Goal: Complete application form

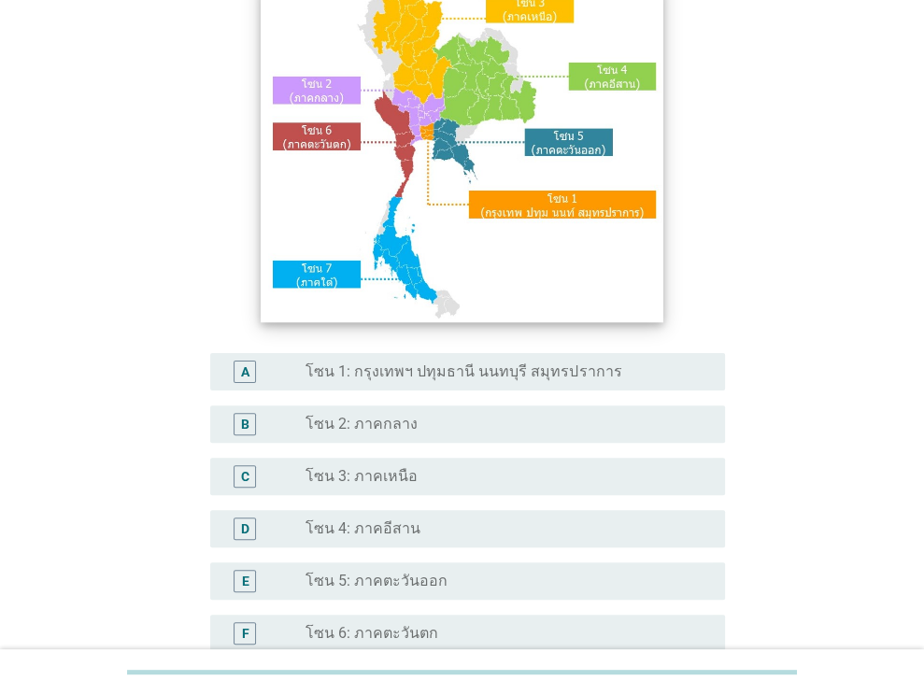
scroll to position [374, 0]
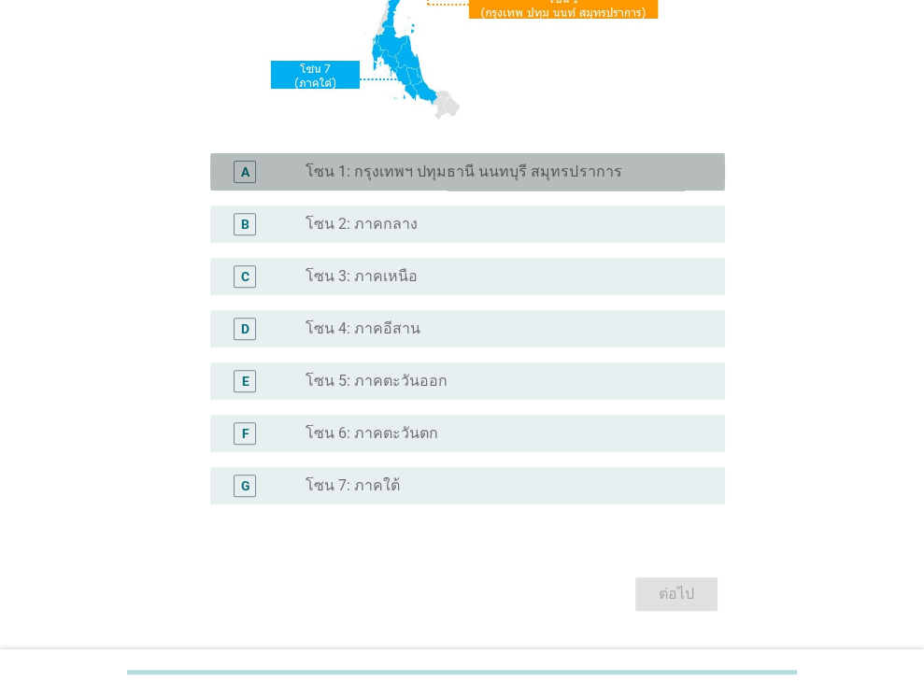
click at [438, 179] on label "โซน 1: กรุงเทพฯ ปทุมธานี นนทบุรี สมุทรปราการ" at bounding box center [463, 172] width 316 height 19
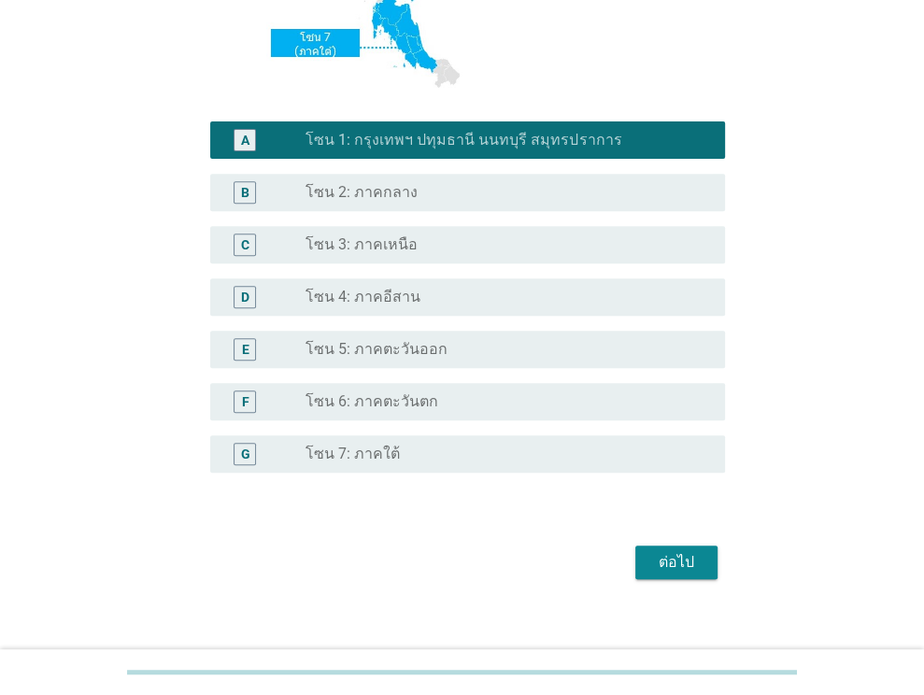
scroll to position [423, 0]
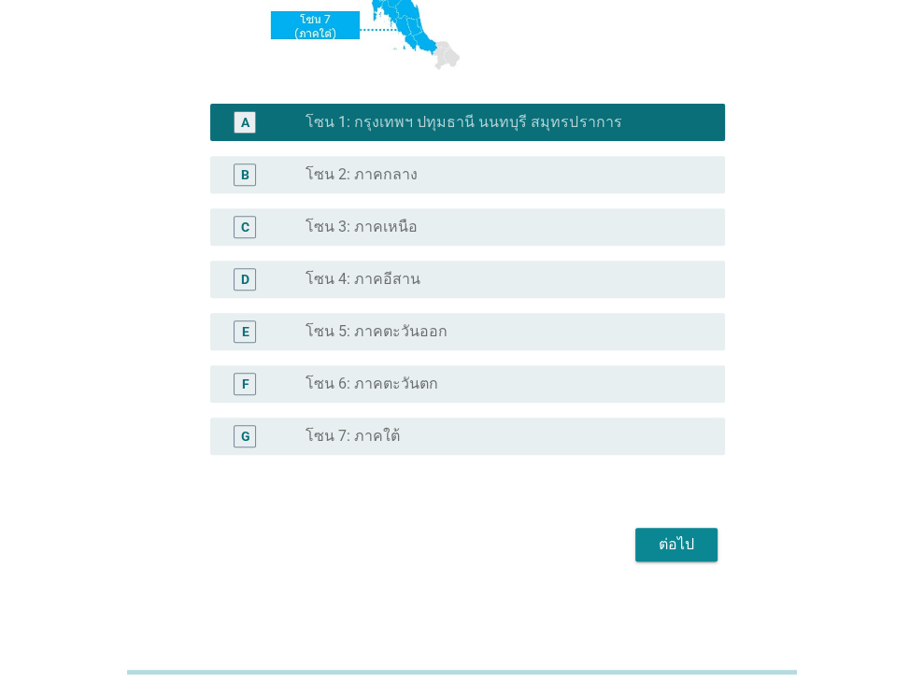
click at [674, 535] on div "ต่อไป" at bounding box center [676, 544] width 52 height 22
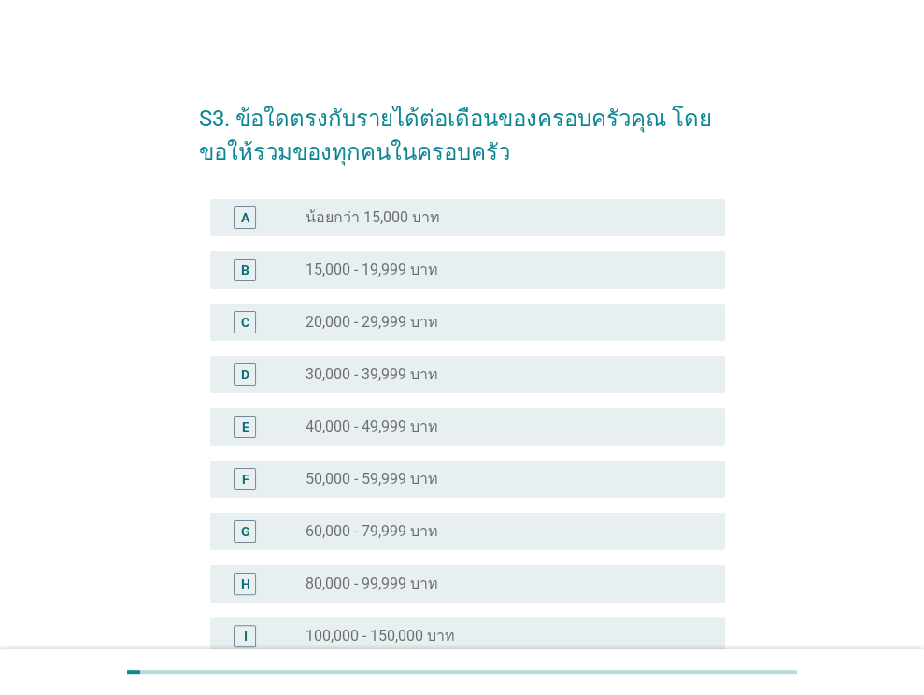
drag, startPoint x: 387, startPoint y: 421, endPoint x: 422, endPoint y: 428, distance: 36.1
click at [386, 422] on label "40,000 - 49,999 บาท" at bounding box center [371, 427] width 133 height 19
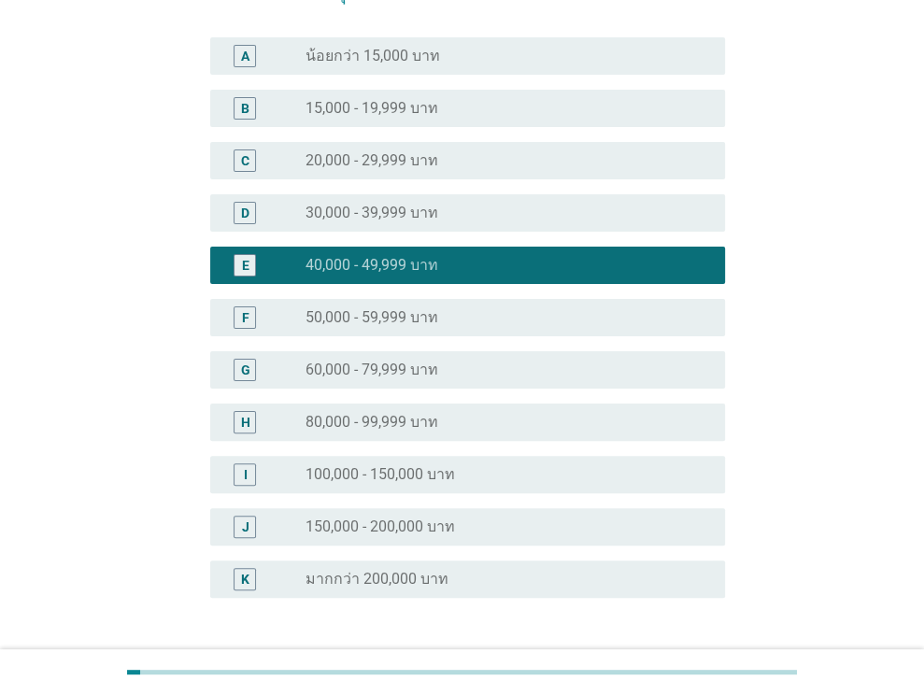
scroll to position [305, 0]
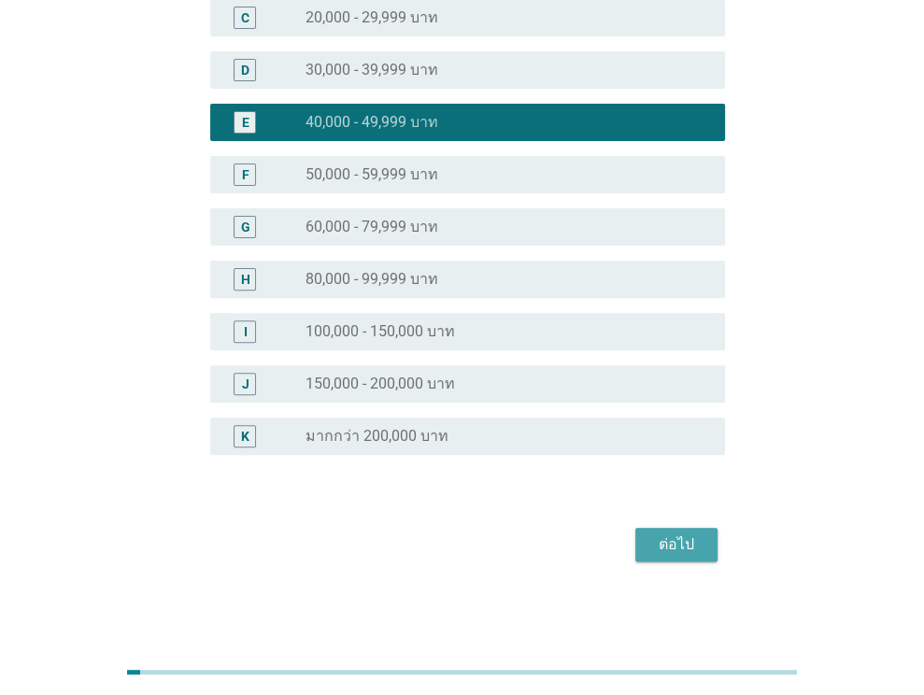
click at [669, 542] on div "ต่อไป" at bounding box center [676, 544] width 52 height 22
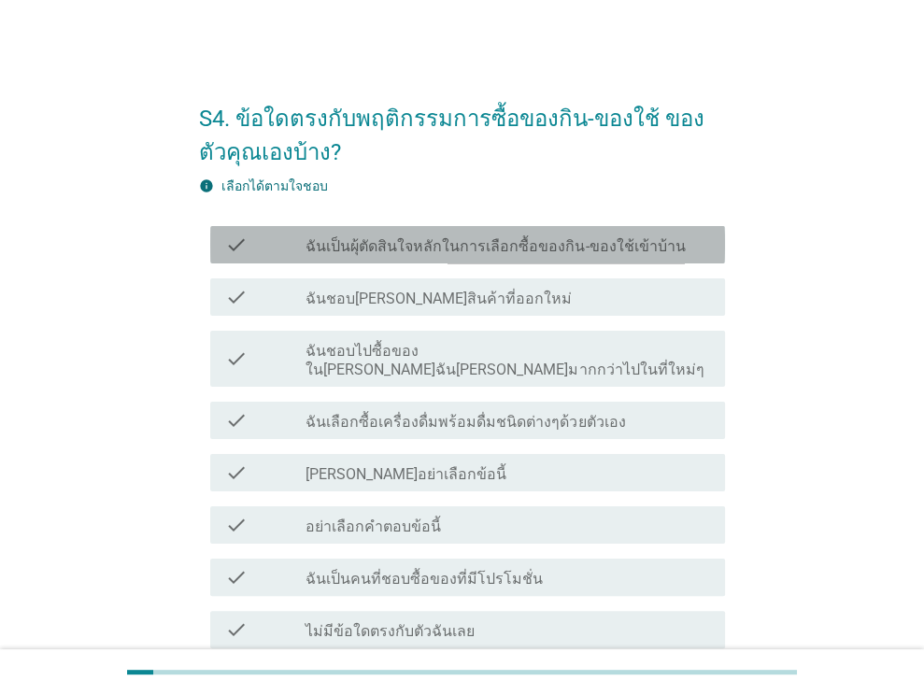
click at [528, 239] on label "ฉันเป็นผุ้ตัดสินใจหลักในการเลือกซื้อของกิน-ของใช้เข้าบ้าน" at bounding box center [494, 246] width 379 height 19
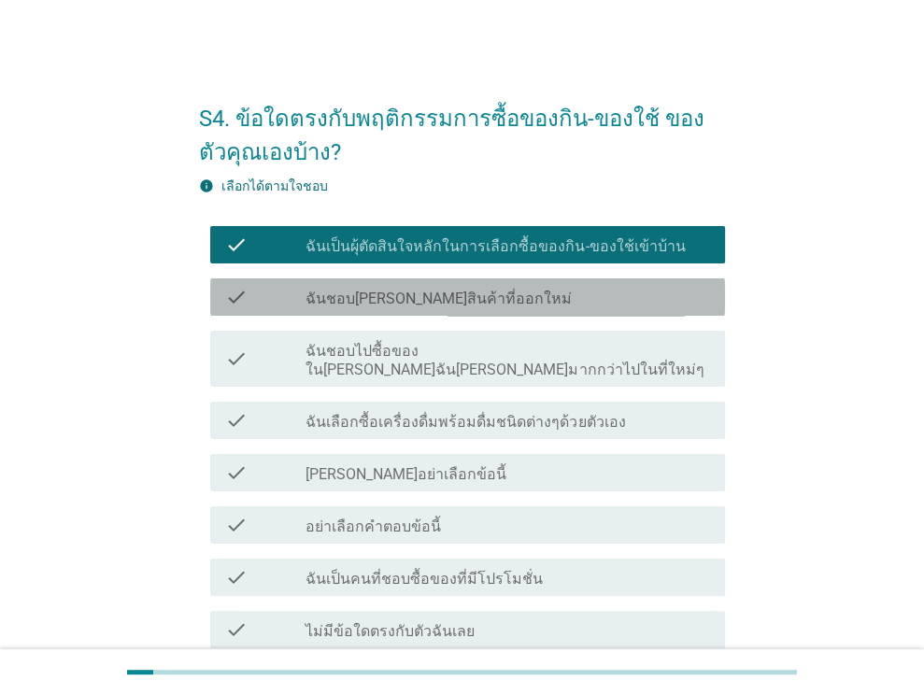
click at [476, 301] on div "check_box_outline_blank ฉันชอบ[PERSON_NAME]สินค้าที่ออกใหม่" at bounding box center [507, 297] width 404 height 22
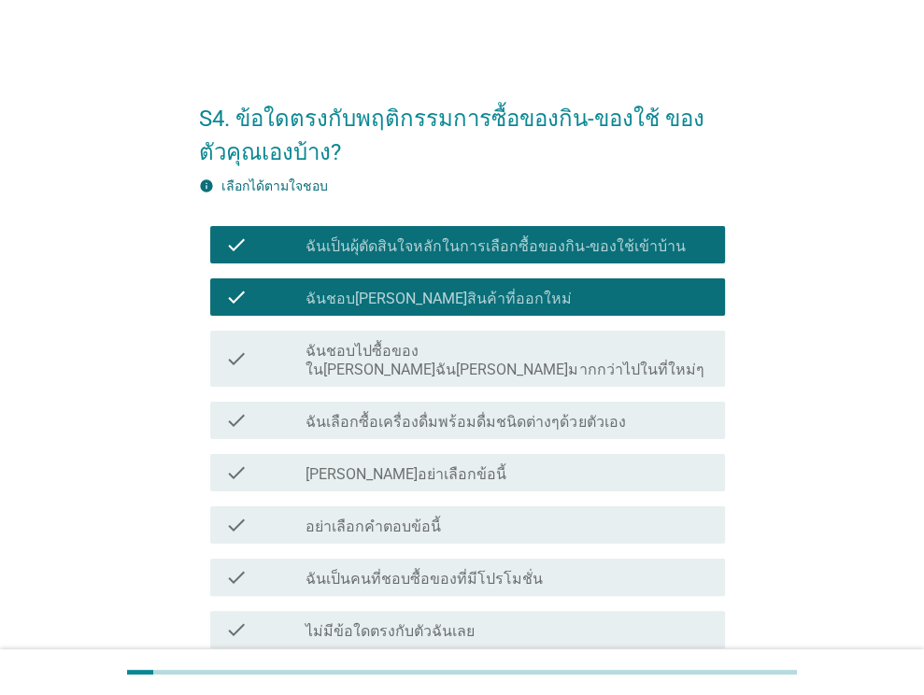
click at [481, 356] on label "ฉันชอบไปซื้อของใน[PERSON_NAME]ฉัน[PERSON_NAME]มากกว่าไปในที่ใหม่ๆ" at bounding box center [507, 360] width 404 height 37
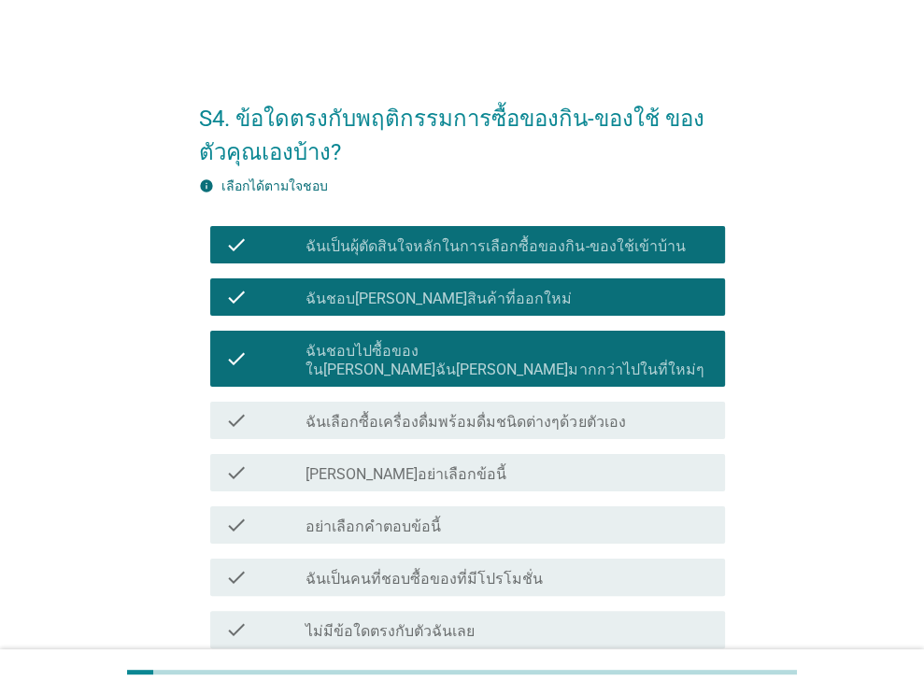
click at [480, 413] on label "ฉันเลือกซื้อเครื่องดื่มพร้อมดื่มชนิดต่างๆด้วยตัวเอง" at bounding box center [464, 422] width 319 height 19
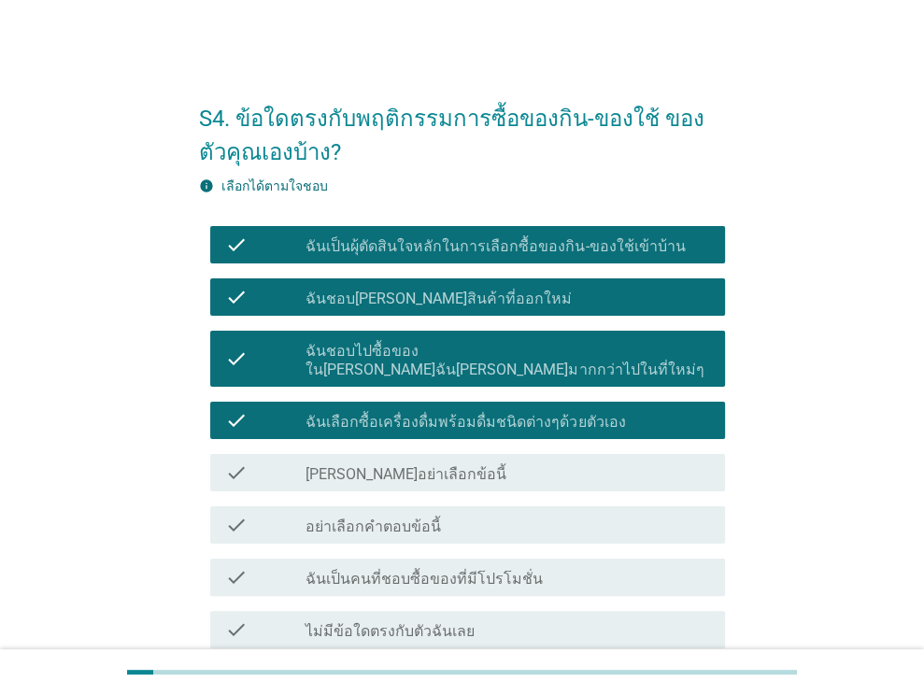
click at [484, 570] on label "ฉันเป็นคนที่ชอบซื้อของที่มีโปรโมชั่น" at bounding box center [423, 579] width 237 height 19
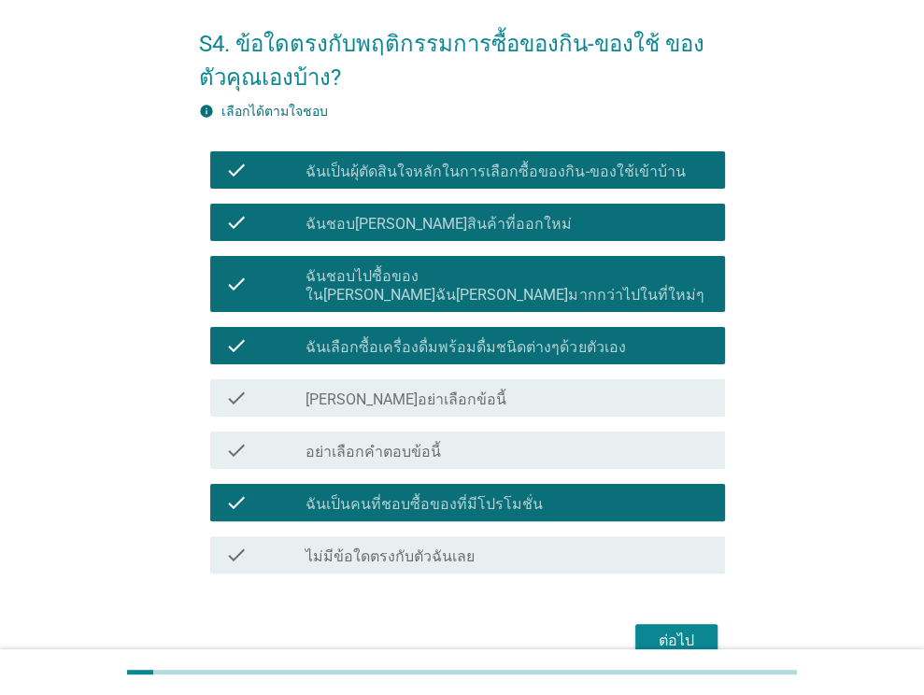
scroll to position [152, 0]
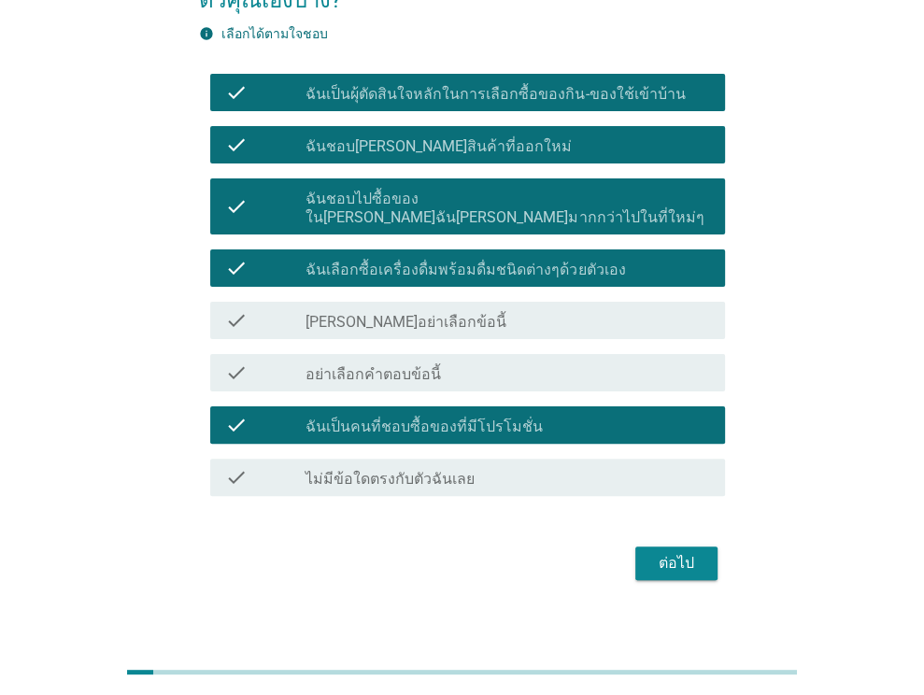
click at [644, 546] on button "ต่อไป" at bounding box center [676, 563] width 82 height 34
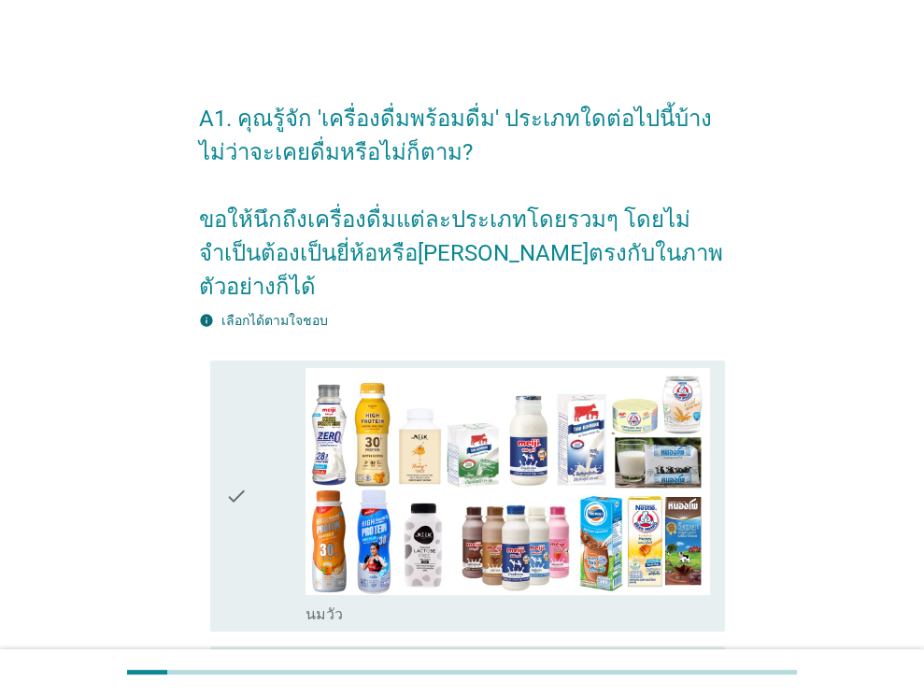
click at [258, 447] on div "check" at bounding box center [265, 496] width 81 height 256
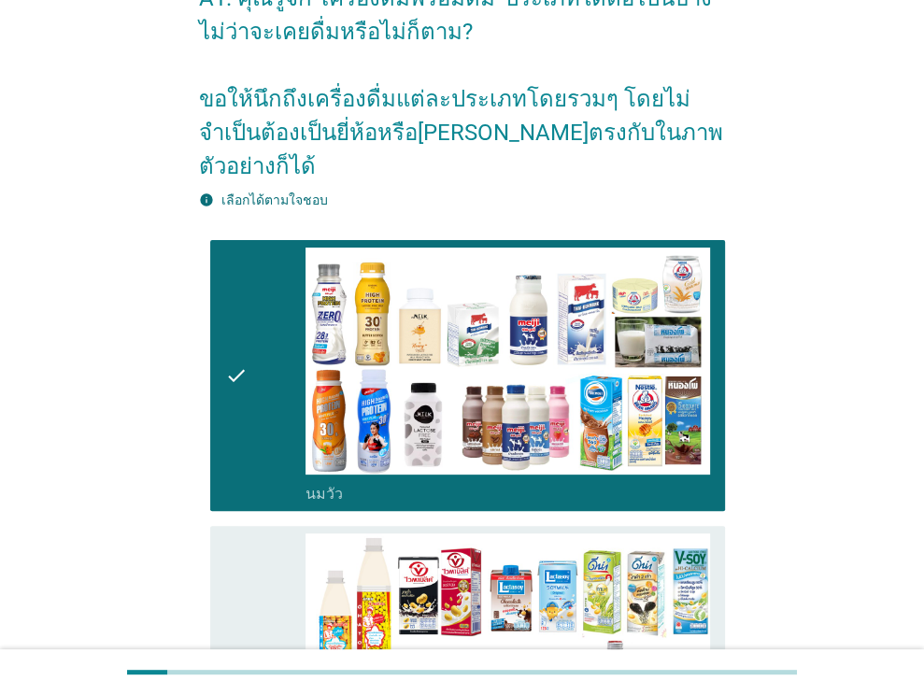
scroll to position [374, 0]
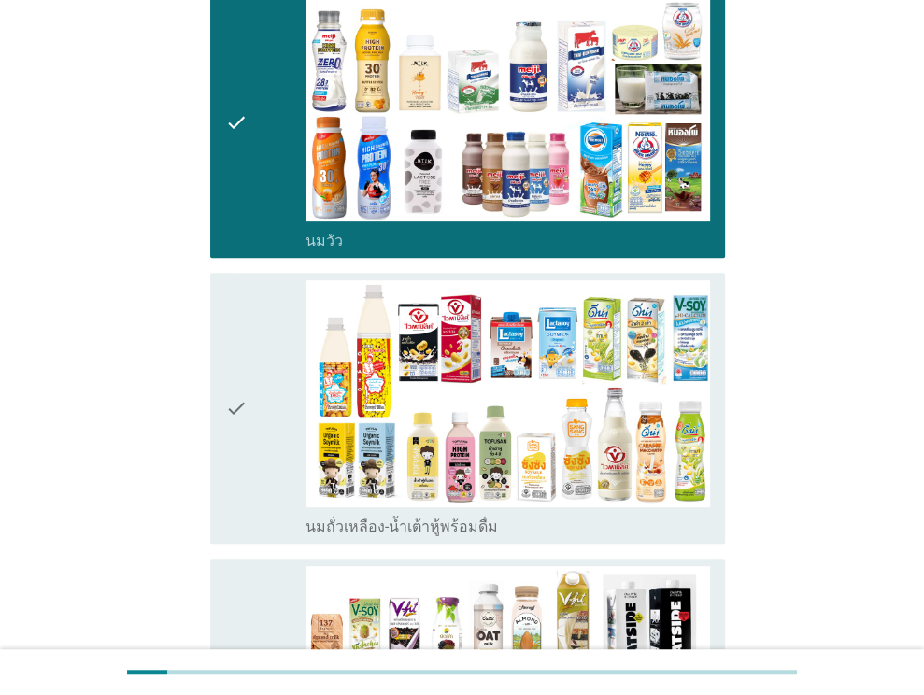
click at [228, 408] on icon "check" at bounding box center [236, 408] width 22 height 256
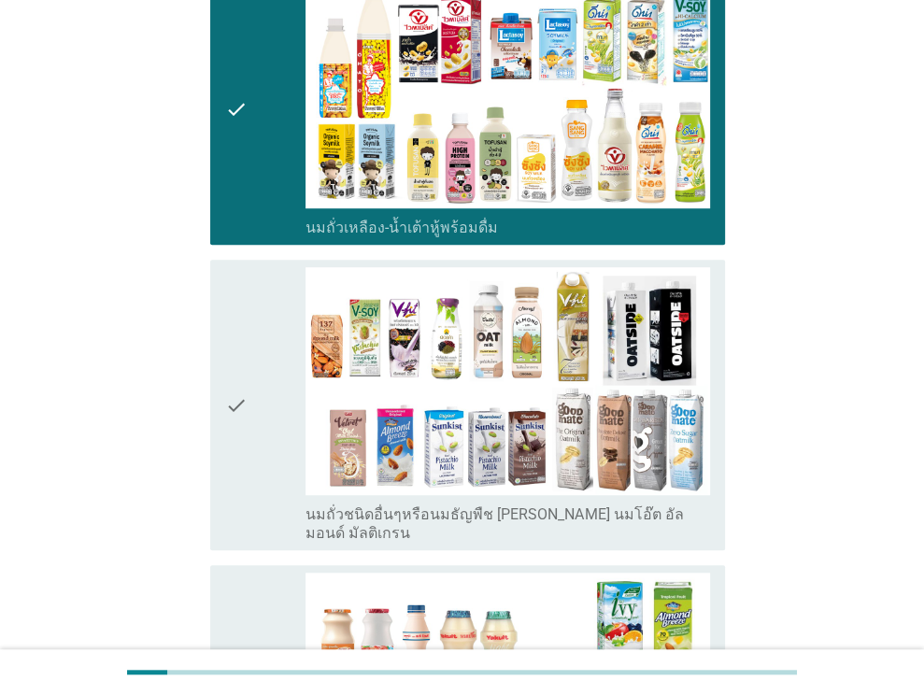
scroll to position [747, 0]
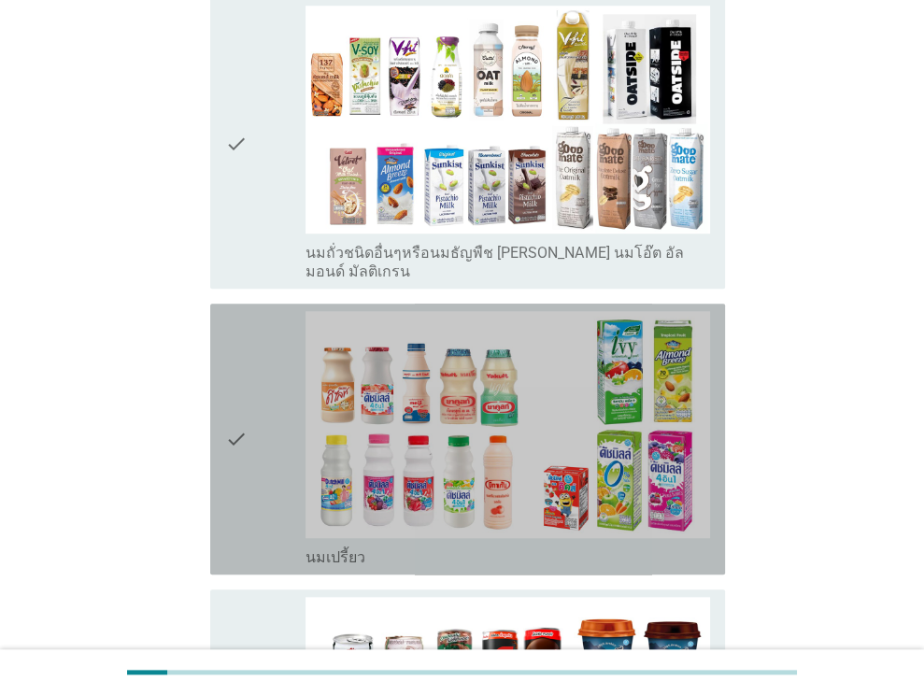
click at [240, 378] on icon "check" at bounding box center [236, 439] width 22 height 256
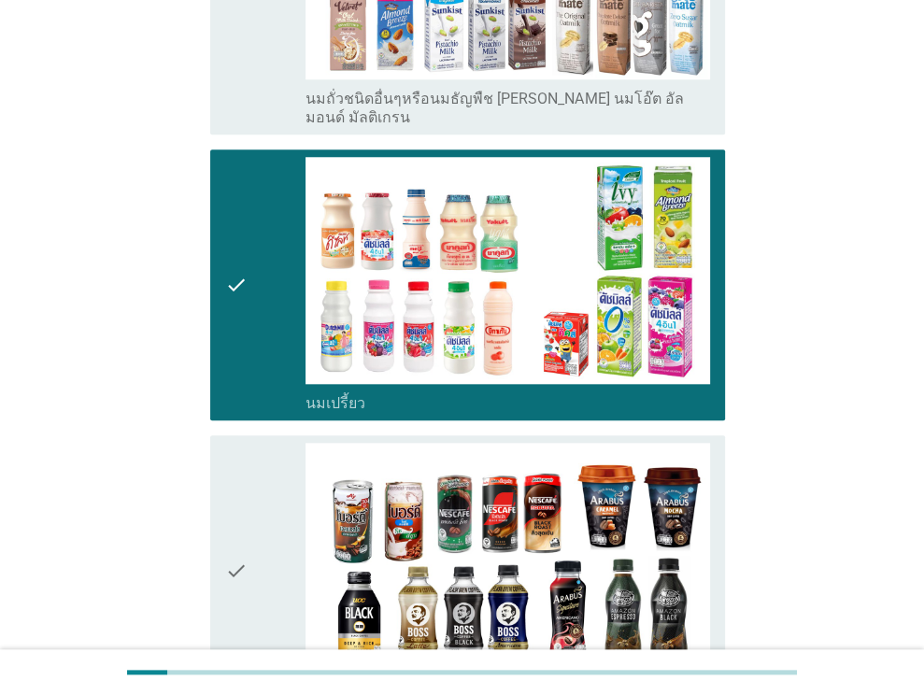
scroll to position [1308, 0]
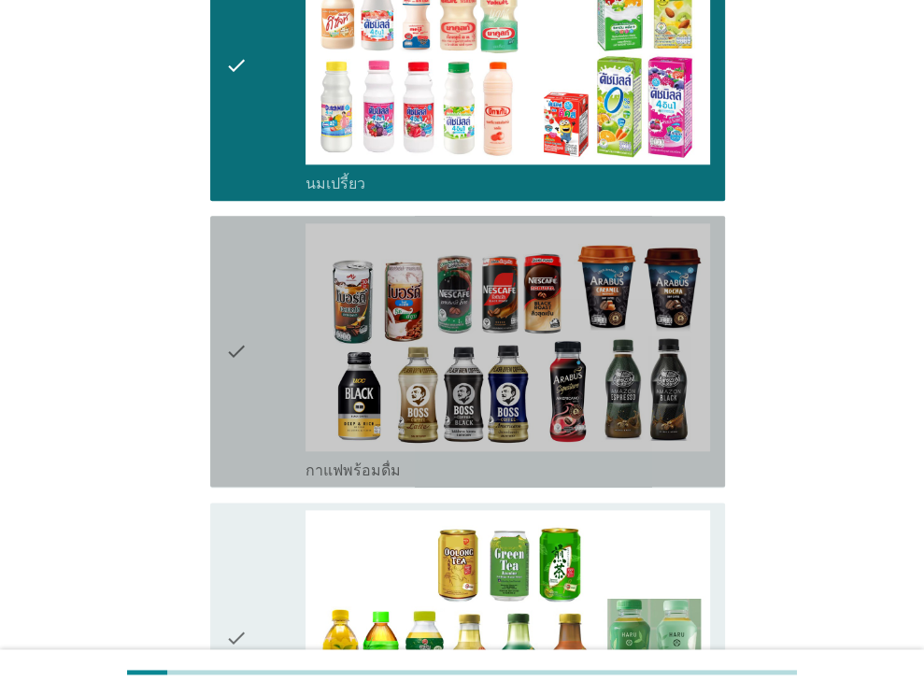
click at [248, 369] on div "check" at bounding box center [265, 351] width 81 height 256
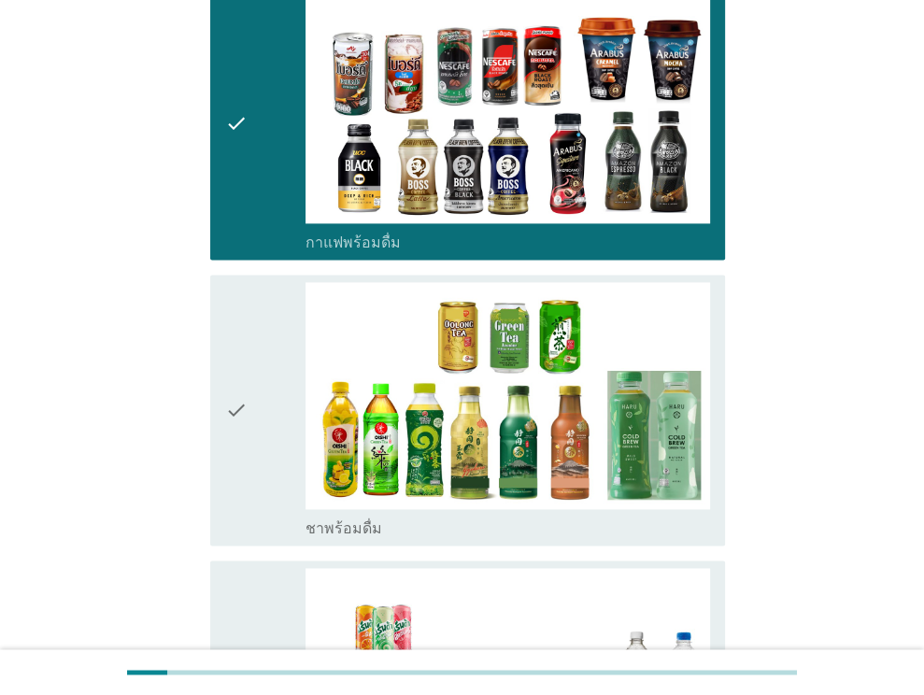
scroll to position [1681, 0]
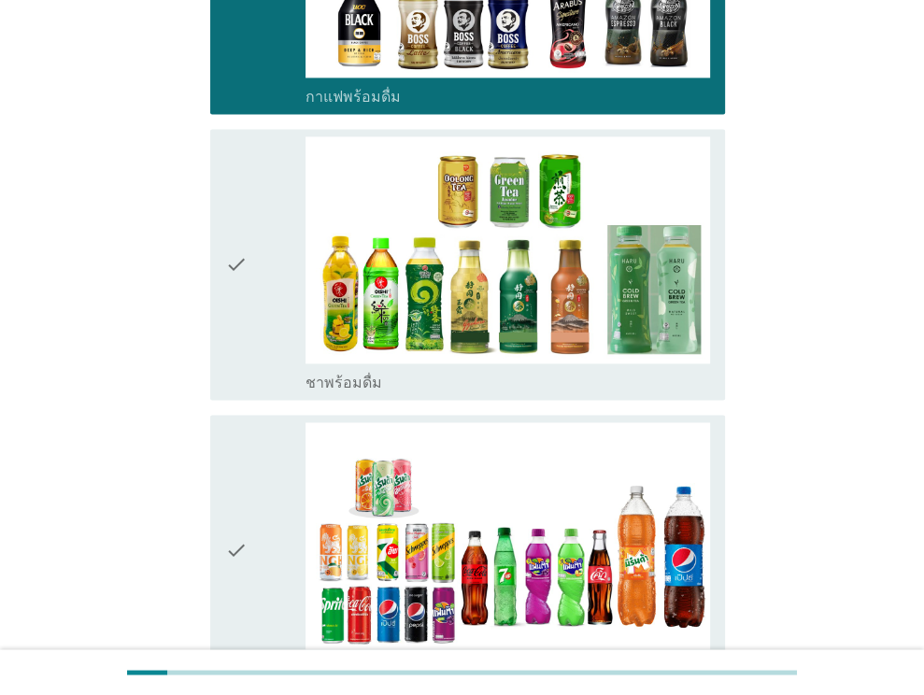
click at [250, 248] on div "check" at bounding box center [265, 264] width 81 height 256
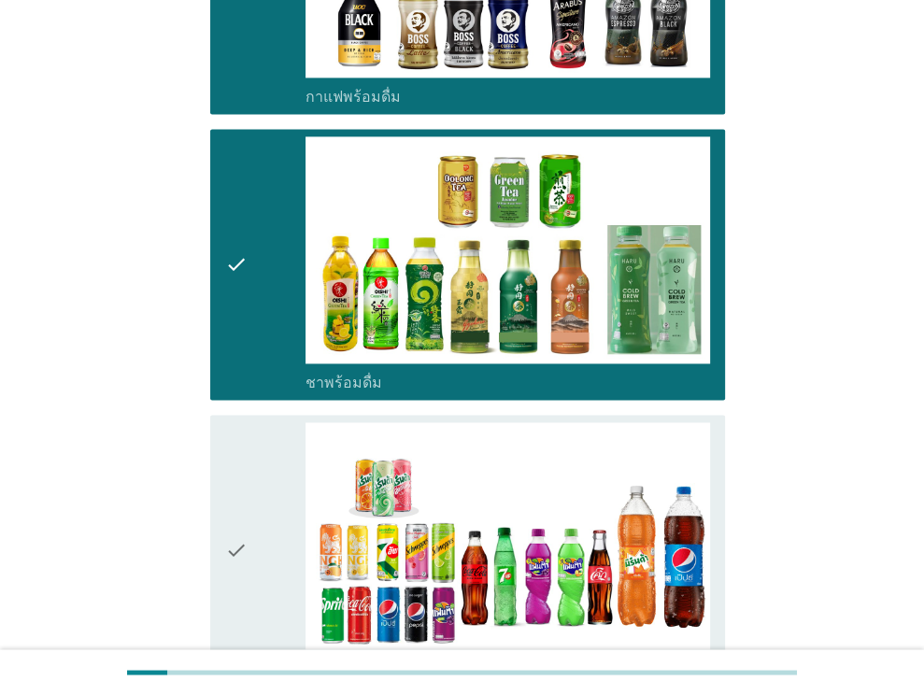
click at [232, 464] on icon "check" at bounding box center [236, 550] width 22 height 256
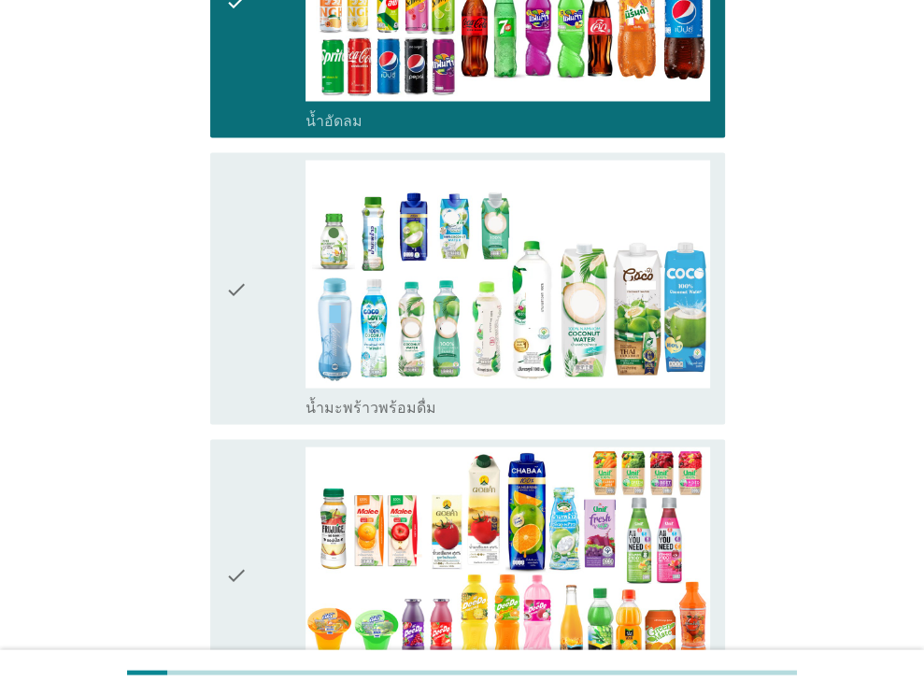
scroll to position [2242, 0]
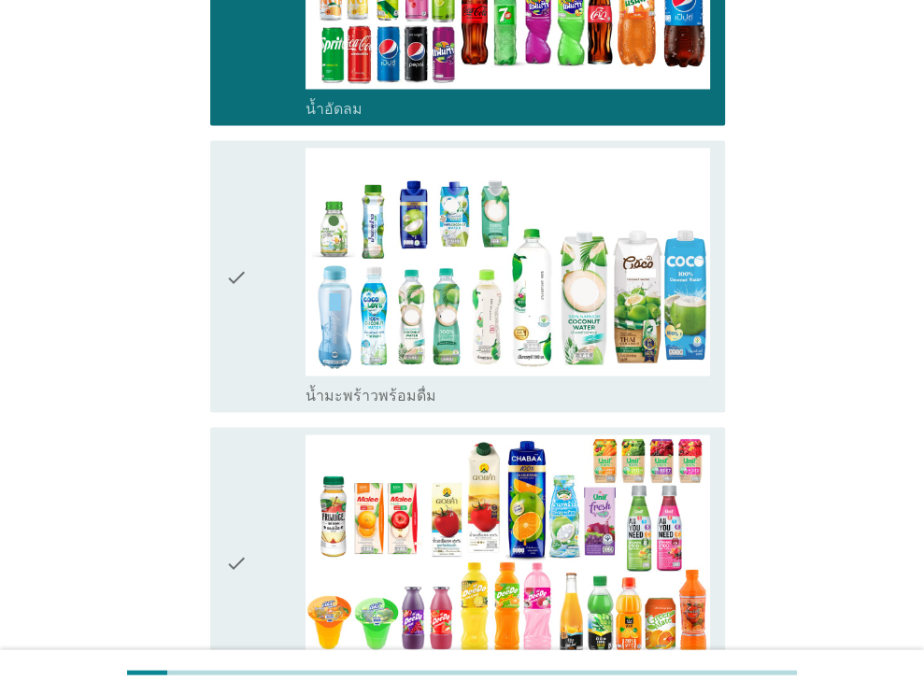
click at [246, 324] on icon "check" at bounding box center [236, 276] width 22 height 256
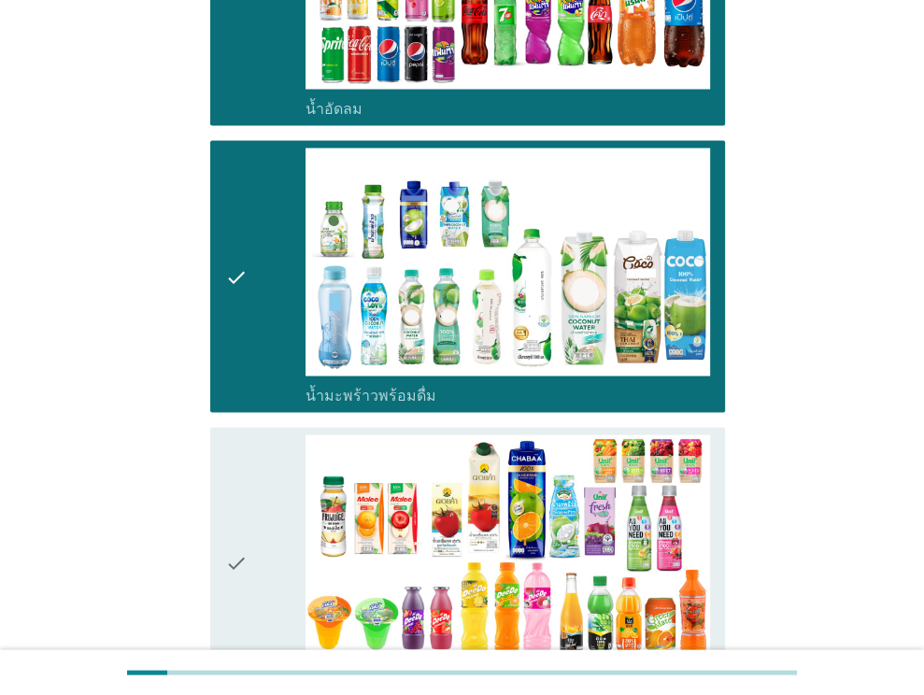
click at [212, 492] on div "check check_box_outline_blank น้ำผลไม้-น้ำผักผลไม้พร้อมดื่ม" at bounding box center [467, 562] width 515 height 271
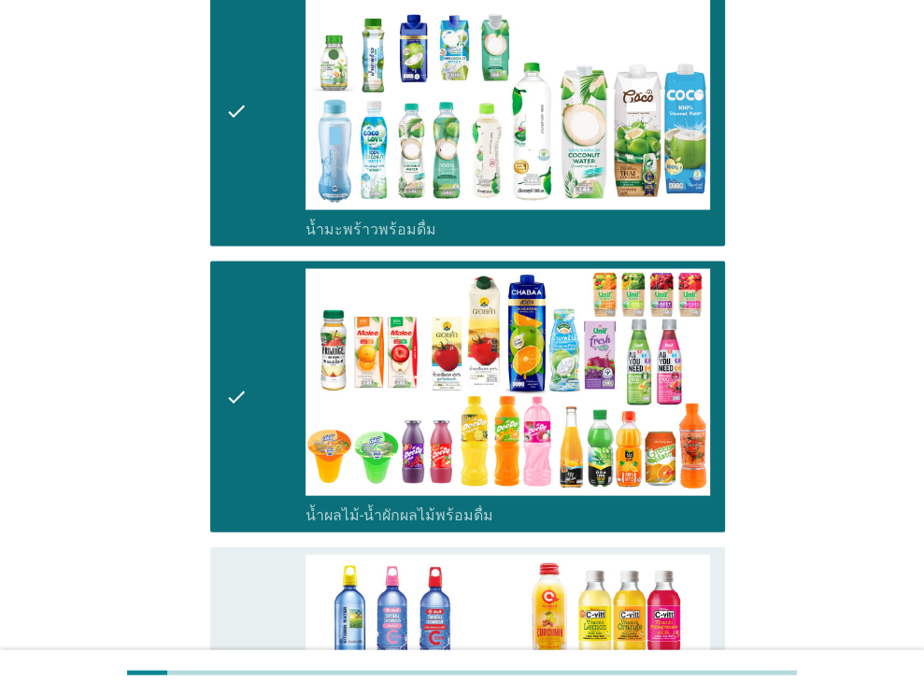
scroll to position [2709, 0]
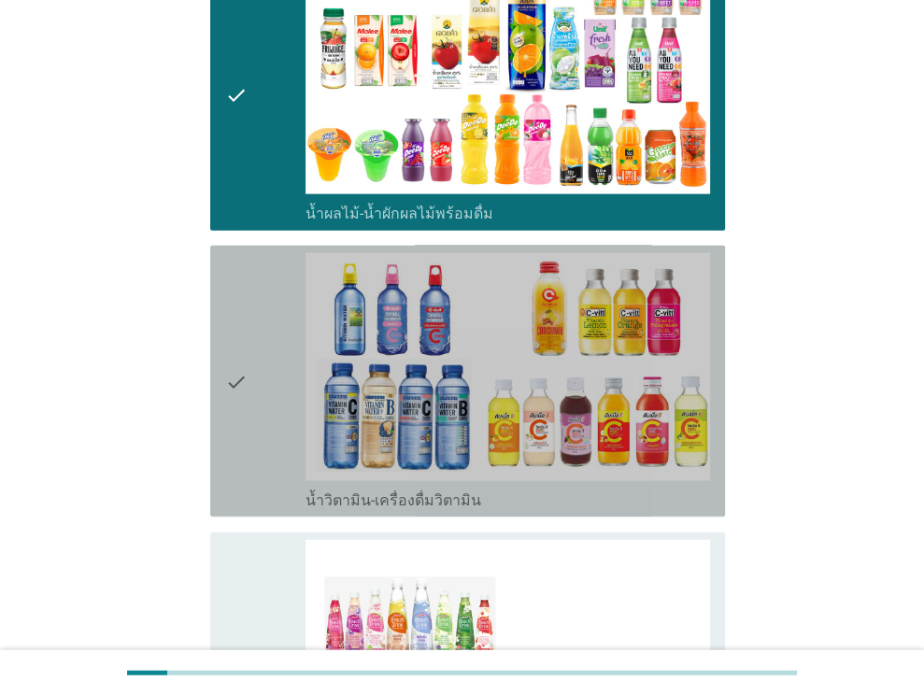
click at [281, 425] on div "check" at bounding box center [265, 381] width 81 height 256
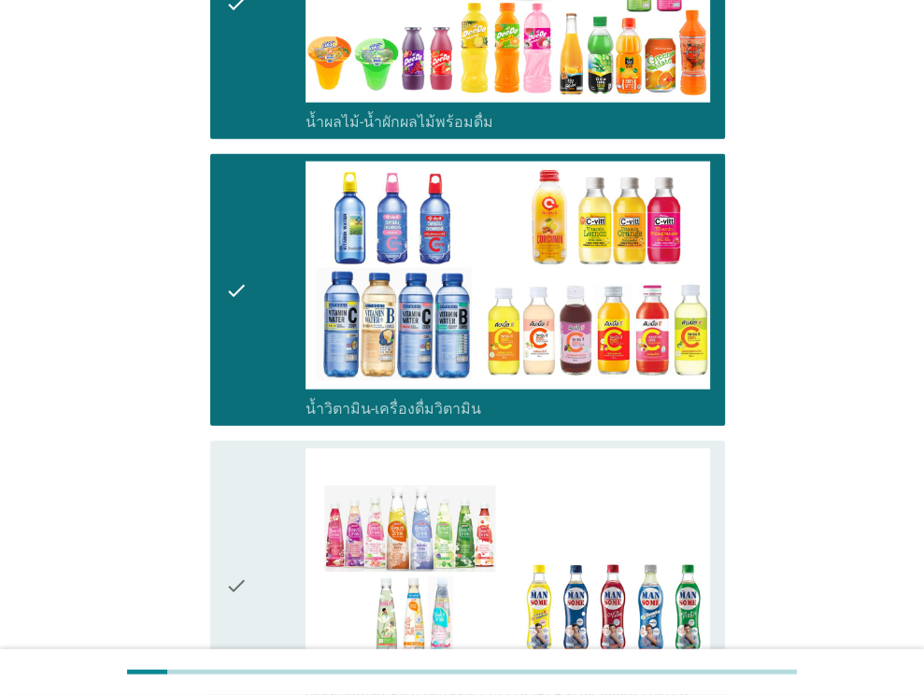
scroll to position [2896, 0]
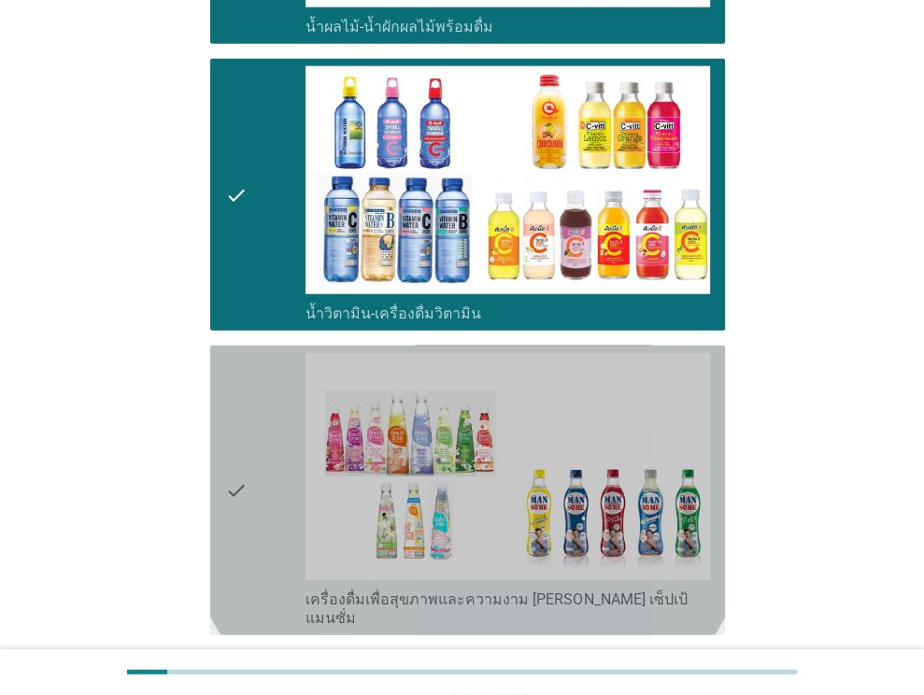
click at [243, 447] on icon "check" at bounding box center [236, 490] width 22 height 275
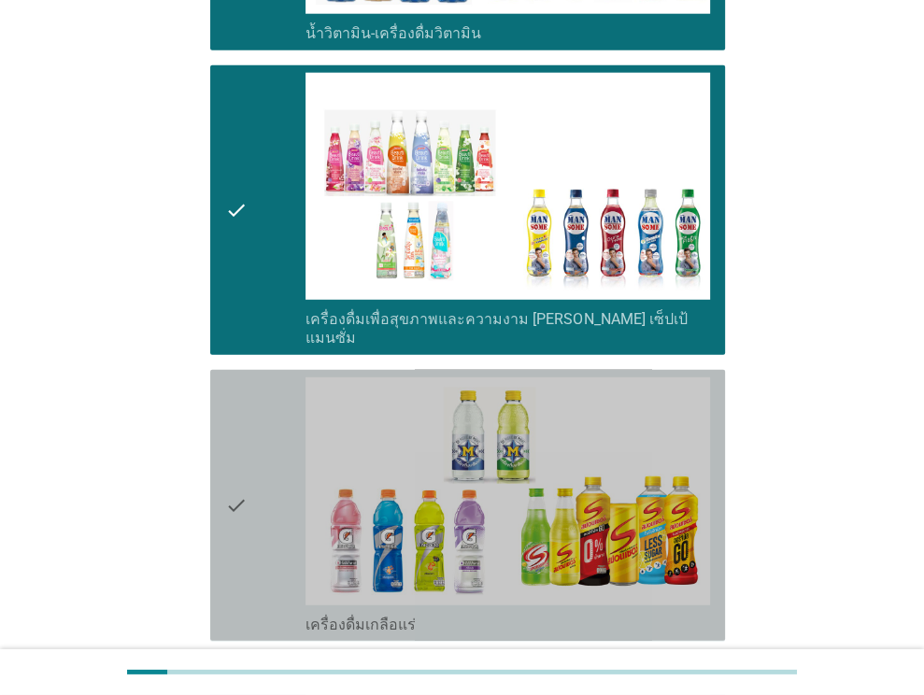
click at [244, 421] on icon "check" at bounding box center [236, 505] width 22 height 256
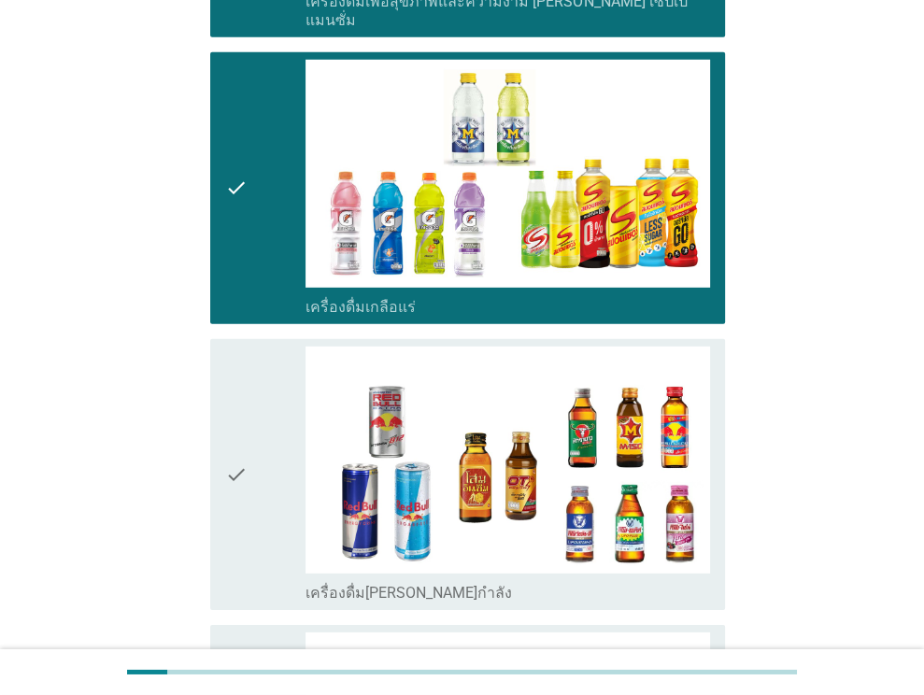
scroll to position [3643, 0]
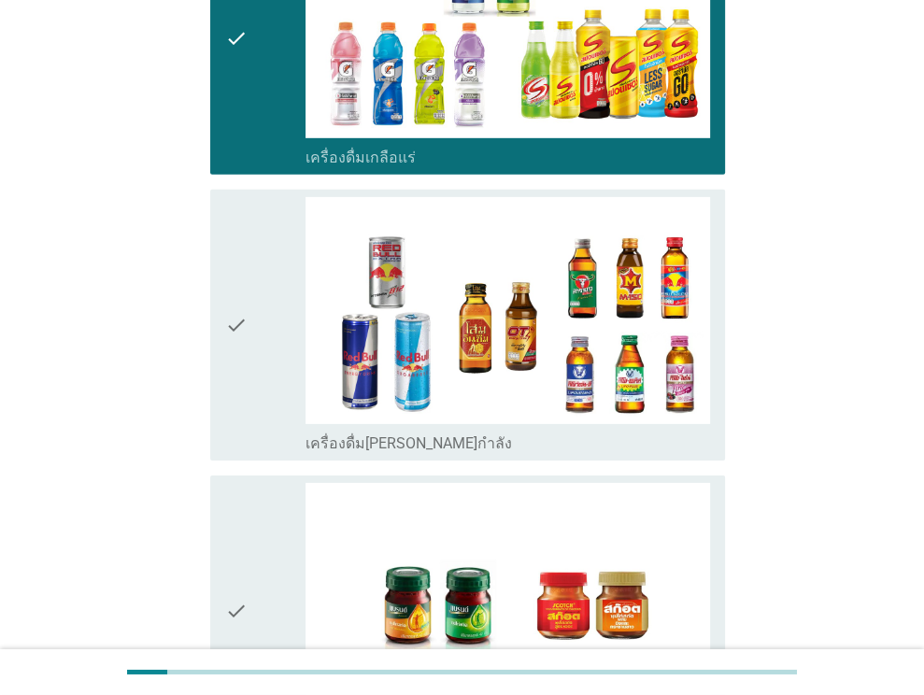
click at [247, 302] on icon "check" at bounding box center [236, 325] width 22 height 256
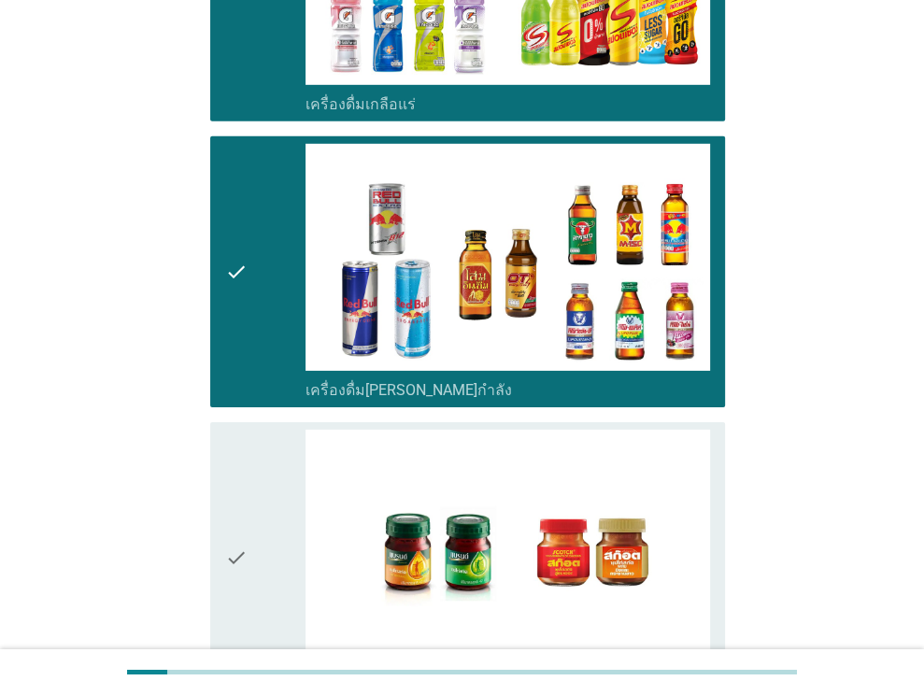
scroll to position [3830, 0]
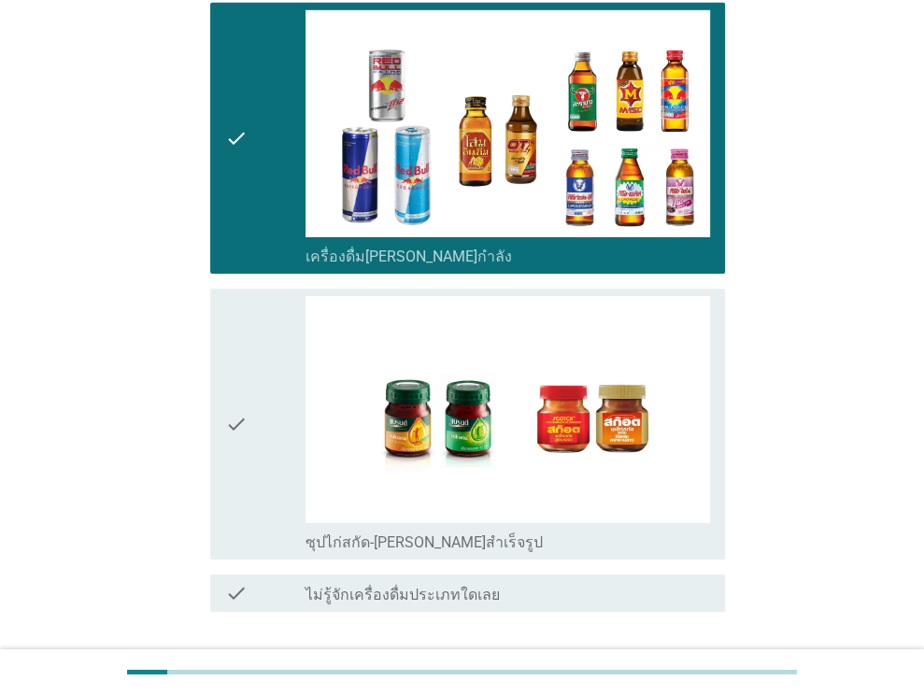
click at [258, 406] on div "check" at bounding box center [265, 424] width 81 height 256
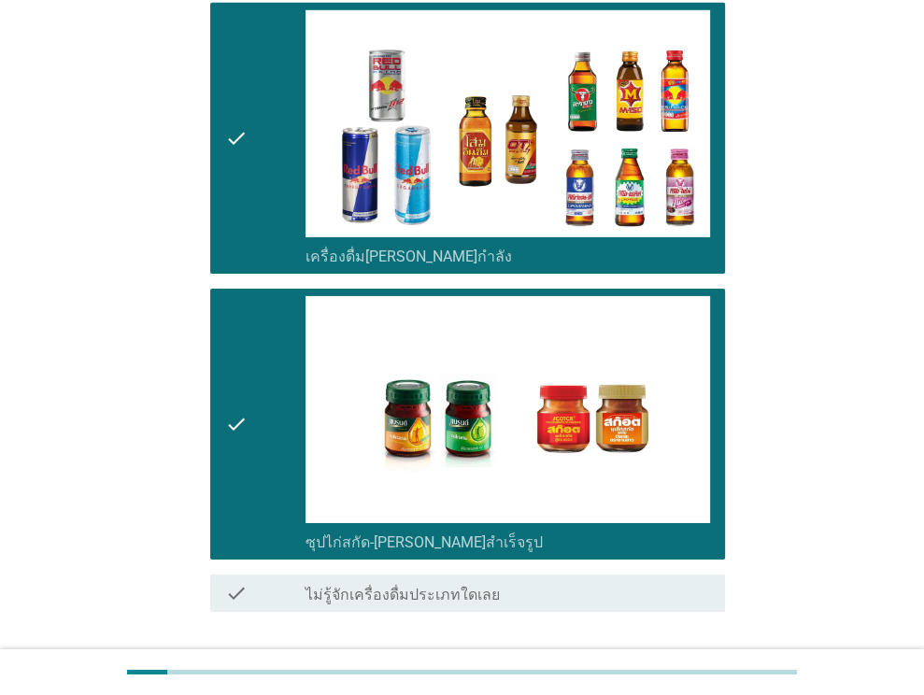
click at [667, 668] on div "ต่อไป" at bounding box center [676, 679] width 52 height 22
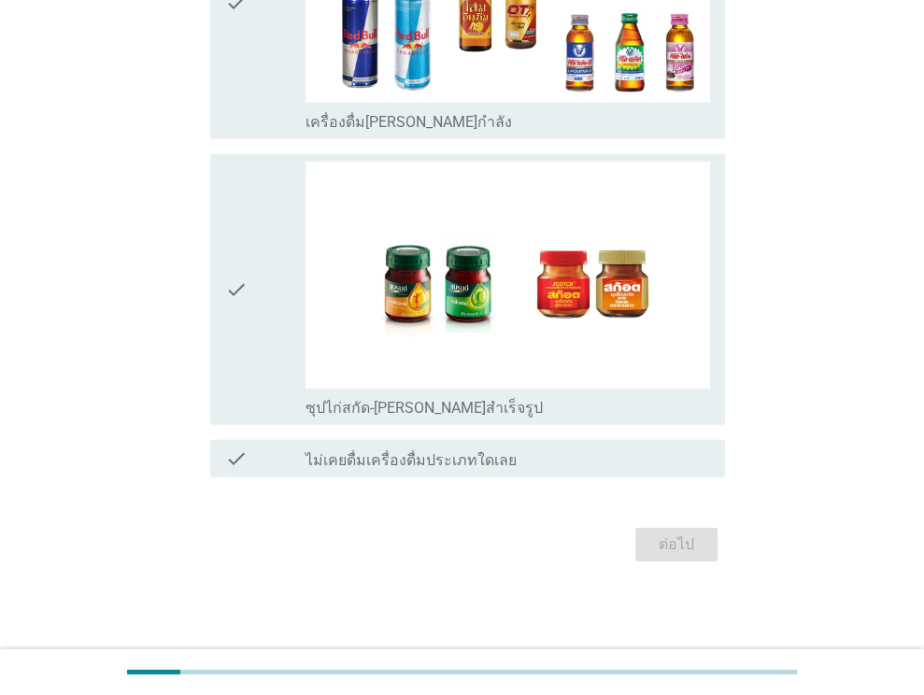
scroll to position [0, 0]
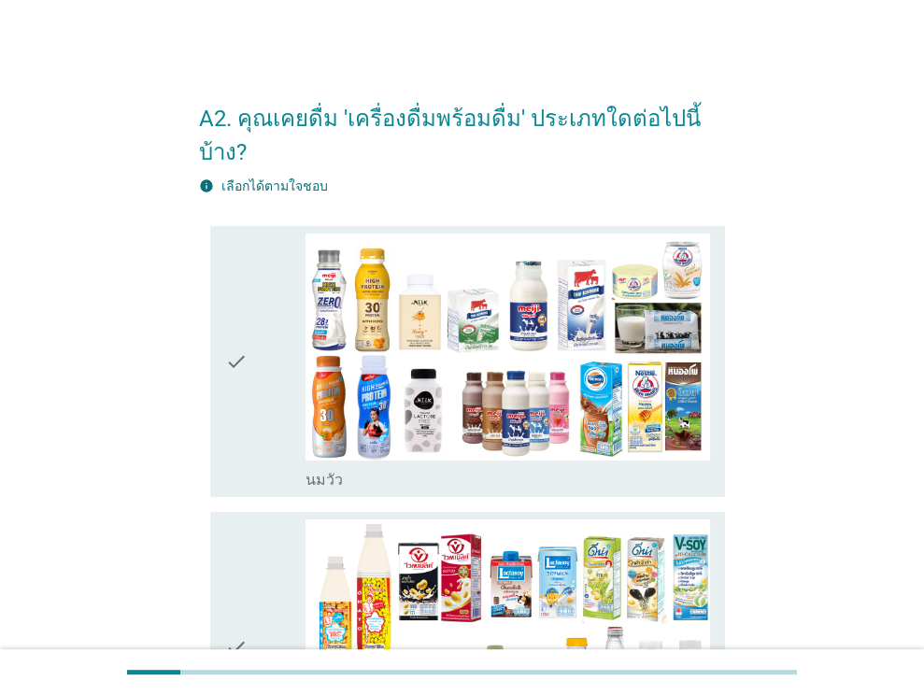
click at [260, 394] on div "check" at bounding box center [265, 362] width 81 height 256
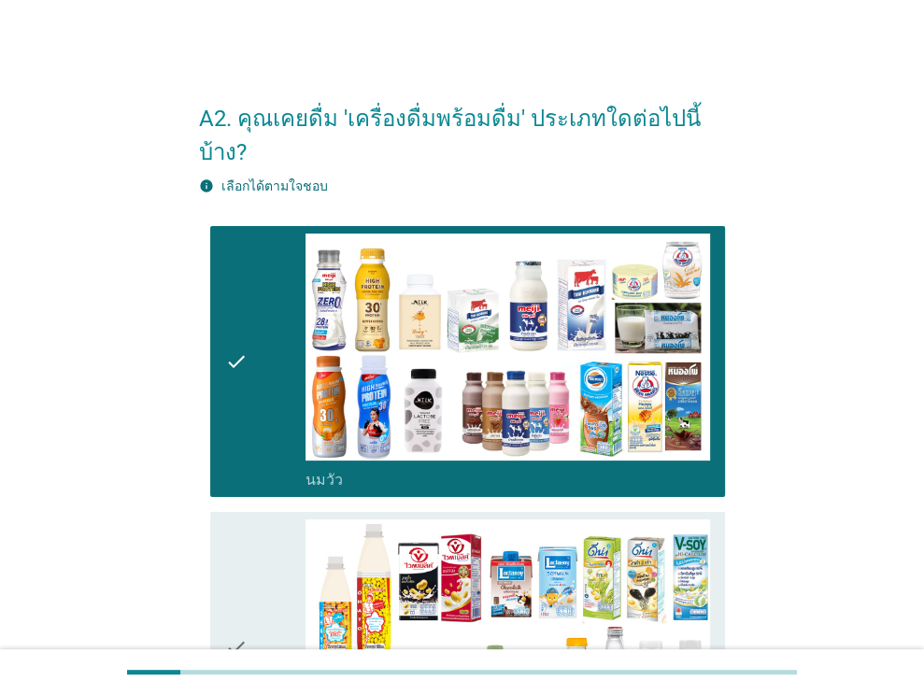
click at [230, 528] on icon "check" at bounding box center [236, 647] width 22 height 256
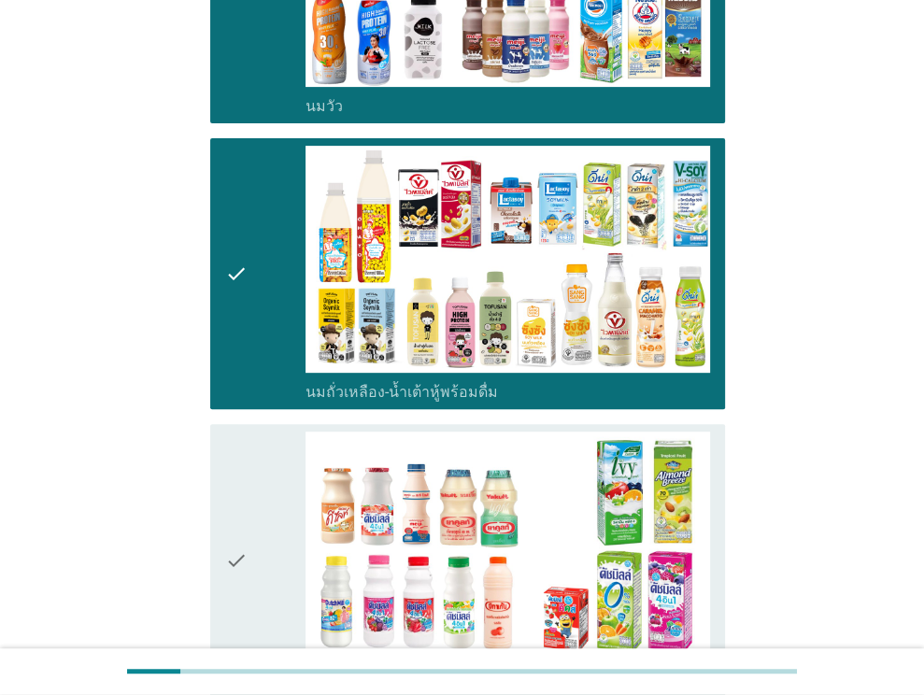
click at [256, 494] on div "check" at bounding box center [265, 560] width 81 height 256
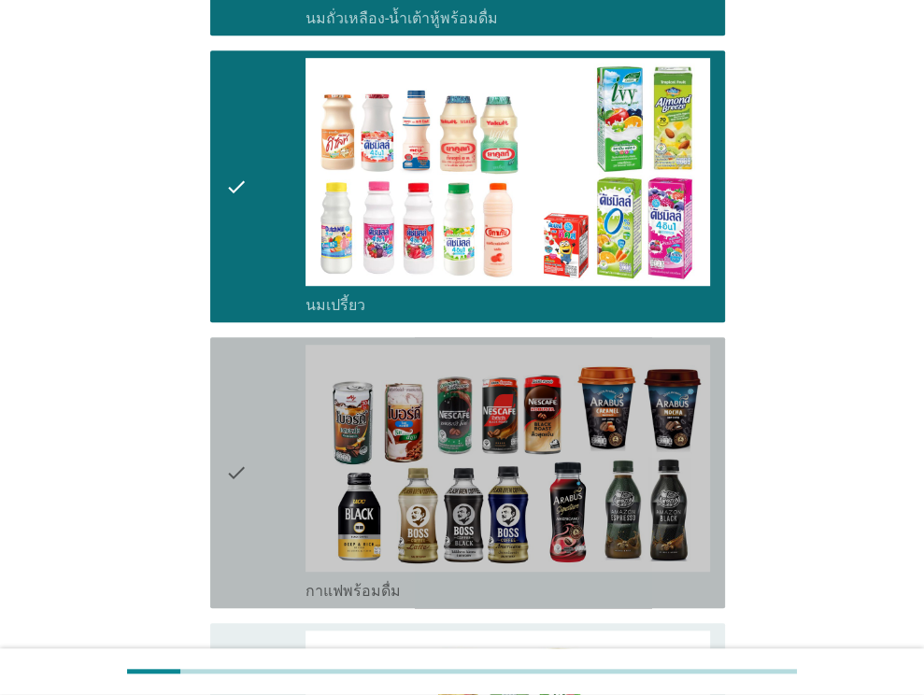
click at [258, 483] on div "check" at bounding box center [265, 473] width 81 height 256
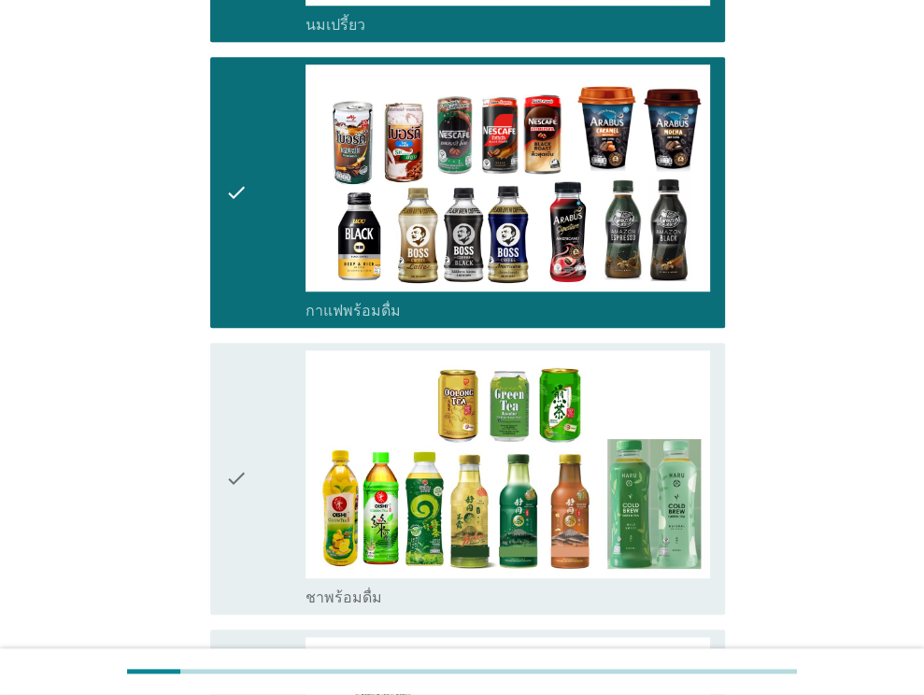
click at [259, 441] on div "check" at bounding box center [265, 478] width 81 height 256
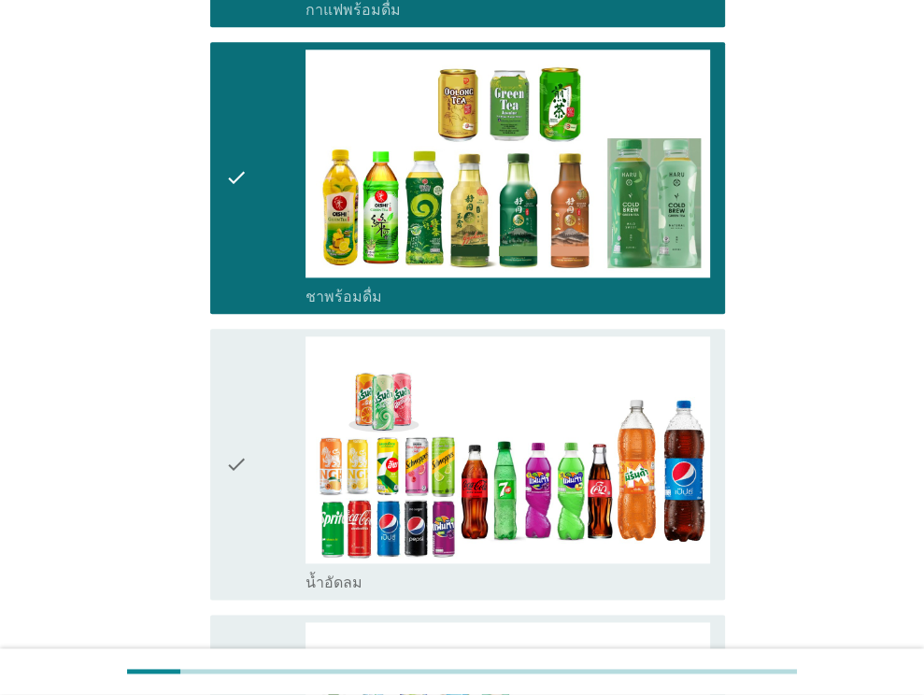
scroll to position [1495, 0]
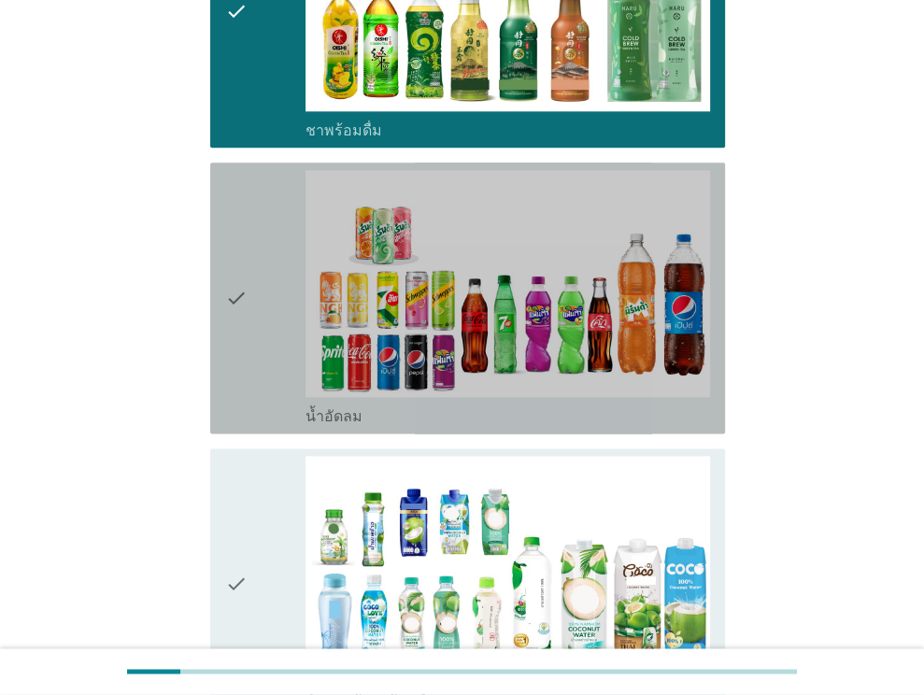
click at [260, 355] on div "check" at bounding box center [265, 298] width 81 height 256
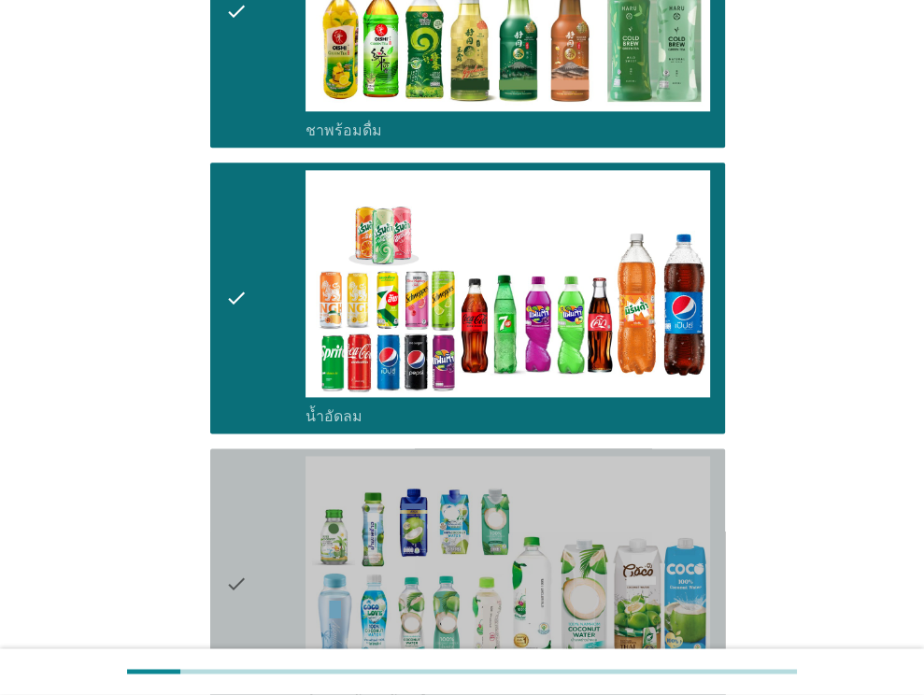
click at [231, 456] on icon "check" at bounding box center [236, 584] width 22 height 256
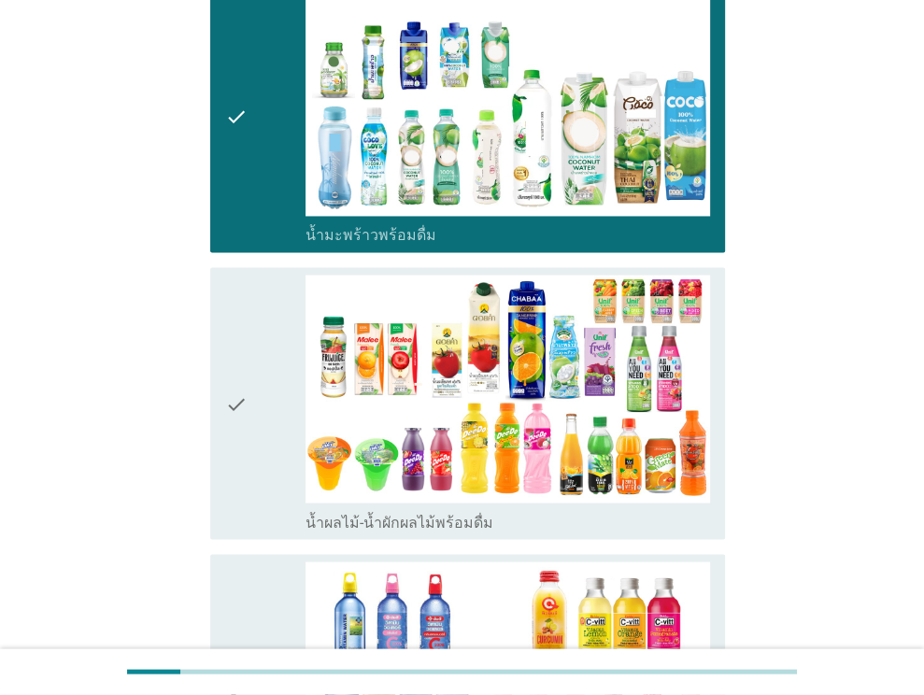
click at [258, 418] on div "check" at bounding box center [265, 403] width 81 height 256
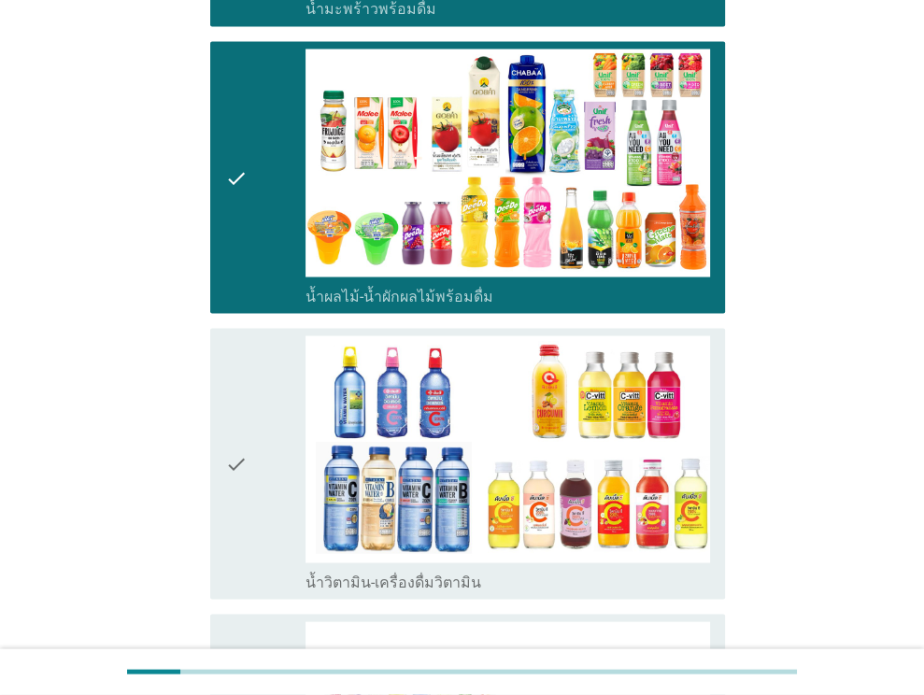
scroll to position [2429, 0]
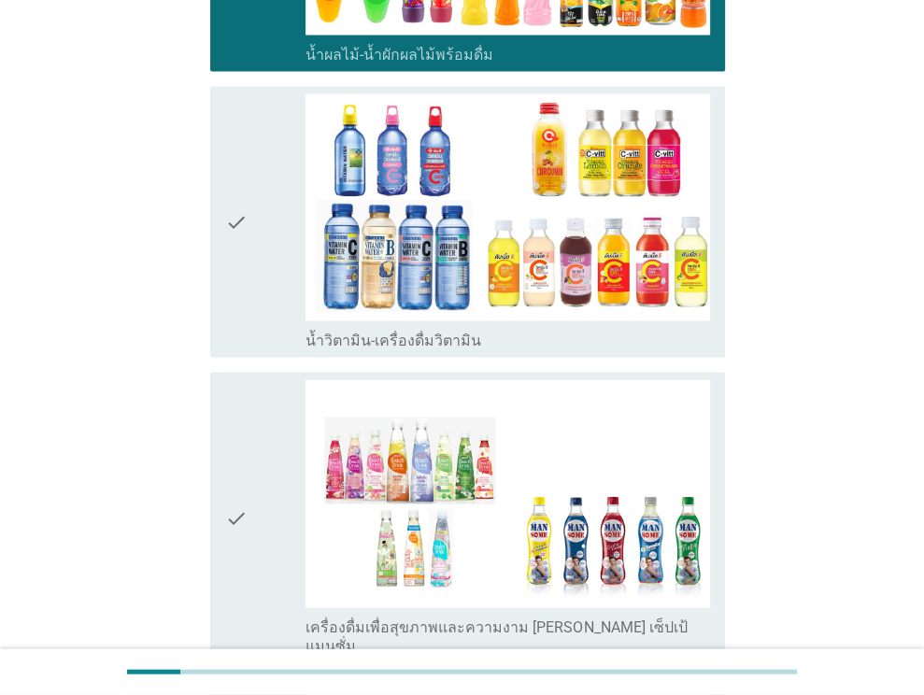
click at [243, 401] on icon "check" at bounding box center [236, 517] width 22 height 275
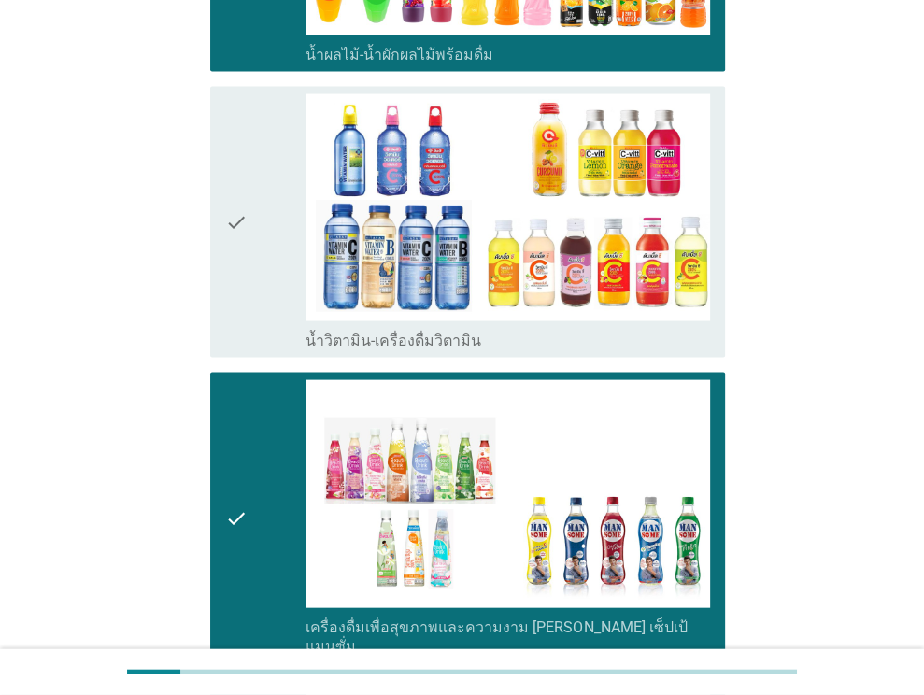
click at [240, 231] on icon "check" at bounding box center [236, 222] width 22 height 256
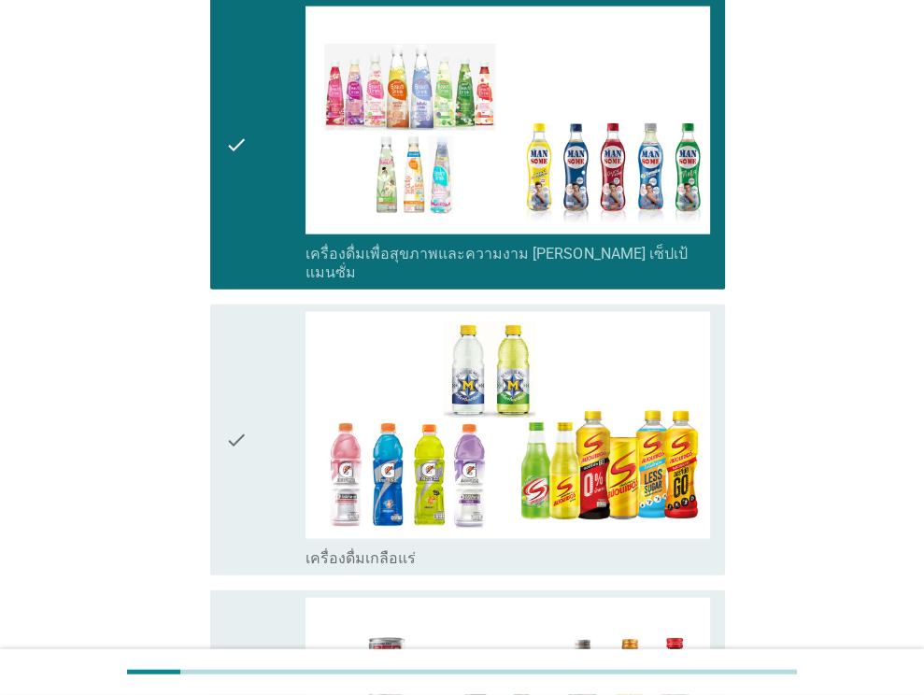
click at [262, 409] on div "check" at bounding box center [265, 440] width 81 height 256
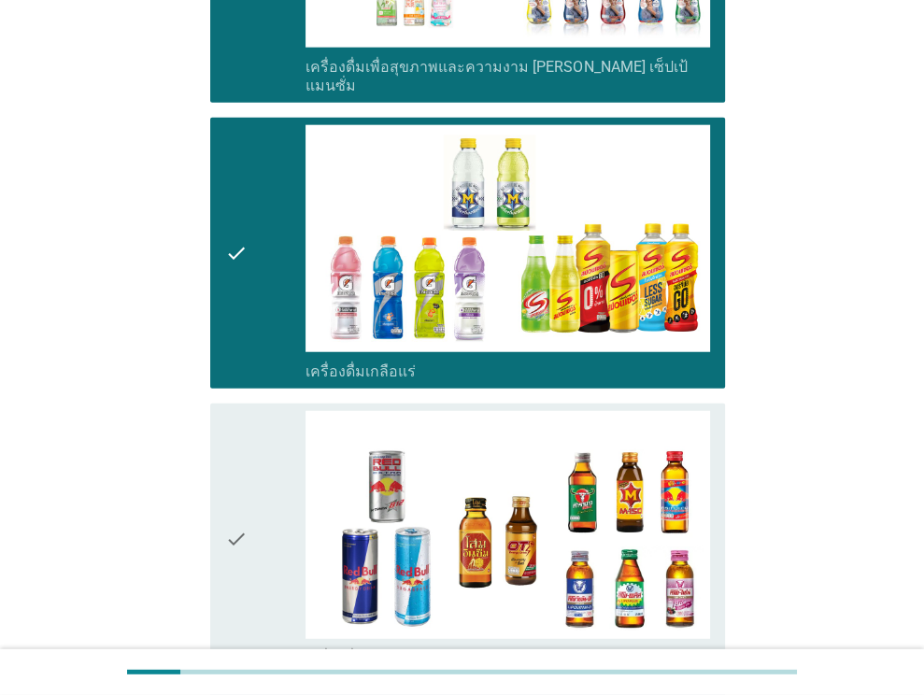
click at [254, 439] on div "check" at bounding box center [265, 539] width 81 height 256
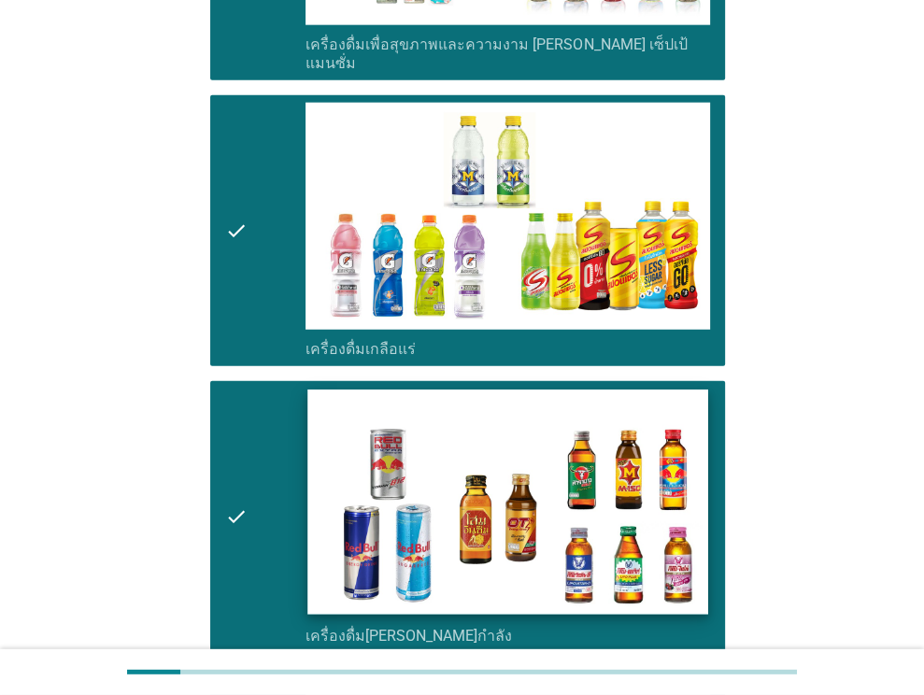
scroll to position [3456, 0]
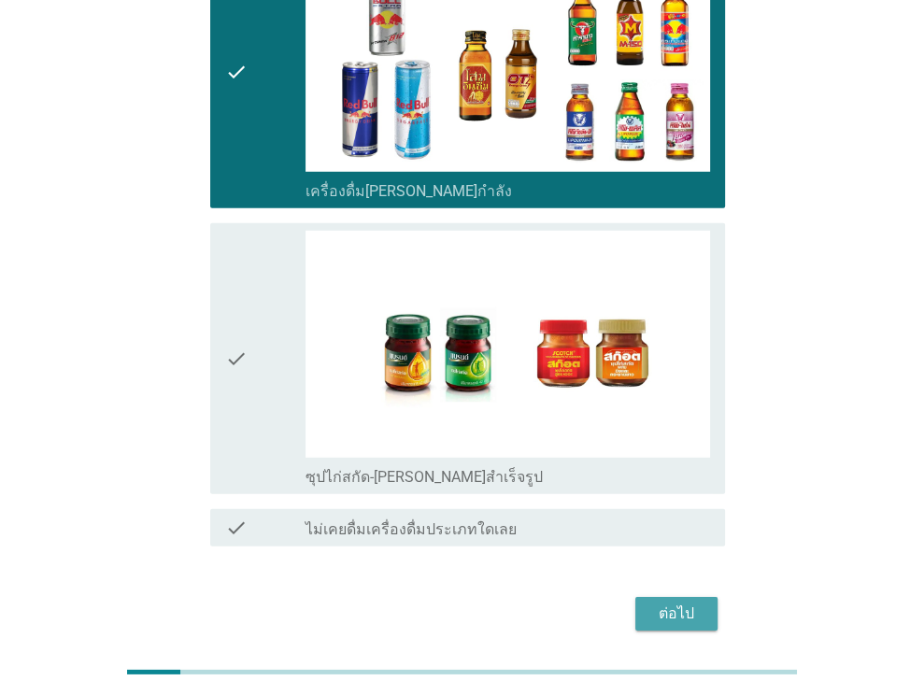
click at [665, 603] on div "ต่อไป" at bounding box center [676, 614] width 52 height 22
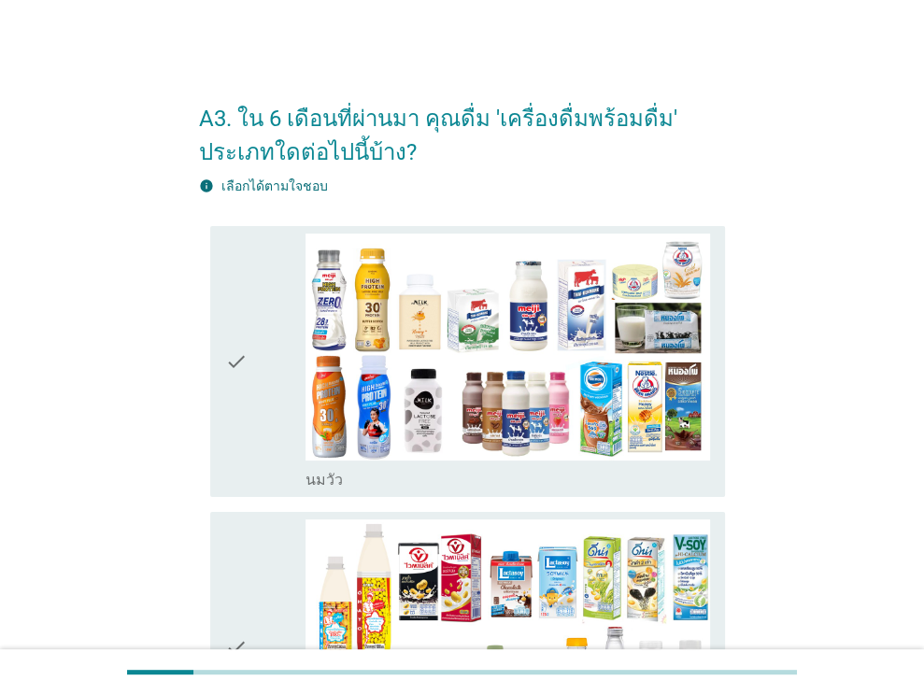
click at [262, 427] on div "check" at bounding box center [265, 362] width 81 height 256
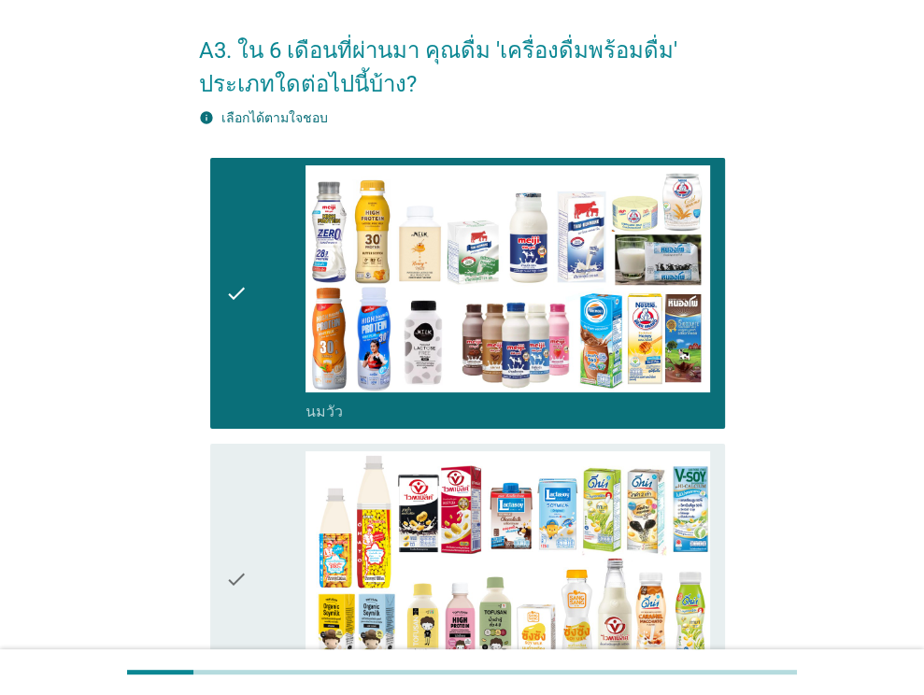
scroll to position [280, 0]
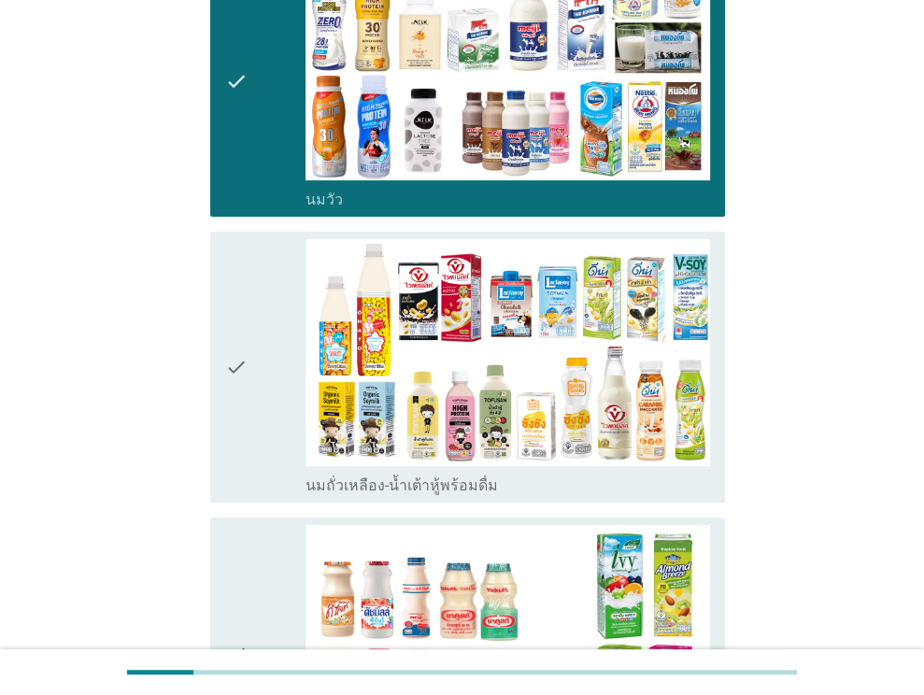
click at [256, 353] on div "check" at bounding box center [265, 367] width 81 height 256
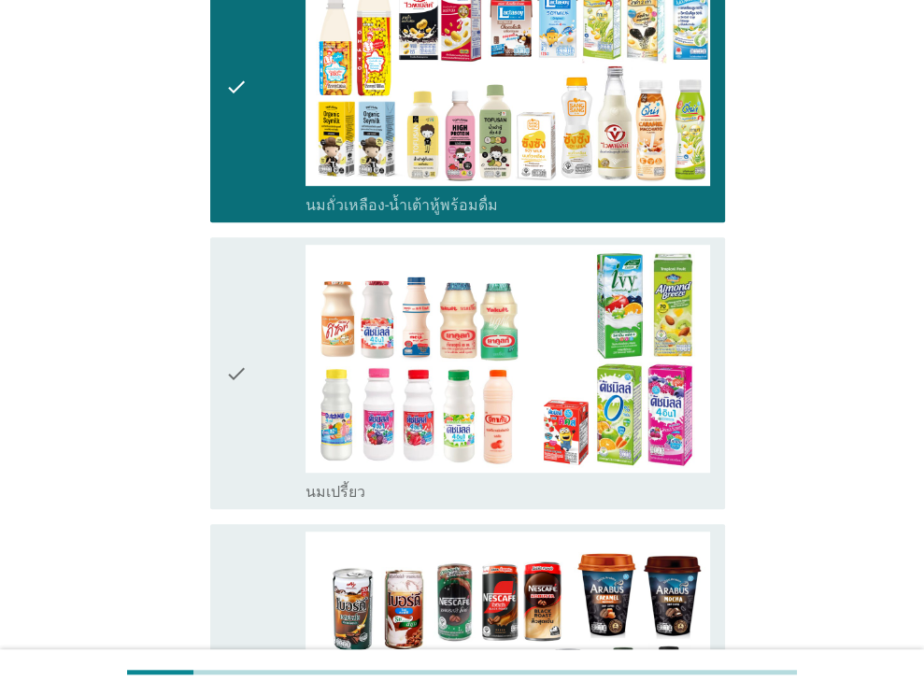
click at [242, 378] on icon "check" at bounding box center [236, 373] width 22 height 256
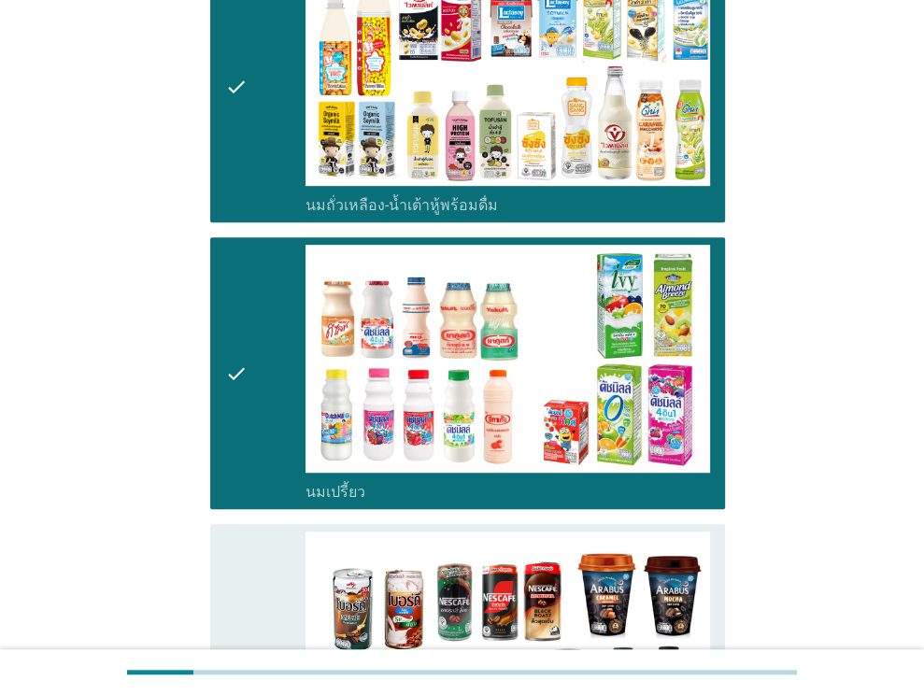
scroll to position [934, 0]
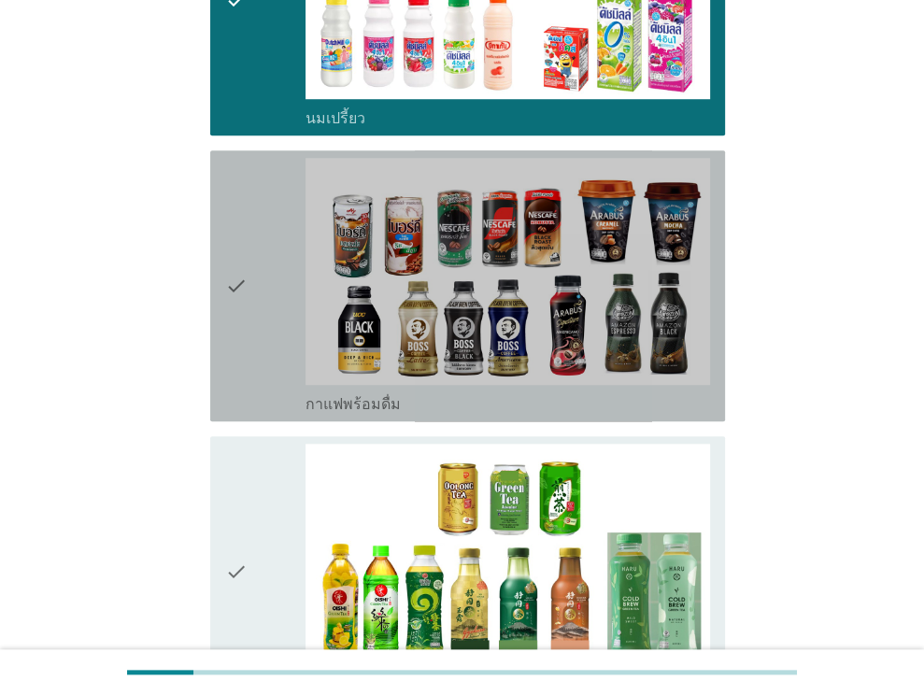
click at [248, 347] on div "check" at bounding box center [265, 286] width 81 height 256
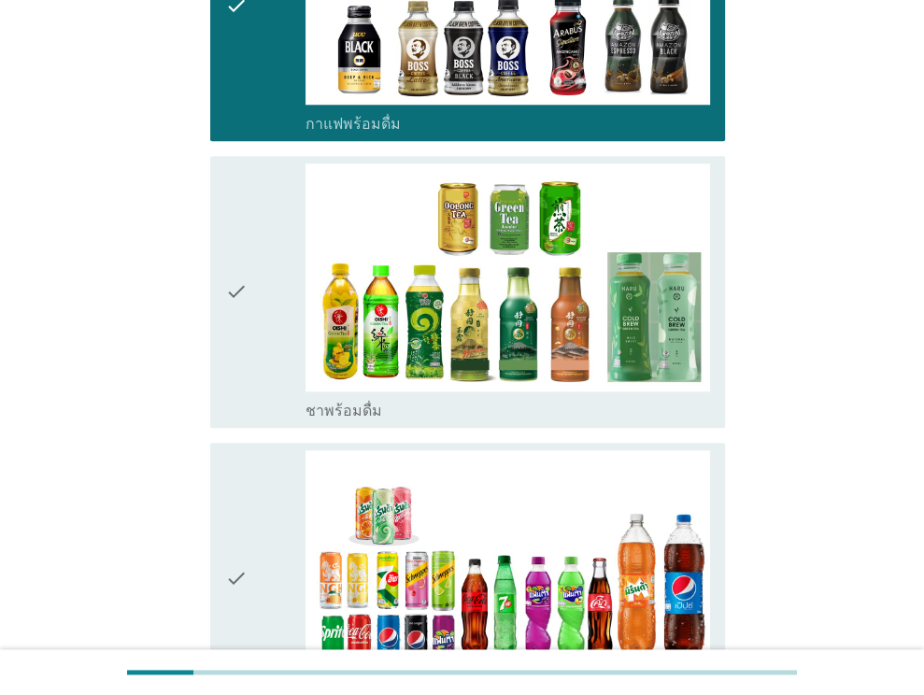
click at [247, 343] on icon "check" at bounding box center [236, 291] width 22 height 256
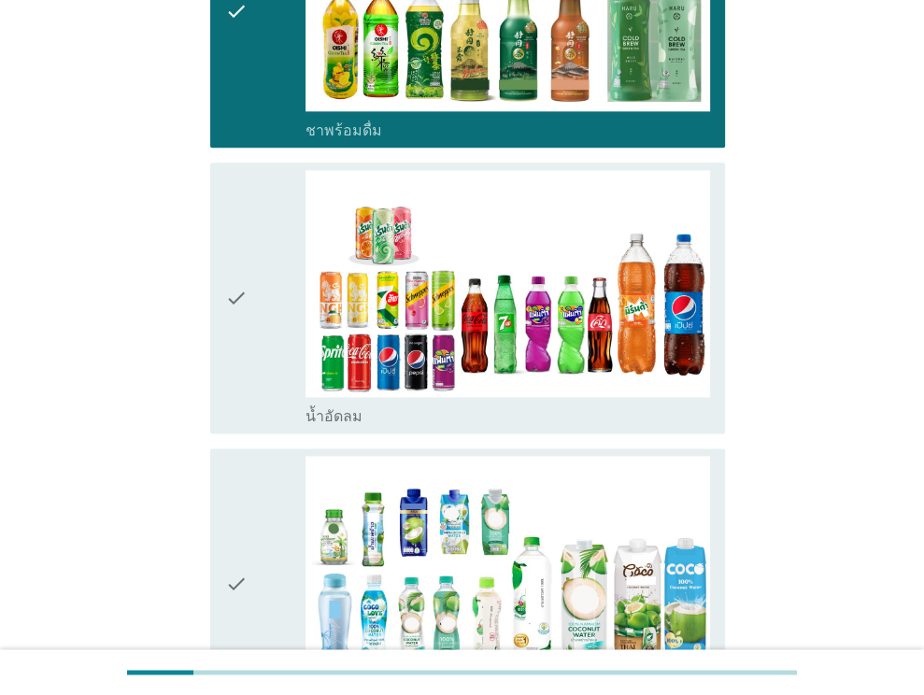
click at [246, 343] on icon "check" at bounding box center [236, 298] width 22 height 256
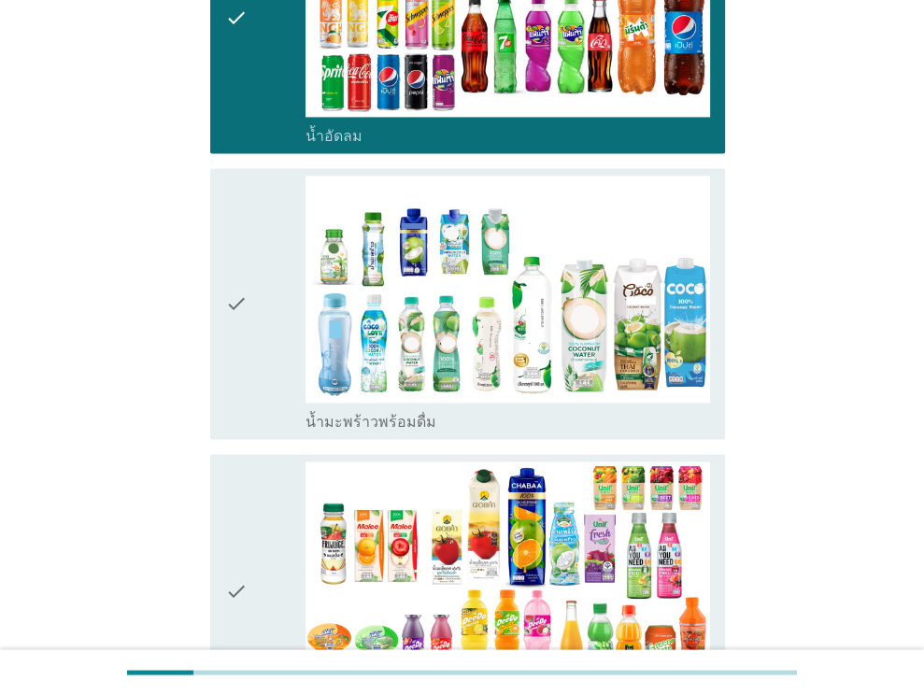
click at [245, 342] on icon "check" at bounding box center [236, 304] width 22 height 256
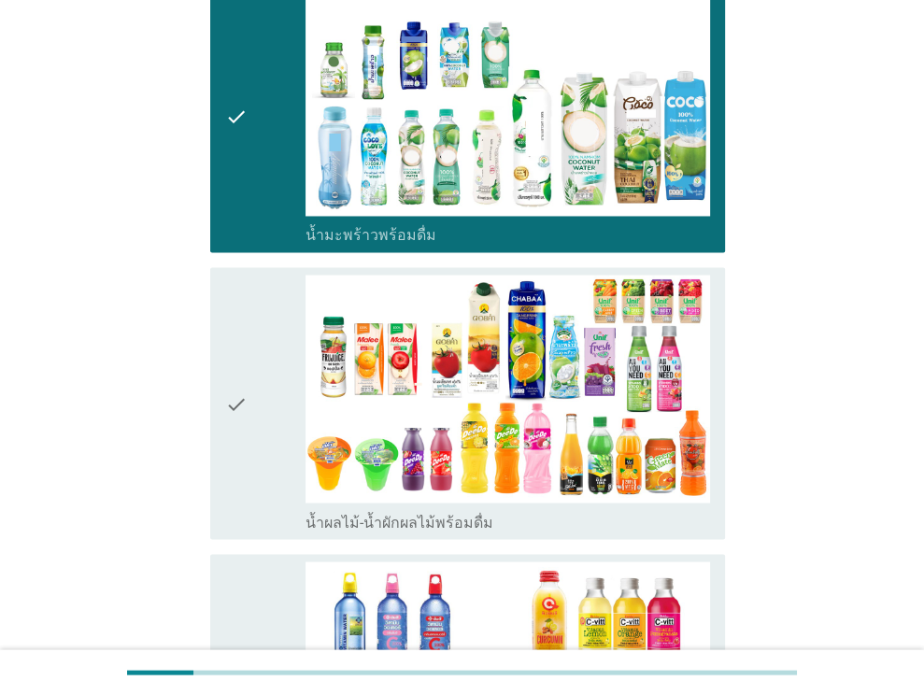
click at [247, 345] on icon "check" at bounding box center [236, 403] width 22 height 256
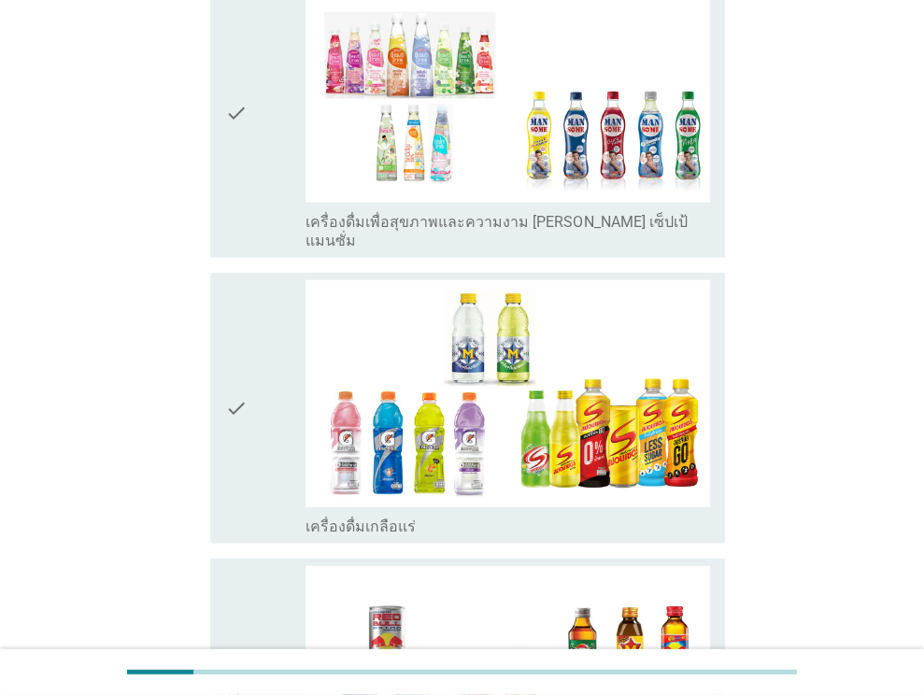
scroll to position [2989, 0]
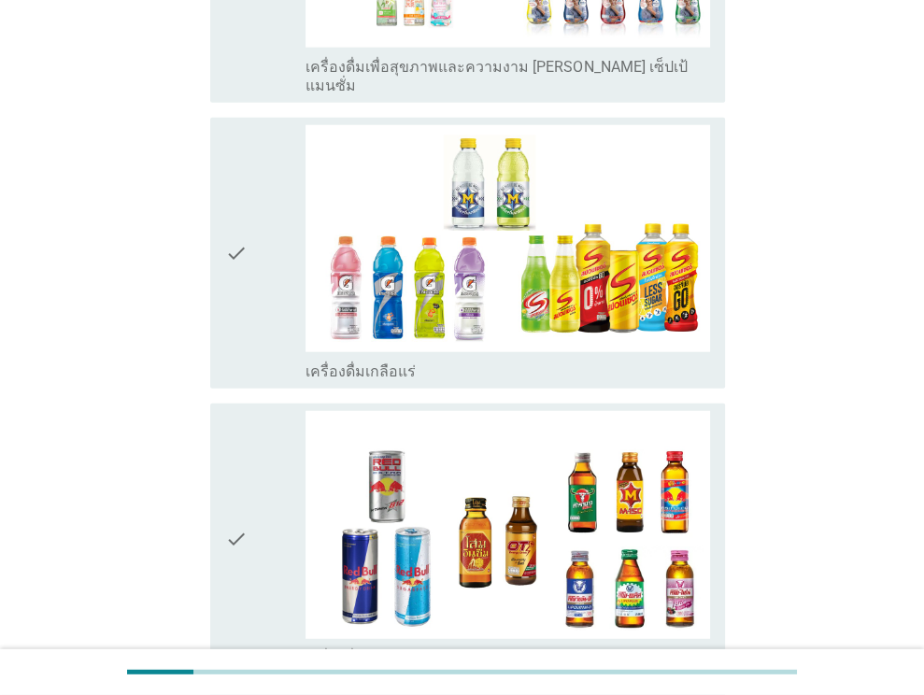
click at [250, 287] on div "check" at bounding box center [265, 253] width 81 height 256
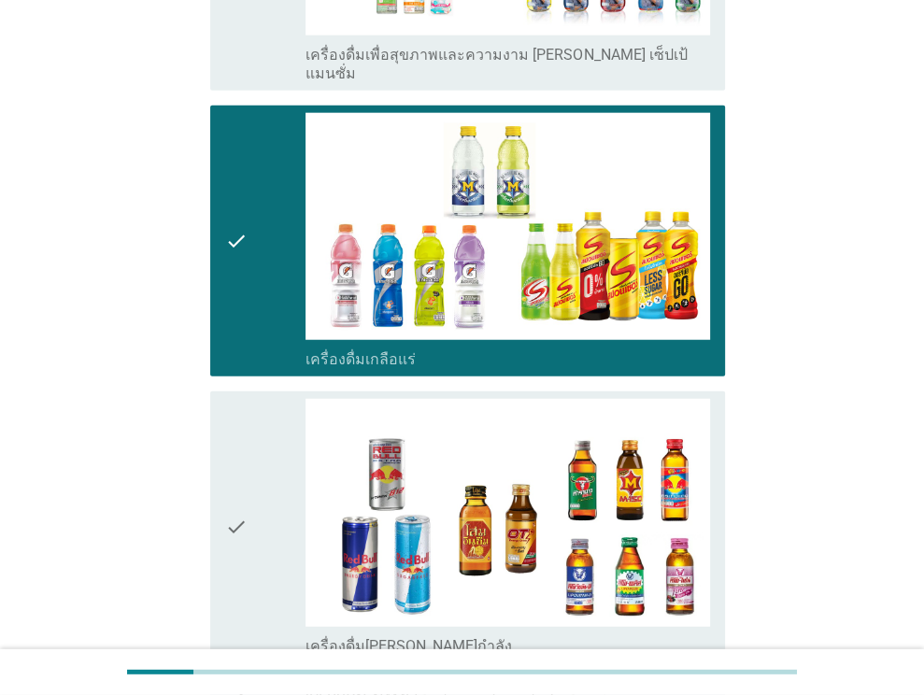
scroll to position [3213, 0]
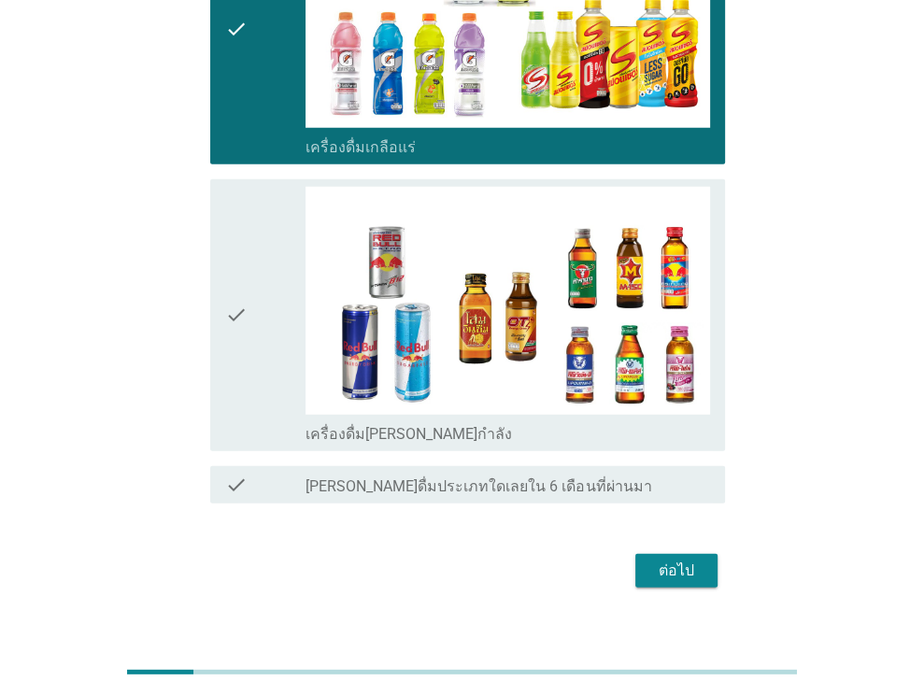
click at [684, 560] on div "ต่อไป" at bounding box center [676, 571] width 52 height 22
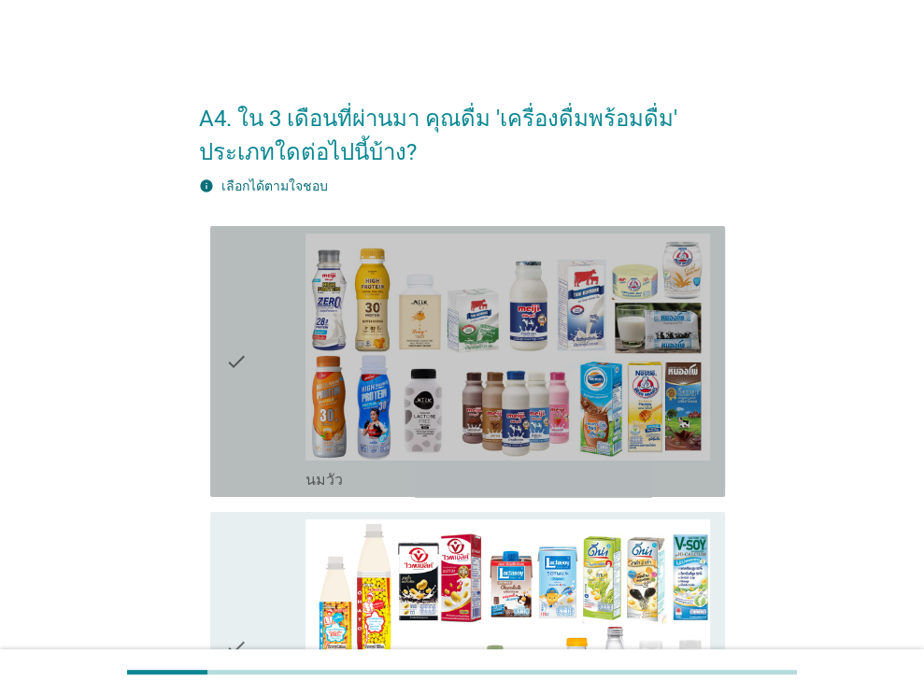
click at [249, 436] on div "check" at bounding box center [265, 362] width 81 height 256
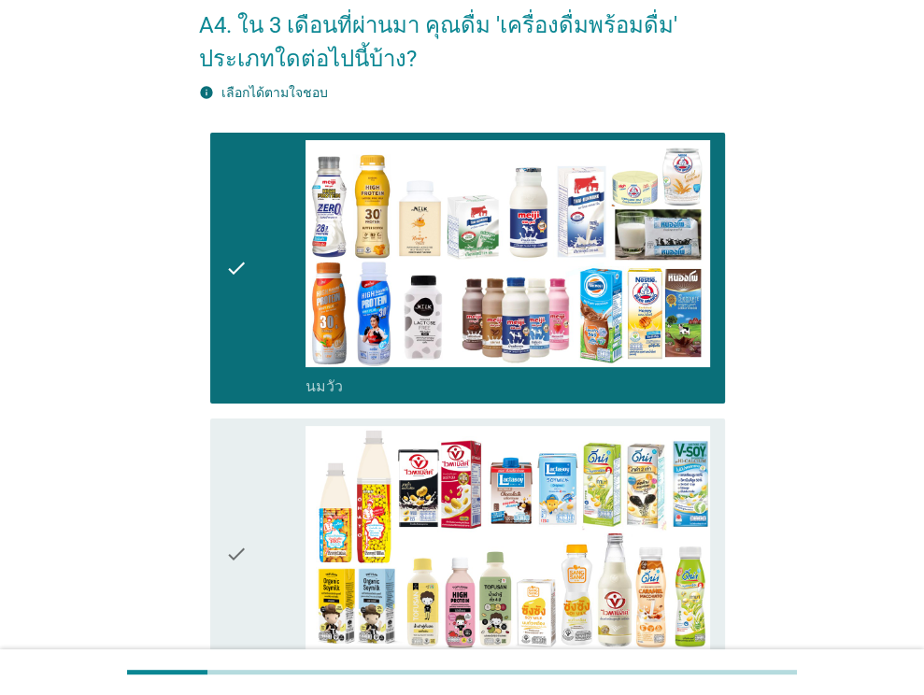
click at [249, 477] on div "check" at bounding box center [265, 554] width 81 height 256
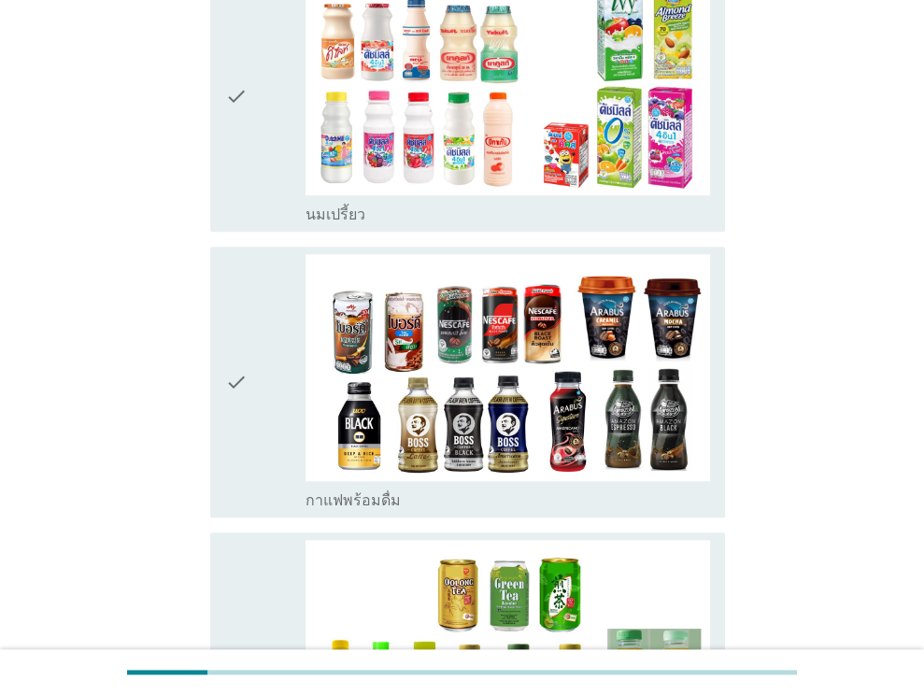
scroll to position [841, 0]
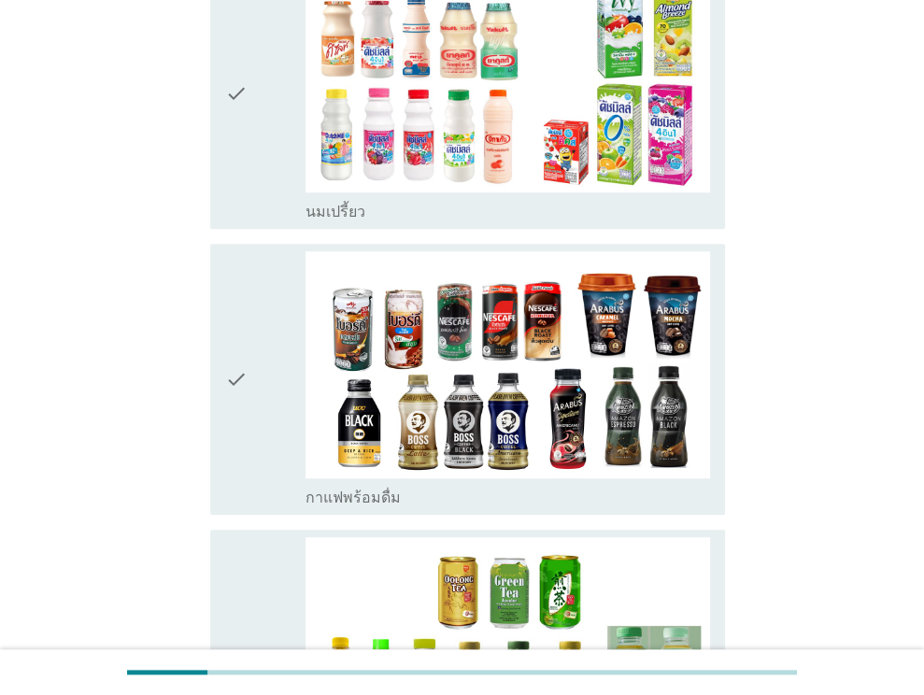
click at [272, 416] on div "check" at bounding box center [265, 379] width 81 height 256
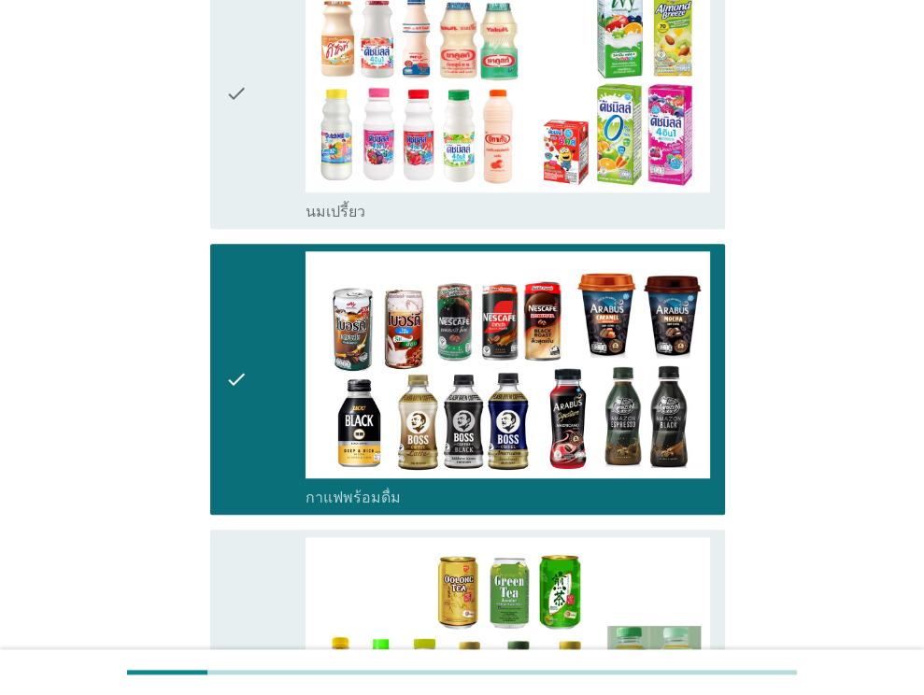
click at [283, 160] on div "check" at bounding box center [265, 93] width 81 height 256
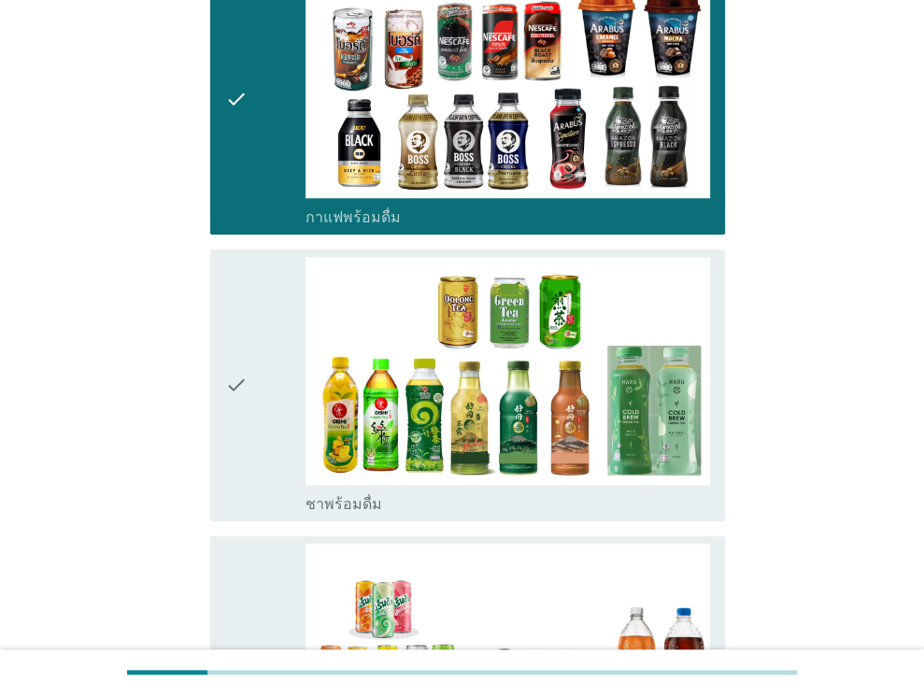
click at [264, 389] on div "check" at bounding box center [265, 385] width 81 height 256
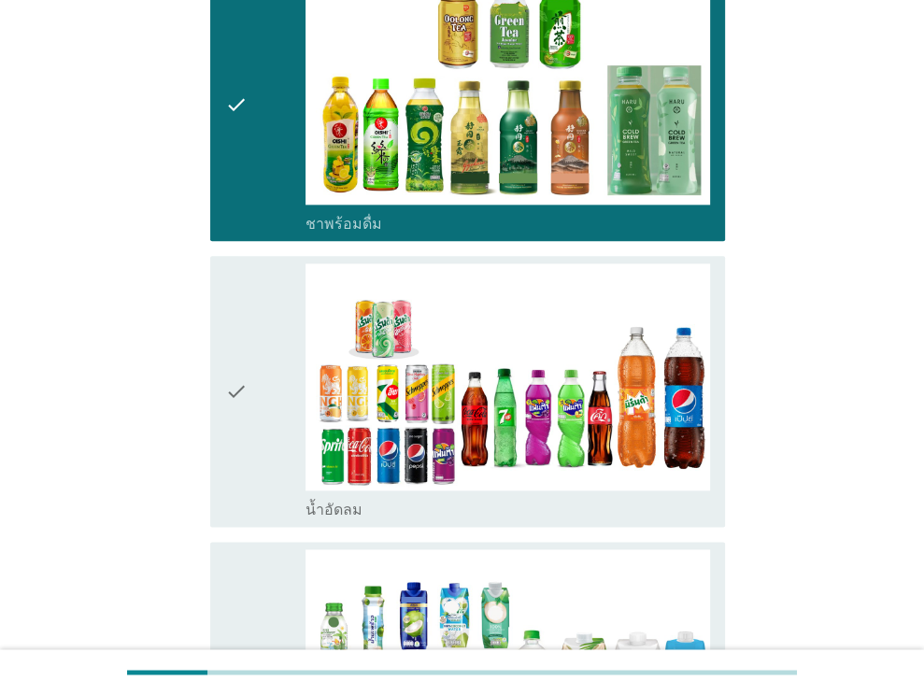
click at [239, 414] on icon "check" at bounding box center [236, 391] width 22 height 256
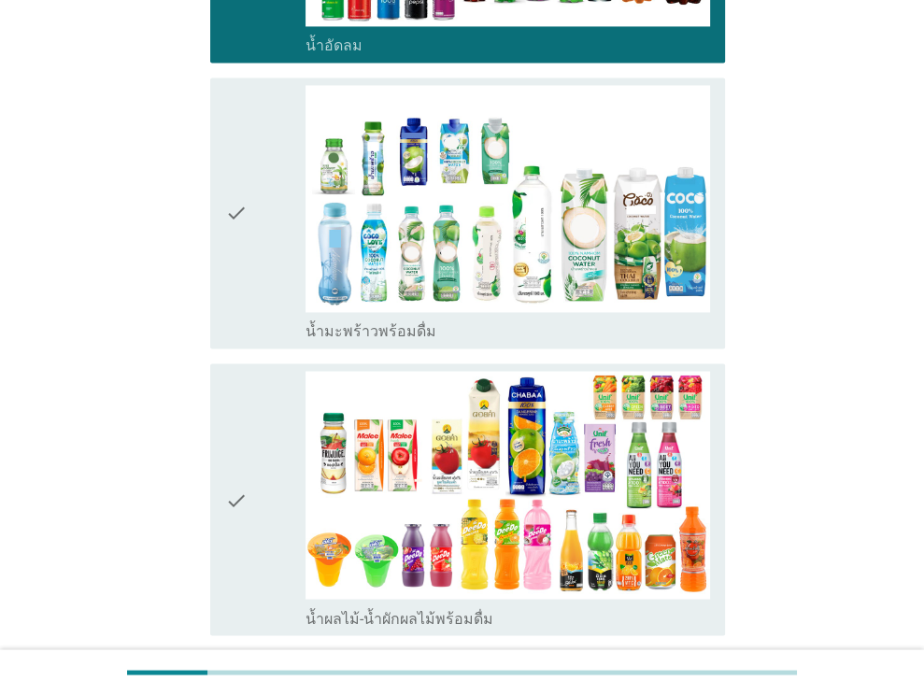
scroll to position [1962, 0]
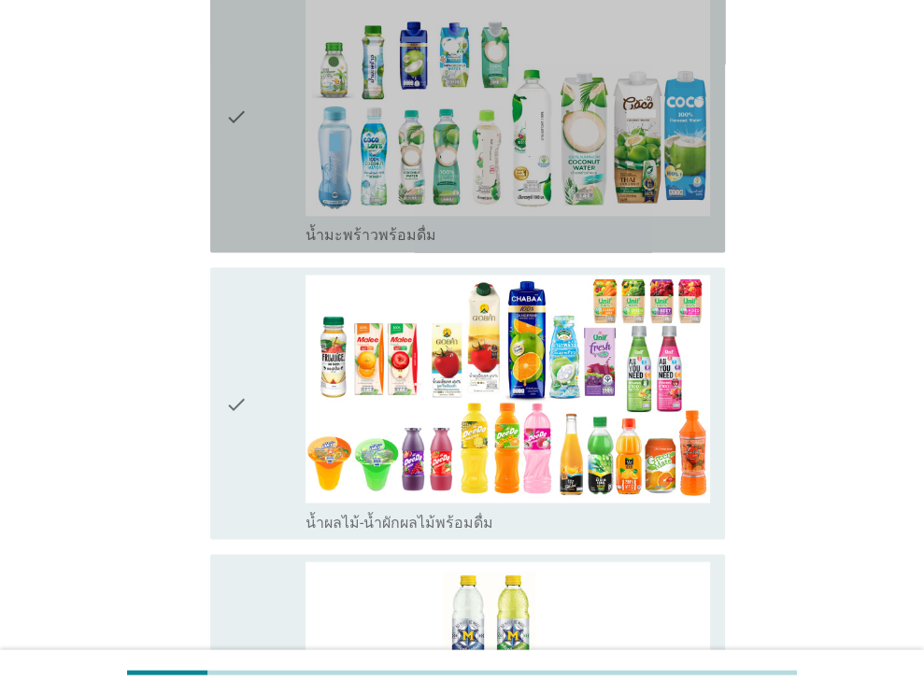
click at [264, 197] on div "check" at bounding box center [265, 117] width 81 height 256
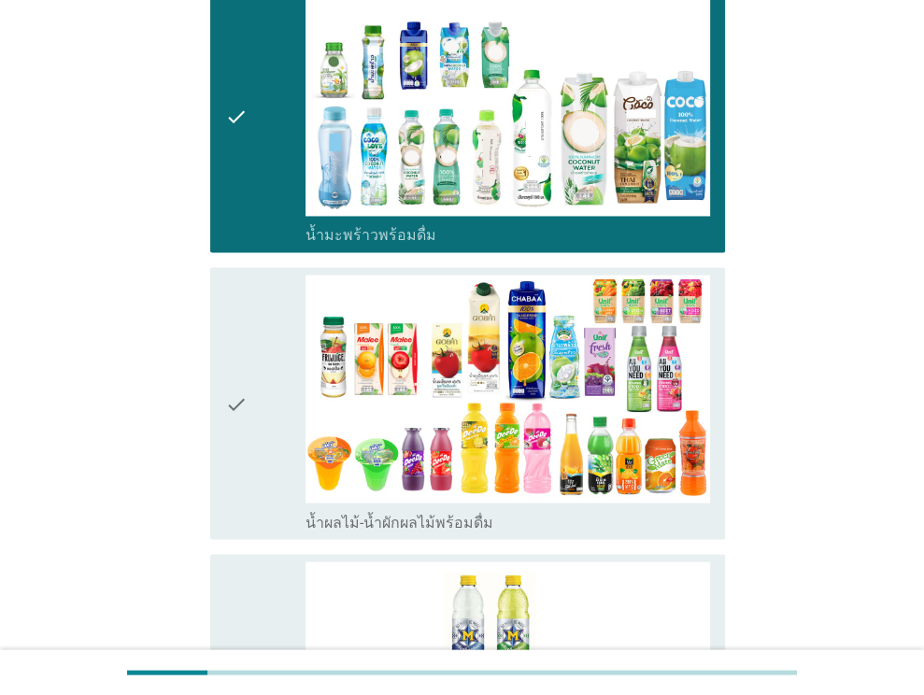
click at [247, 373] on div "check" at bounding box center [265, 403] width 81 height 256
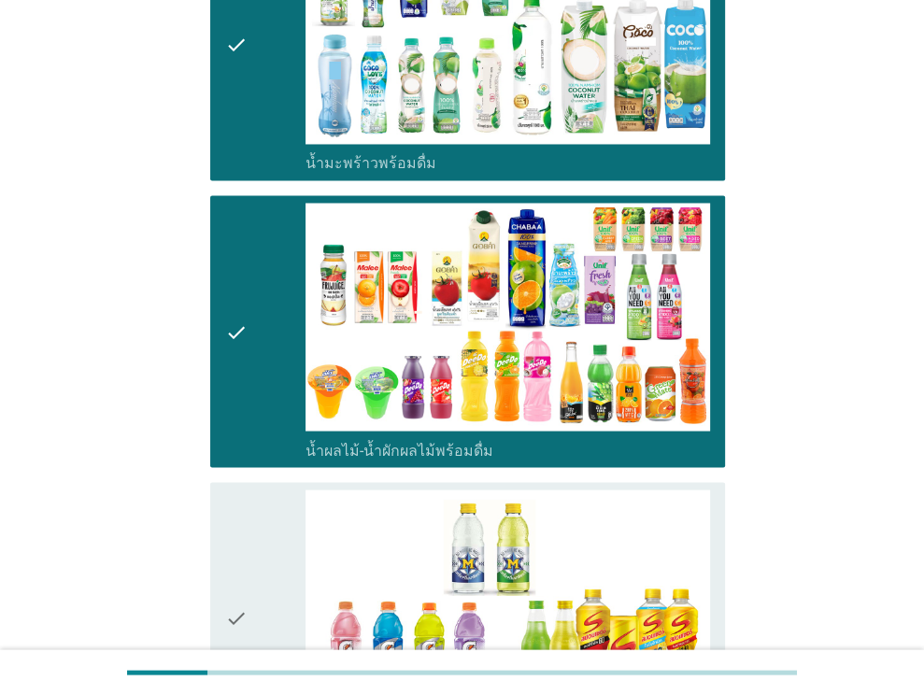
scroll to position [2149, 0]
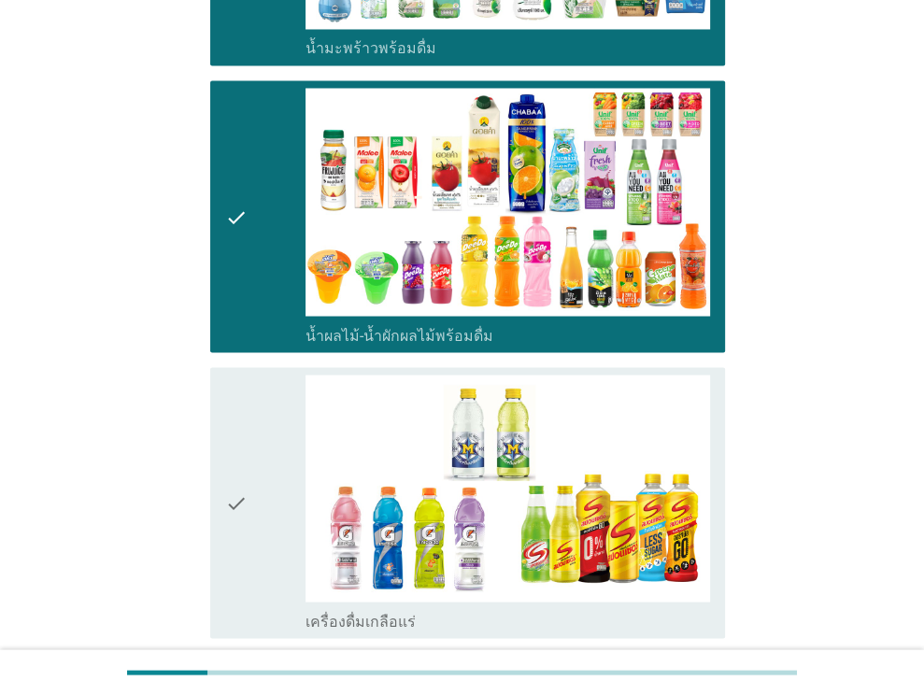
click at [253, 406] on div "check" at bounding box center [265, 503] width 81 height 256
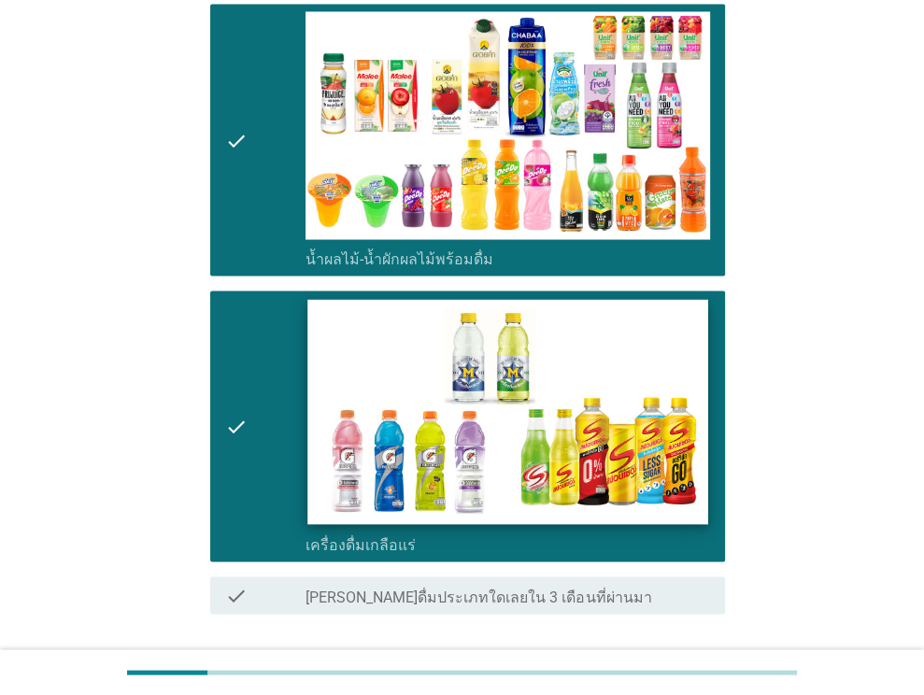
scroll to position [2357, 0]
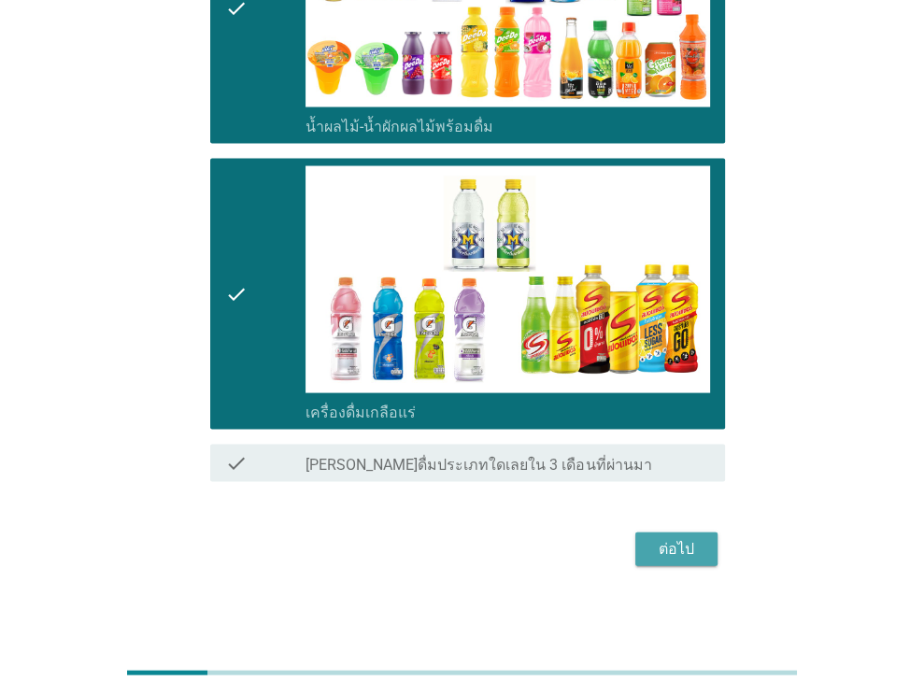
click at [675, 548] on div "ต่อไป" at bounding box center [676, 549] width 52 height 22
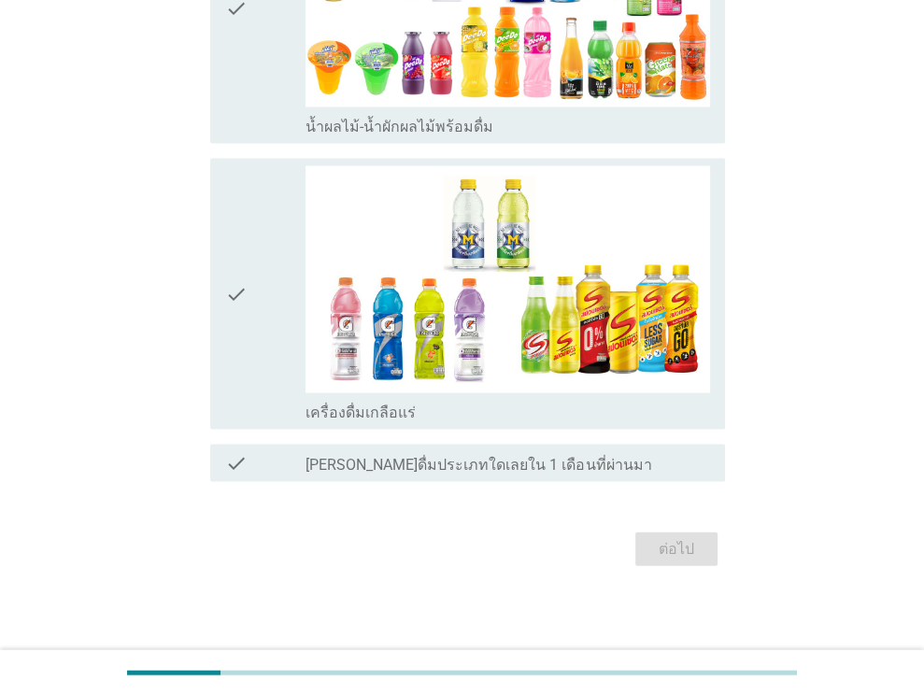
scroll to position [0, 0]
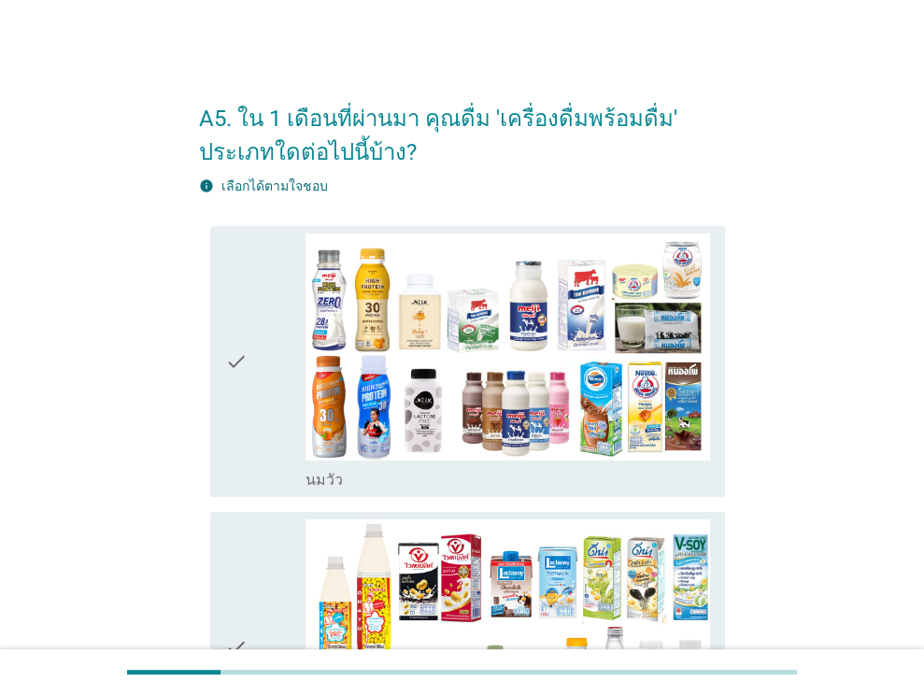
click at [250, 384] on div "check" at bounding box center [265, 362] width 81 height 256
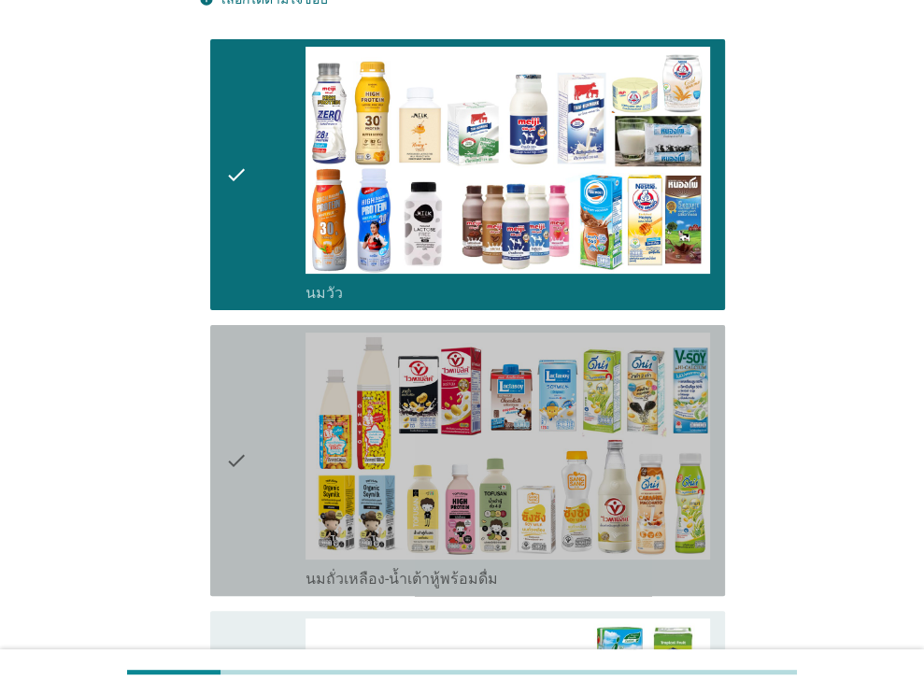
click at [256, 405] on div "check" at bounding box center [265, 461] width 81 height 256
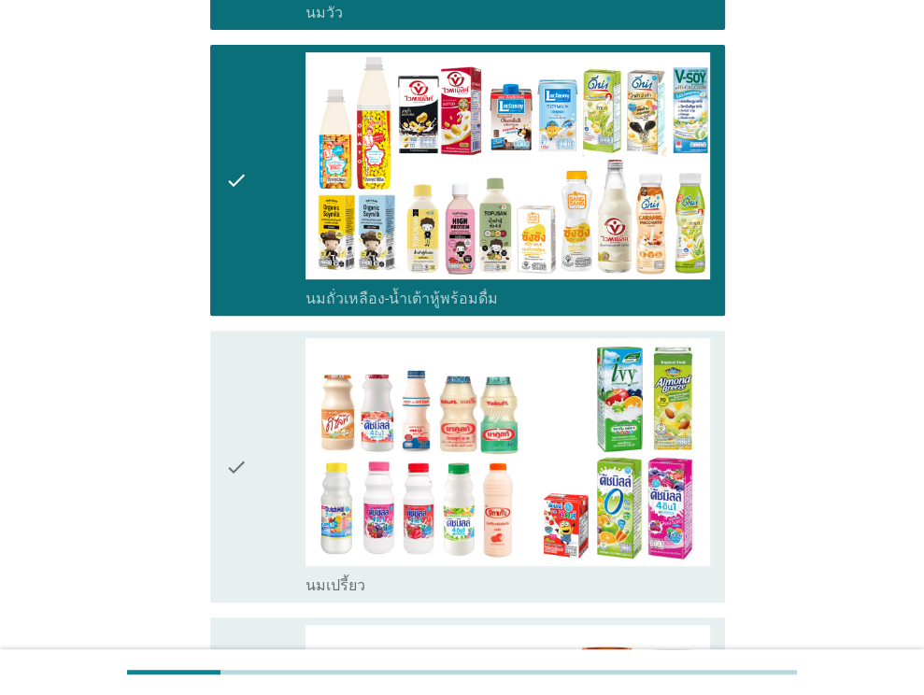
click at [261, 390] on div "check" at bounding box center [265, 466] width 81 height 256
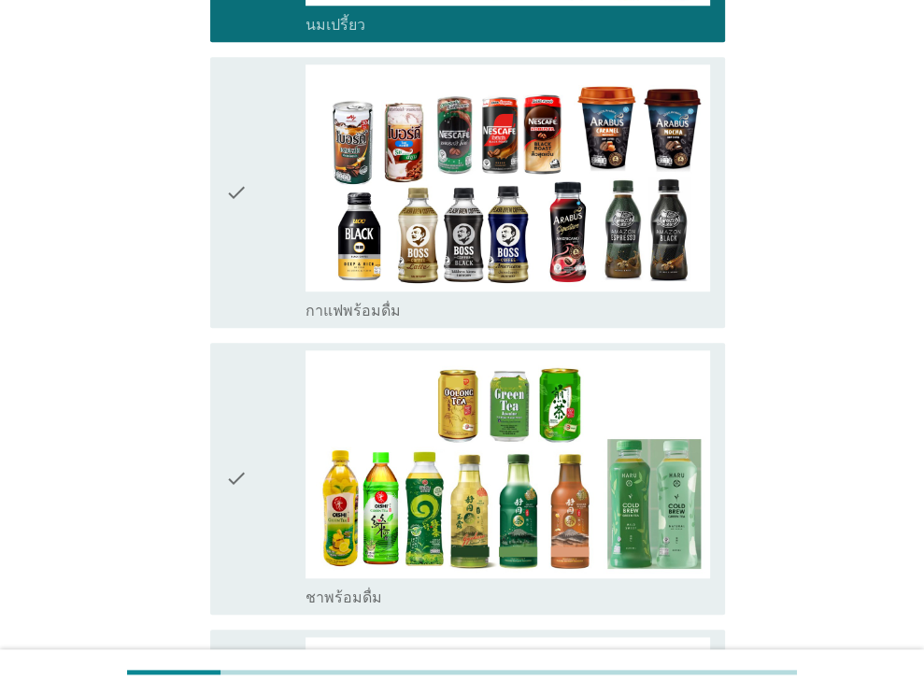
click at [256, 413] on div "check" at bounding box center [265, 478] width 81 height 256
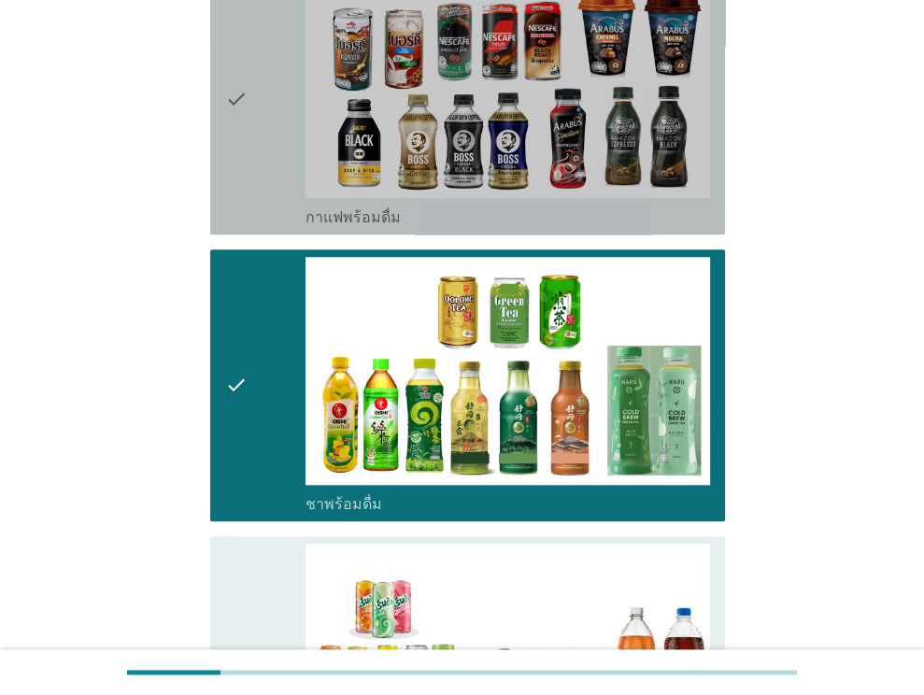
click at [273, 108] on div "check" at bounding box center [265, 99] width 81 height 256
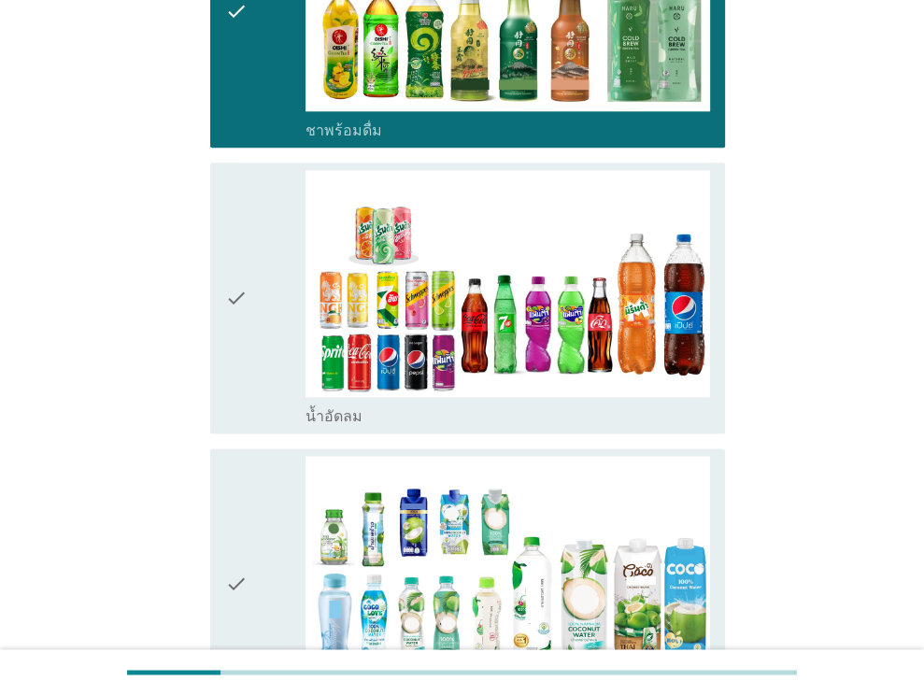
click at [243, 340] on icon "check" at bounding box center [236, 298] width 22 height 256
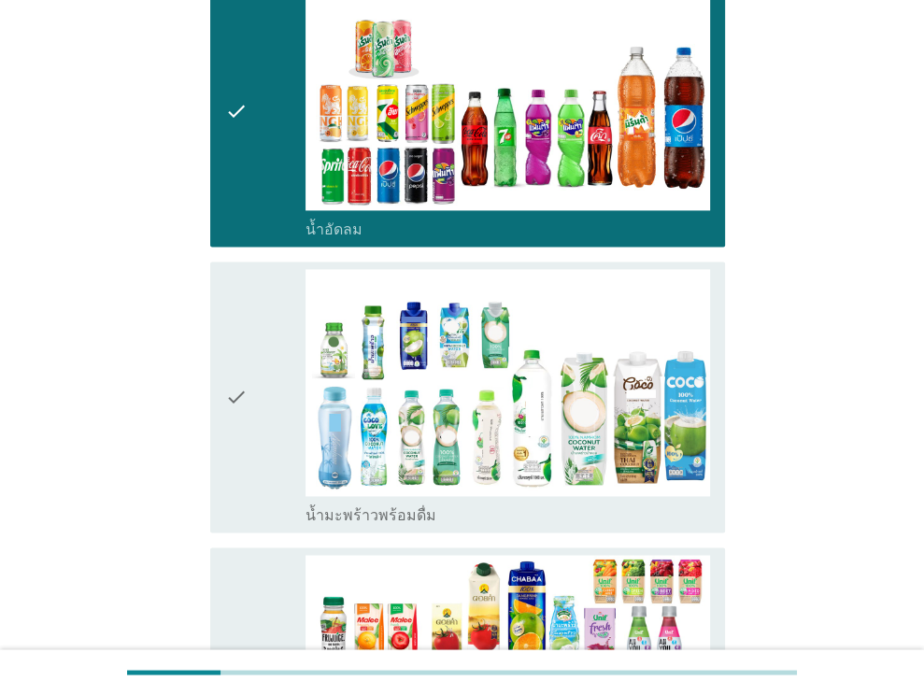
click at [252, 359] on div "check" at bounding box center [265, 397] width 81 height 256
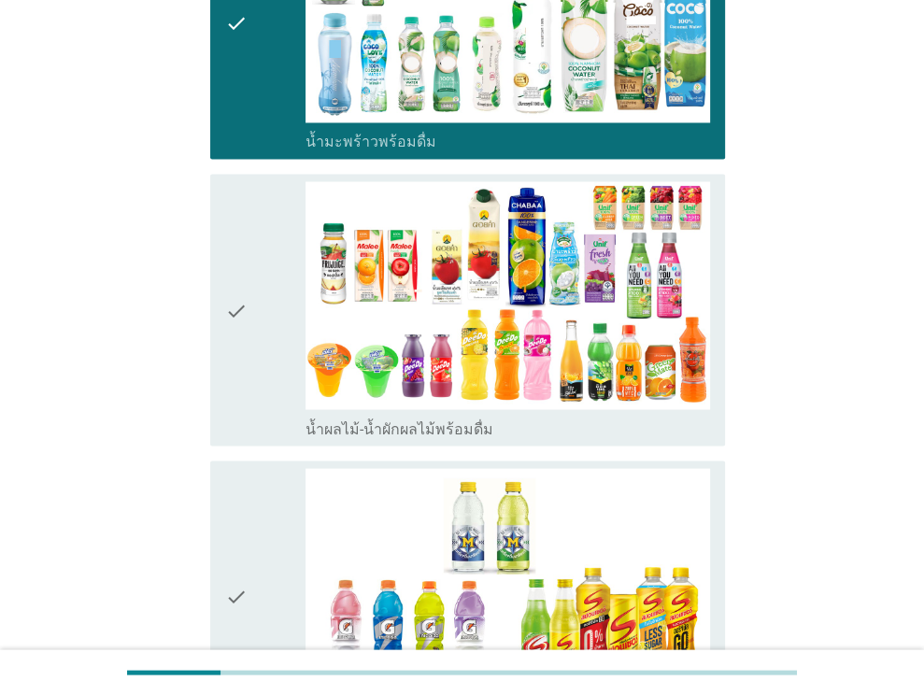
click at [249, 348] on div "check" at bounding box center [265, 309] width 81 height 256
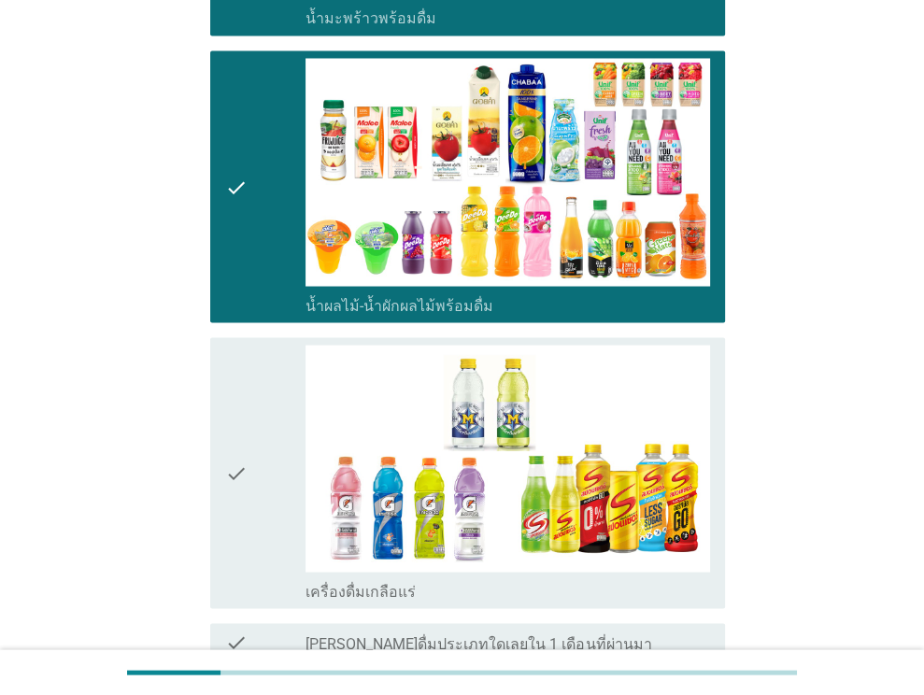
scroll to position [2335, 0]
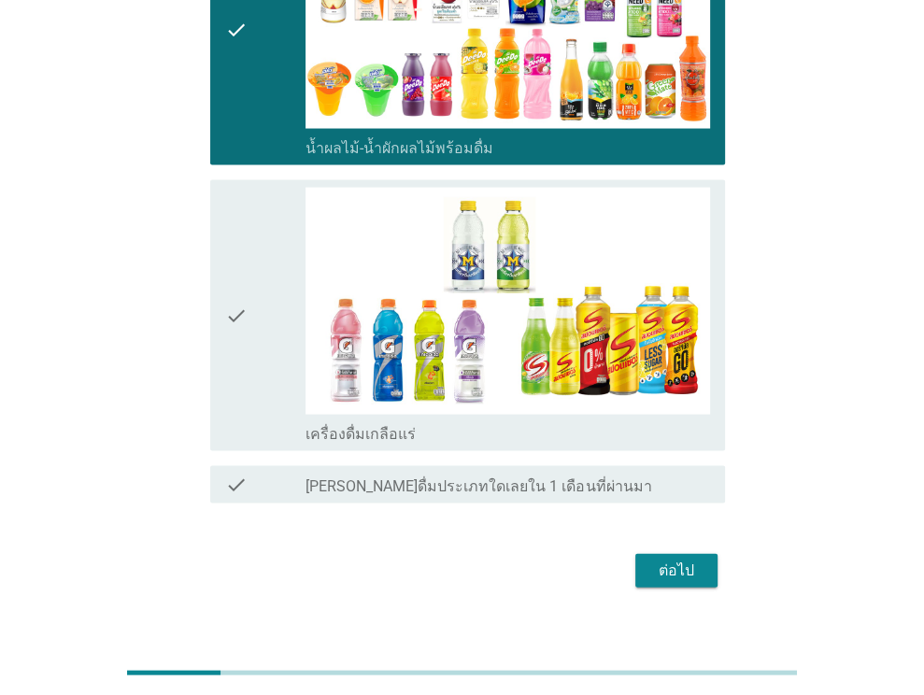
click at [277, 314] on div "check" at bounding box center [265, 316] width 81 height 256
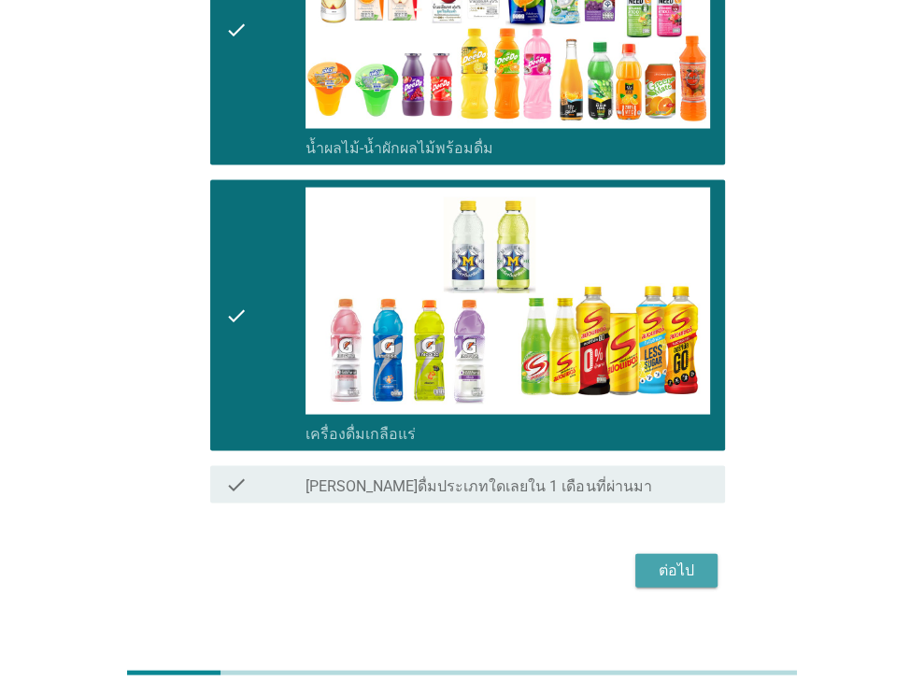
click at [668, 560] on div "ต่อไป" at bounding box center [676, 571] width 52 height 22
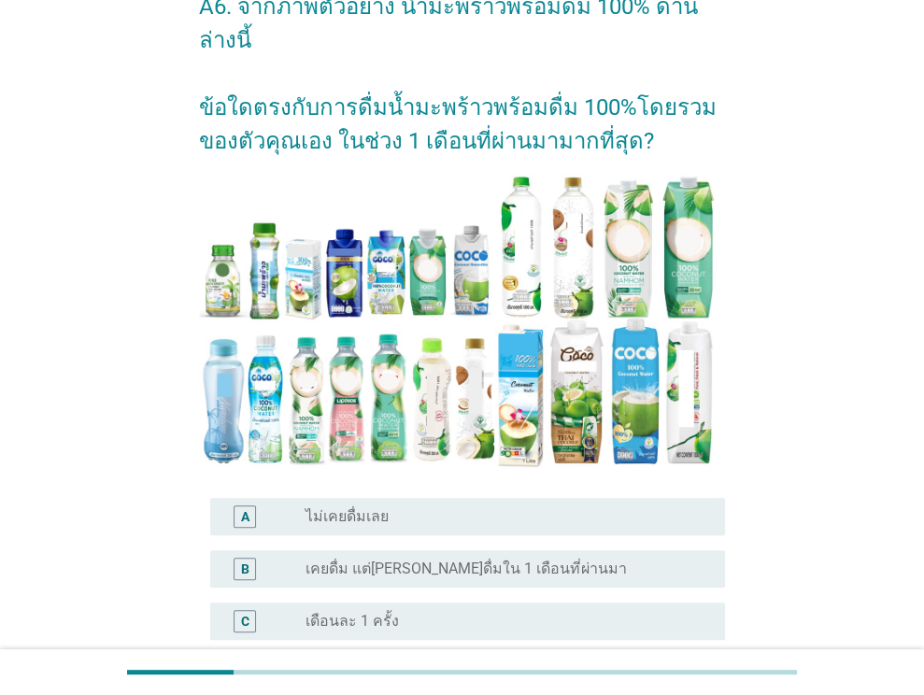
scroll to position [280, 0]
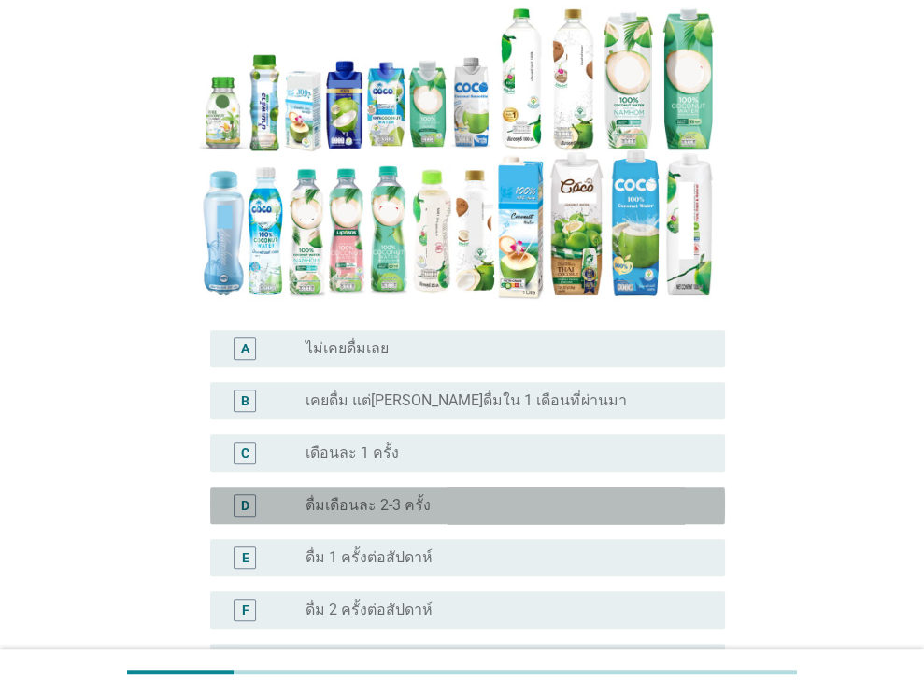
click at [379, 496] on label "ดื่มเดือนละ 2-3 ครั้ง" at bounding box center [367, 505] width 125 height 19
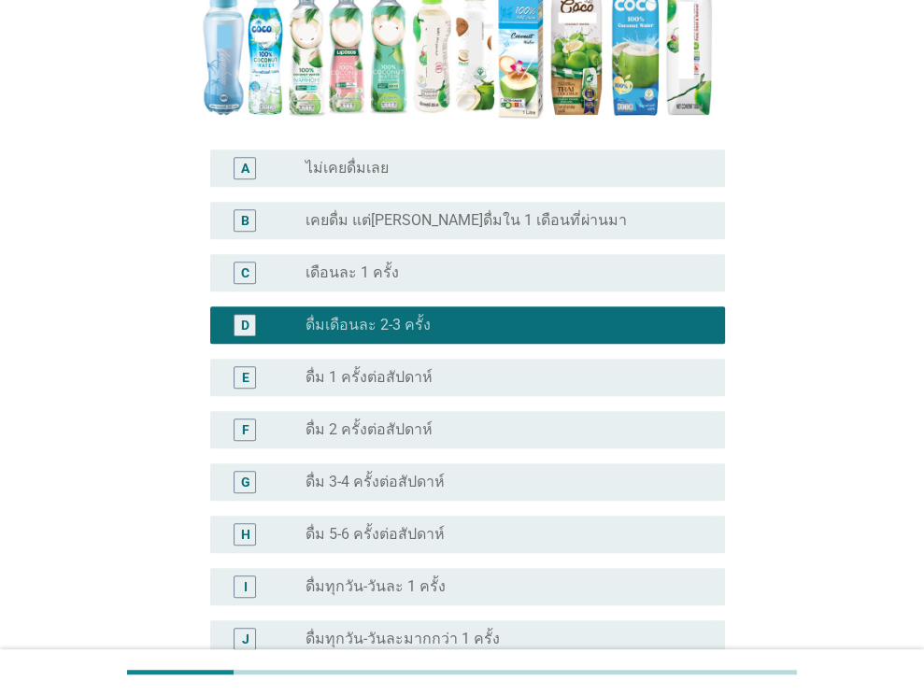
scroll to position [631, 0]
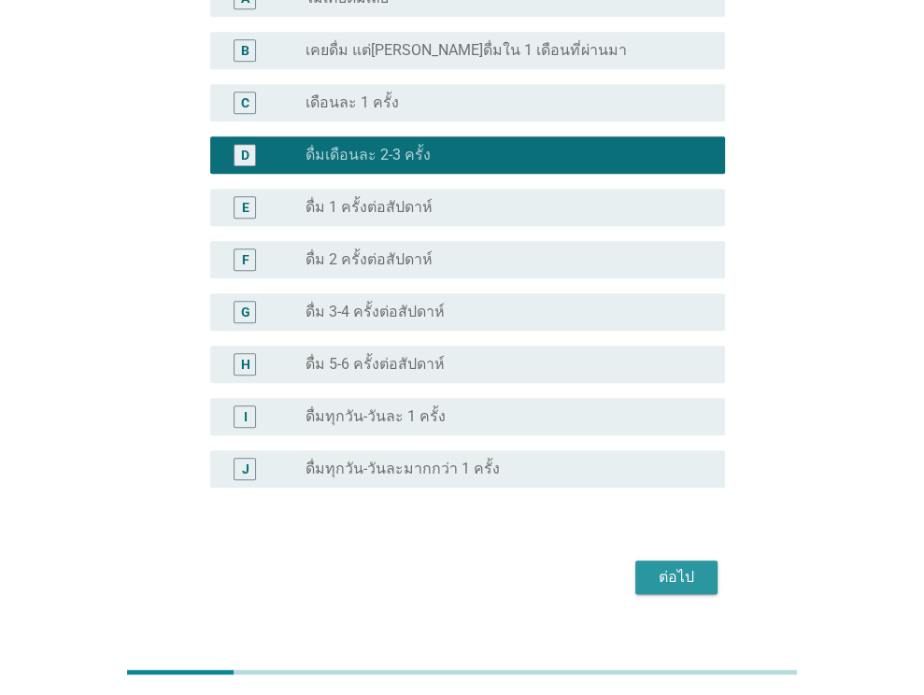
drag, startPoint x: 650, startPoint y: 545, endPoint x: 580, endPoint y: 515, distance: 76.2
click at [650, 566] on div "ต่อไป" at bounding box center [676, 577] width 52 height 22
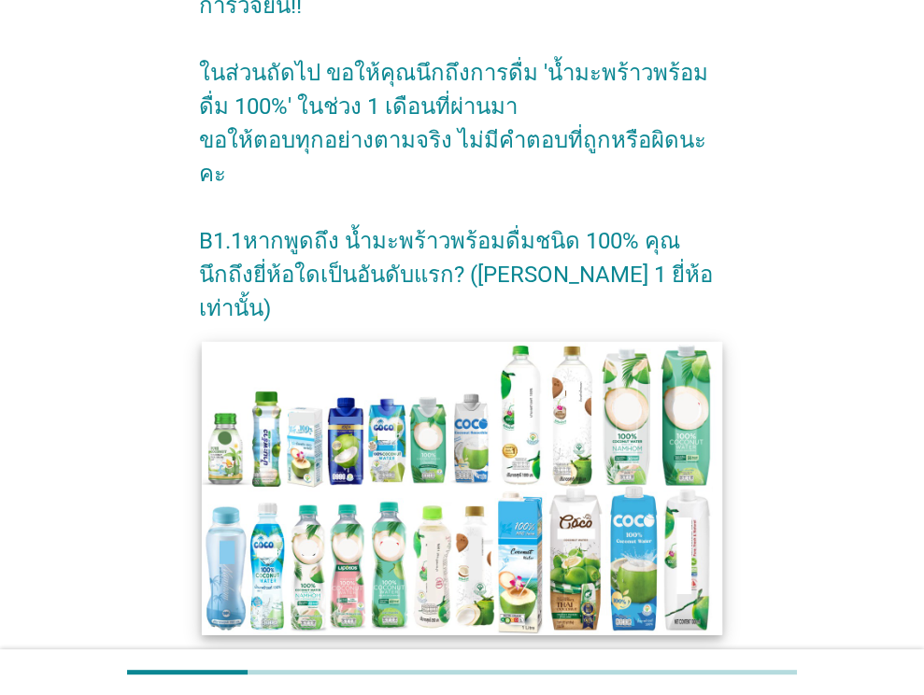
scroll to position [179, 0]
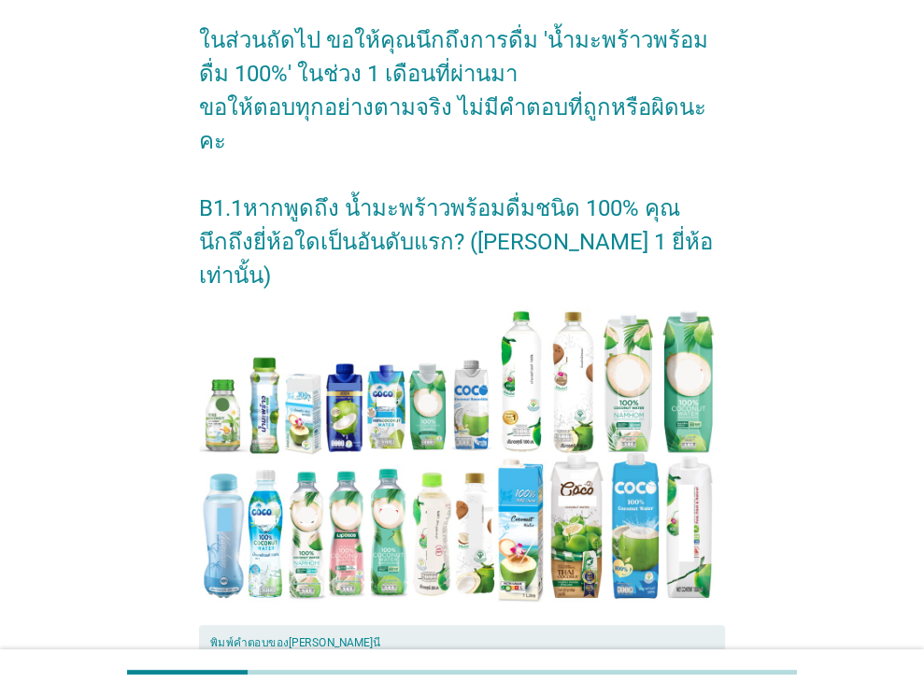
drag, startPoint x: 284, startPoint y: 566, endPoint x: 58, endPoint y: 628, distance: 234.3
click at [284, 647] on textarea "พิมพ์คำตอบของคุณ ที่นี่" at bounding box center [467, 696] width 515 height 98
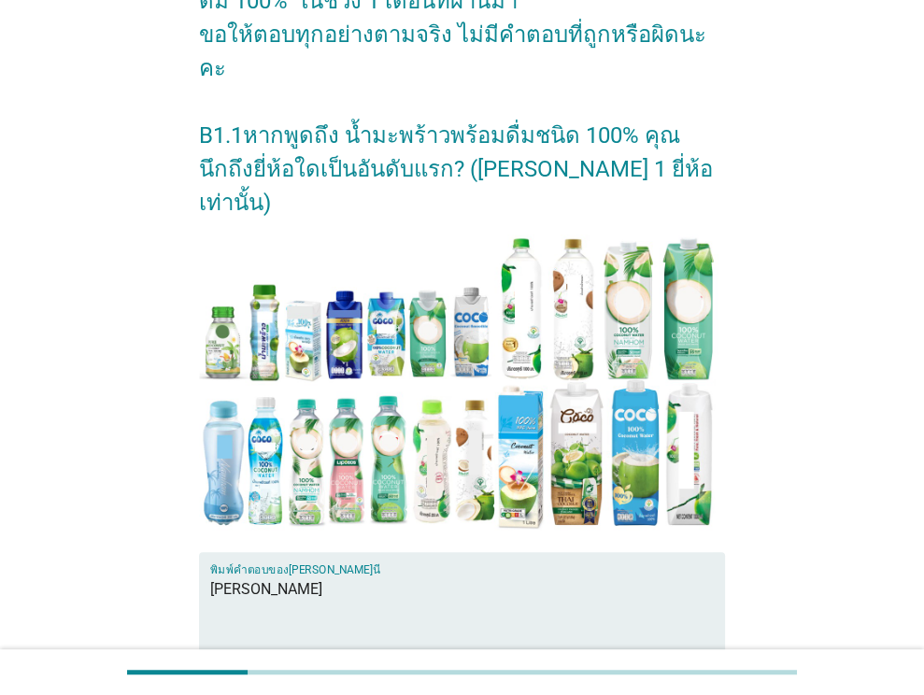
scroll to position [366, 0]
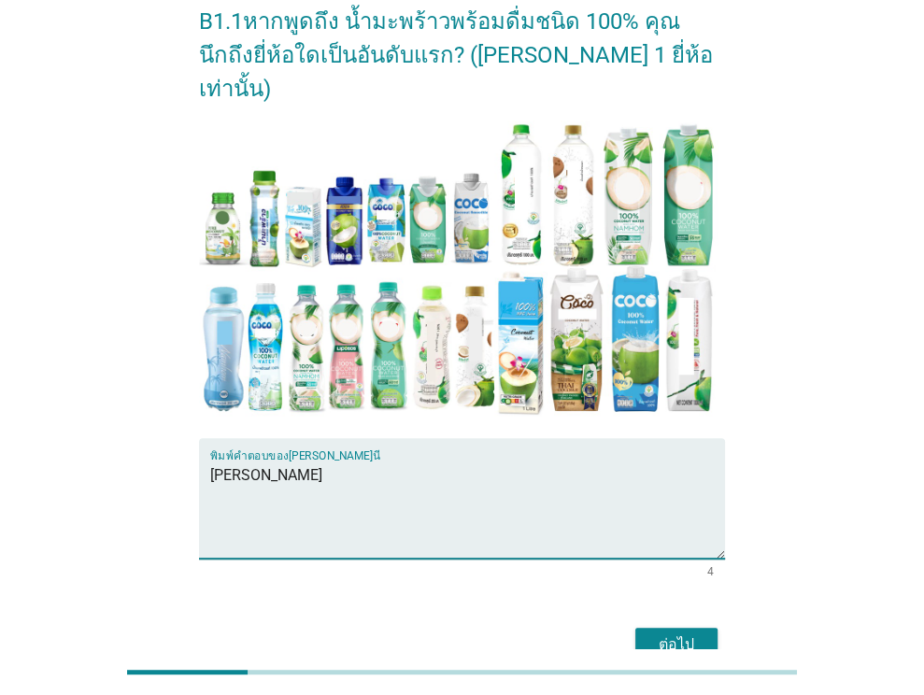
type textarea "[PERSON_NAME]"
click at [666, 633] on div "ต่อไป" at bounding box center [676, 644] width 52 height 22
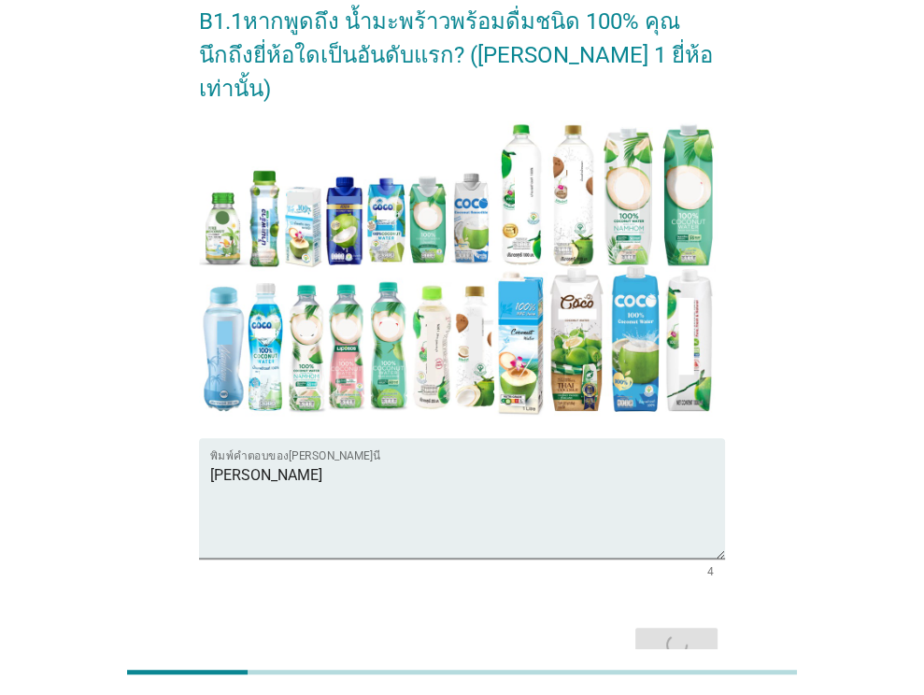
scroll to position [0, 0]
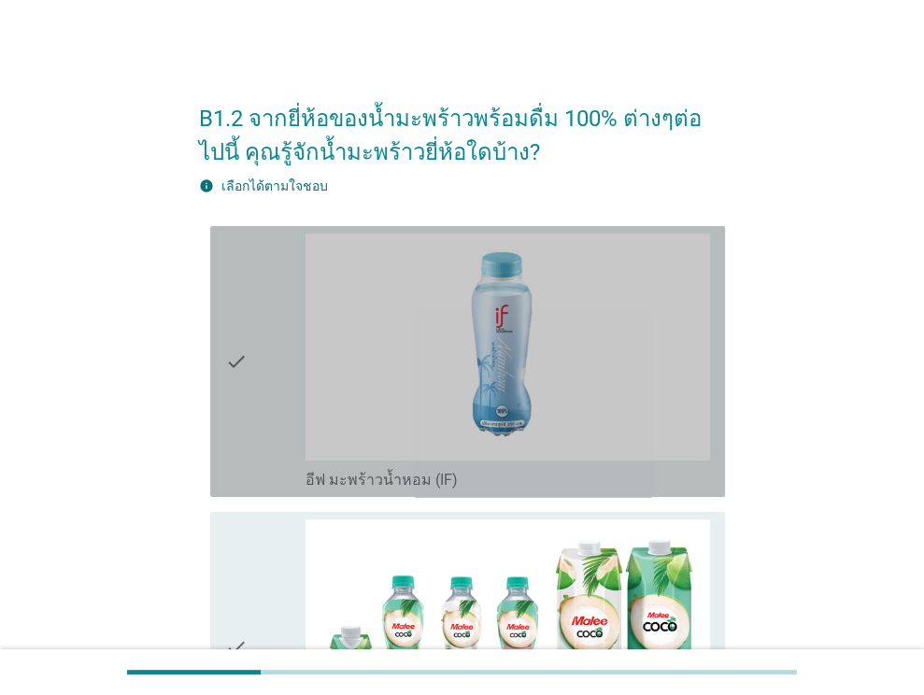
click at [243, 395] on icon "check" at bounding box center [236, 362] width 22 height 256
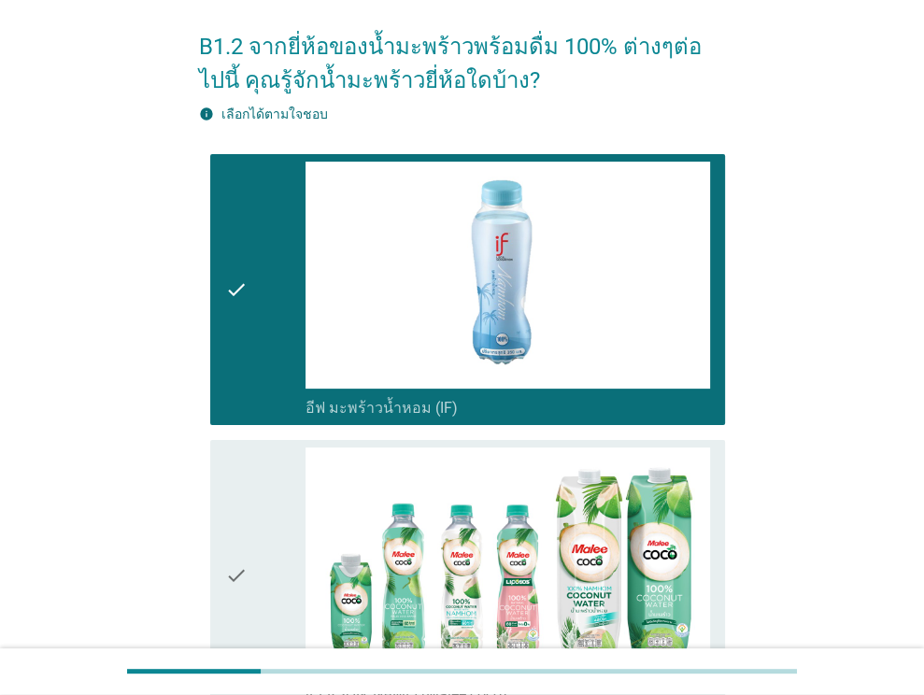
scroll to position [187, 0]
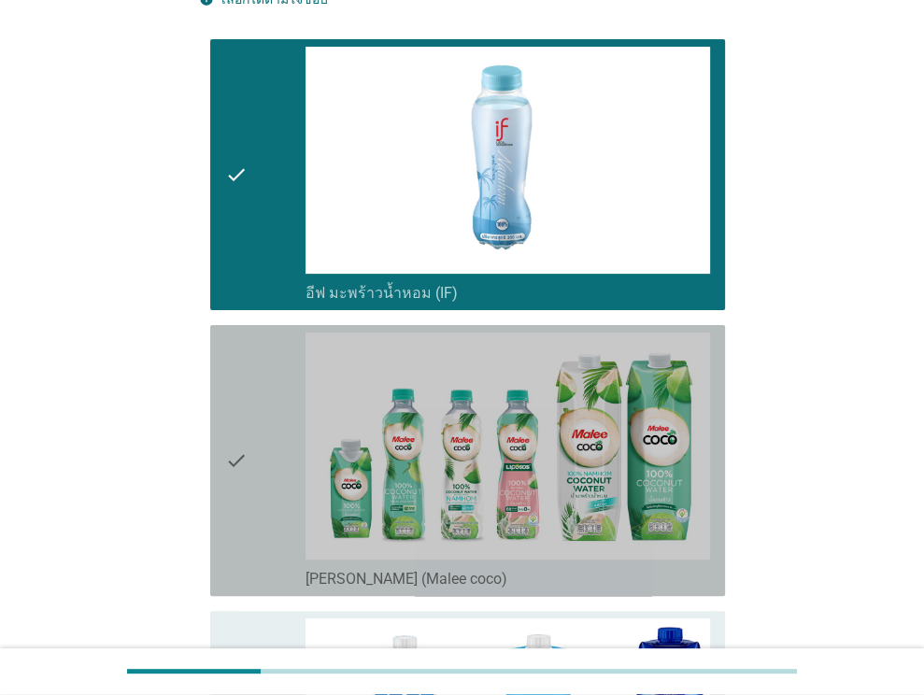
click at [247, 451] on div "check" at bounding box center [265, 461] width 81 height 256
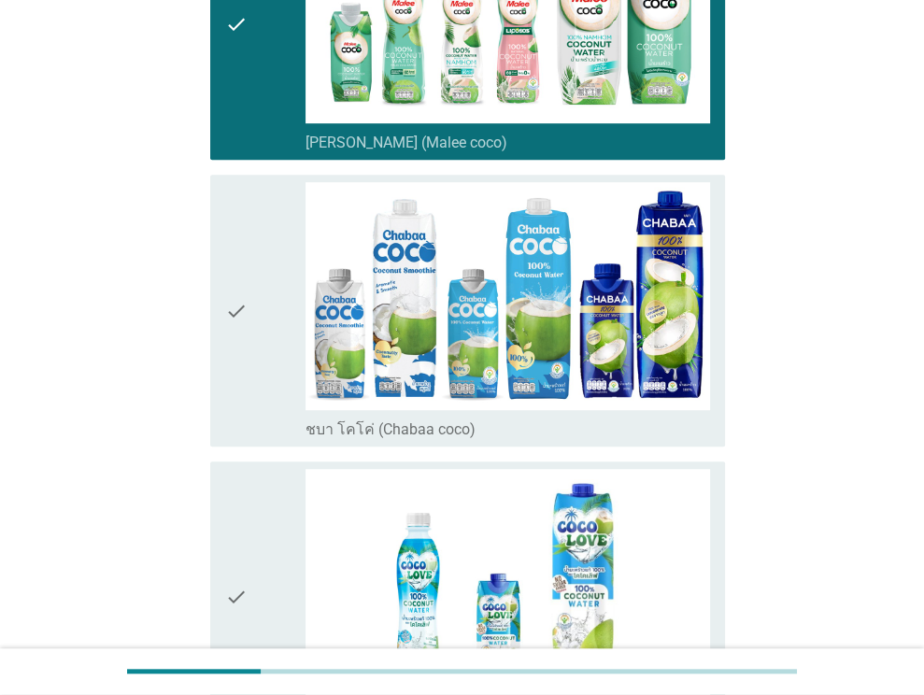
scroll to position [654, 0]
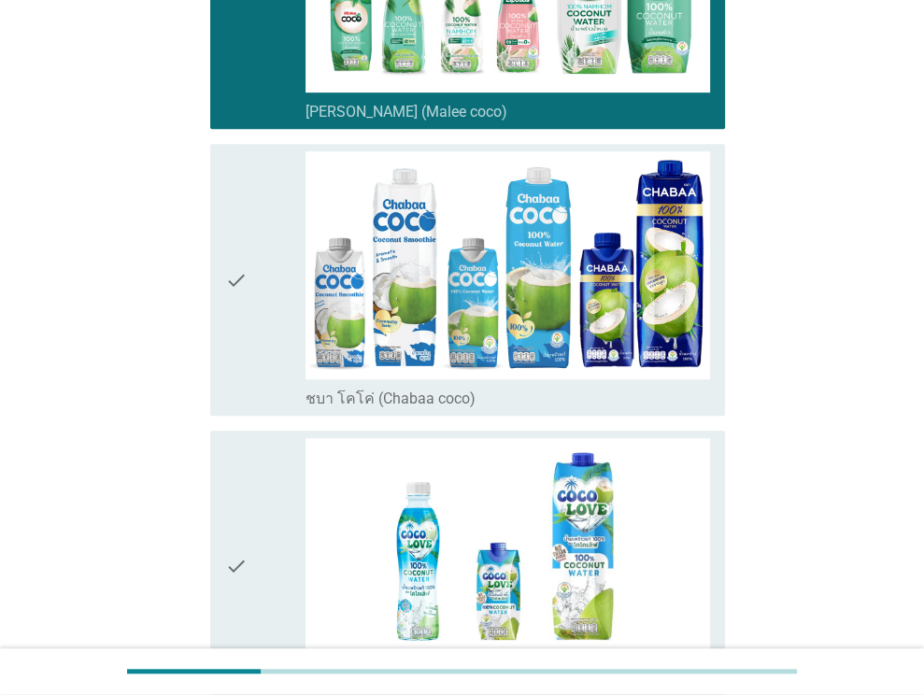
click at [250, 321] on div "check" at bounding box center [265, 279] width 81 height 256
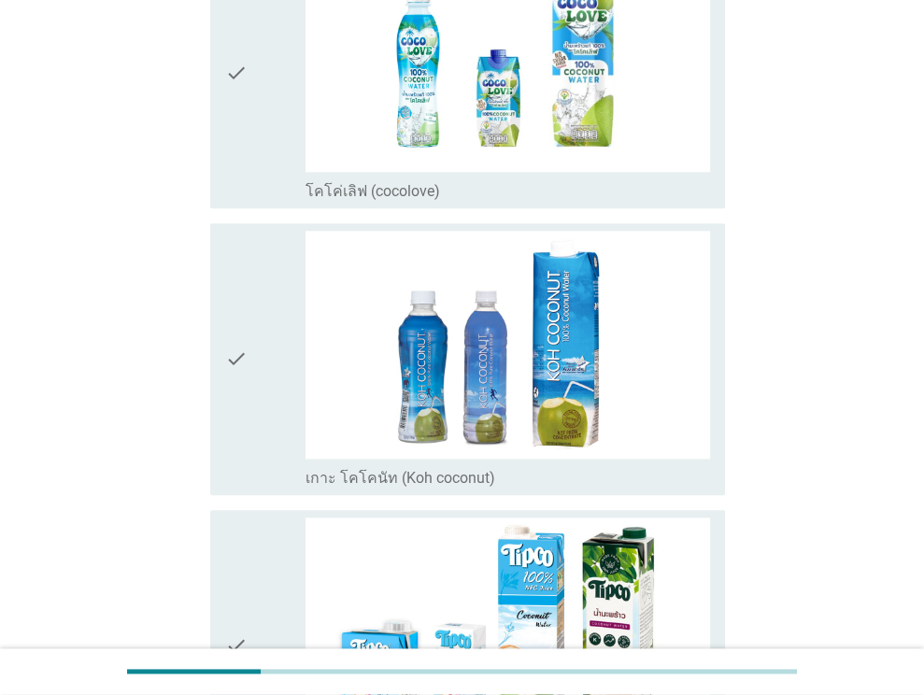
scroll to position [1401, 0]
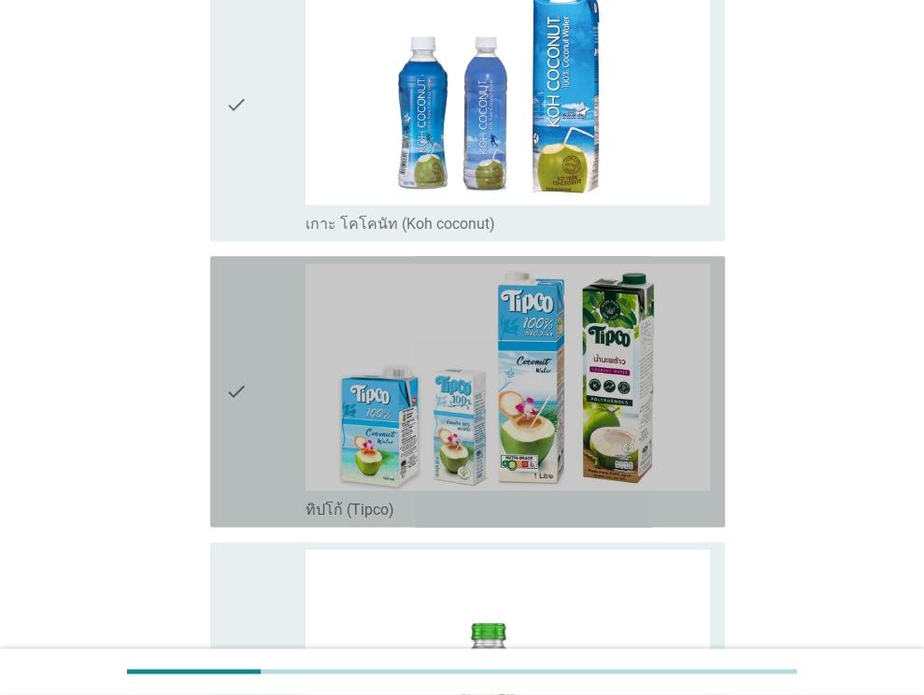
click at [238, 378] on icon "check" at bounding box center [236, 391] width 22 height 256
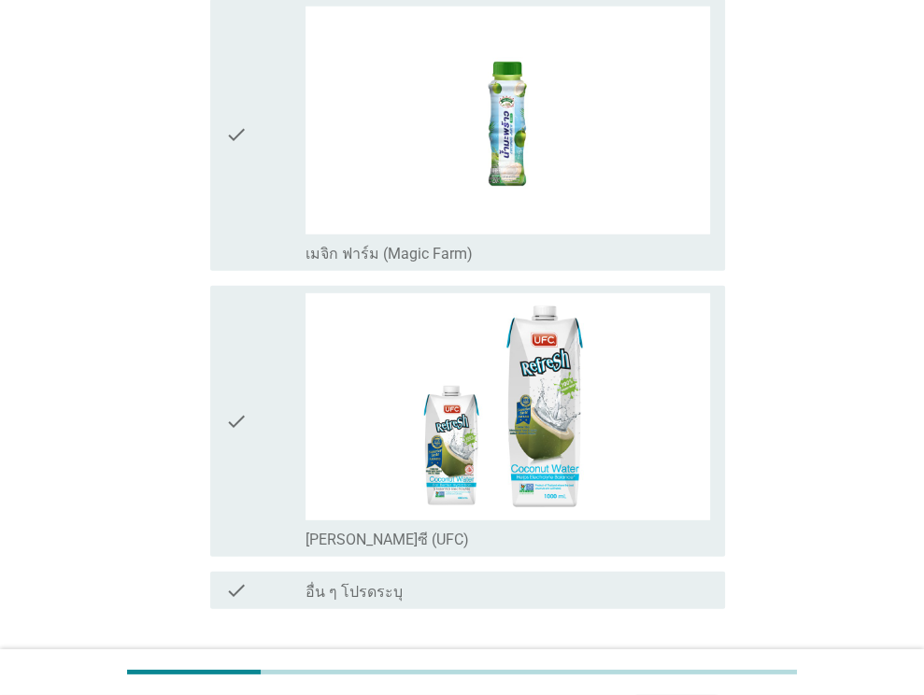
scroll to position [3498, 0]
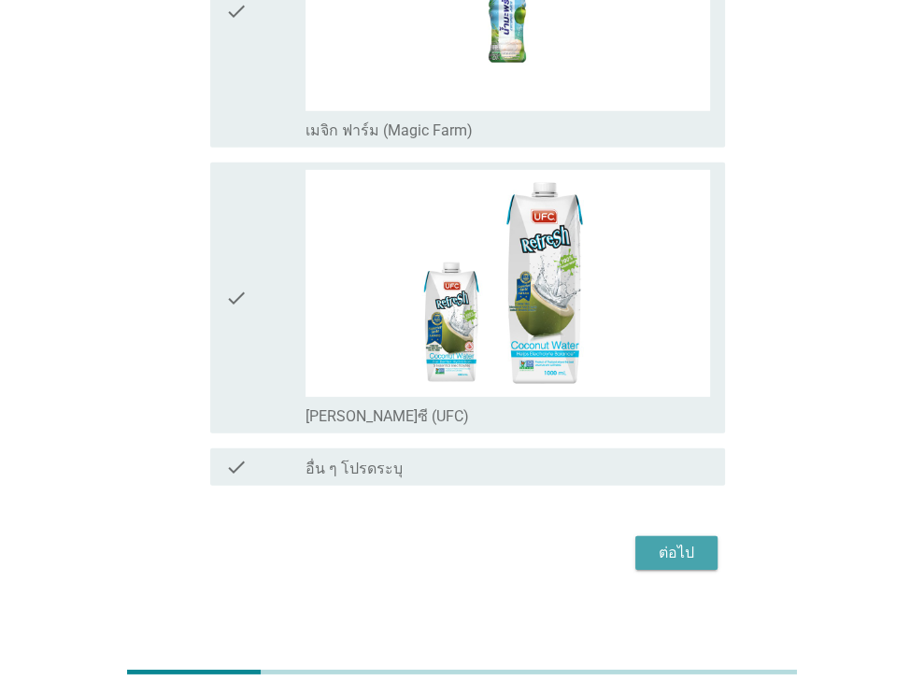
click at [676, 545] on div "ต่อไป" at bounding box center [676, 553] width 52 height 22
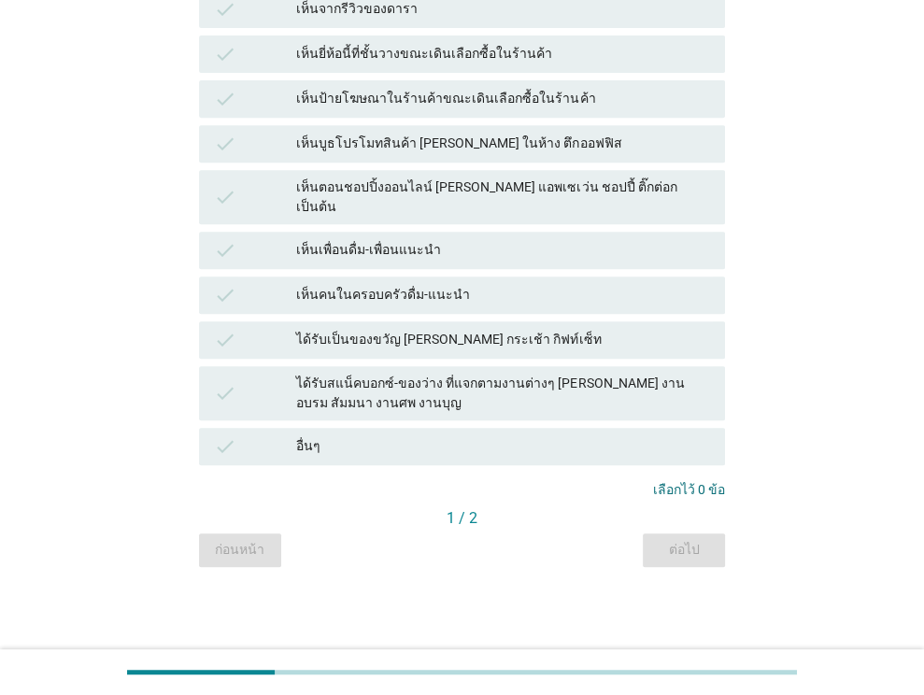
scroll to position [0, 0]
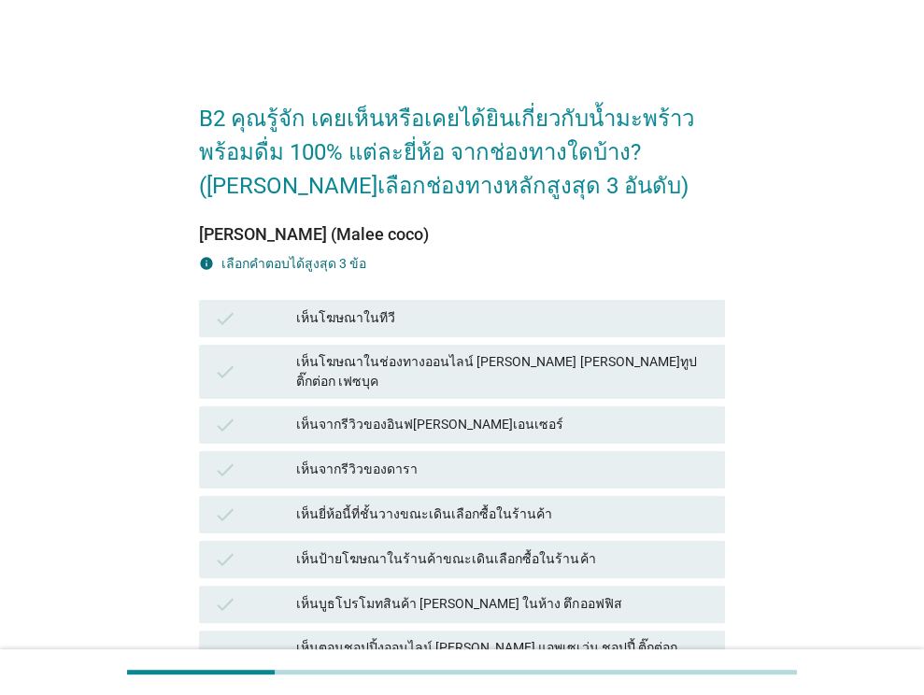
click at [399, 319] on div "เห็นโฆษณาในทีวี" at bounding box center [503, 318] width 414 height 22
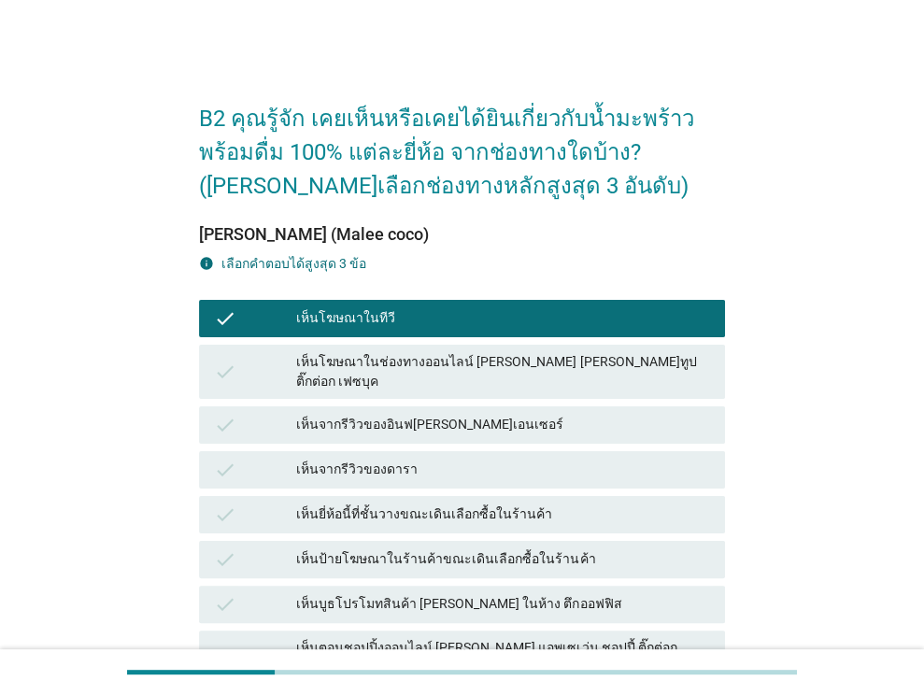
click at [417, 414] on div "เห็นจากรีวิวของอินฟ[PERSON_NAME]เอนเซอร์" at bounding box center [503, 425] width 414 height 22
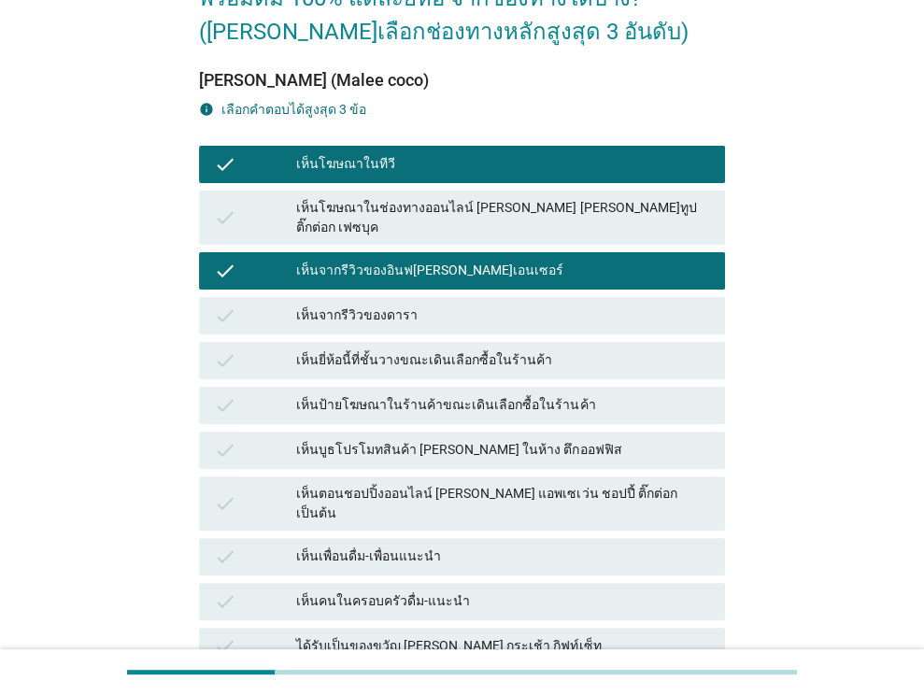
scroll to position [187, 0]
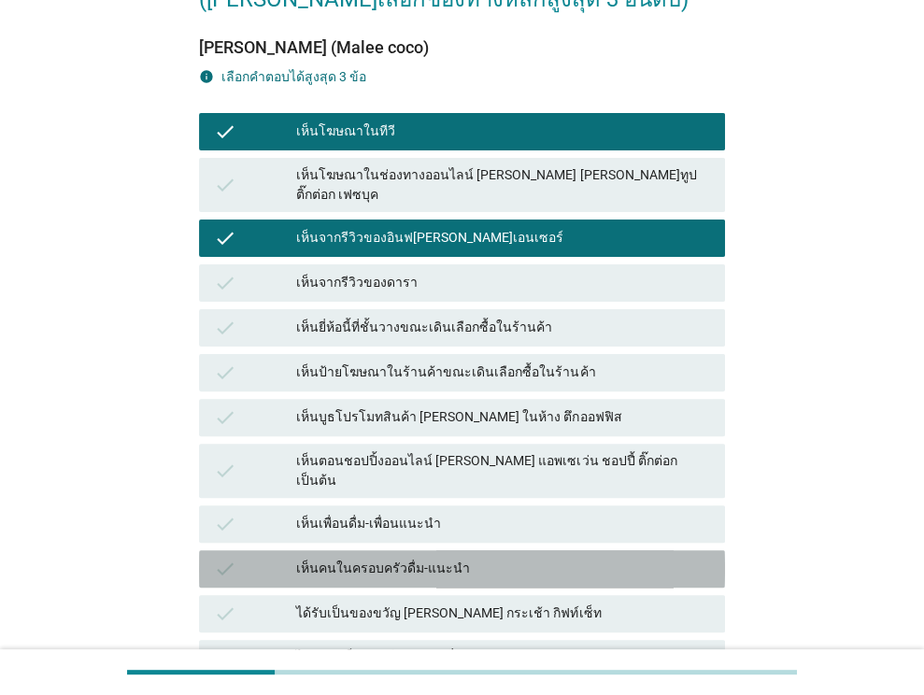
click at [411, 558] on div "เห็นคนในครอบครัวดื่ม-แนะนำ" at bounding box center [503, 569] width 414 height 22
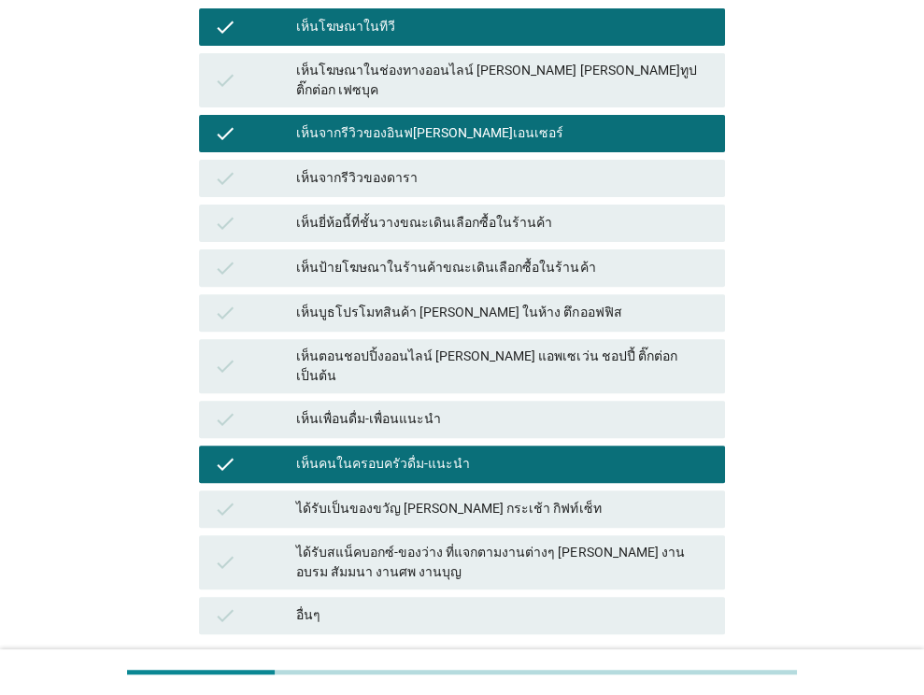
scroll to position [426, 0]
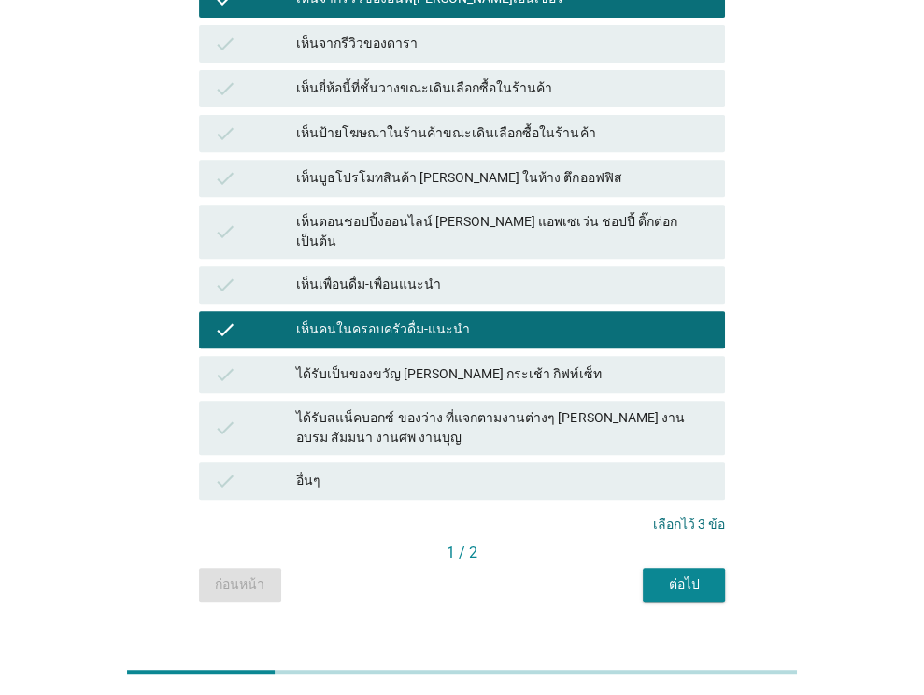
click at [676, 574] on div "ต่อไป" at bounding box center [684, 584] width 52 height 20
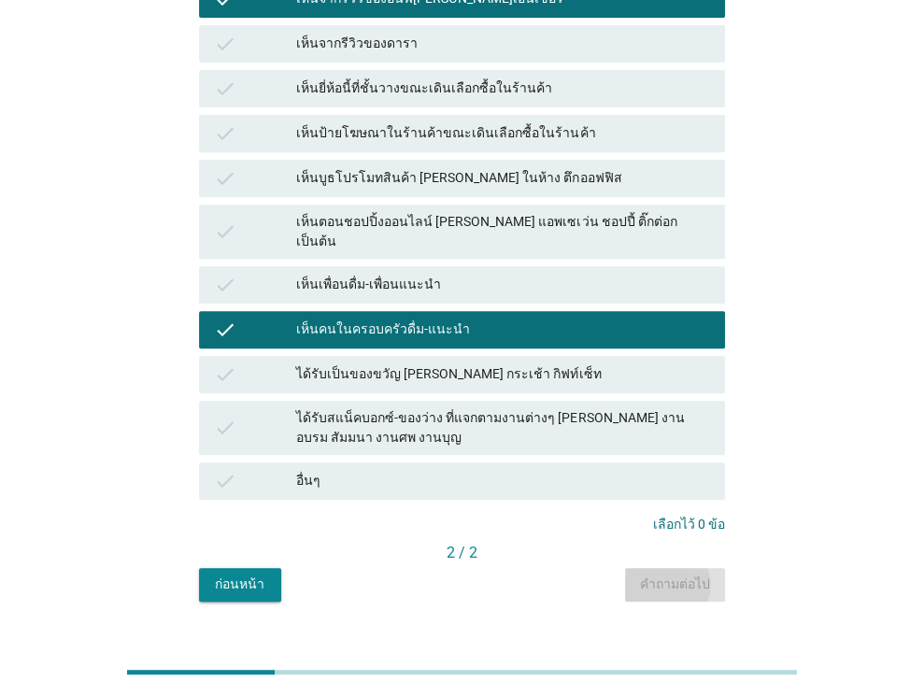
scroll to position [0, 0]
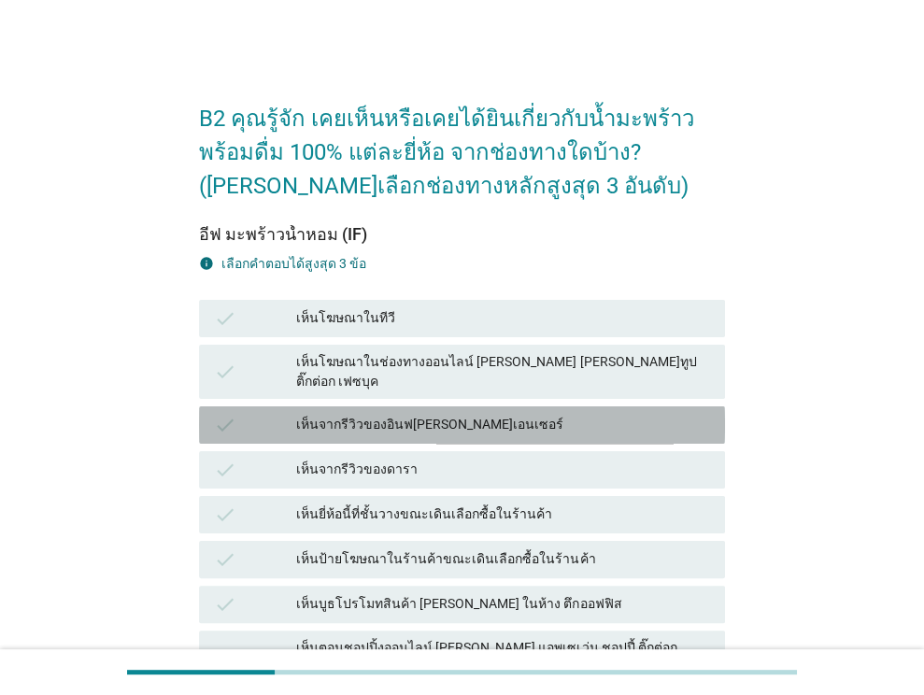
click at [374, 414] on div "เห็นจากรีวิวของอินฟ[PERSON_NAME]เอนเซอร์" at bounding box center [503, 425] width 414 height 22
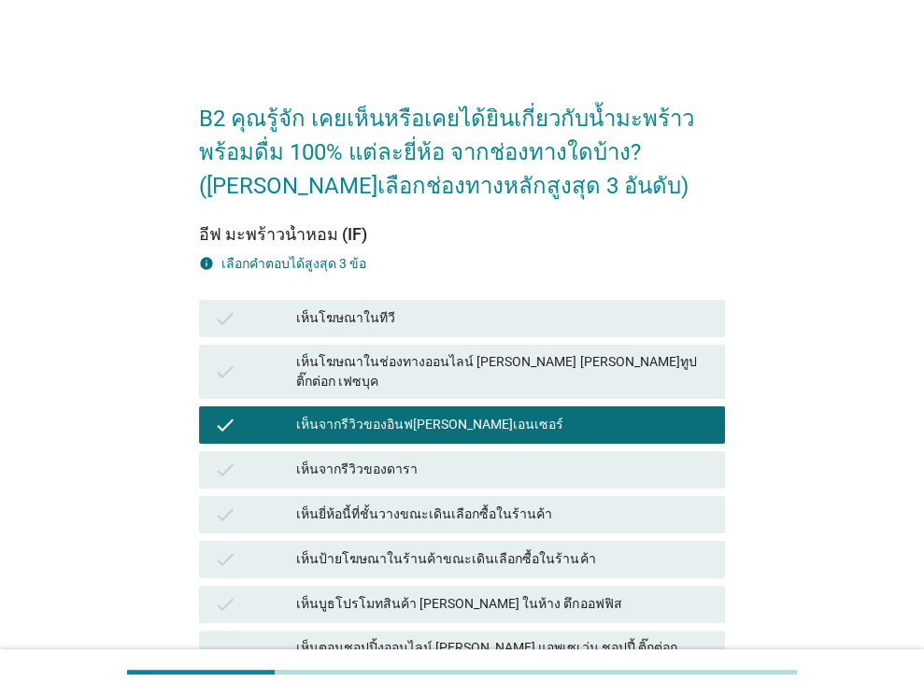
click at [362, 459] on div "เห็นจากรีวิวของดารา" at bounding box center [503, 470] width 414 height 22
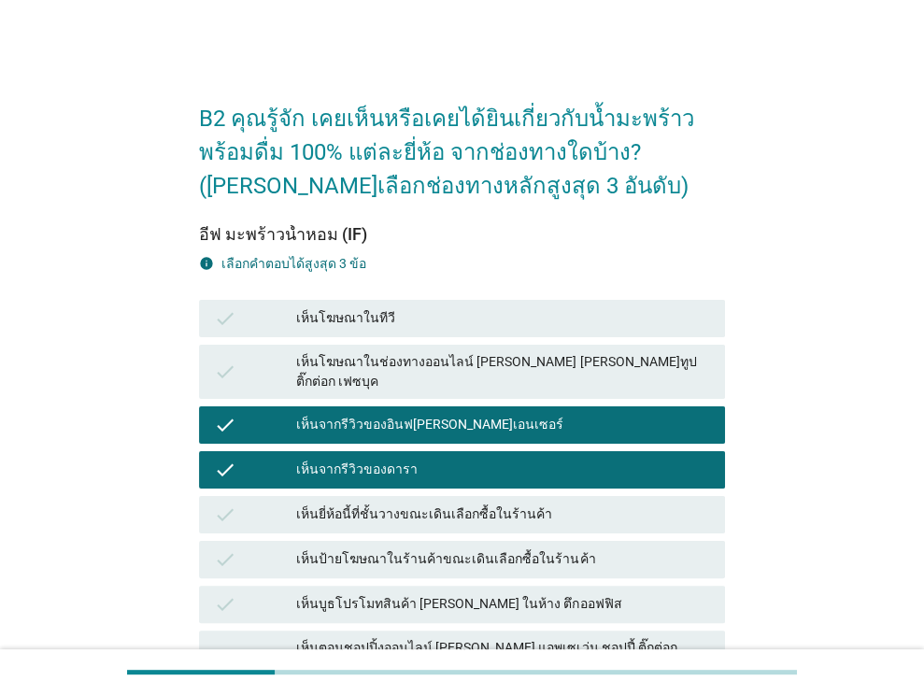
drag, startPoint x: 375, startPoint y: 584, endPoint x: 398, endPoint y: 560, distance: 33.7
click at [374, 593] on div "เห็นบูธโปรโมทสินค้า [PERSON_NAME] ในห้าง ตึกออฟฟิส" at bounding box center [503, 604] width 414 height 22
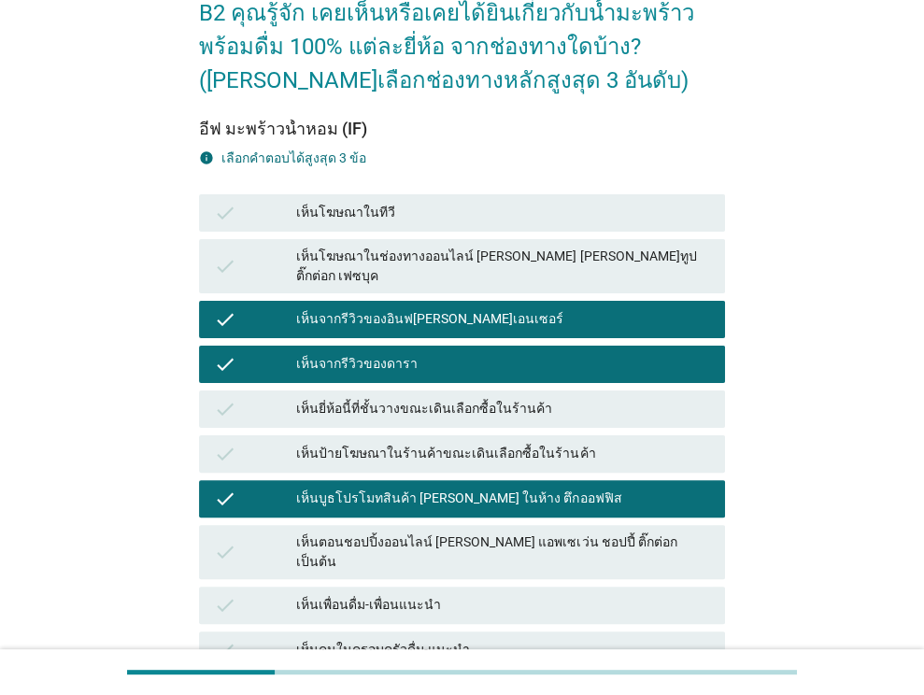
scroll to position [374, 0]
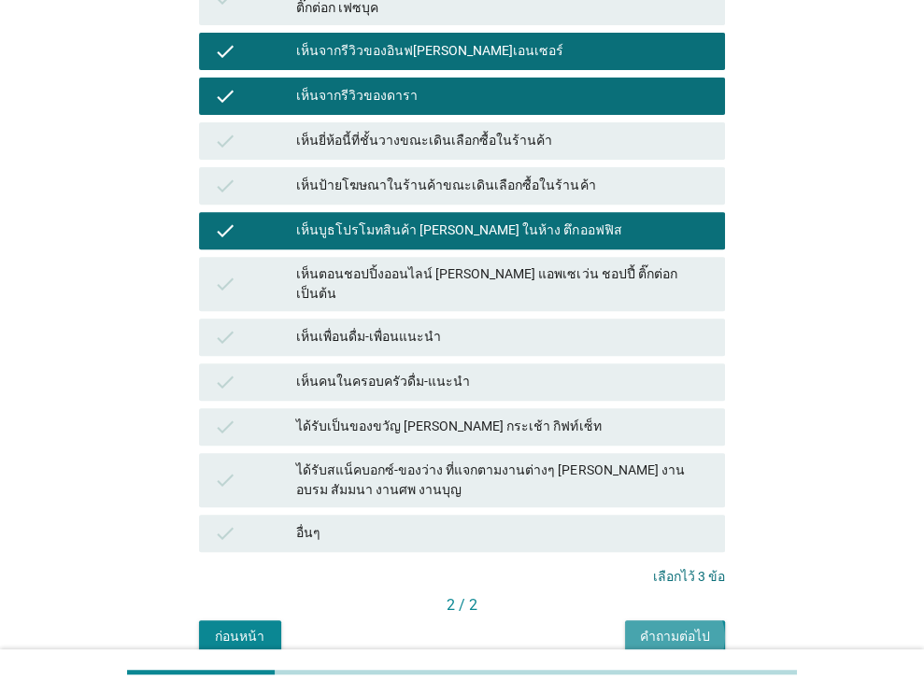
click at [656, 627] on div "คำถามต่อไป" at bounding box center [675, 637] width 70 height 20
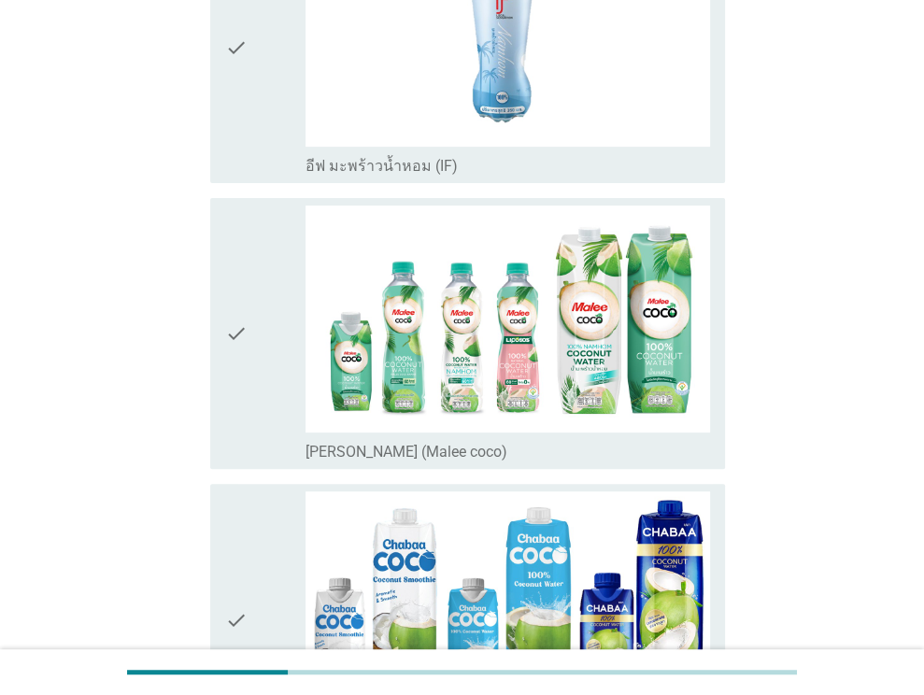
scroll to position [0, 0]
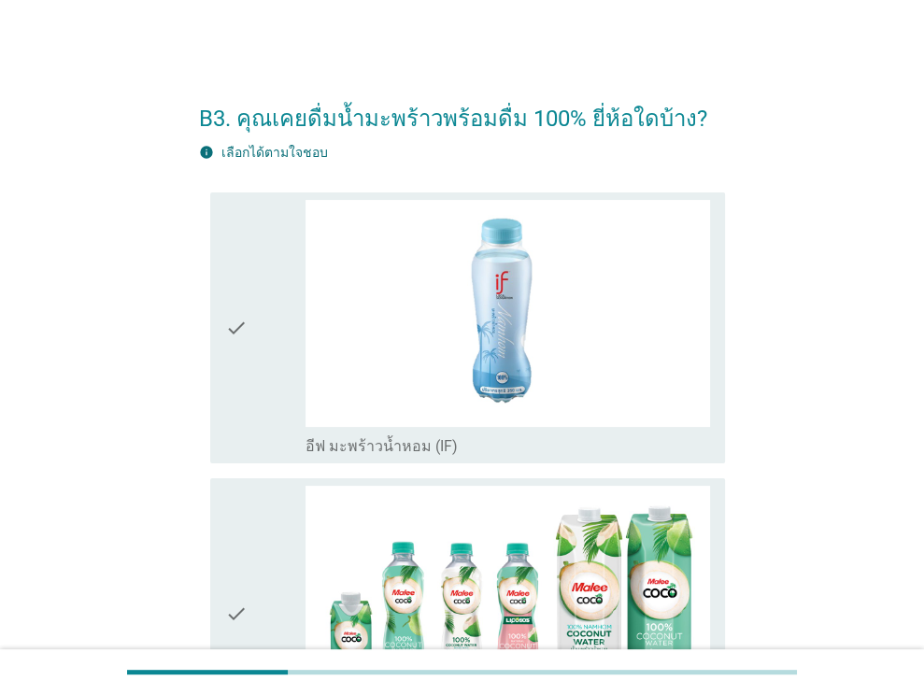
click at [241, 361] on icon "check" at bounding box center [236, 328] width 22 height 256
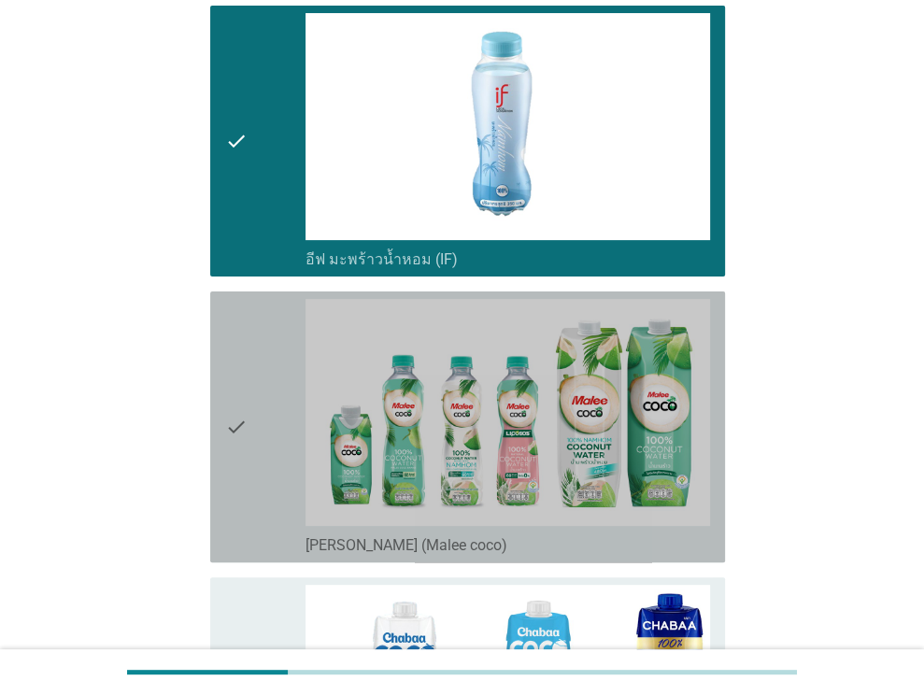
click at [238, 395] on icon "check" at bounding box center [236, 427] width 22 height 256
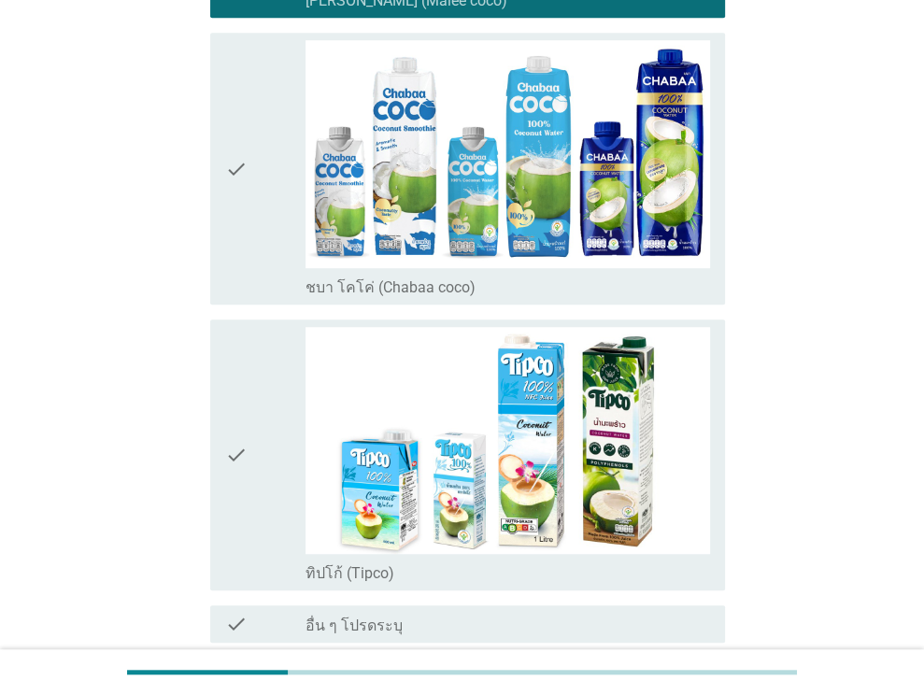
scroll to position [895, 0]
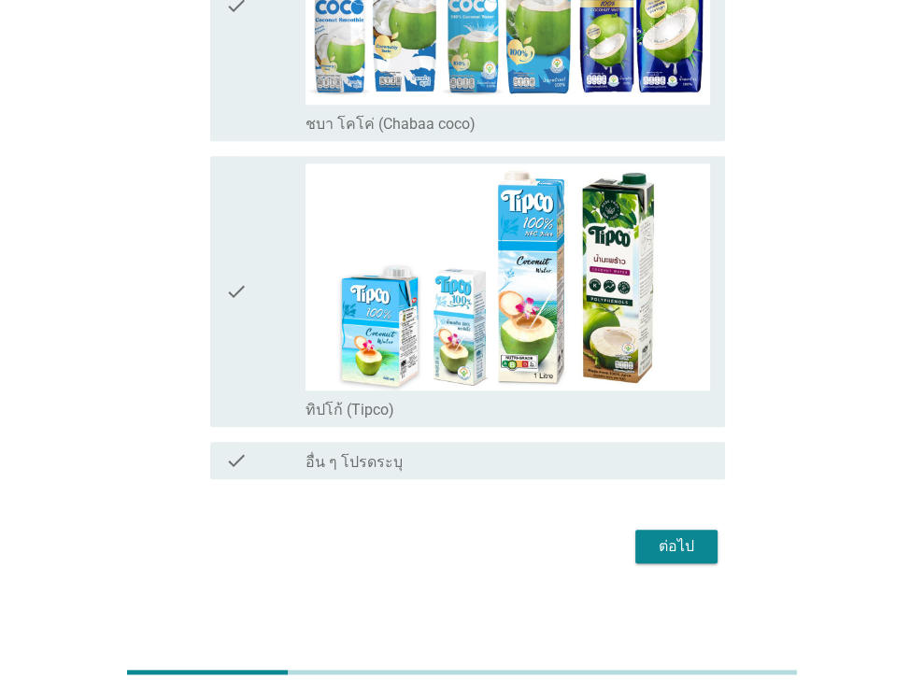
click at [220, 319] on div "check check_box_outline_blank ทิปโก้ (Tipco)" at bounding box center [467, 291] width 515 height 271
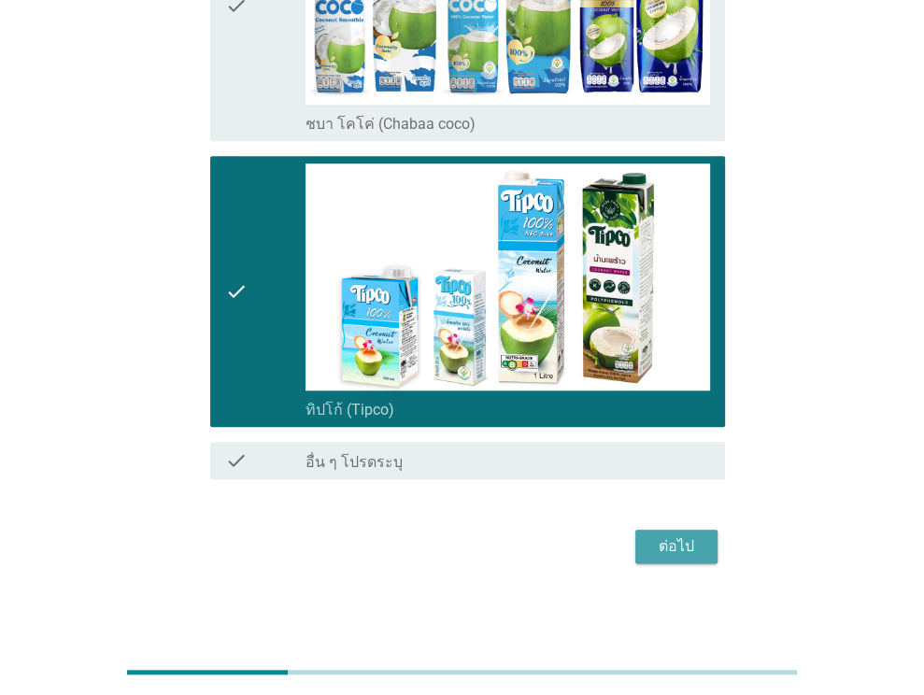
click at [660, 545] on div "ต่อไป" at bounding box center [676, 546] width 52 height 22
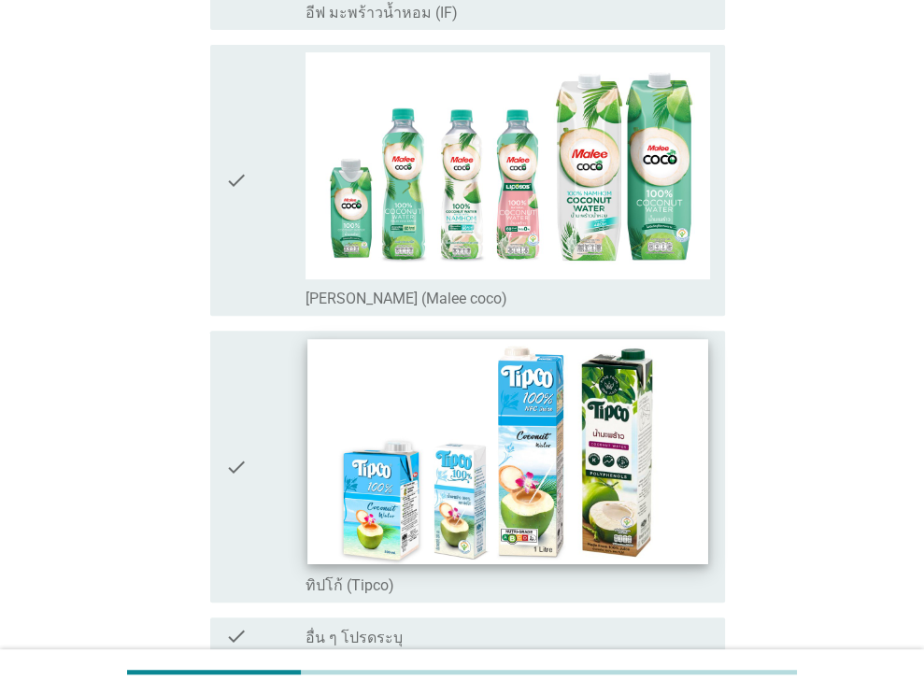
scroll to position [560, 0]
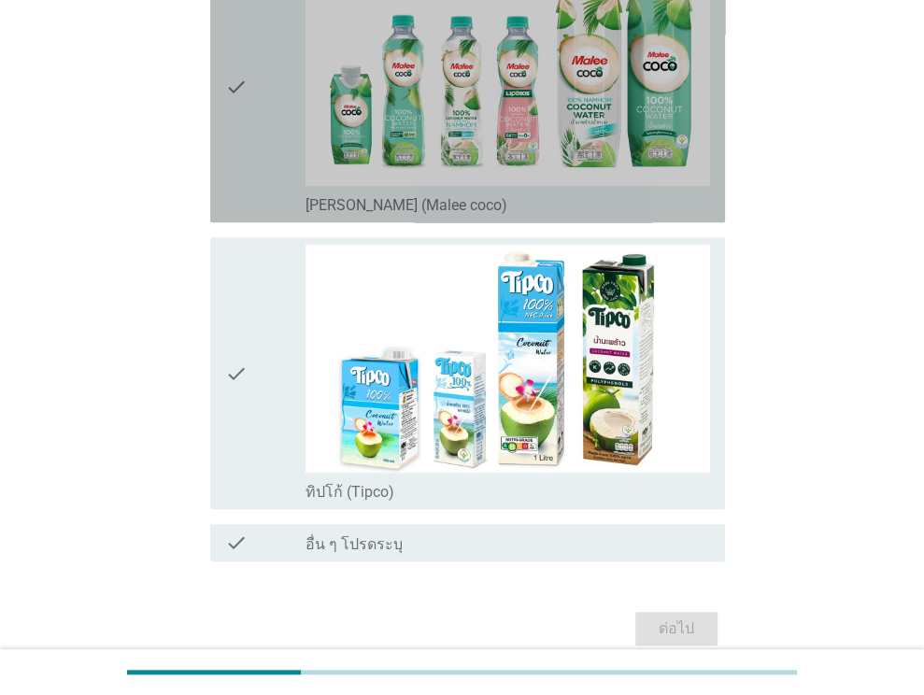
click at [266, 161] on div "check" at bounding box center [265, 87] width 81 height 256
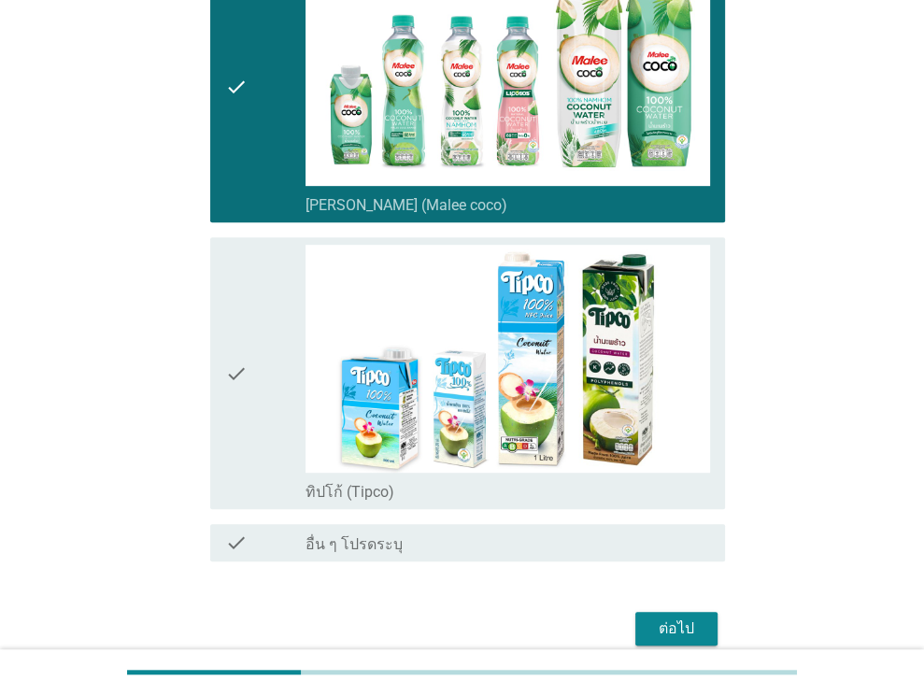
click at [279, 356] on div "check" at bounding box center [265, 373] width 81 height 256
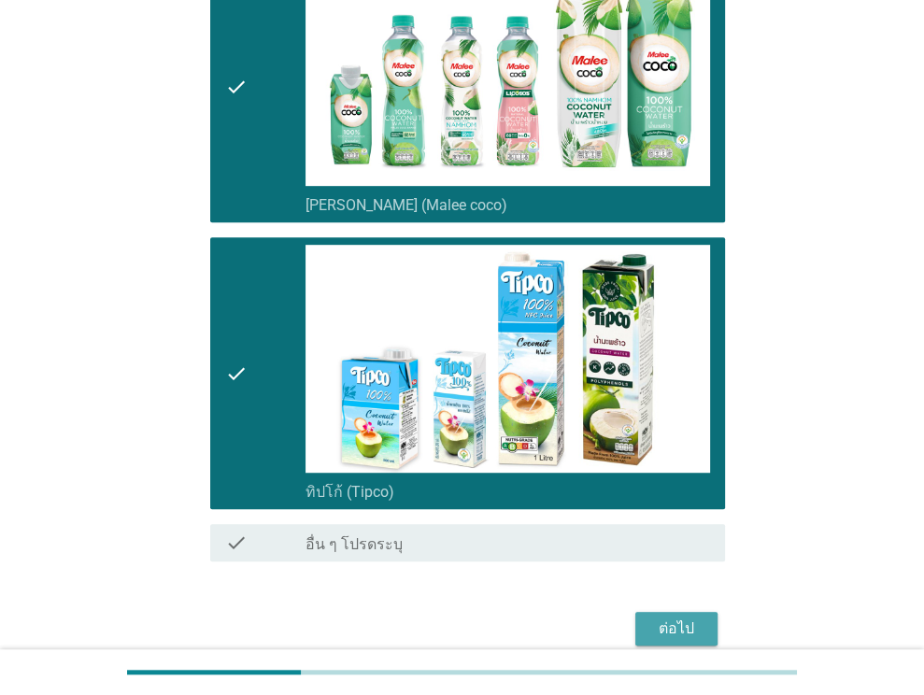
drag, startPoint x: 683, startPoint y: 622, endPoint x: 680, endPoint y: 593, distance: 29.1
click at [683, 623] on div "ต่อไป" at bounding box center [676, 628] width 52 height 22
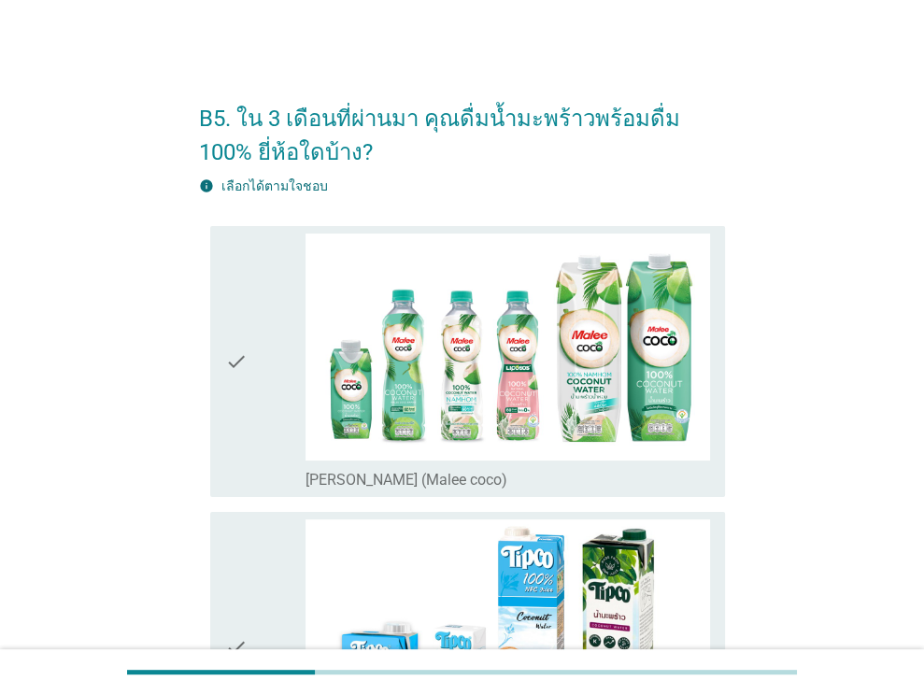
click at [269, 395] on div "check" at bounding box center [265, 362] width 81 height 256
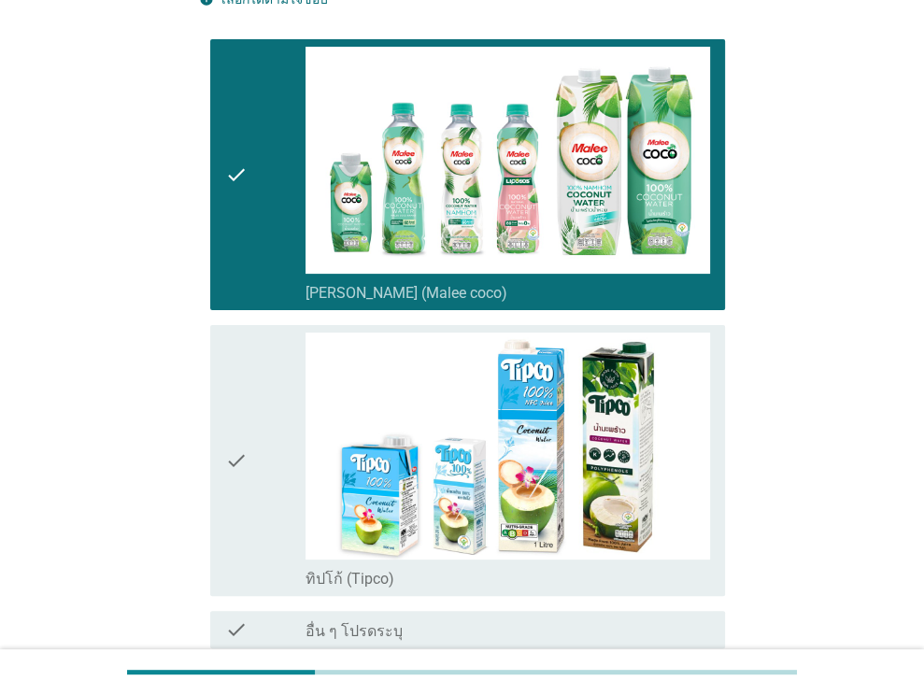
click at [240, 430] on icon "check" at bounding box center [236, 461] width 22 height 256
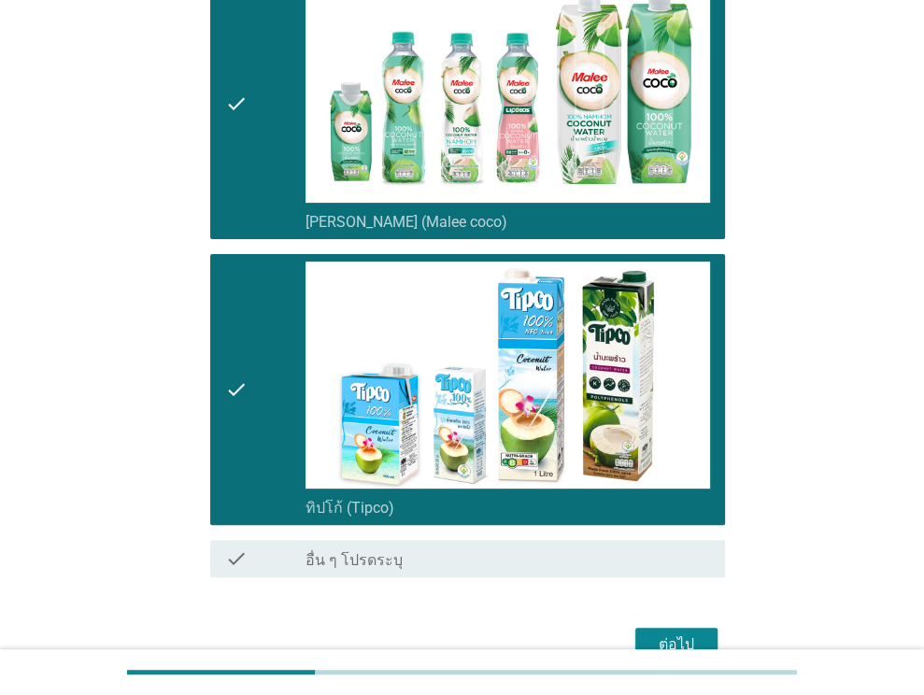
scroll to position [357, 0]
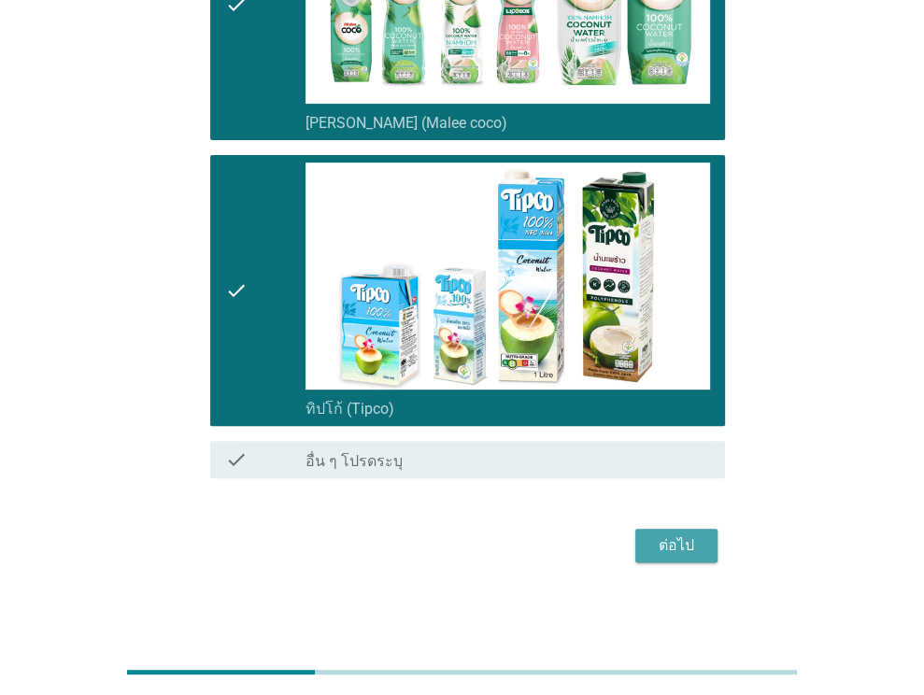
click at [678, 538] on div "ต่อไป" at bounding box center [676, 545] width 52 height 22
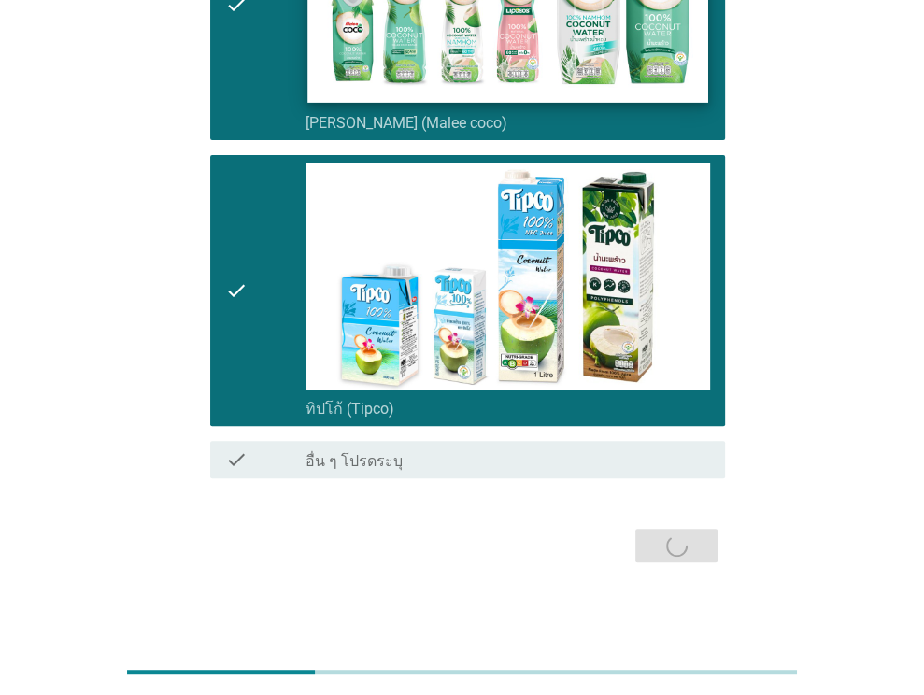
scroll to position [0, 0]
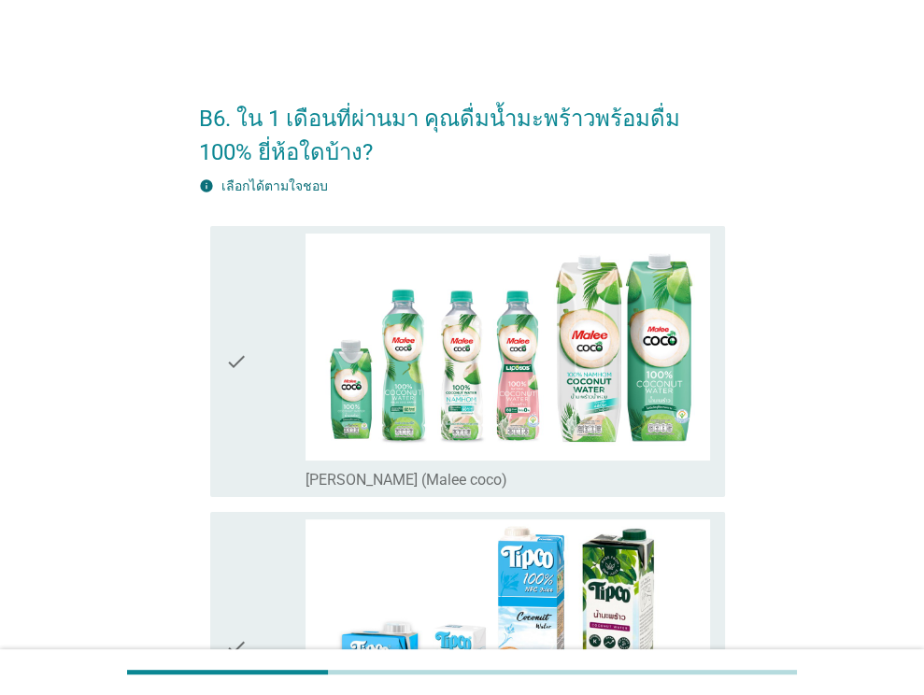
click at [277, 339] on div "check" at bounding box center [265, 362] width 81 height 256
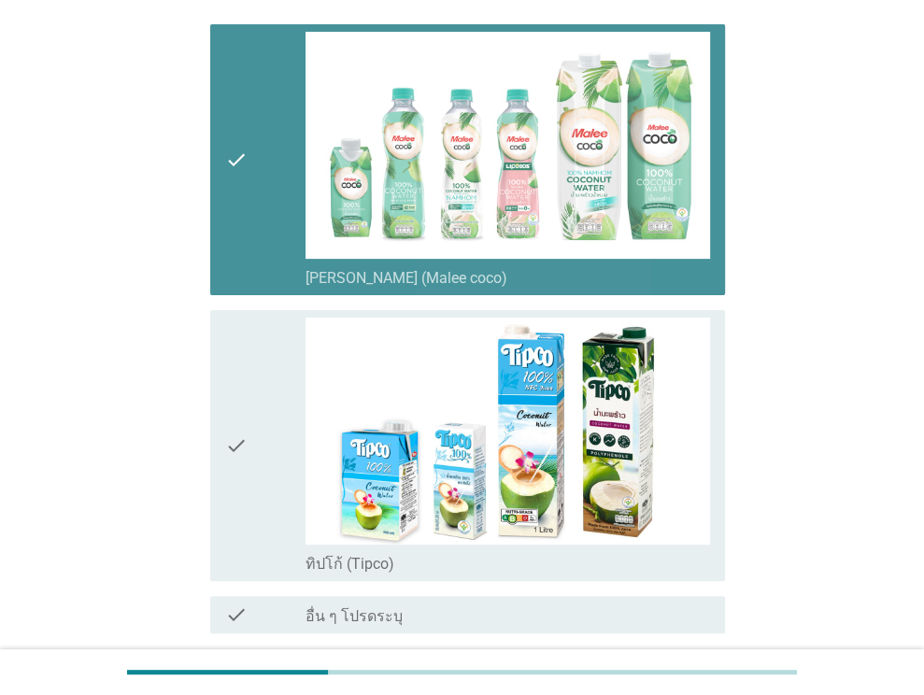
scroll to position [357, 0]
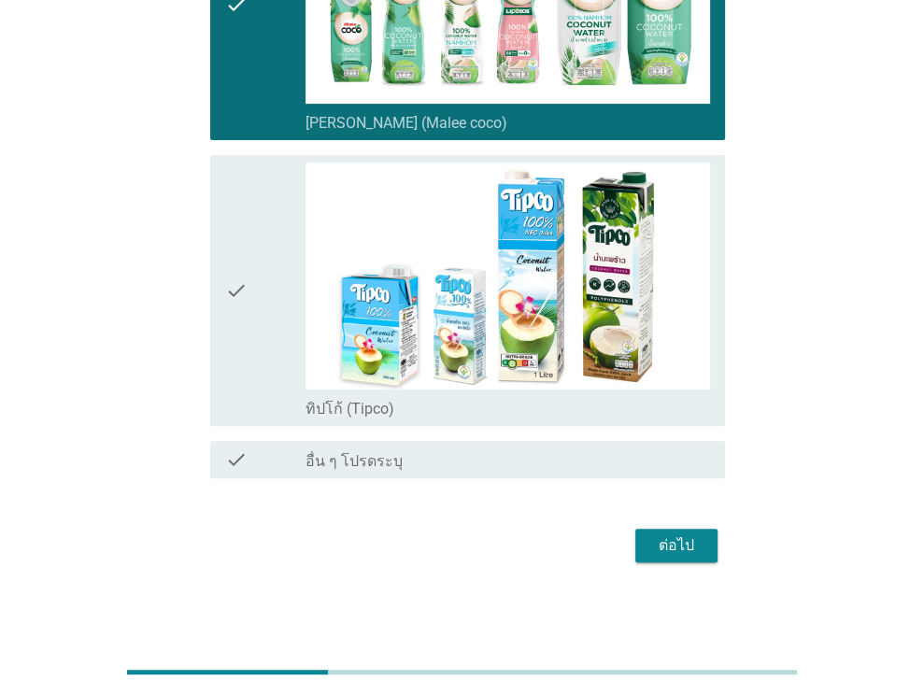
click at [235, 300] on icon "check" at bounding box center [236, 291] width 22 height 256
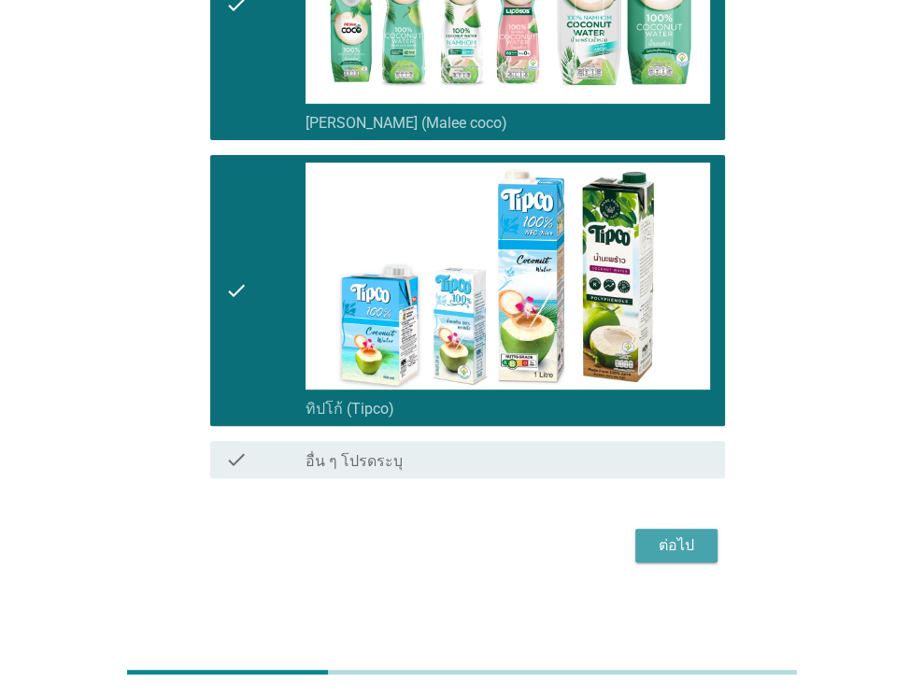
click at [680, 538] on div "ต่อไป" at bounding box center [676, 545] width 52 height 22
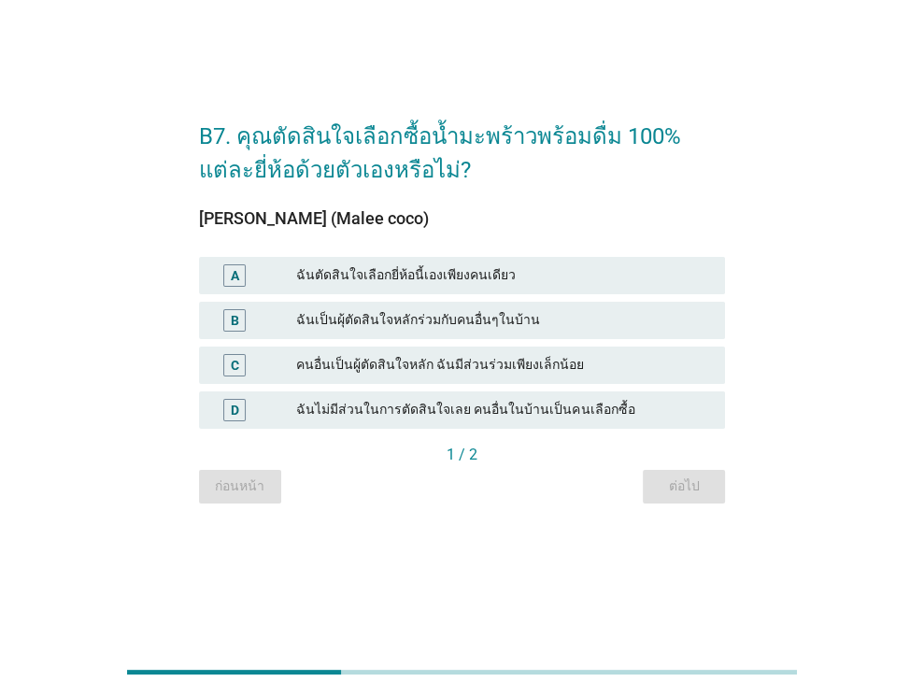
scroll to position [0, 0]
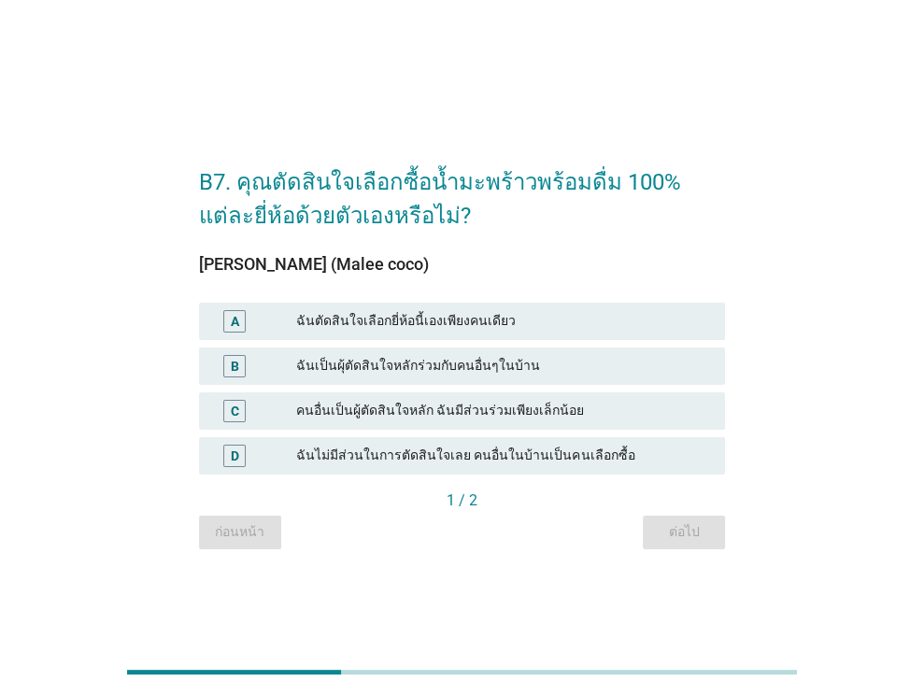
click at [333, 318] on div "ฉันตัดสินใจเลือกยี่ห้อนี้เองเพียงคนเดียว" at bounding box center [503, 321] width 414 height 22
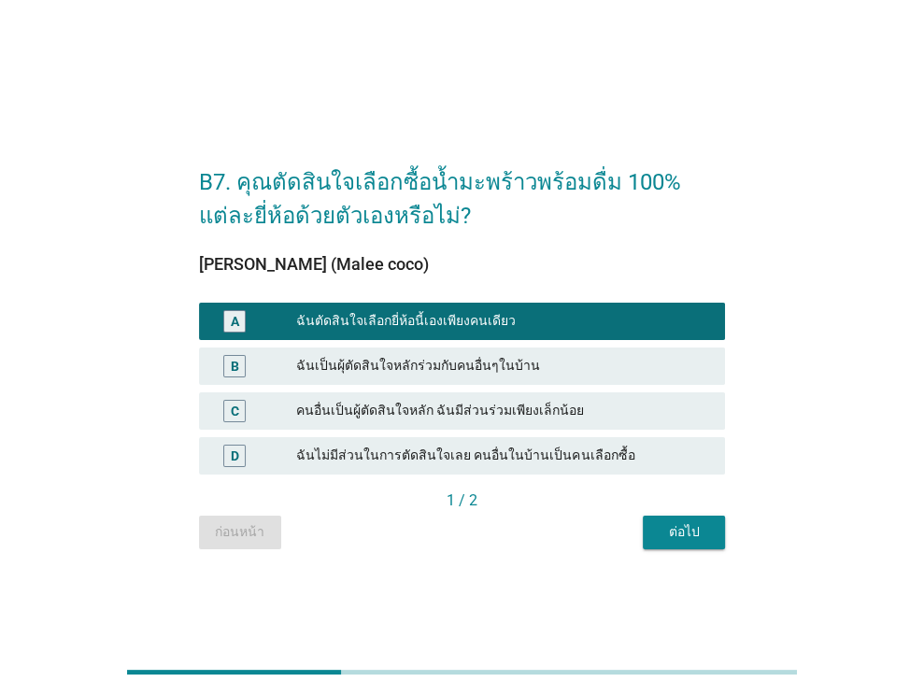
click at [695, 531] on div "ต่อไป" at bounding box center [684, 532] width 52 height 20
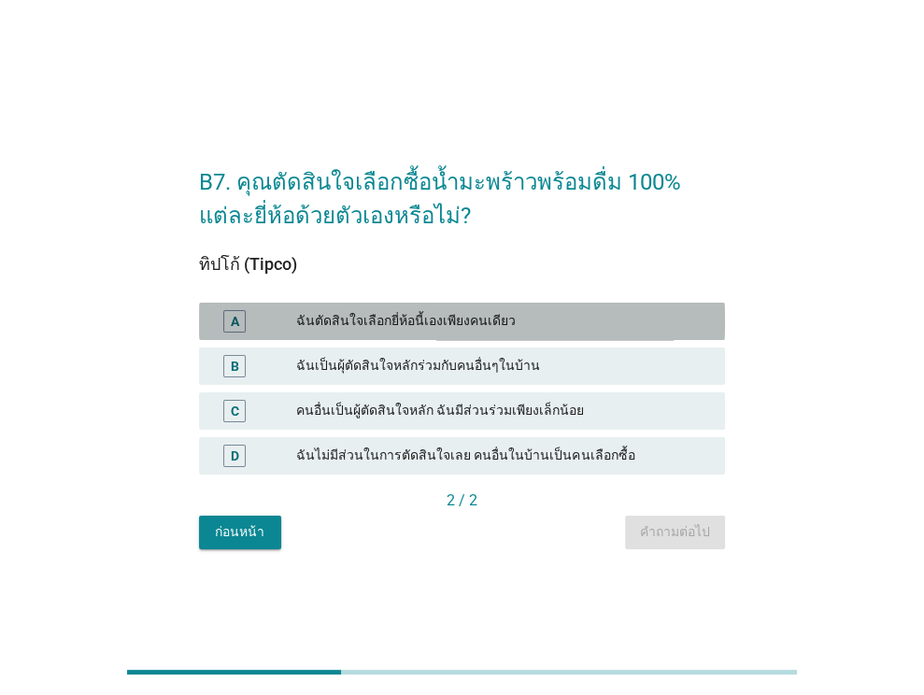
click at [409, 319] on div "ฉันตัดสินใจเลือกยี่ห้อนี้เองเพียงคนเดียว" at bounding box center [503, 321] width 414 height 22
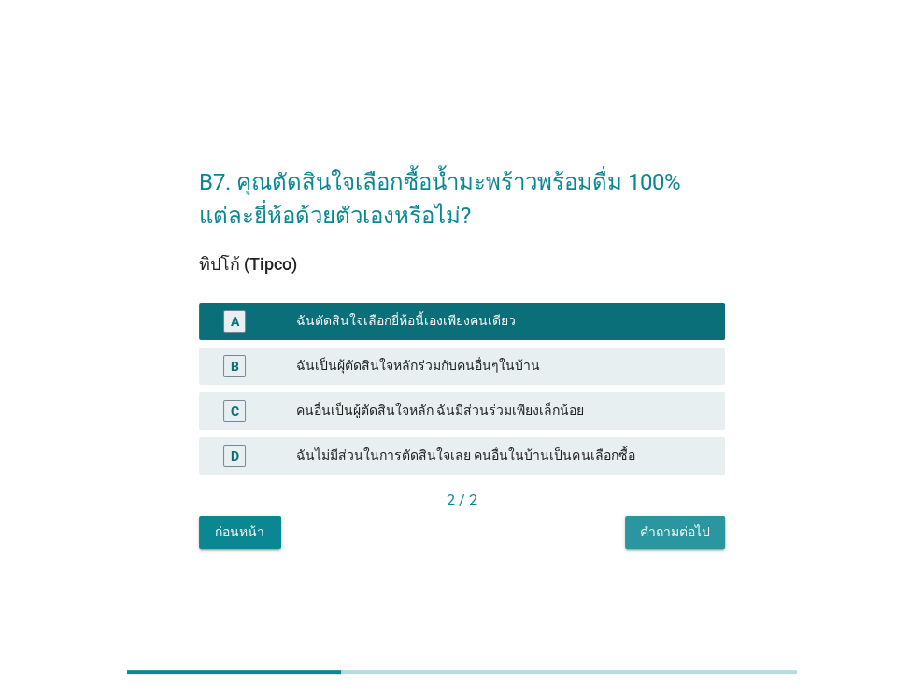
drag, startPoint x: 684, startPoint y: 533, endPoint x: 447, endPoint y: 338, distance: 306.6
click at [684, 533] on div "คำถามต่อไป" at bounding box center [675, 532] width 70 height 20
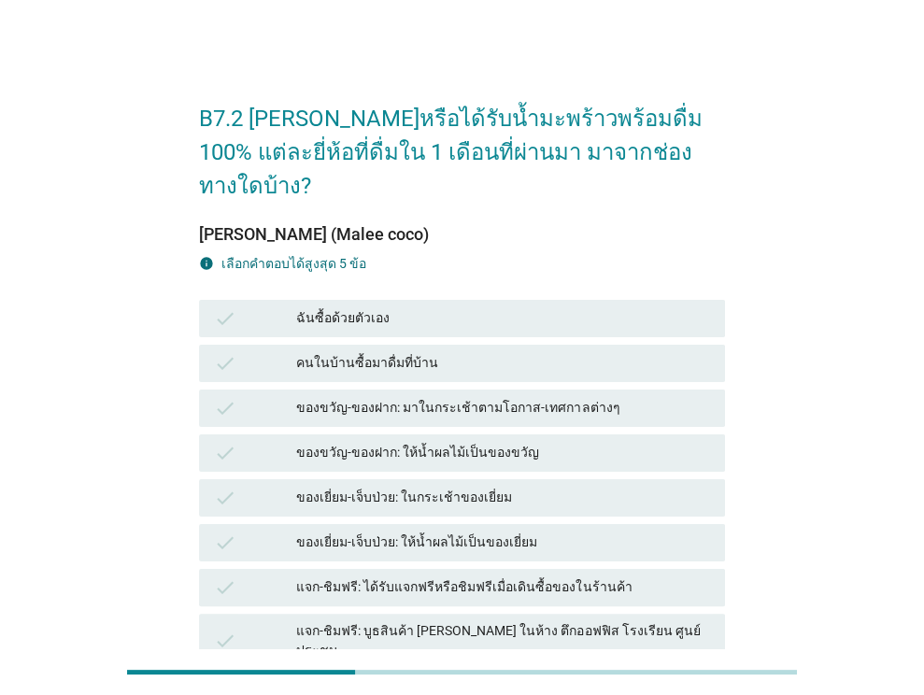
click at [366, 307] on div "ฉันซื้อด้วยตัวเอง" at bounding box center [503, 318] width 414 height 22
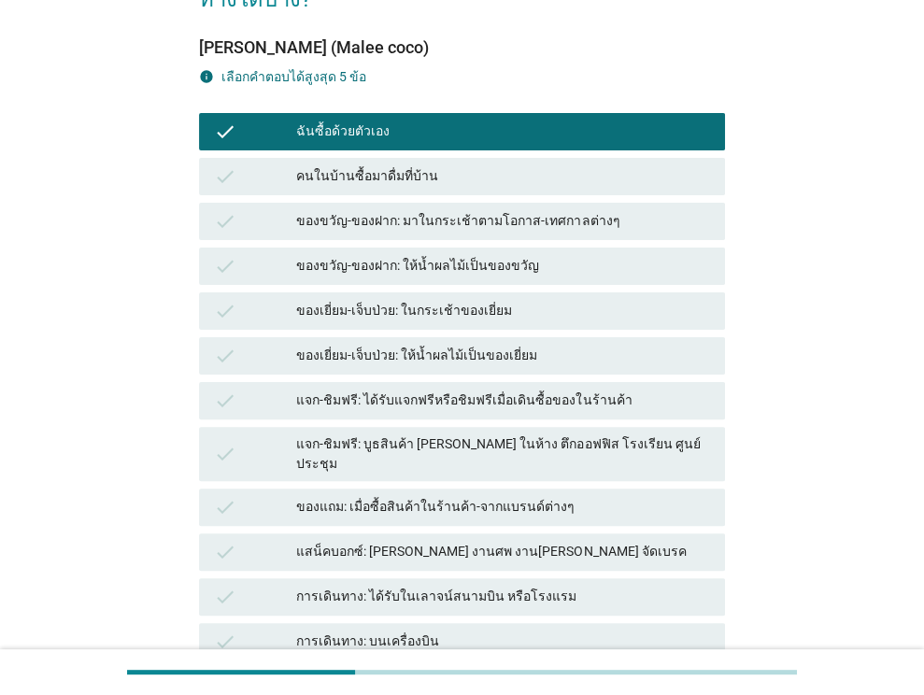
scroll to position [374, 0]
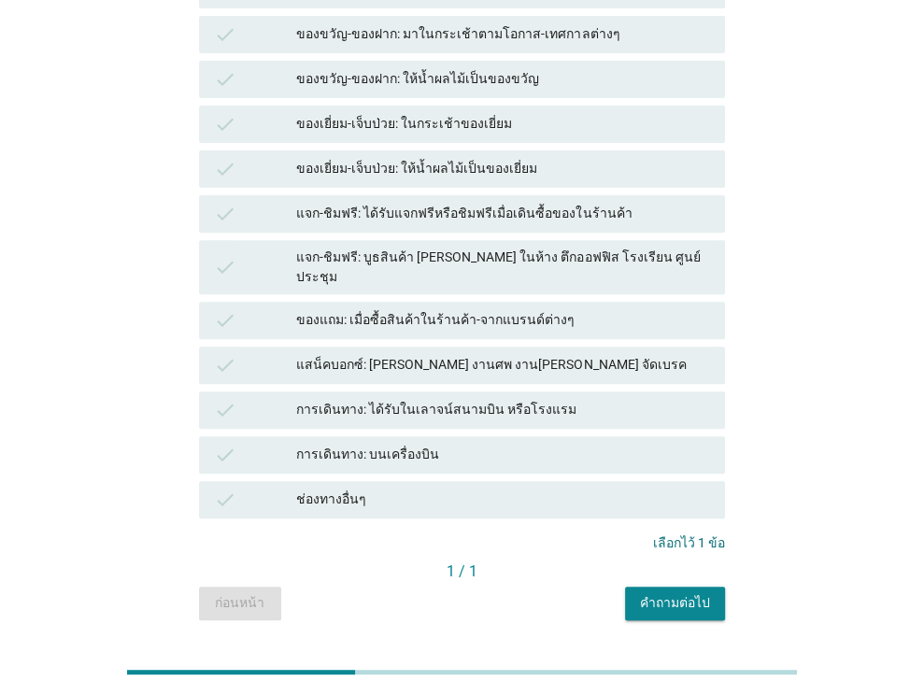
click at [680, 593] on div "คำถามต่อไป" at bounding box center [675, 603] width 70 height 20
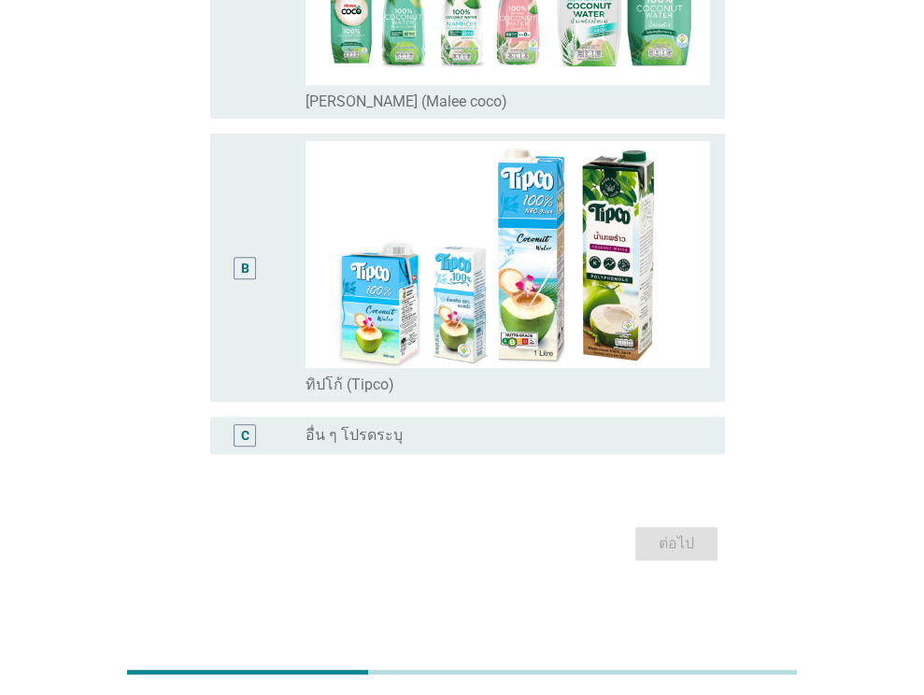
scroll to position [0, 0]
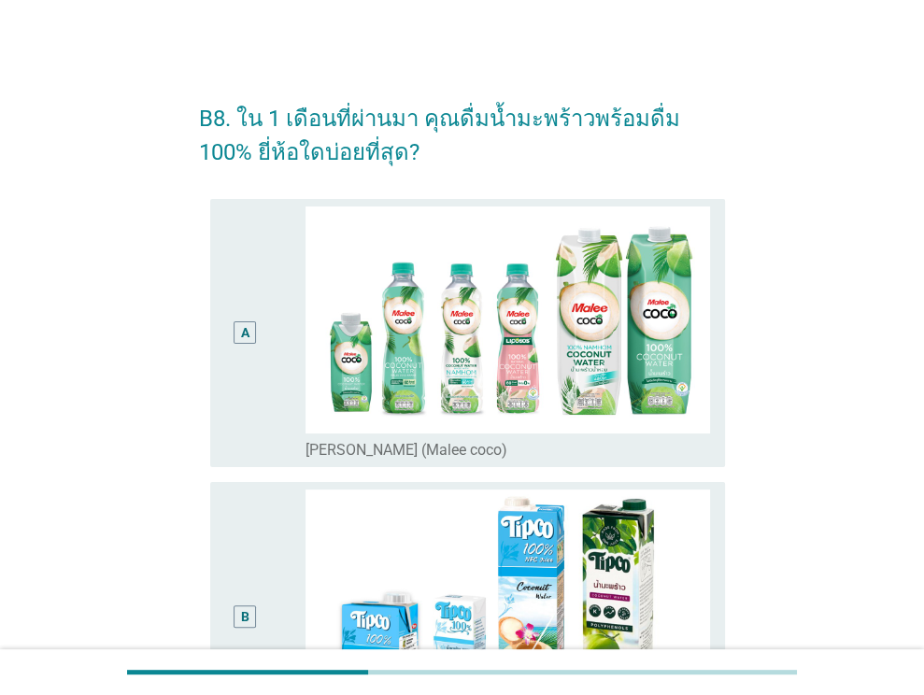
click at [269, 400] on div "A" at bounding box center [265, 332] width 81 height 253
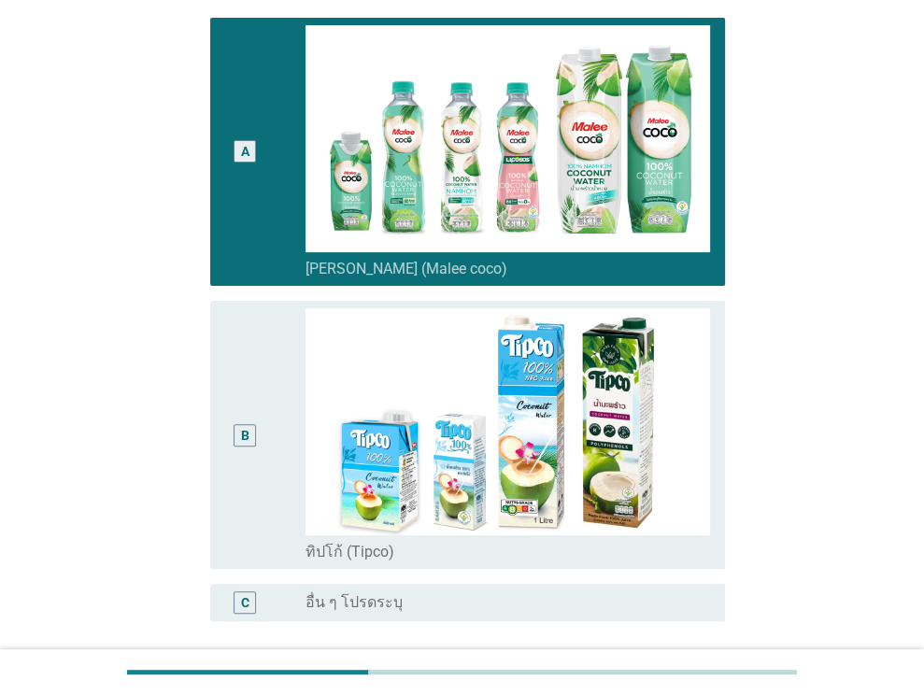
scroll to position [348, 0]
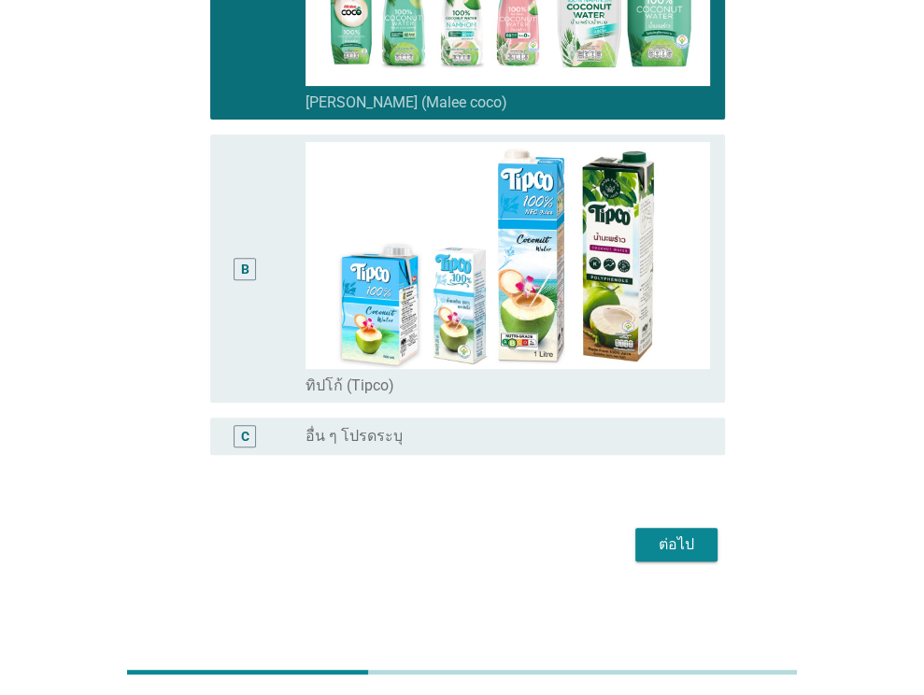
click at [668, 540] on div "ต่อไป" at bounding box center [676, 544] width 52 height 22
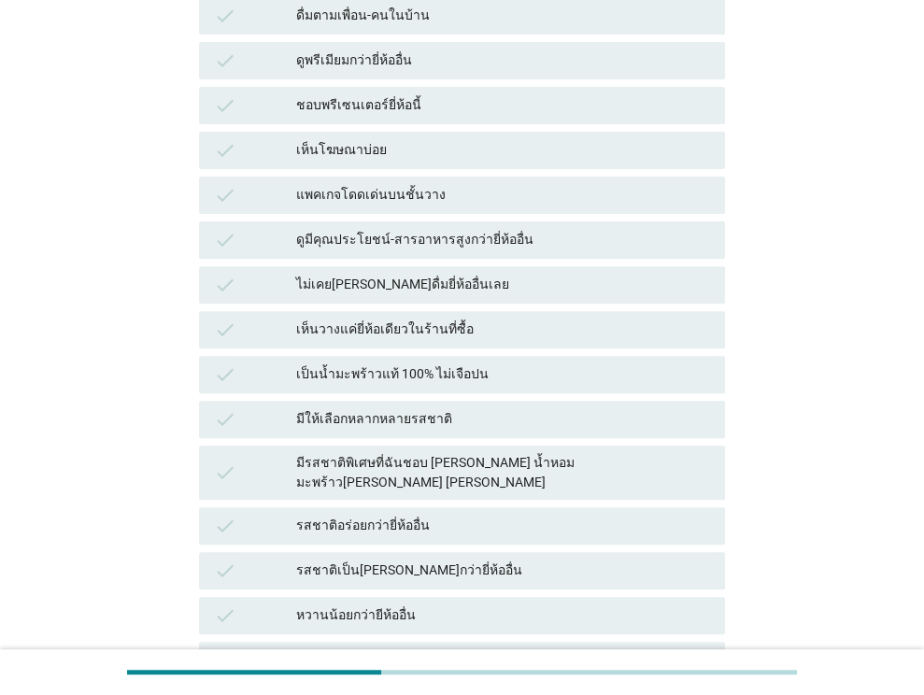
scroll to position [0, 0]
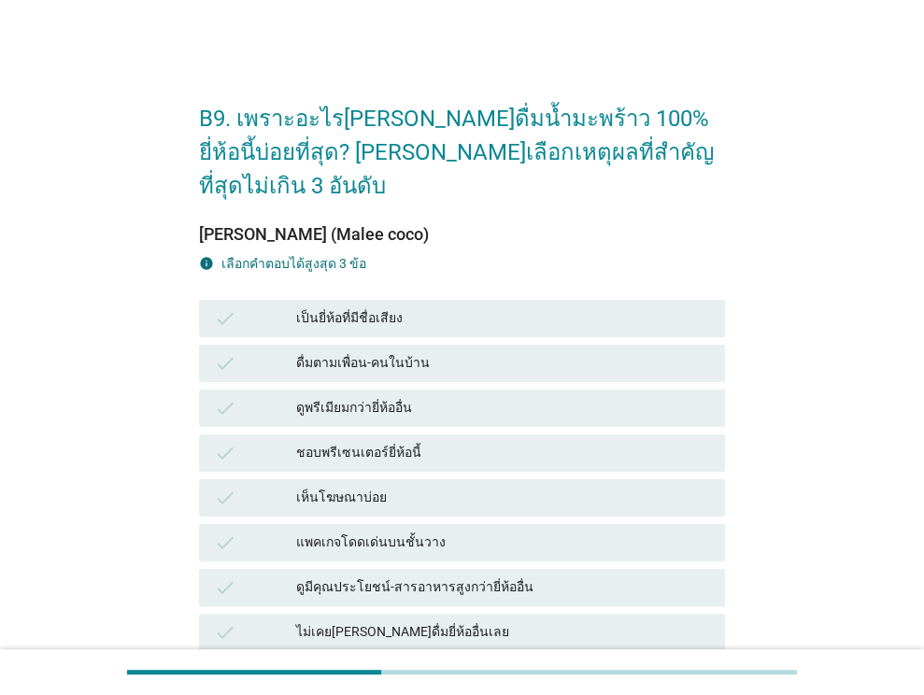
click at [397, 307] on div "เป็นยี่ห้อที่มีชื่อเสียง" at bounding box center [503, 318] width 414 height 22
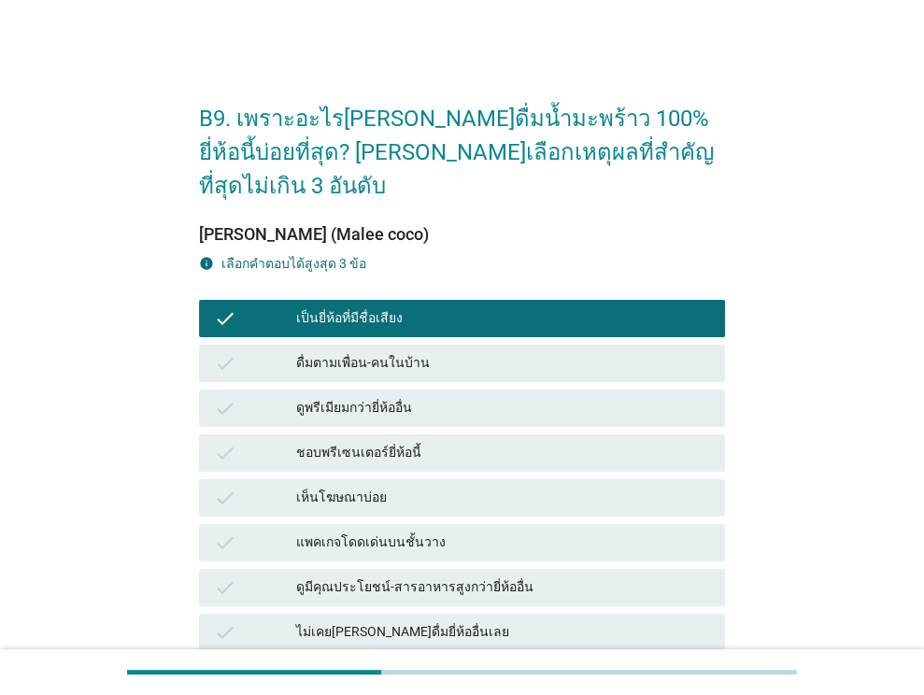
drag, startPoint x: 408, startPoint y: 459, endPoint x: 417, endPoint y: 443, distance: 18.0
click at [407, 487] on div "เห็นโฆษณาบ่อย" at bounding box center [503, 498] width 414 height 22
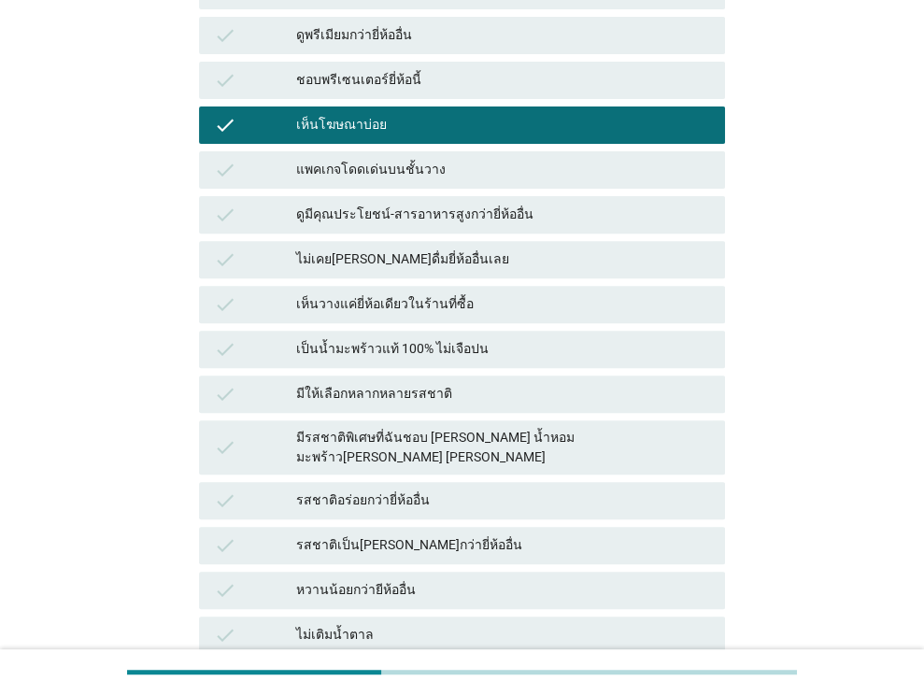
scroll to position [374, 0]
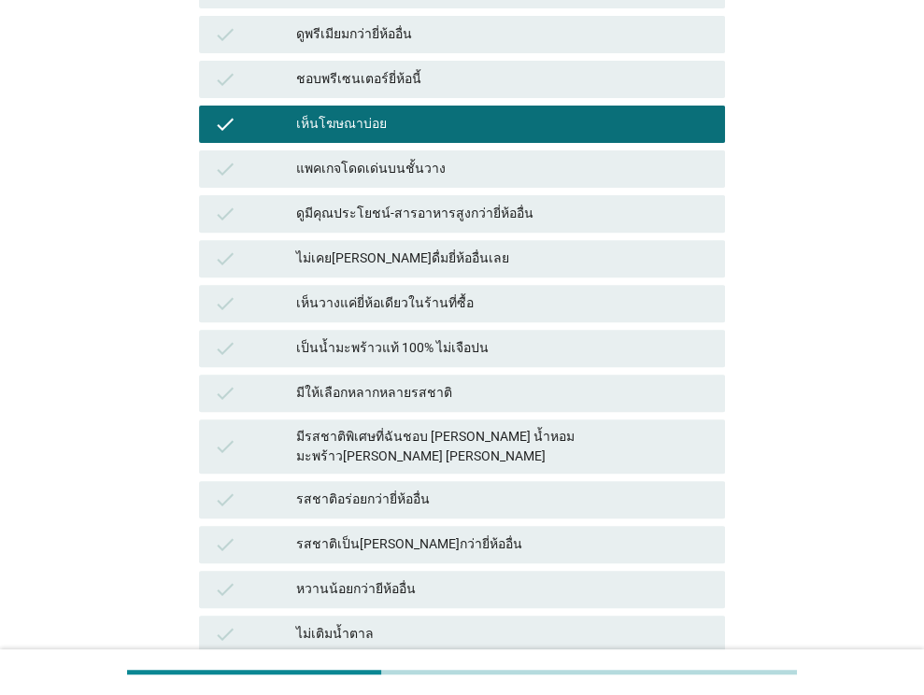
click at [407, 489] on div "รสชาติอร่อยกว่ายี่ห้ออื่น" at bounding box center [503, 500] width 414 height 22
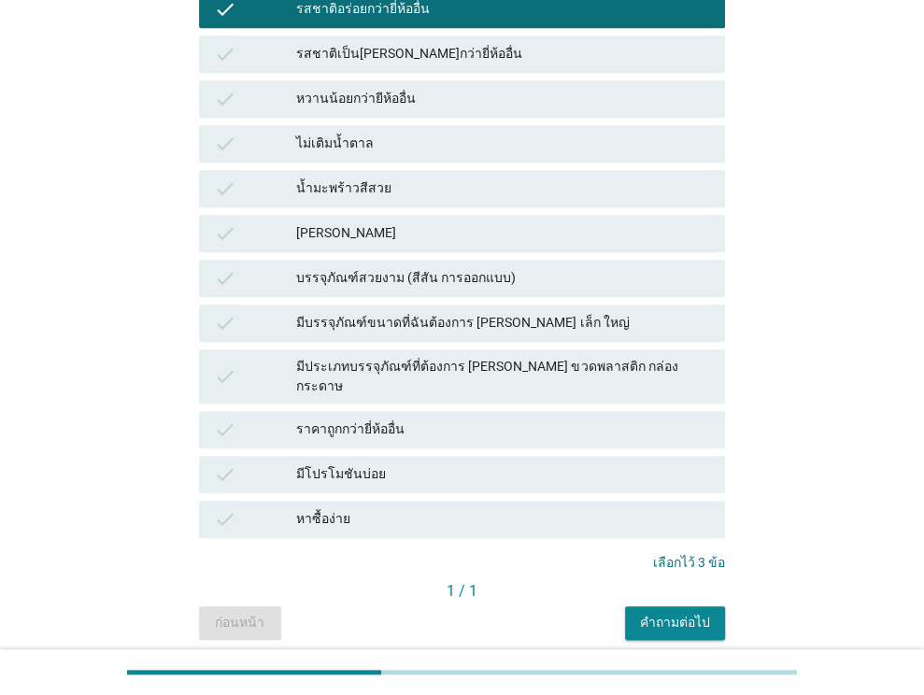
scroll to position [870, 0]
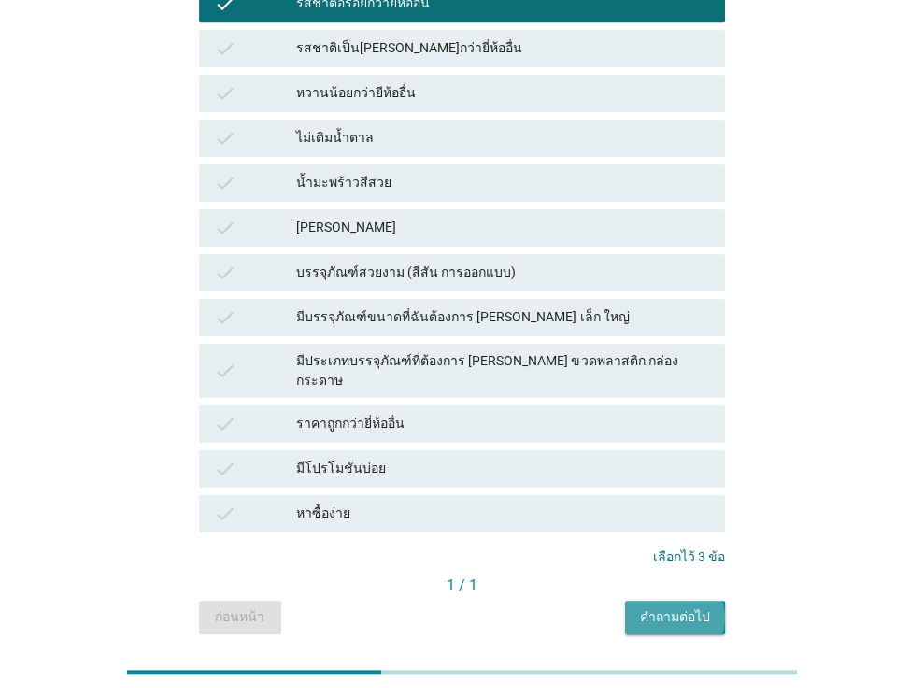
click at [660, 607] on div "คำถามต่อไป" at bounding box center [675, 617] width 70 height 20
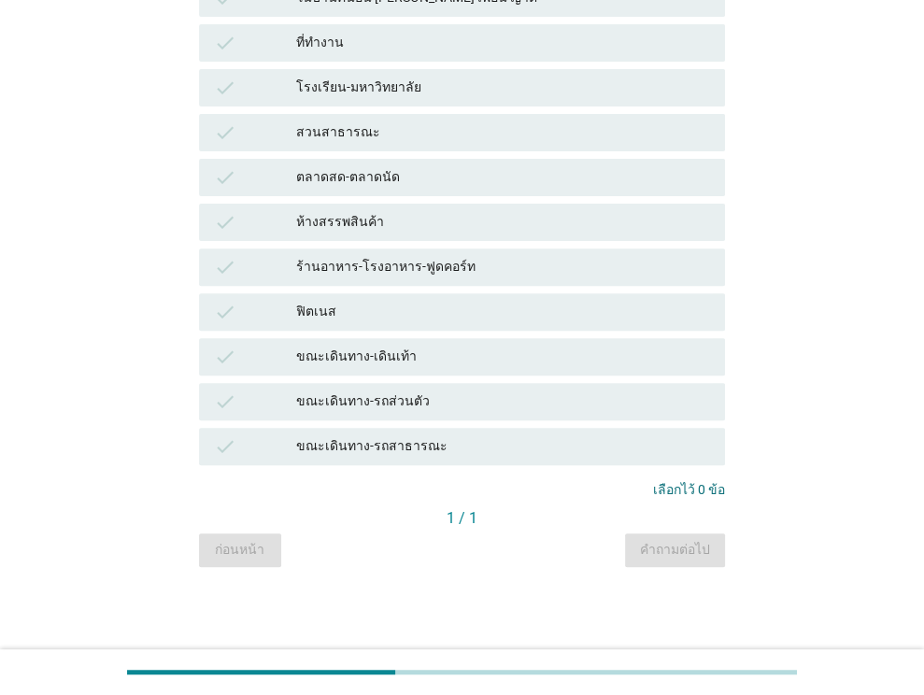
scroll to position [0, 0]
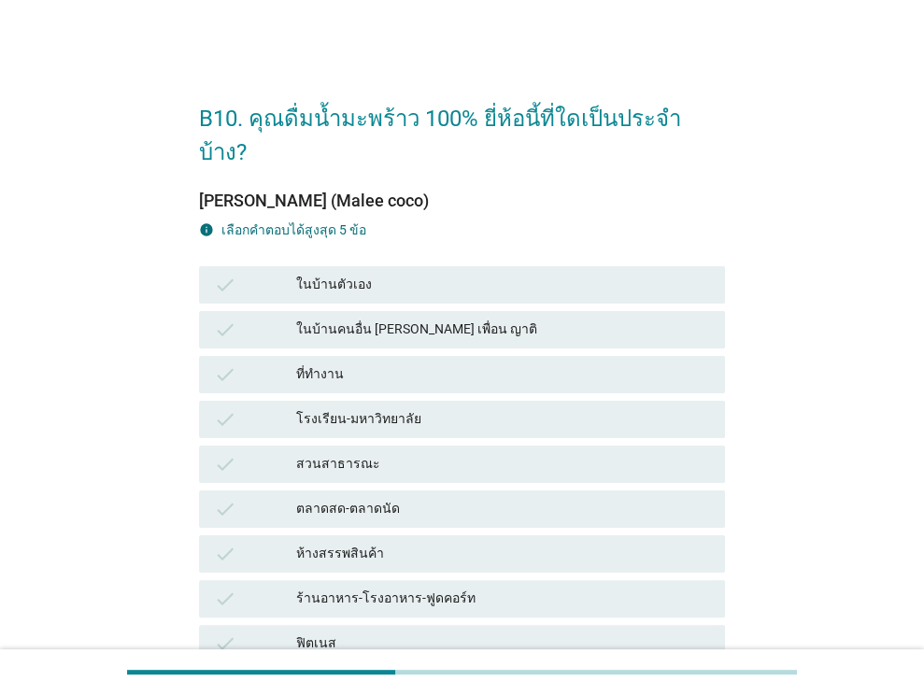
click at [356, 274] on div "ในบ้านตัวเอง" at bounding box center [503, 285] width 414 height 22
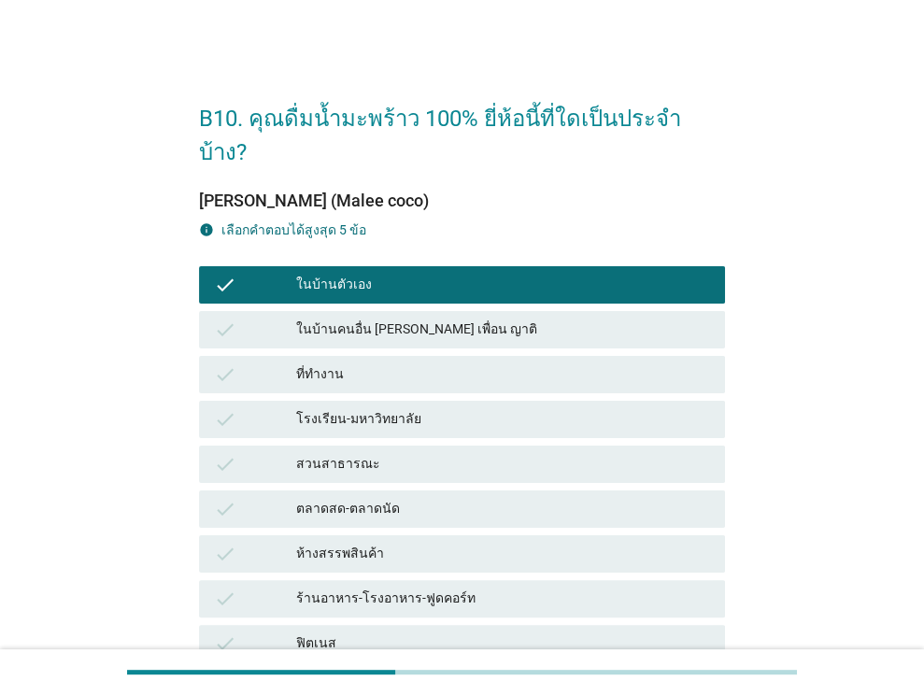
click at [385, 453] on div "สวนสาธารณะ" at bounding box center [503, 464] width 414 height 22
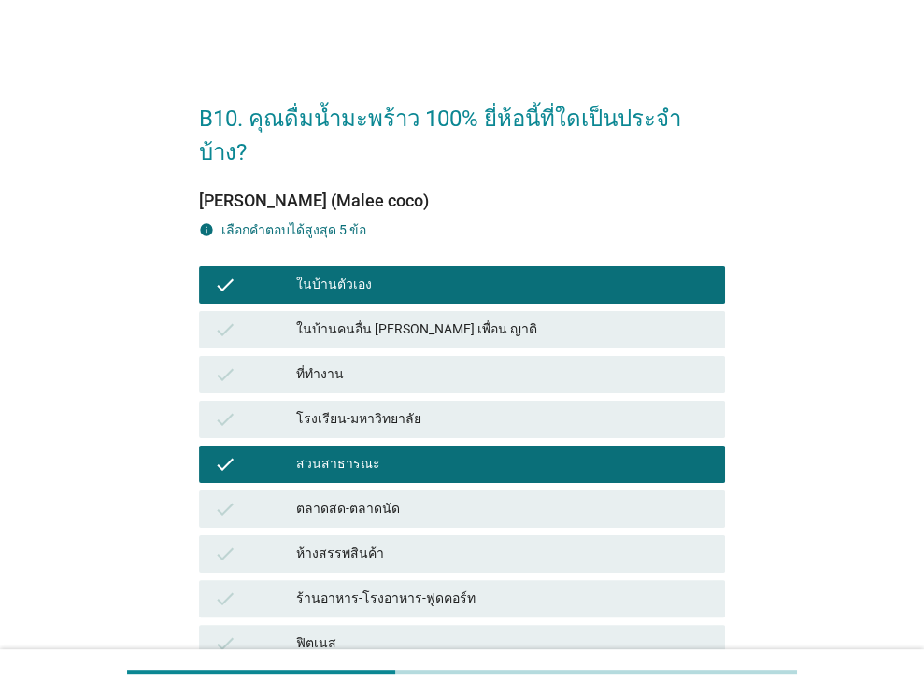
click at [389, 363] on div "ที่ทำงาน" at bounding box center [503, 374] width 414 height 22
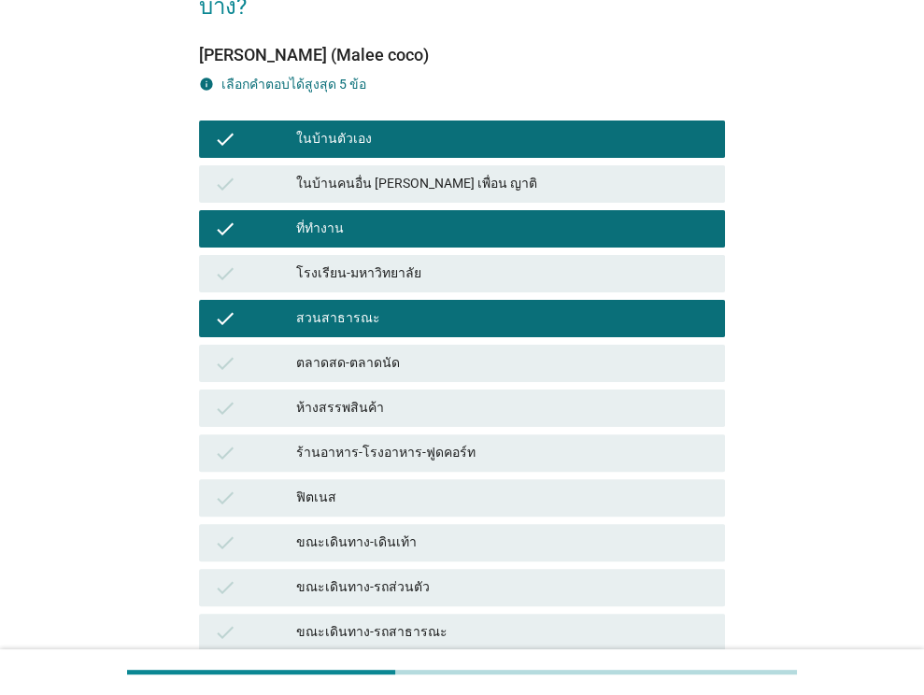
scroll to position [298, 0]
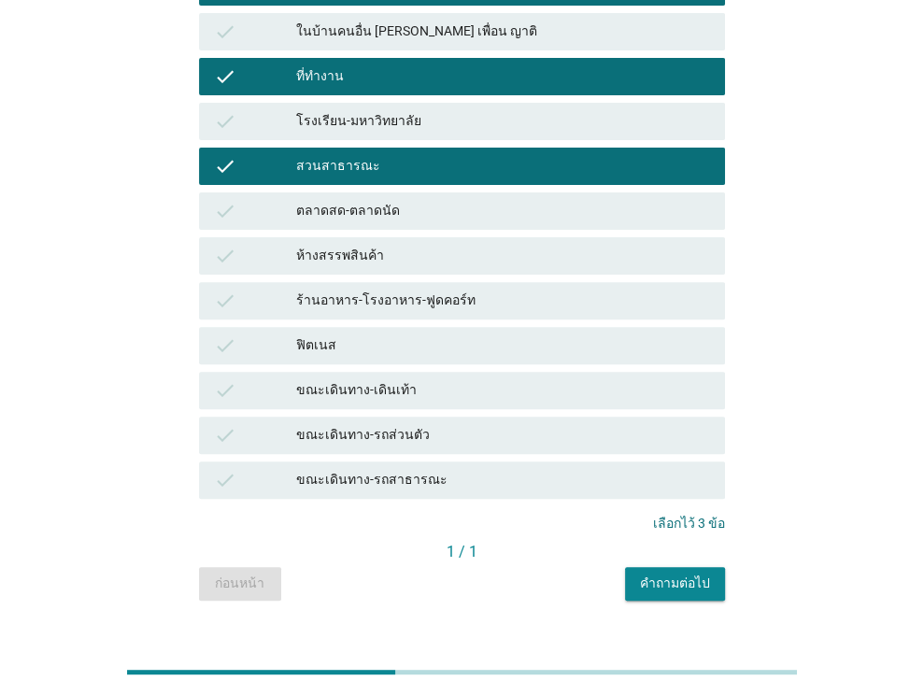
click at [650, 574] on div "คำถามต่อไป" at bounding box center [675, 584] width 70 height 20
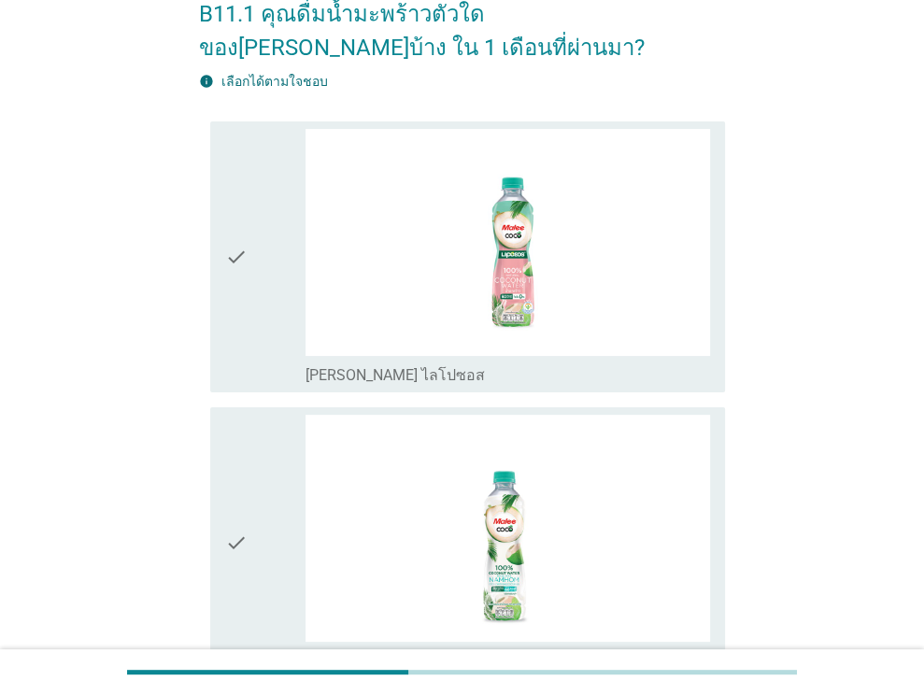
scroll to position [187, 0]
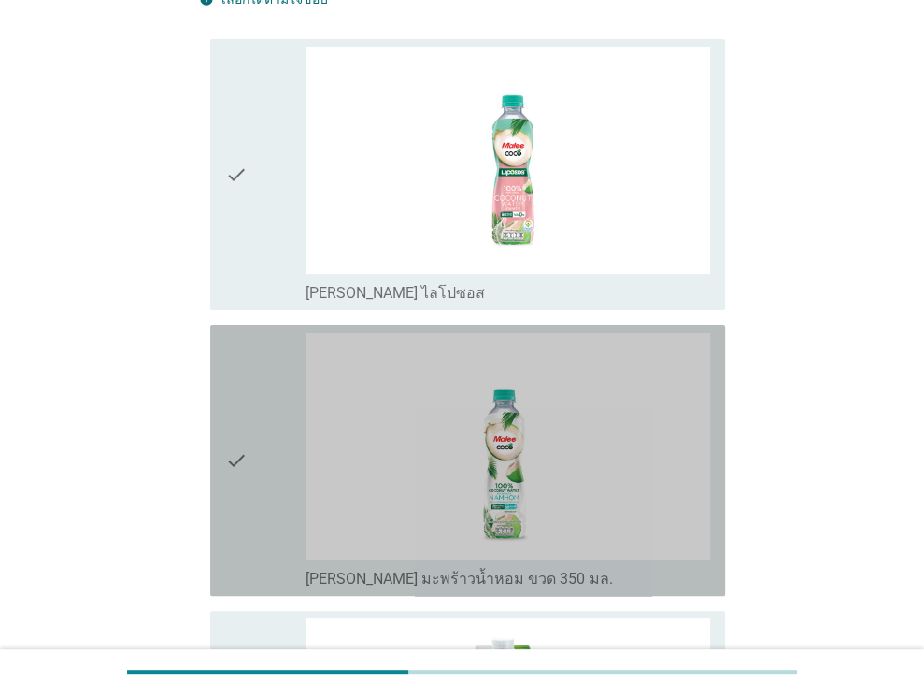
click at [240, 410] on icon "check" at bounding box center [236, 461] width 22 height 256
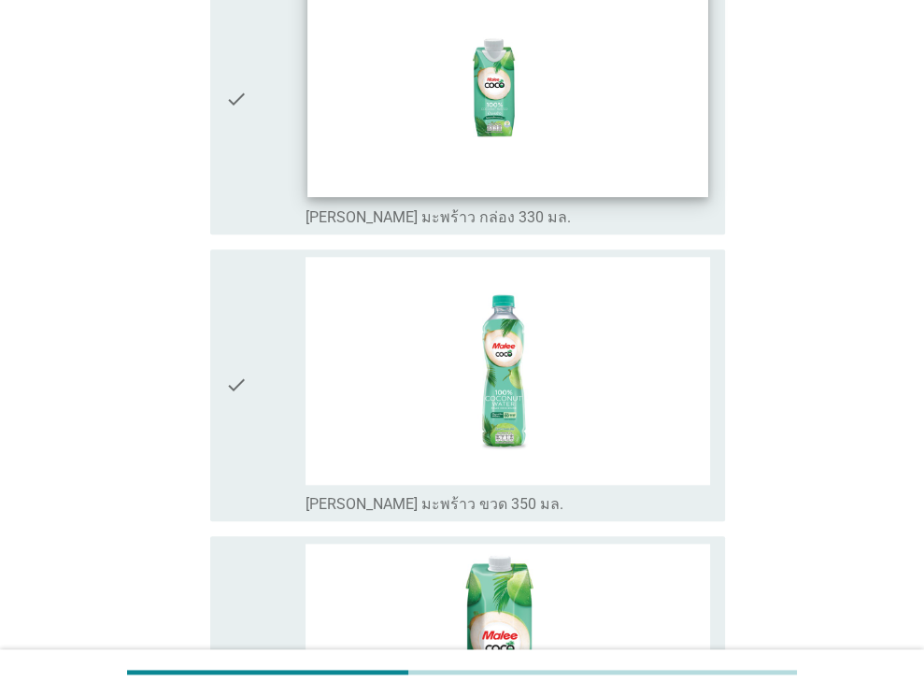
scroll to position [1447, 0]
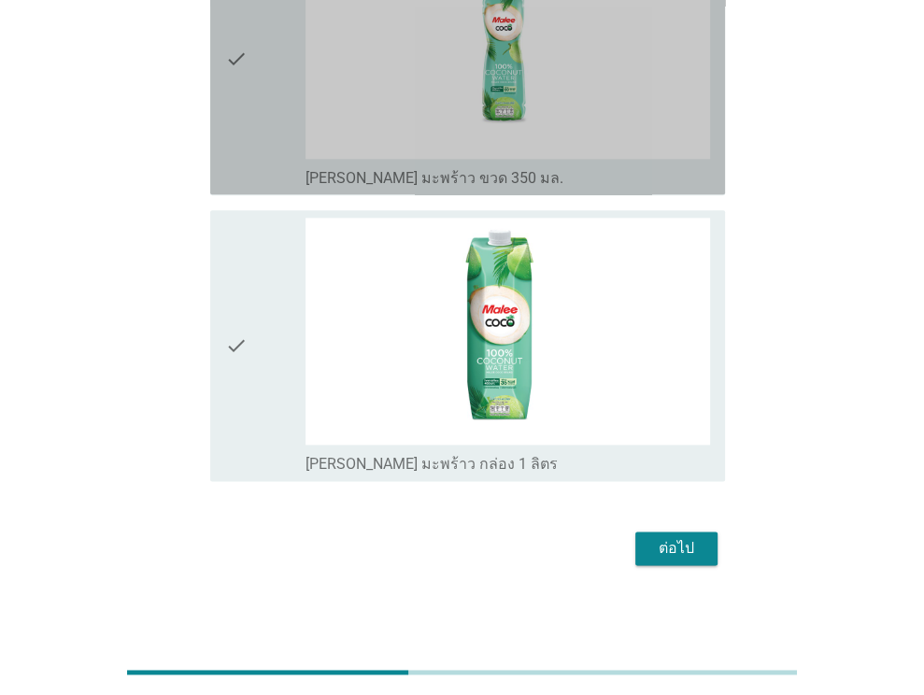
click at [214, 111] on div "check check_box_outline_blank [PERSON_NAME] มะพร้าว ขวด 350 มล." at bounding box center [467, 58] width 515 height 271
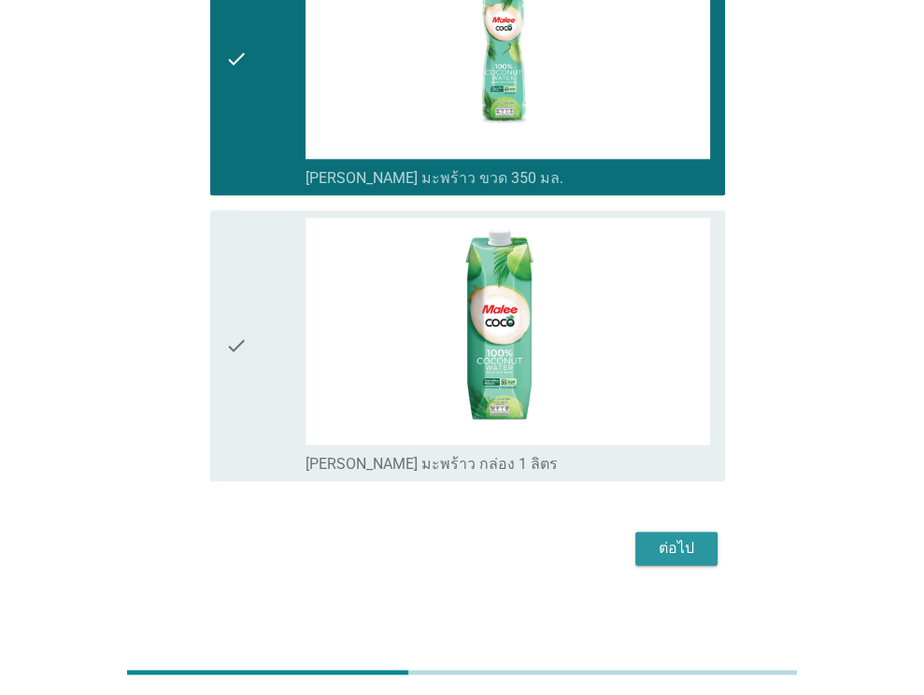
drag, startPoint x: 669, startPoint y: 541, endPoint x: 626, endPoint y: 457, distance: 94.4
click at [669, 537] on div "ต่อไป" at bounding box center [676, 548] width 52 height 22
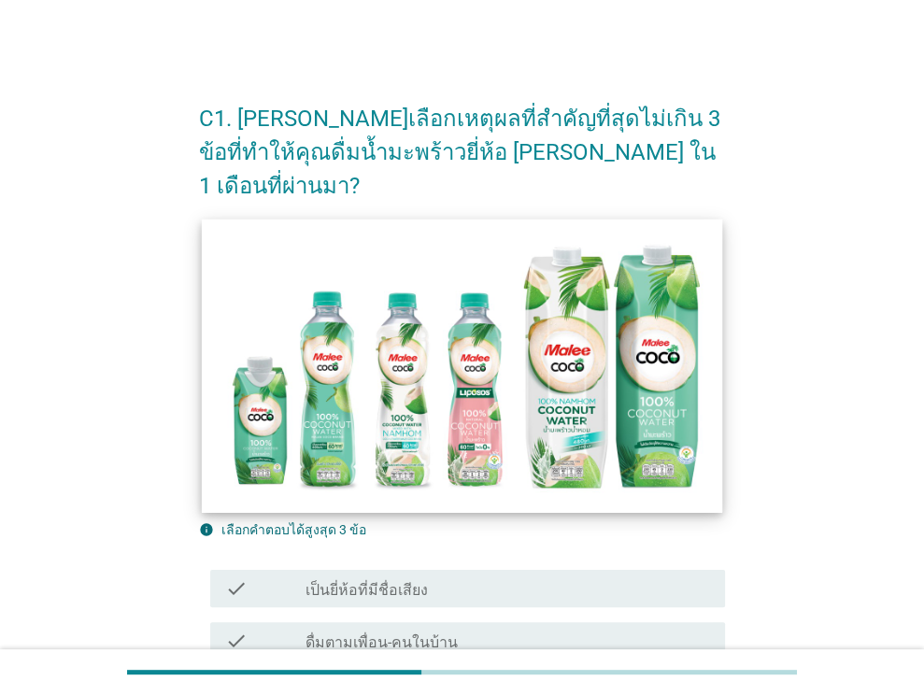
scroll to position [187, 0]
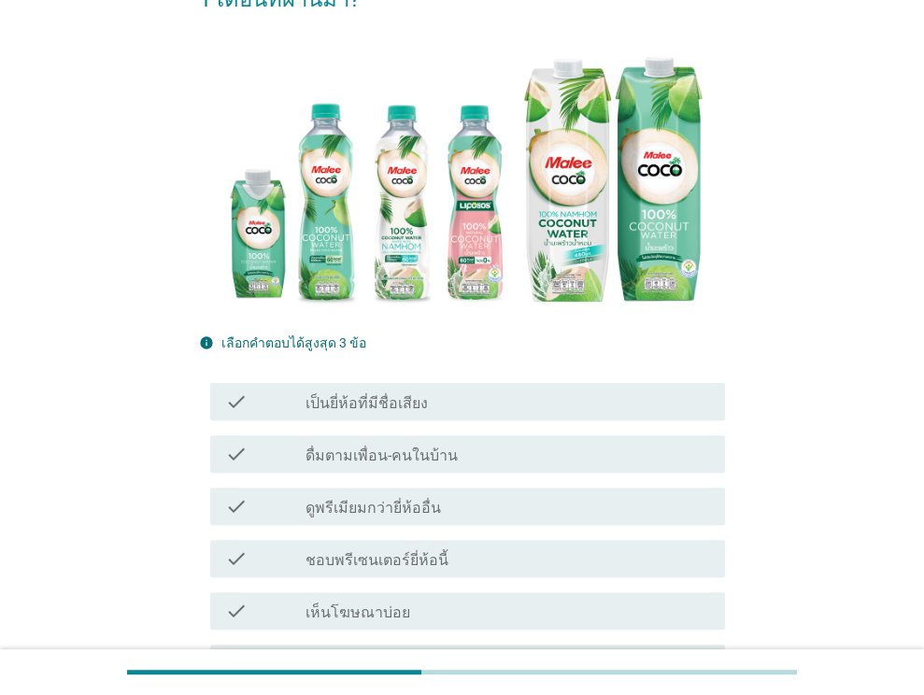
click at [380, 394] on label "เป็นยี่ห้อที่มีชื่อเสียง" at bounding box center [366, 403] width 122 height 19
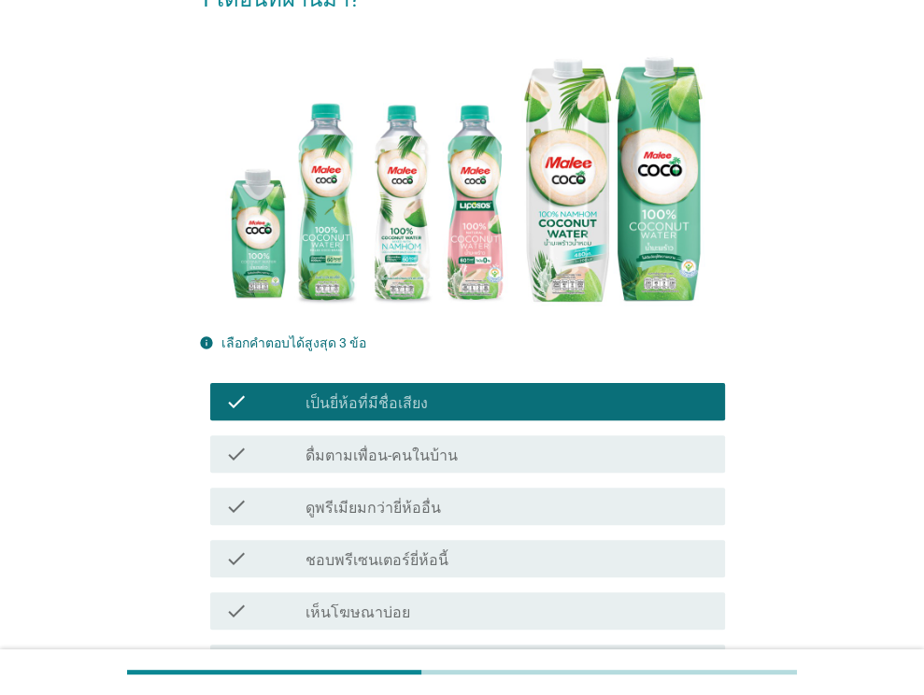
scroll to position [280, 0]
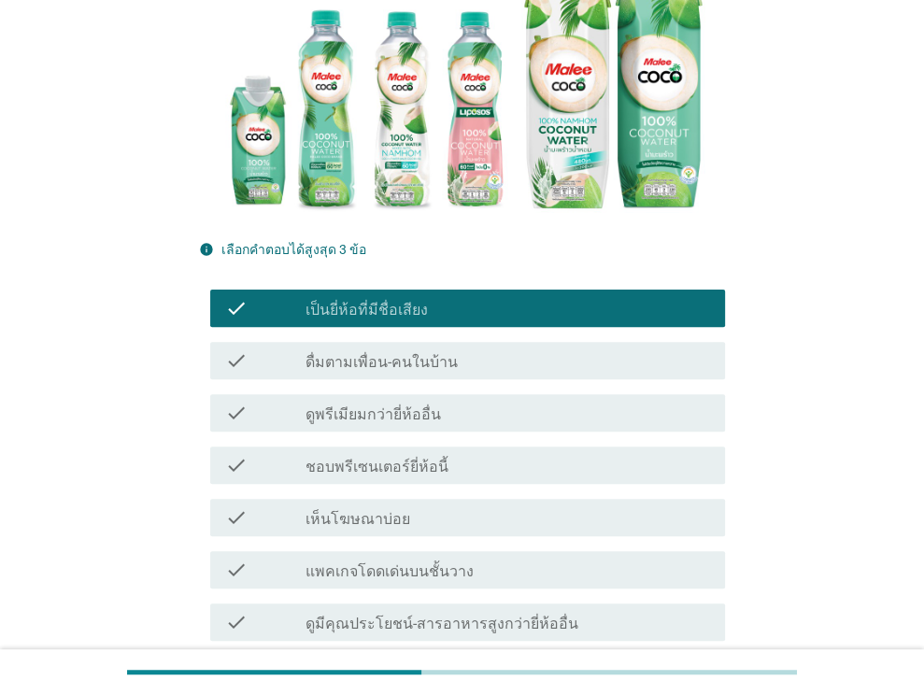
click at [396, 510] on label "เห็นโฆษณาบ่อย" at bounding box center [357, 519] width 105 height 19
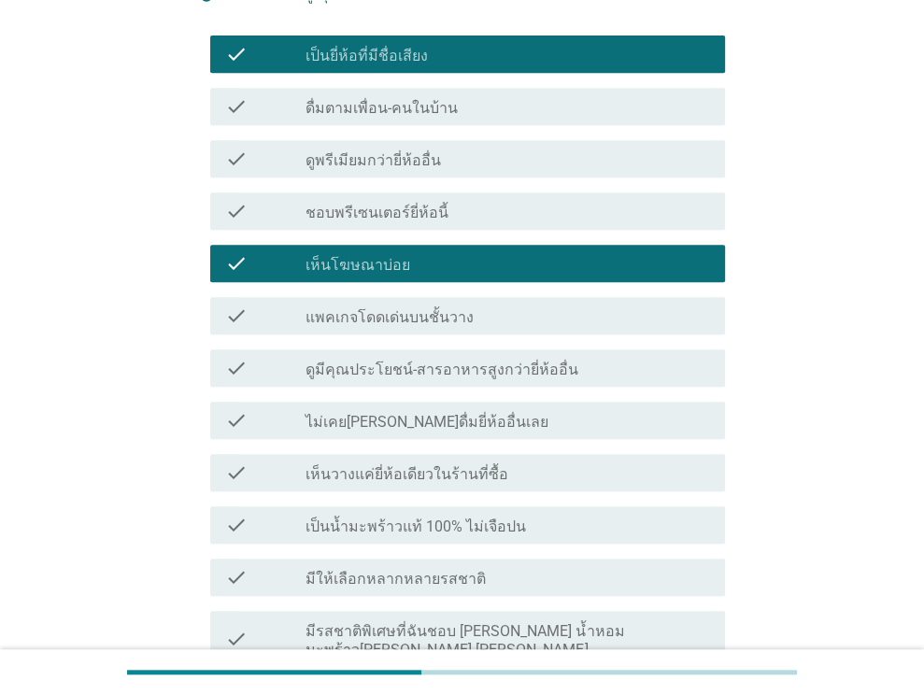
scroll to position [560, 0]
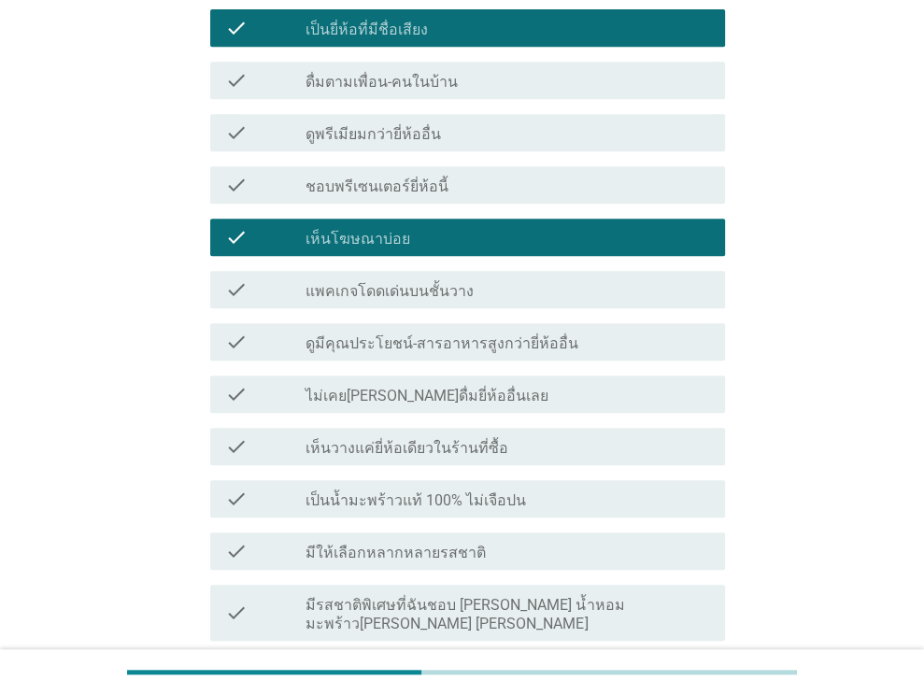
click at [415, 491] on label "เป็นน้ำมะพร้าวแท้ 100% ไม่เจือปน" at bounding box center [415, 500] width 220 height 19
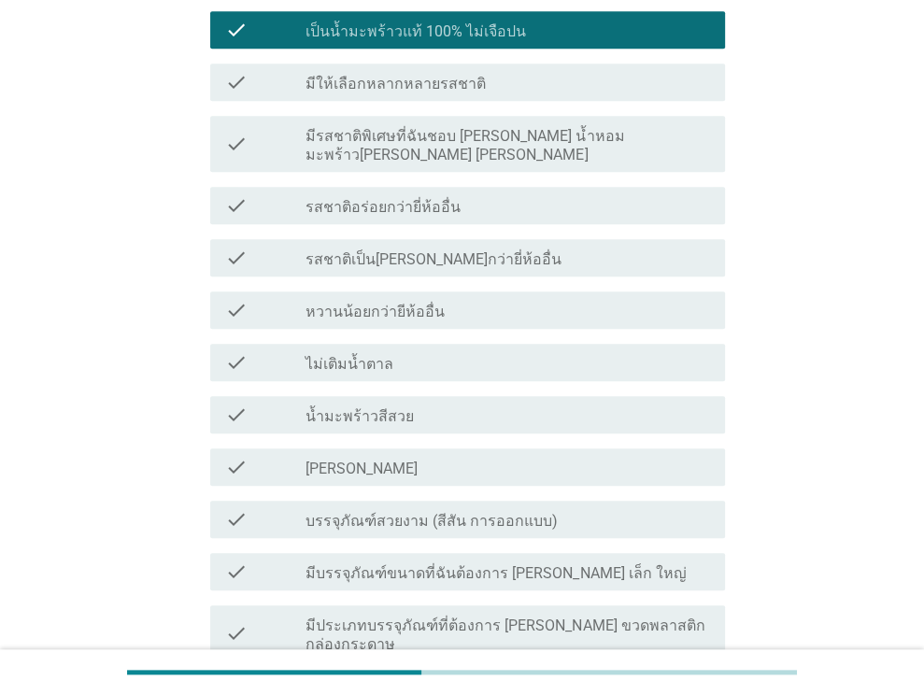
scroll to position [1308, 0]
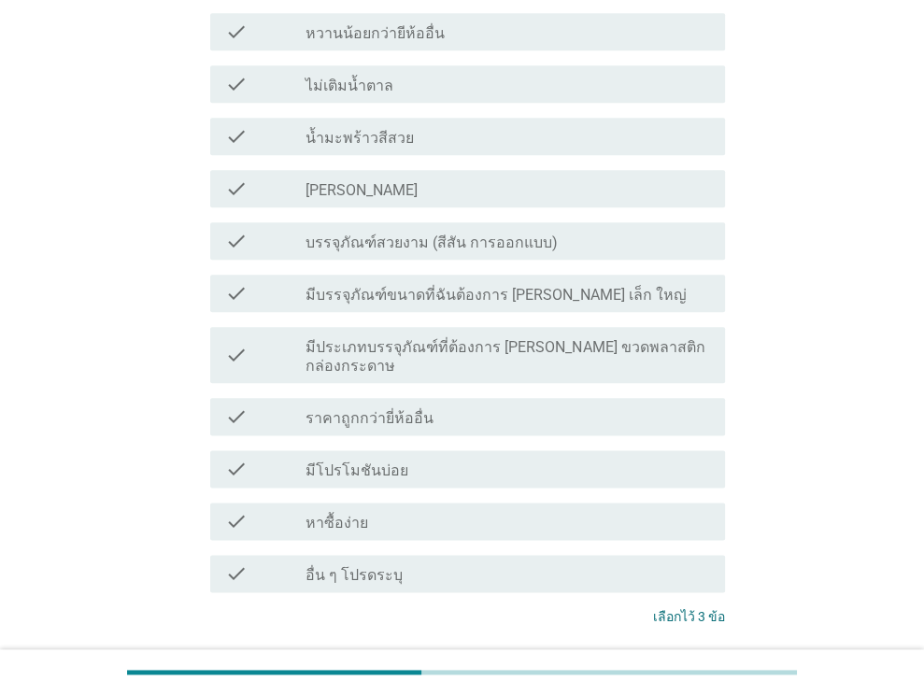
click at [656, 675] on div "ต่อไป" at bounding box center [676, 686] width 52 height 22
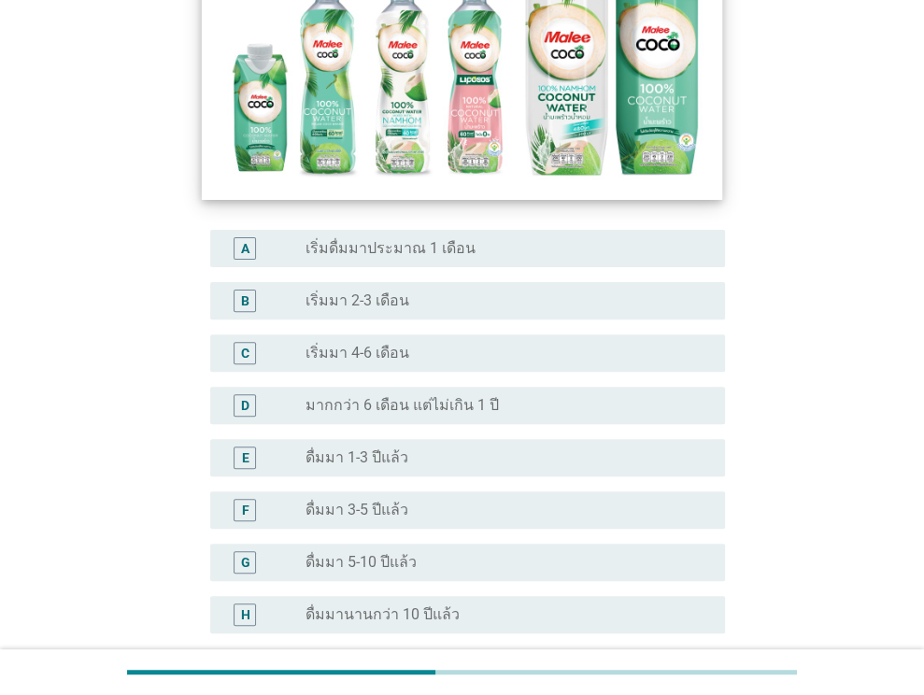
scroll to position [280, 0]
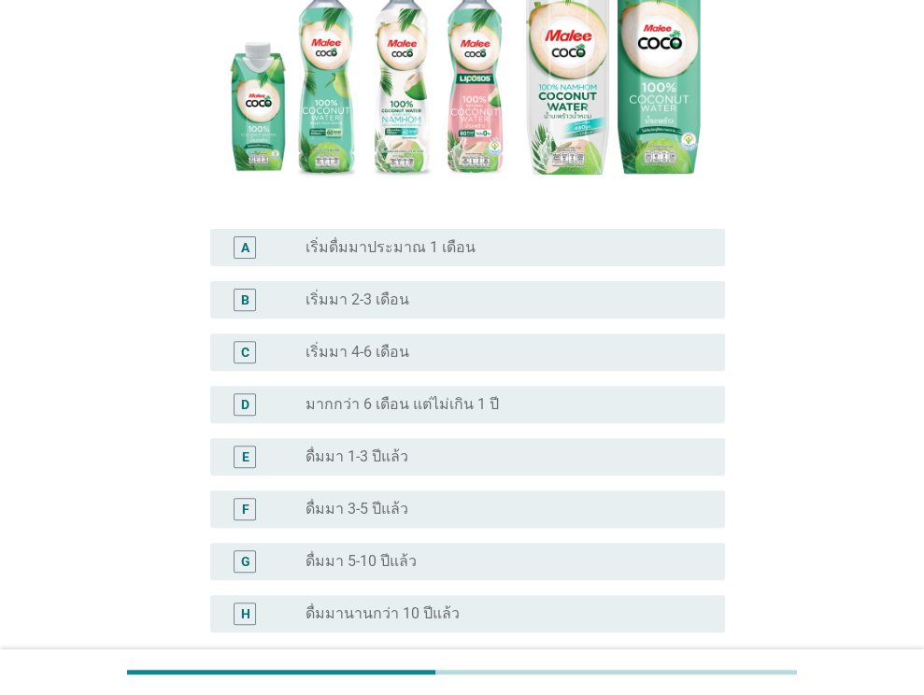
click at [382, 616] on label "ดื่มมานานกว่า 10 ปีแล้ว" at bounding box center [382, 613] width 154 height 19
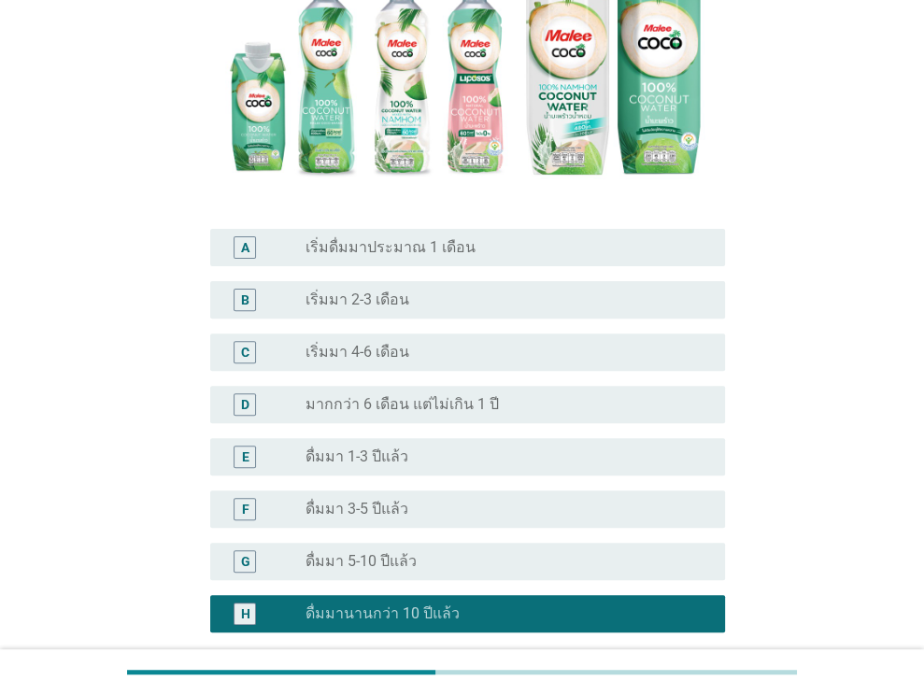
scroll to position [459, 0]
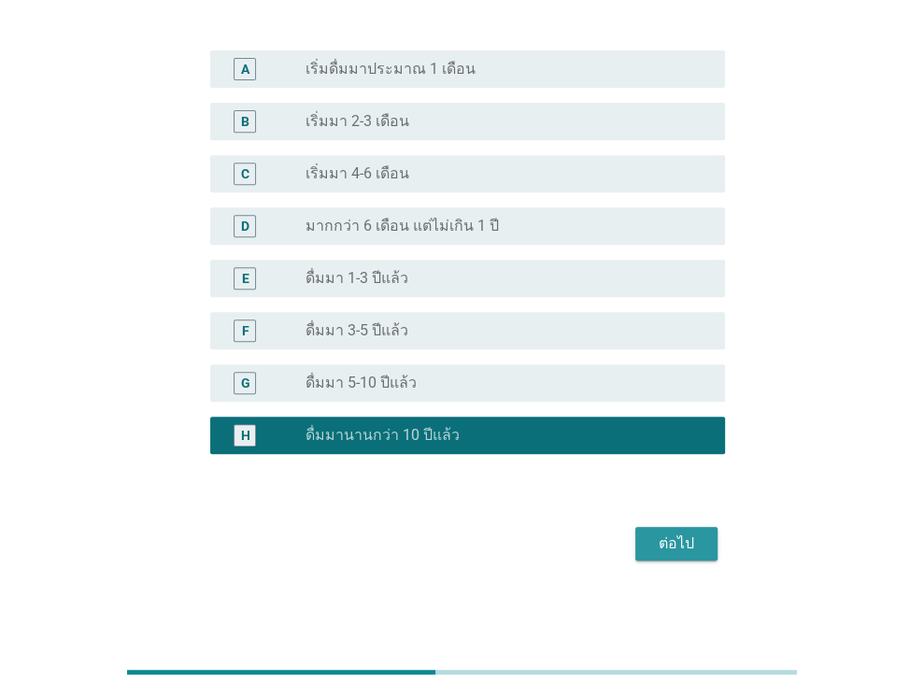
drag, startPoint x: 645, startPoint y: 551, endPoint x: 639, endPoint y: 537, distance: 15.5
click at [645, 550] on button "ต่อไป" at bounding box center [676, 544] width 82 height 34
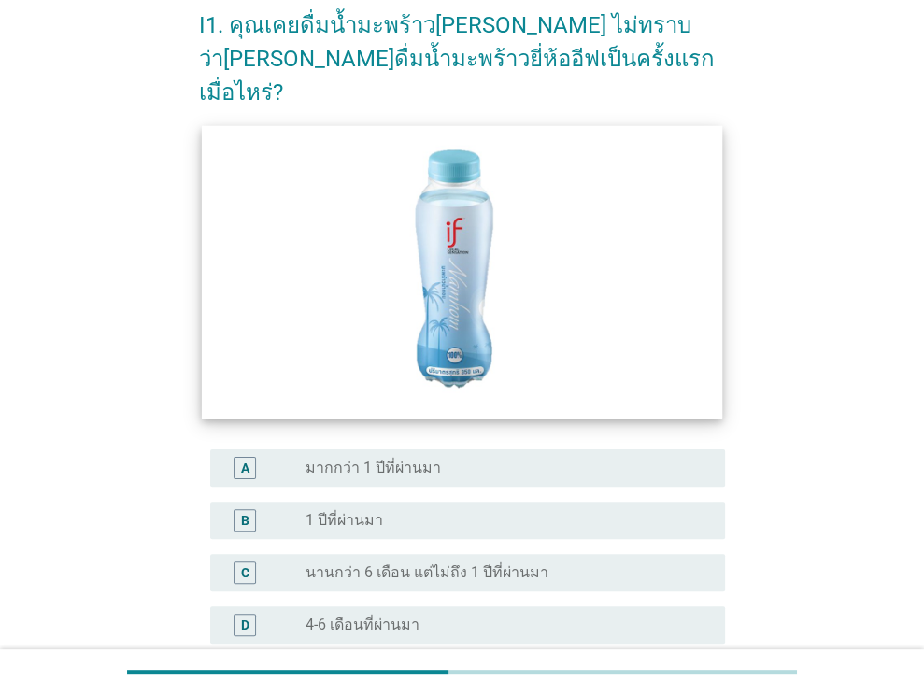
scroll to position [187, 0]
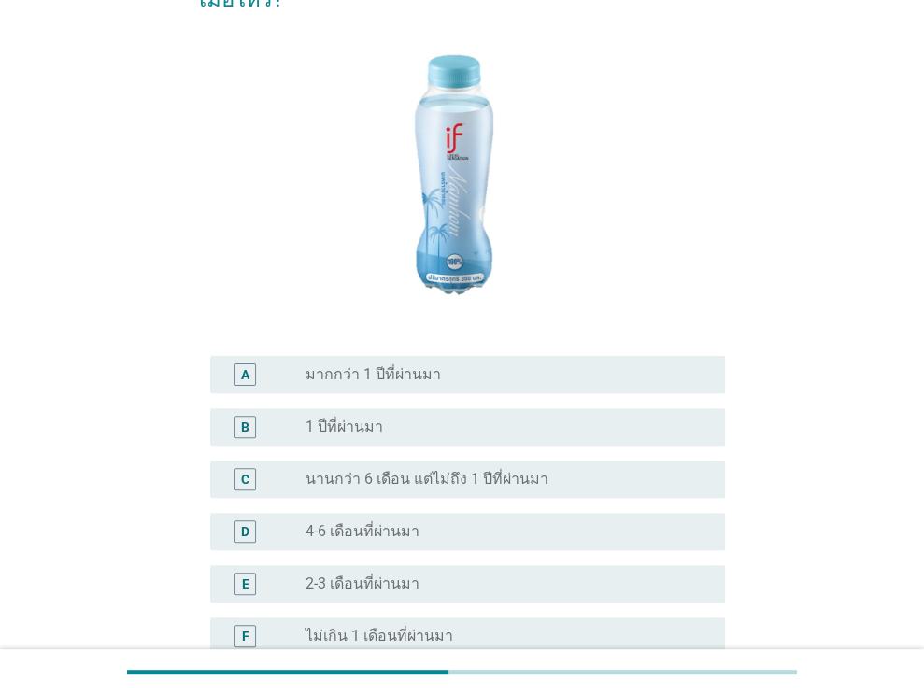
click at [417, 574] on div "radio_button_unchecked 2-3 เดือนที่ผ่านมา" at bounding box center [500, 583] width 390 height 19
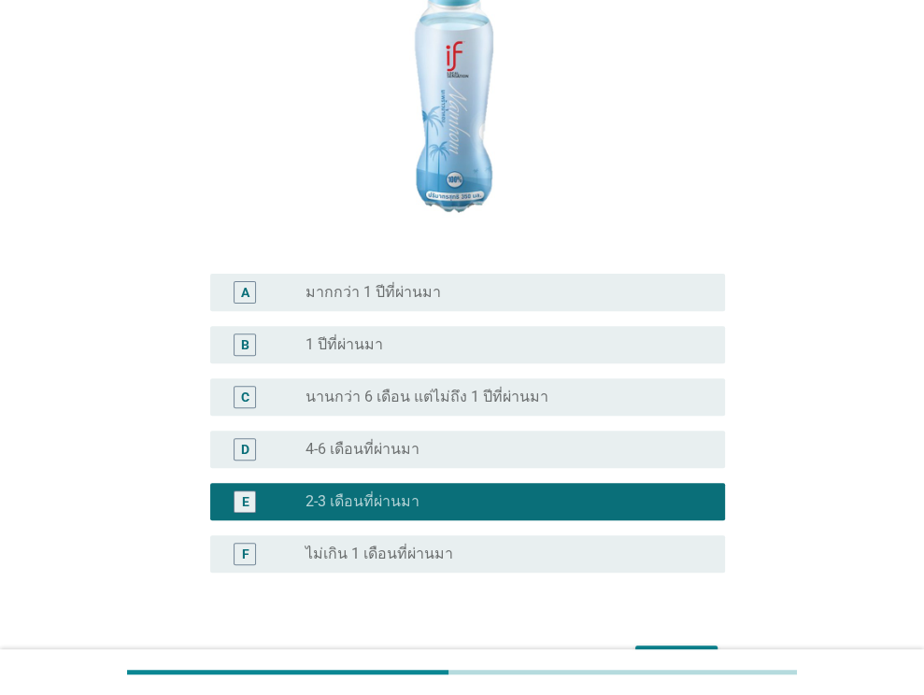
scroll to position [354, 0]
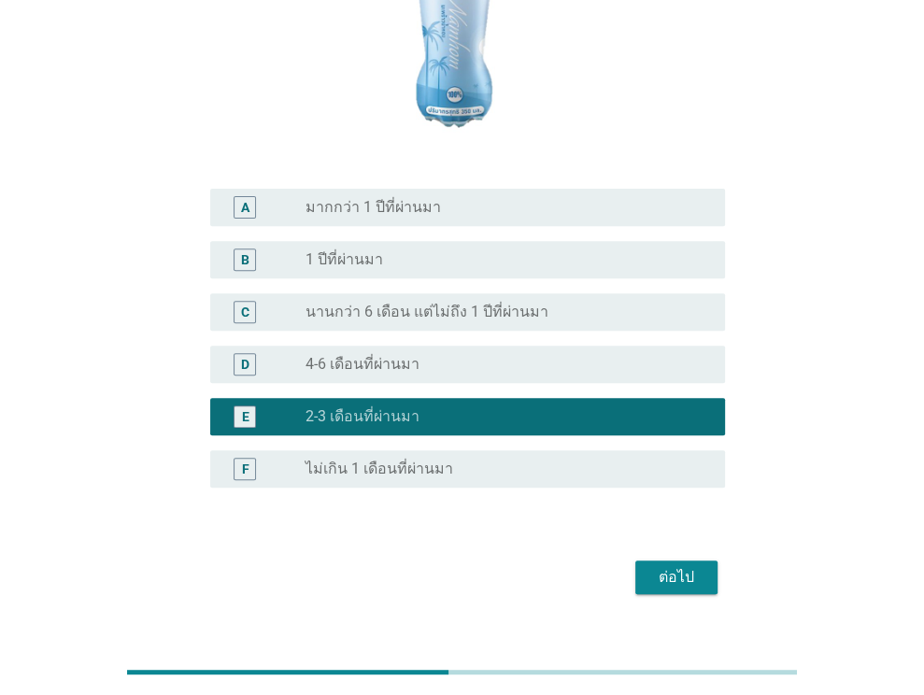
click at [650, 566] on div "ต่อไป" at bounding box center [676, 577] width 52 height 22
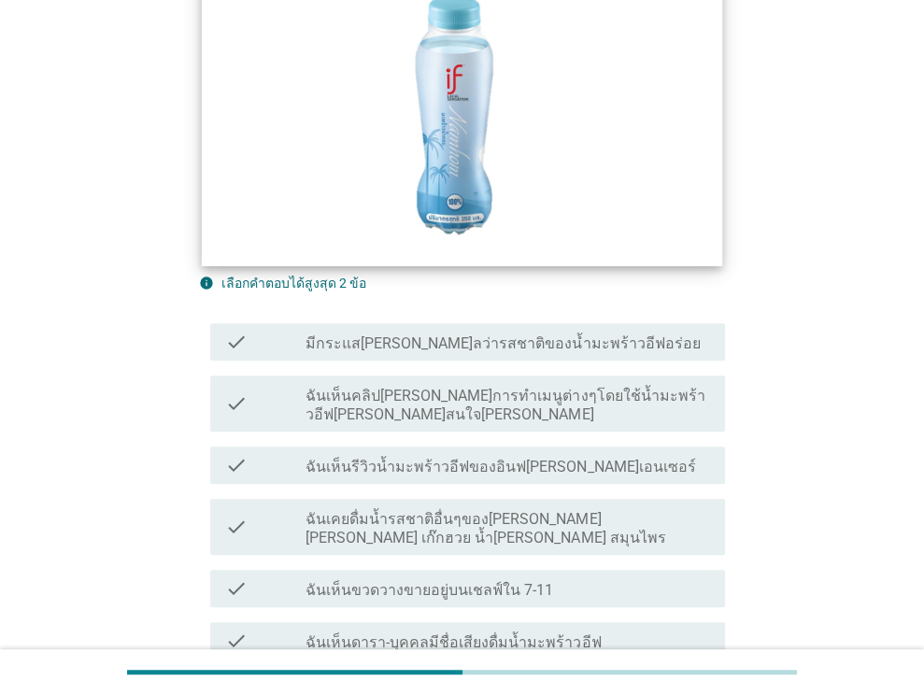
scroll to position [374, 0]
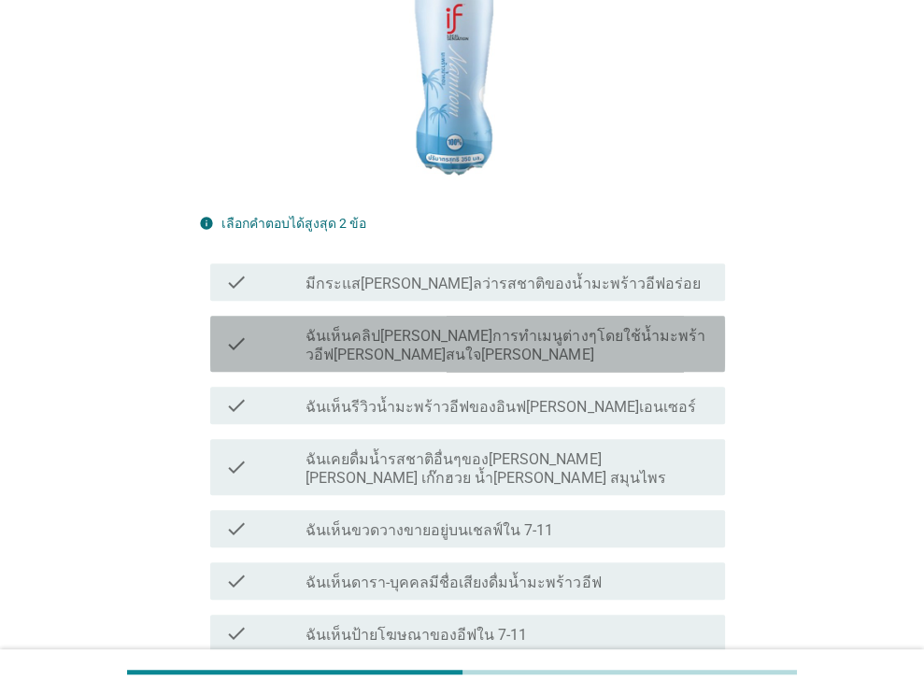
click at [458, 327] on label "ฉันเห็นคลิป[PERSON_NAME]การทำเมนูต่างๆโดยใช้น้ำมะพร้าวอีฟ[PERSON_NAME]สนใจ[PERS…" at bounding box center [507, 345] width 404 height 37
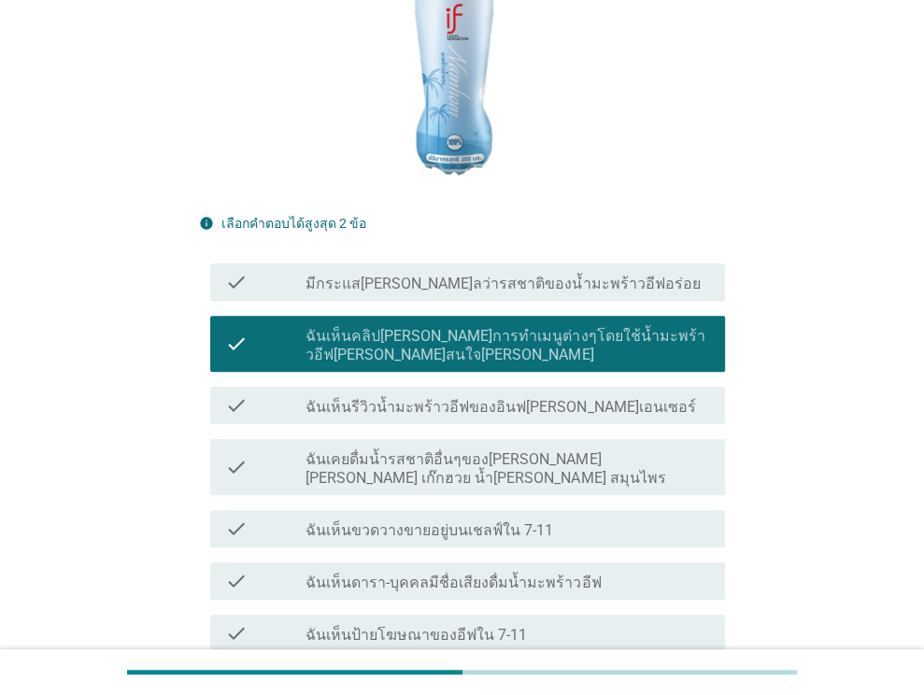
click at [434, 521] on label "ฉันเห็นขวดวางขายอยู่บนเชลฟ์ใน 7-11" at bounding box center [429, 530] width 248 height 19
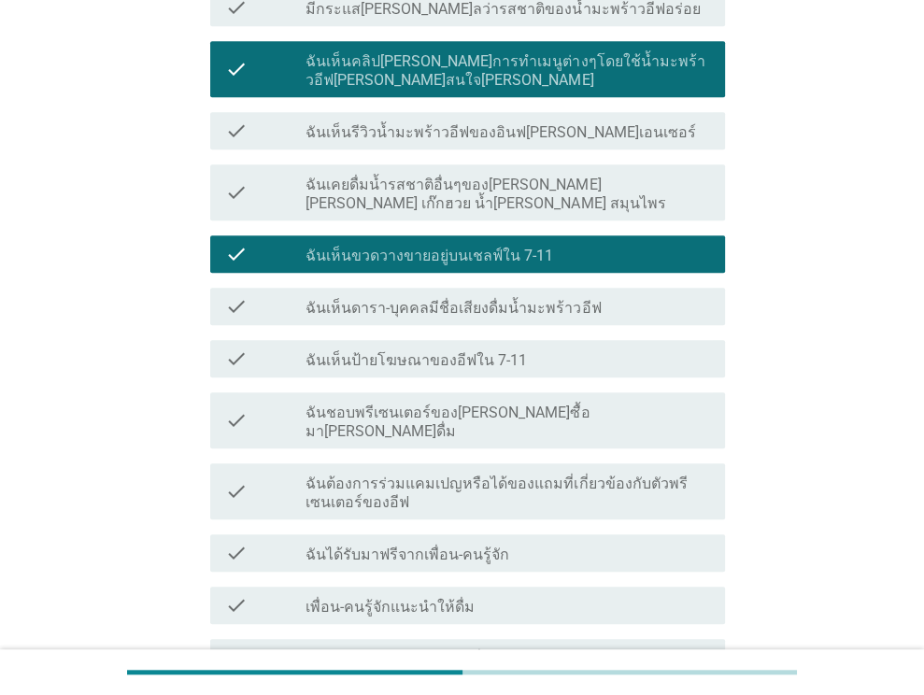
scroll to position [654, 0]
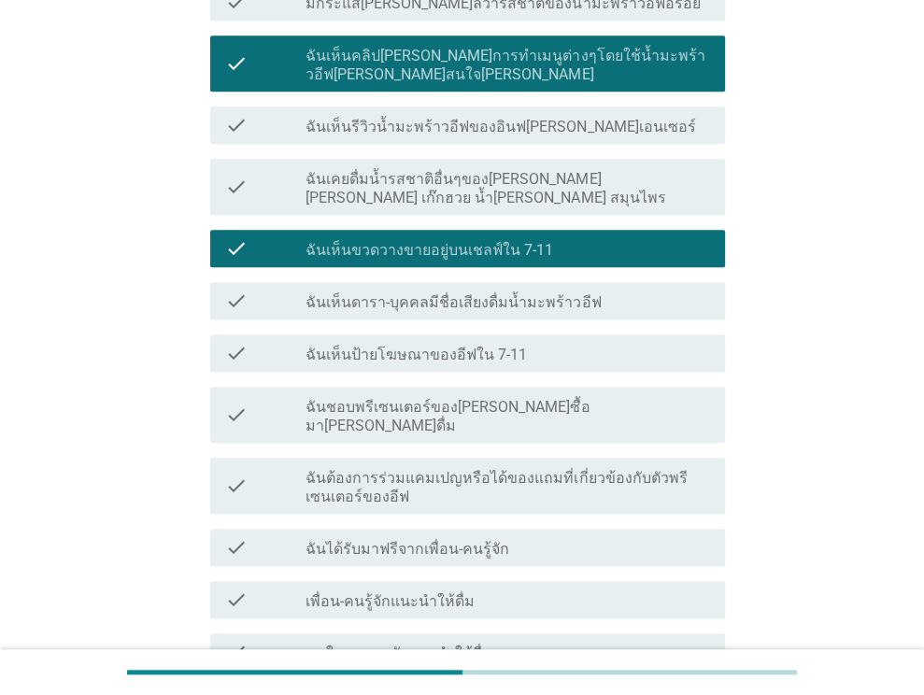
drag, startPoint x: 465, startPoint y: 326, endPoint x: 472, endPoint y: 335, distance: 11.4
click at [465, 346] on label "ฉันเห็นป้ายโฆษณาของอีฟใน 7-11" at bounding box center [415, 355] width 221 height 19
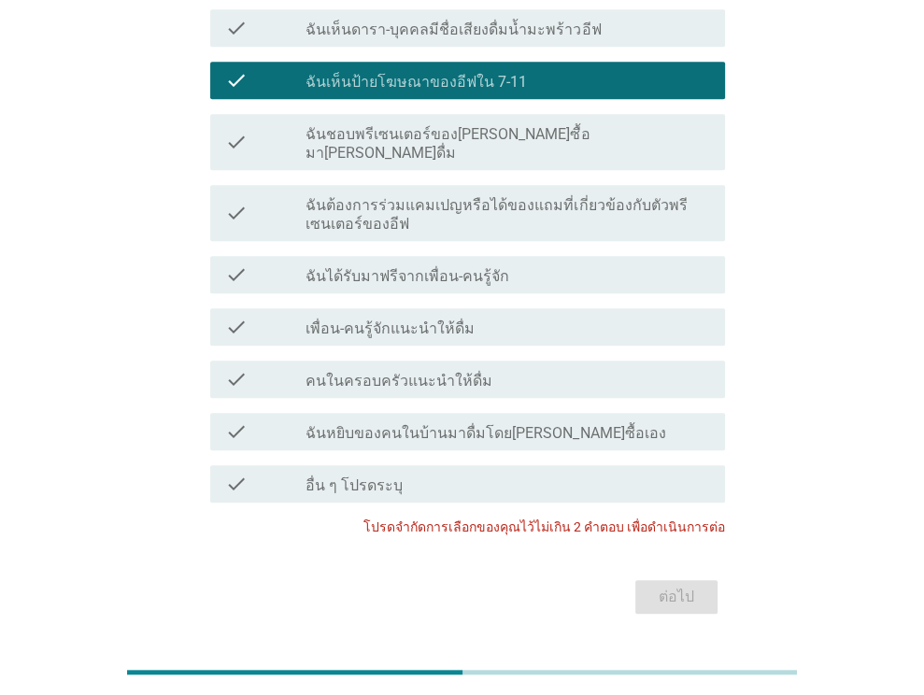
scroll to position [740, 0]
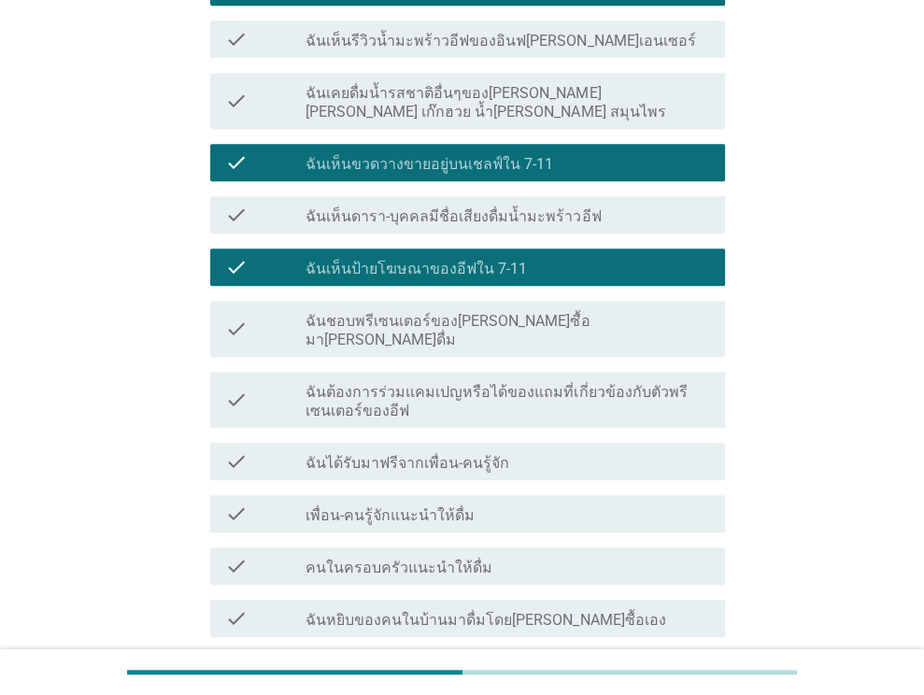
click at [490, 260] on label "ฉันเห็นป้ายโฆษณาของอีฟใน 7-11" at bounding box center [415, 269] width 221 height 19
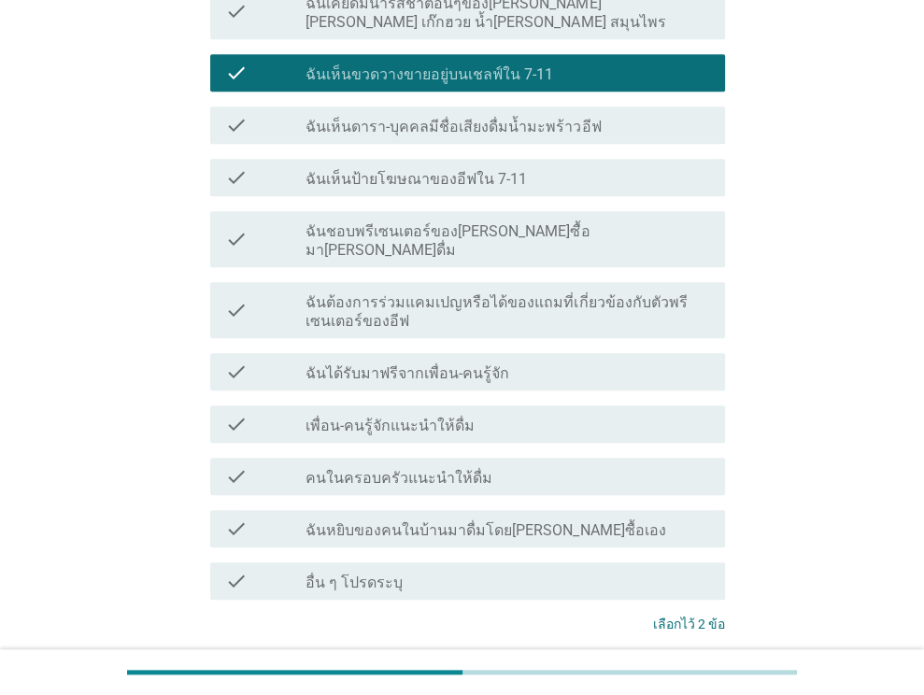
scroll to position [927, 0]
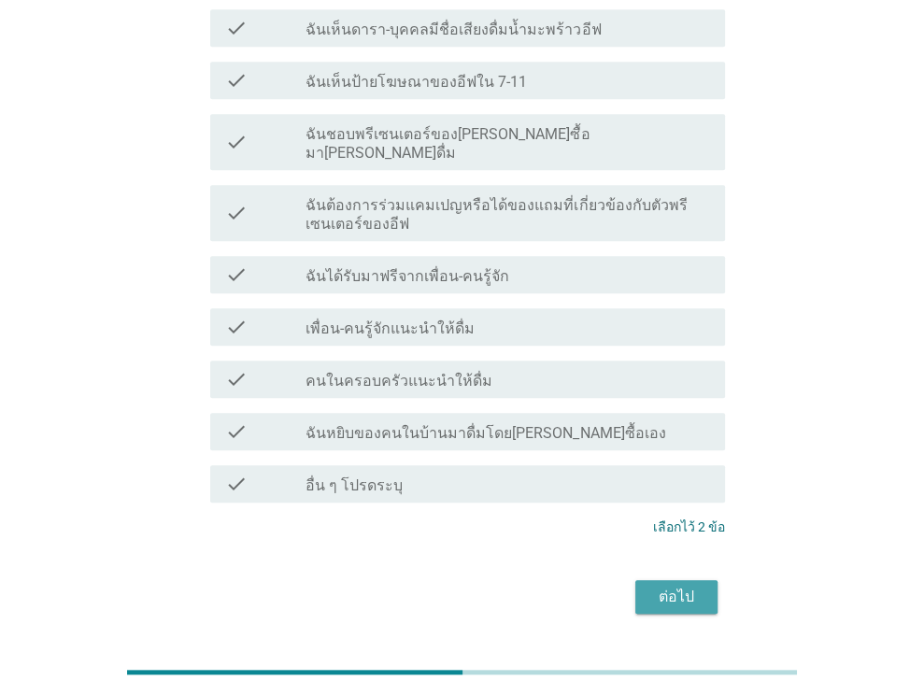
click at [649, 580] on button "ต่อไป" at bounding box center [676, 597] width 82 height 34
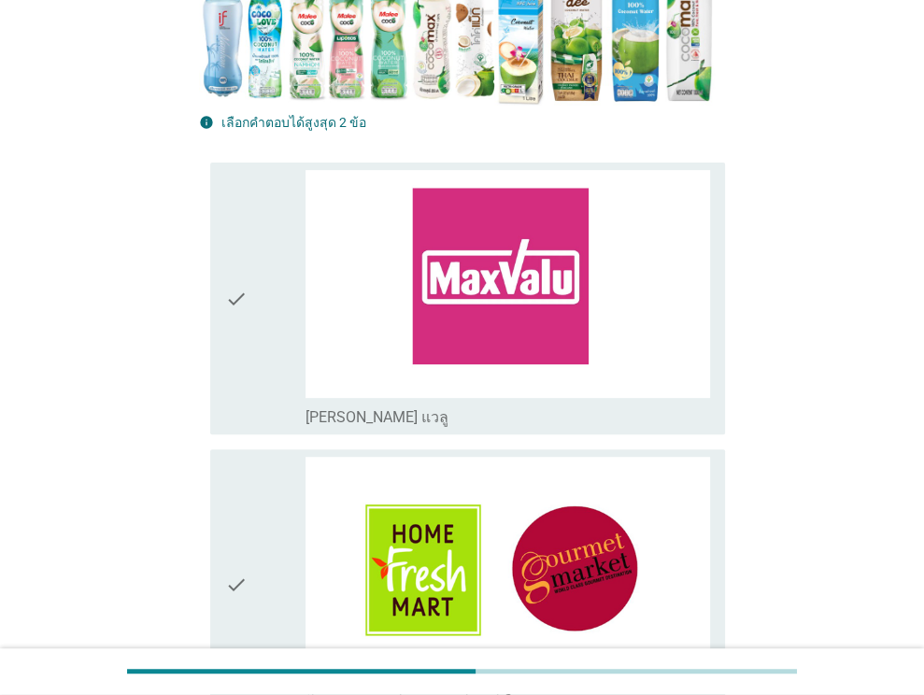
scroll to position [0, 0]
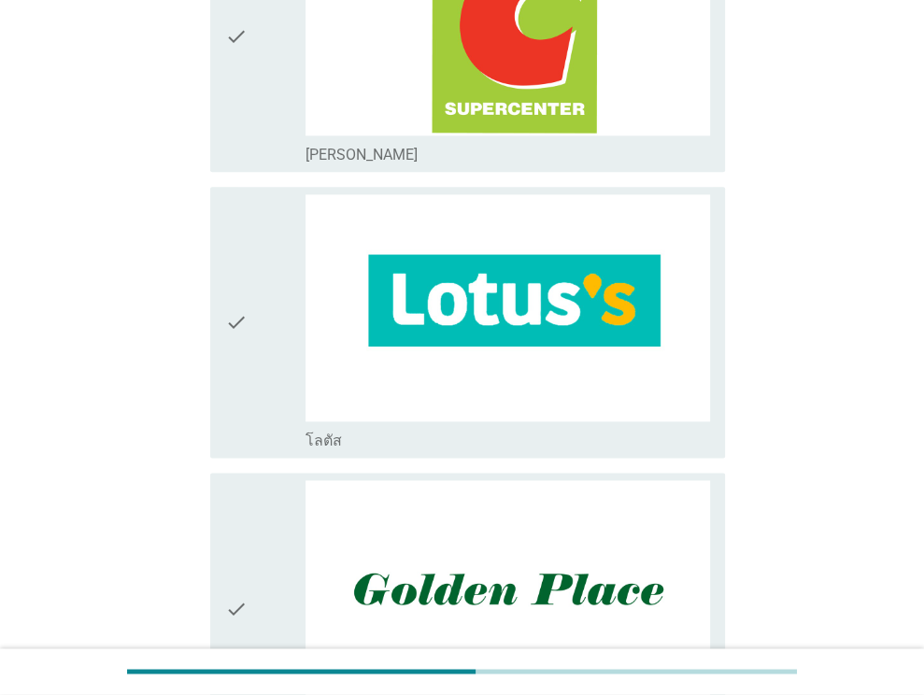
click at [269, 355] on div "check" at bounding box center [265, 322] width 81 height 256
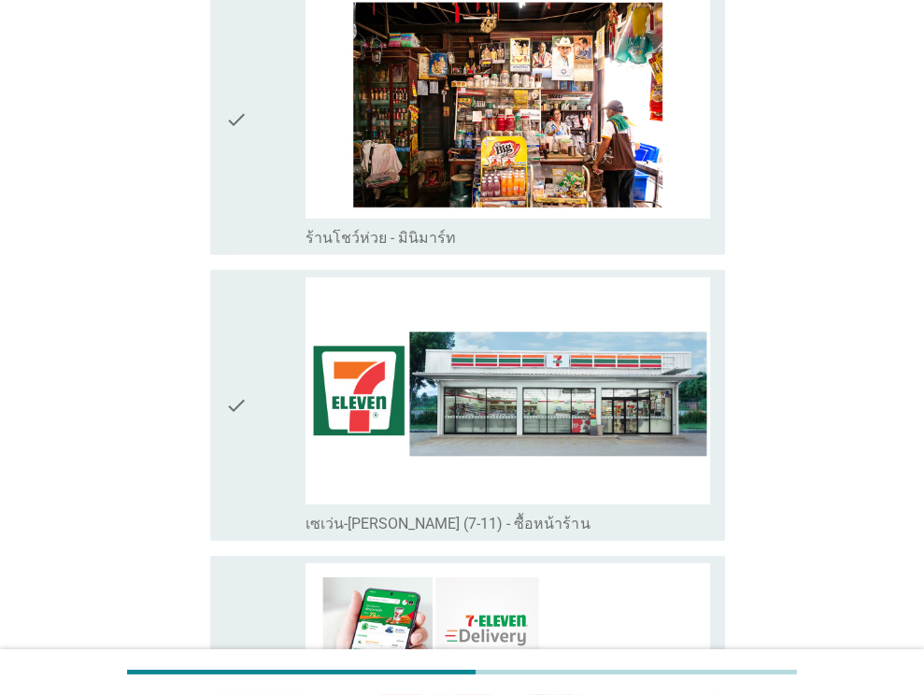
scroll to position [3550, 0]
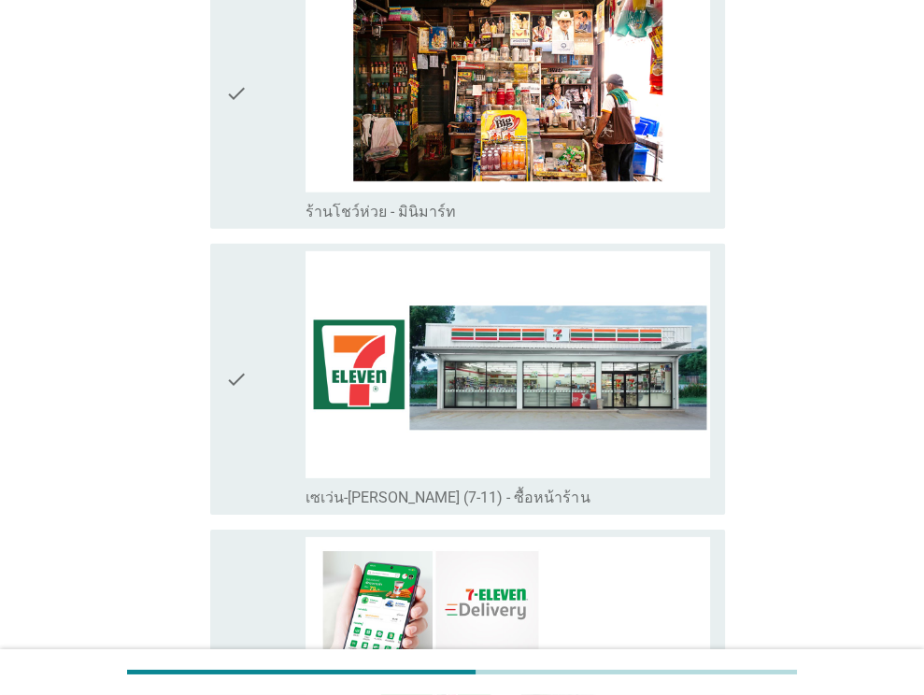
drag, startPoint x: 234, startPoint y: 365, endPoint x: 236, endPoint y: 356, distance: 9.8
click at [232, 365] on icon "check" at bounding box center [236, 379] width 22 height 256
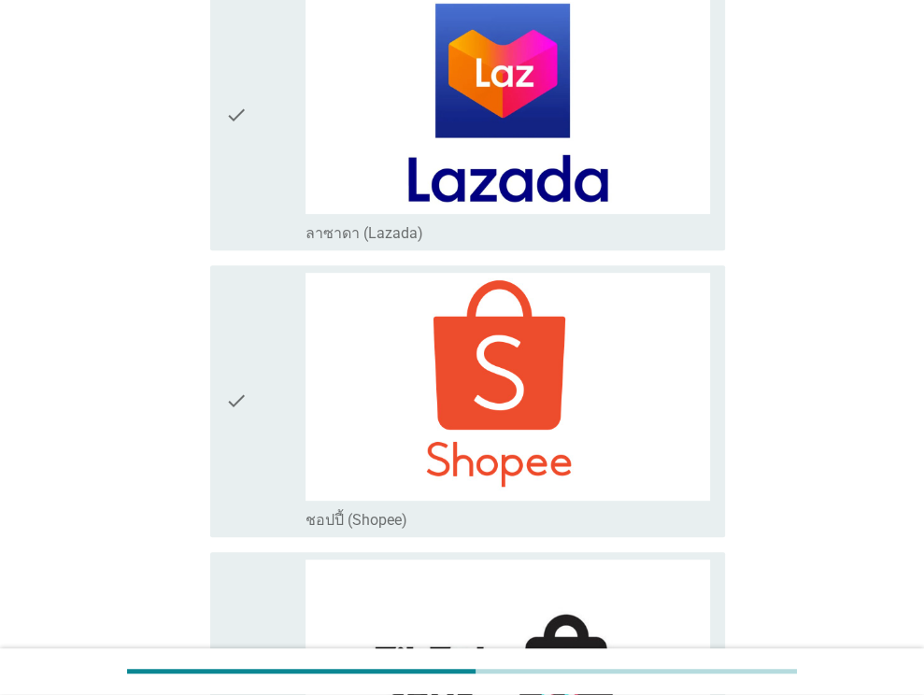
scroll to position [5321, 0]
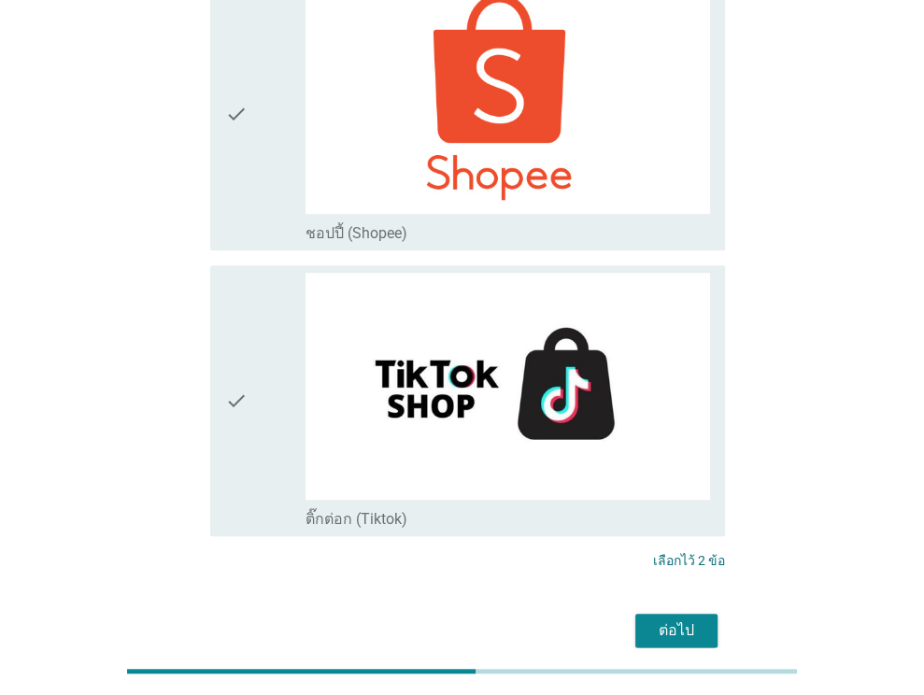
click at [672, 619] on div "ต่อไป" at bounding box center [676, 630] width 52 height 22
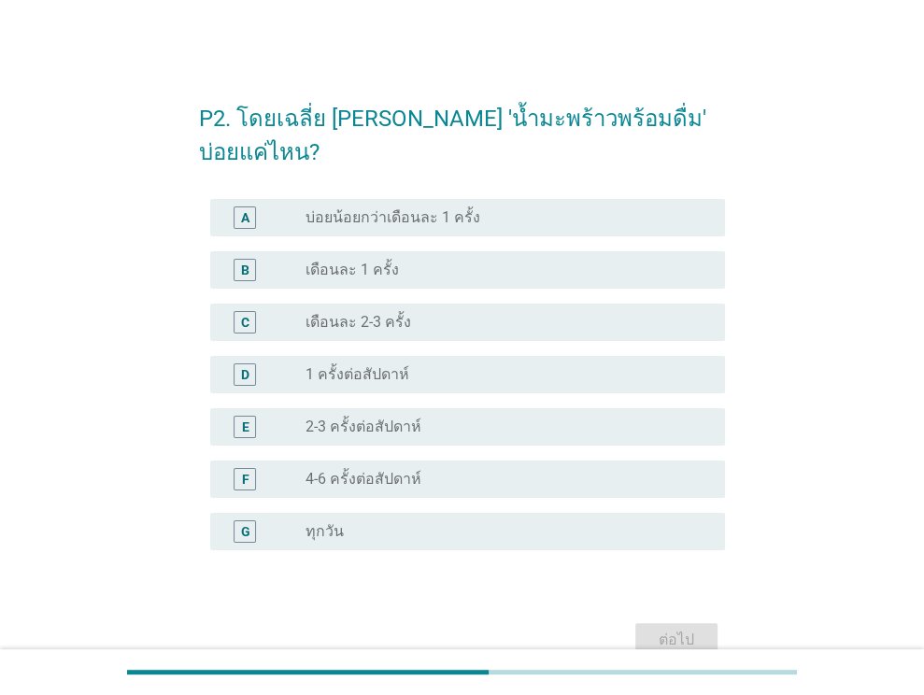
click at [365, 365] on label "1 ครั้งต่อสัปดาห์" at bounding box center [357, 374] width 104 height 19
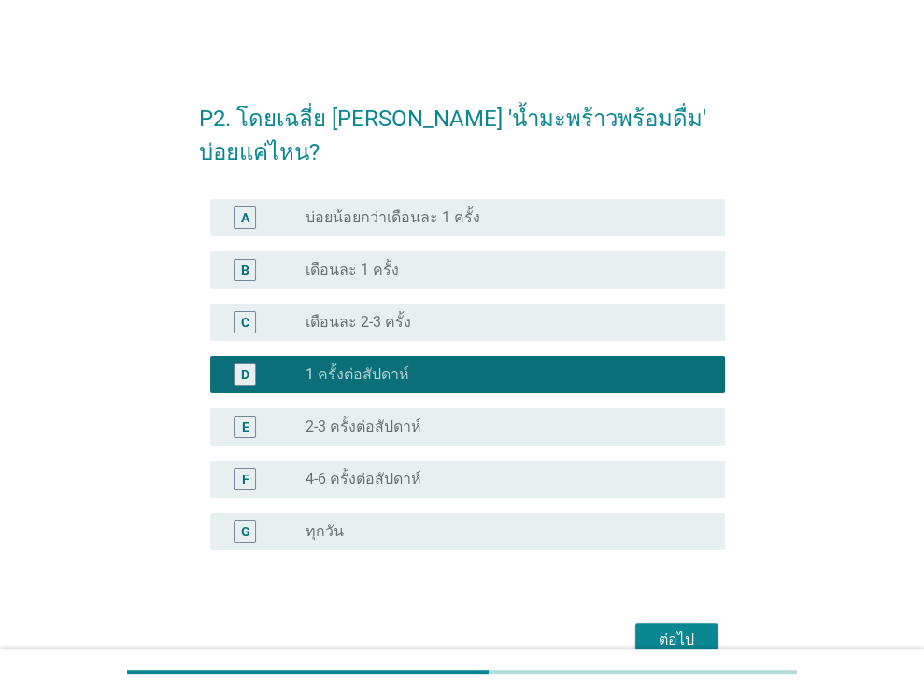
click at [659, 629] on div "ต่อไป" at bounding box center [676, 640] width 52 height 22
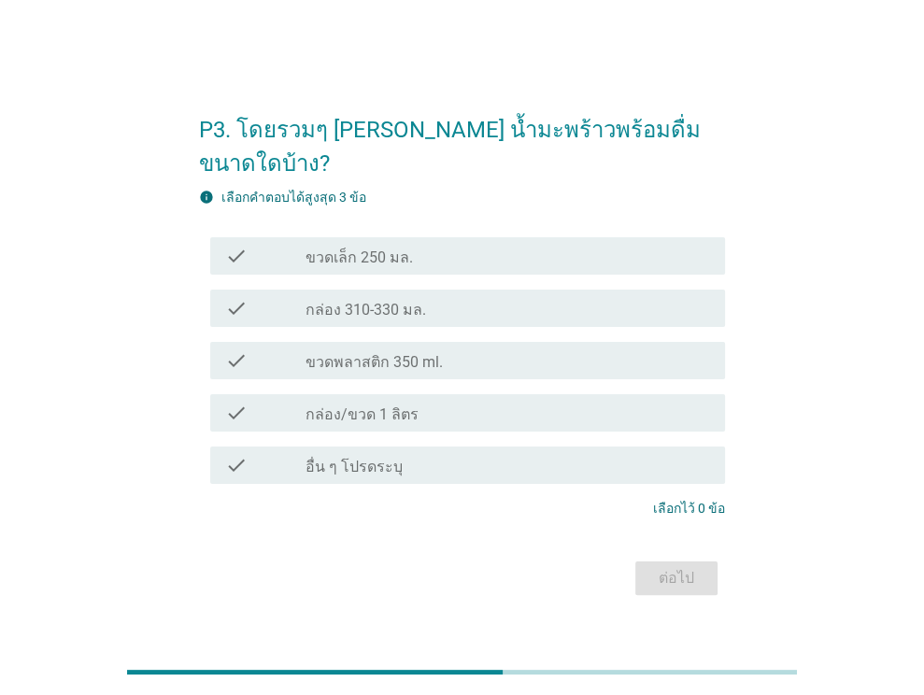
click at [410, 353] on label "ขวดพลาสติก 350 ml." at bounding box center [373, 362] width 137 height 19
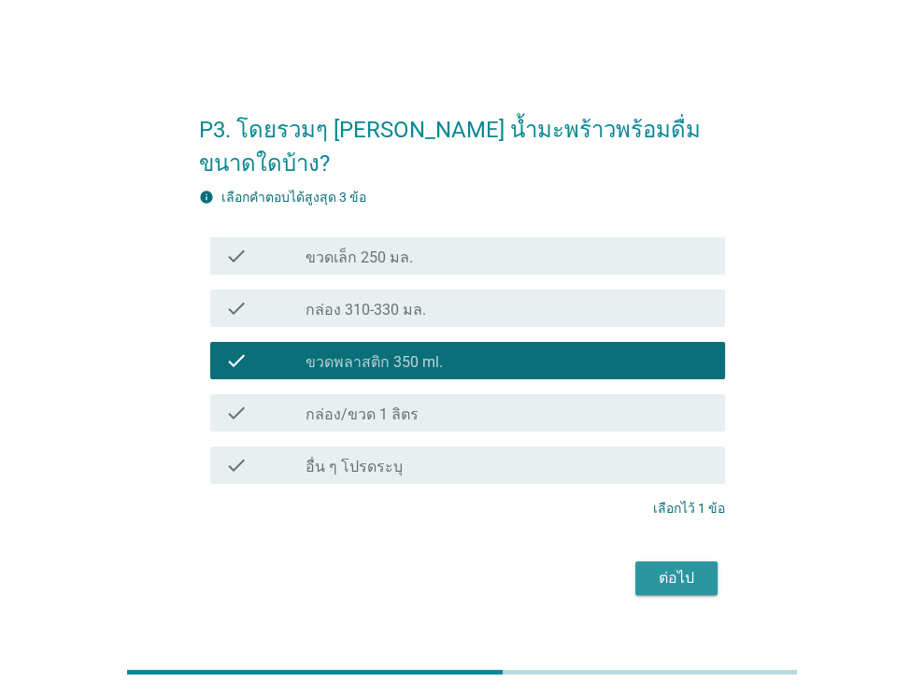
drag, startPoint x: 658, startPoint y: 560, endPoint x: 630, endPoint y: 459, distance: 104.7
click at [660, 567] on div "ต่อไป" at bounding box center [676, 578] width 52 height 22
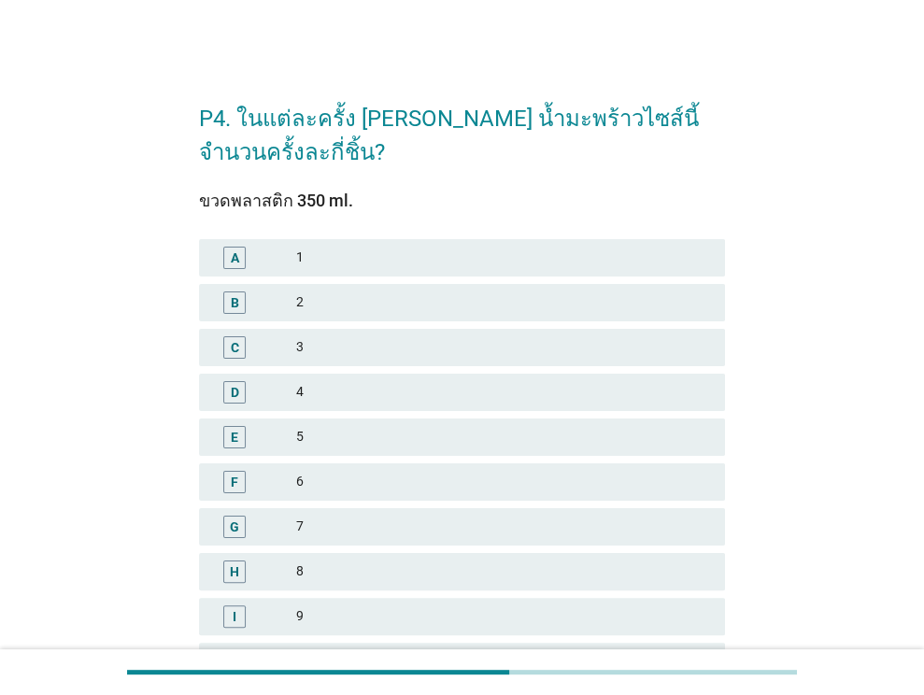
click at [315, 255] on div "1" at bounding box center [503, 258] width 414 height 22
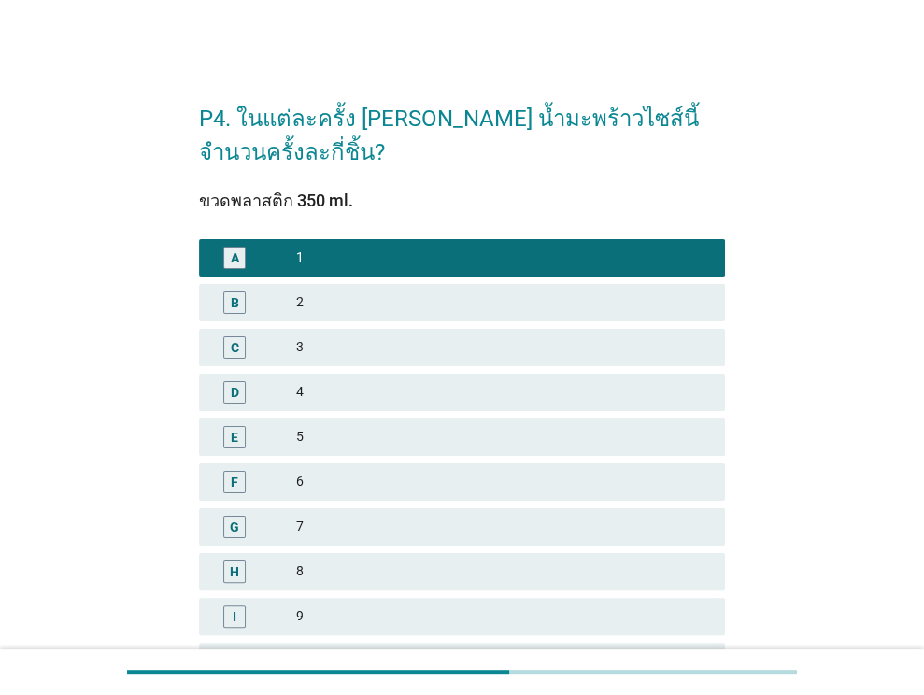
scroll to position [411, 0]
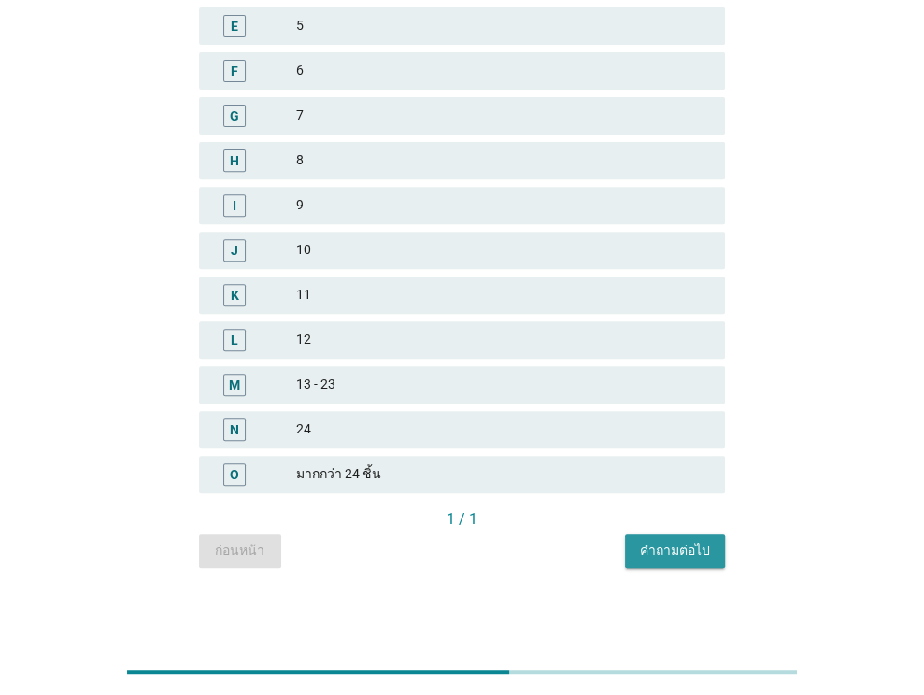
click at [677, 552] on div "คำถามต่อไป" at bounding box center [675, 551] width 70 height 20
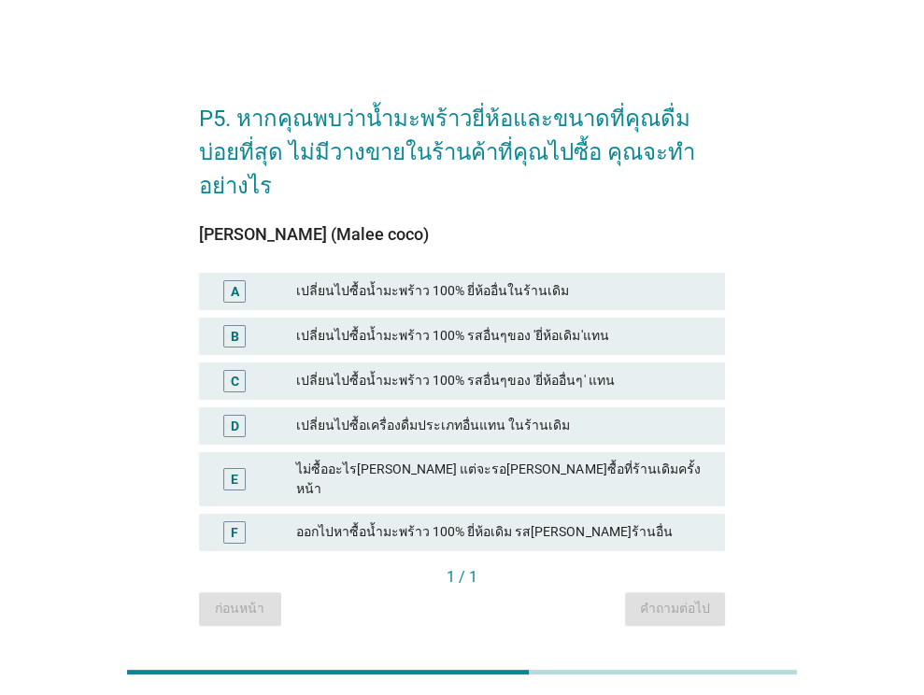
click at [553, 325] on div "เปลี่ยนไปซื้อน้ำมะพร้าว 100% รสอื่นๆของ 'ยี่ห้อเดิม'แทน" at bounding box center [503, 336] width 414 height 22
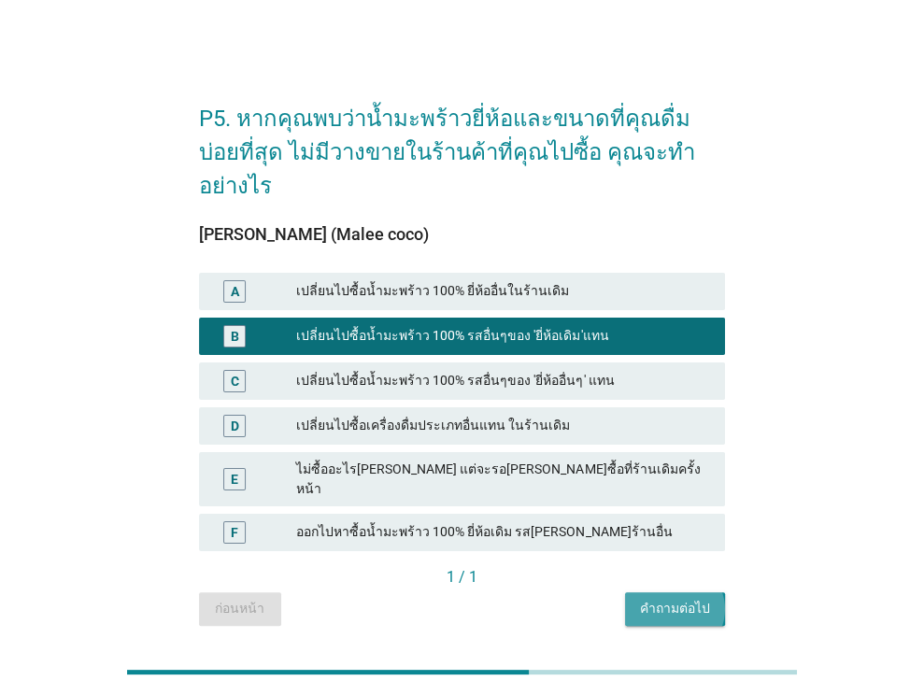
click at [647, 599] on div "คำถามต่อไป" at bounding box center [675, 609] width 70 height 20
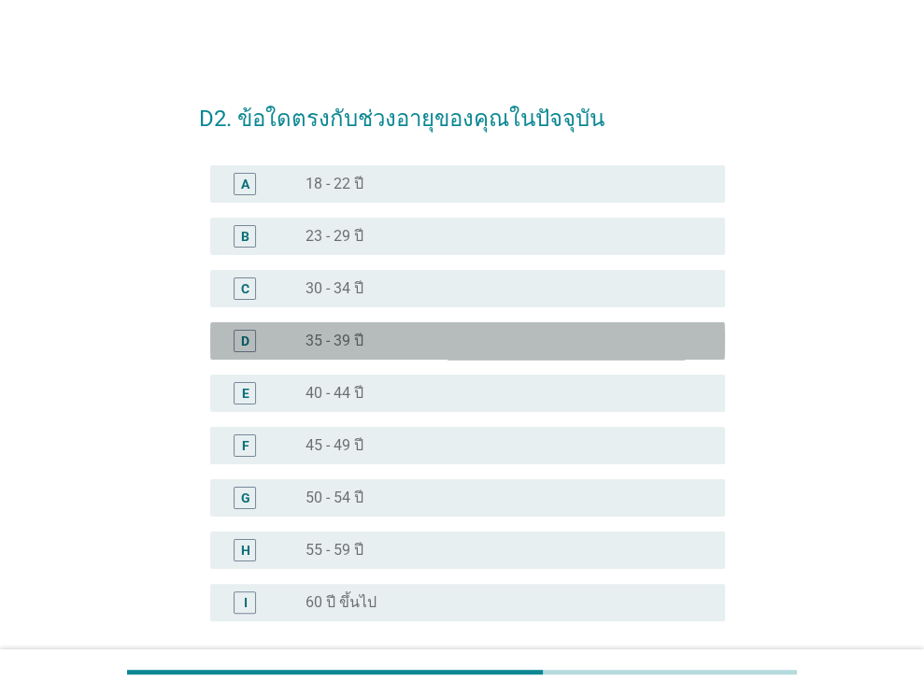
click at [381, 338] on div "radio_button_unchecked 35 - 39 ปี" at bounding box center [500, 341] width 390 height 19
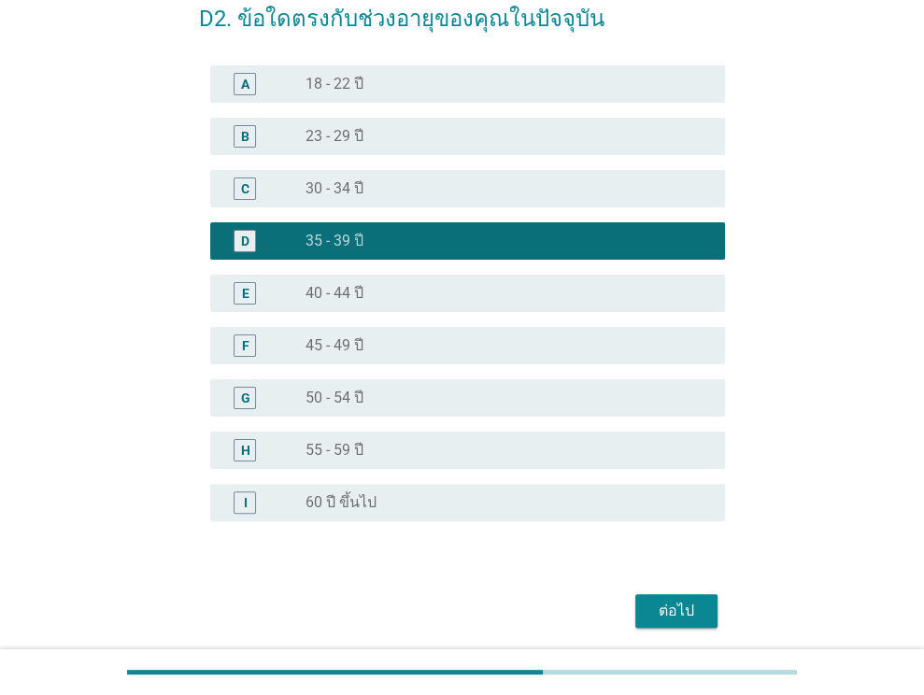
scroll to position [166, 0]
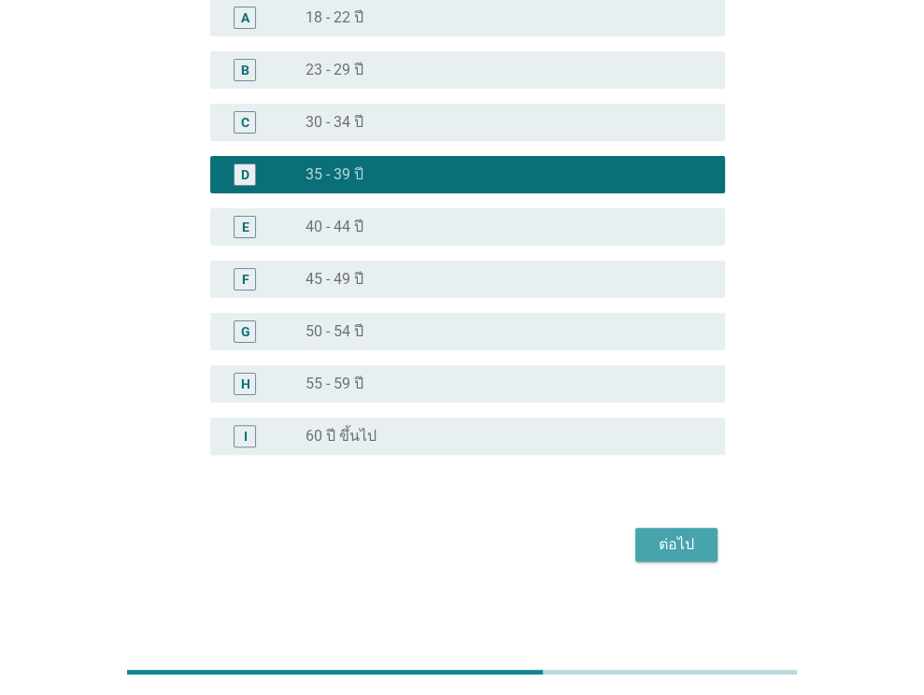
click at [661, 539] on div "ต่อไป" at bounding box center [676, 544] width 52 height 22
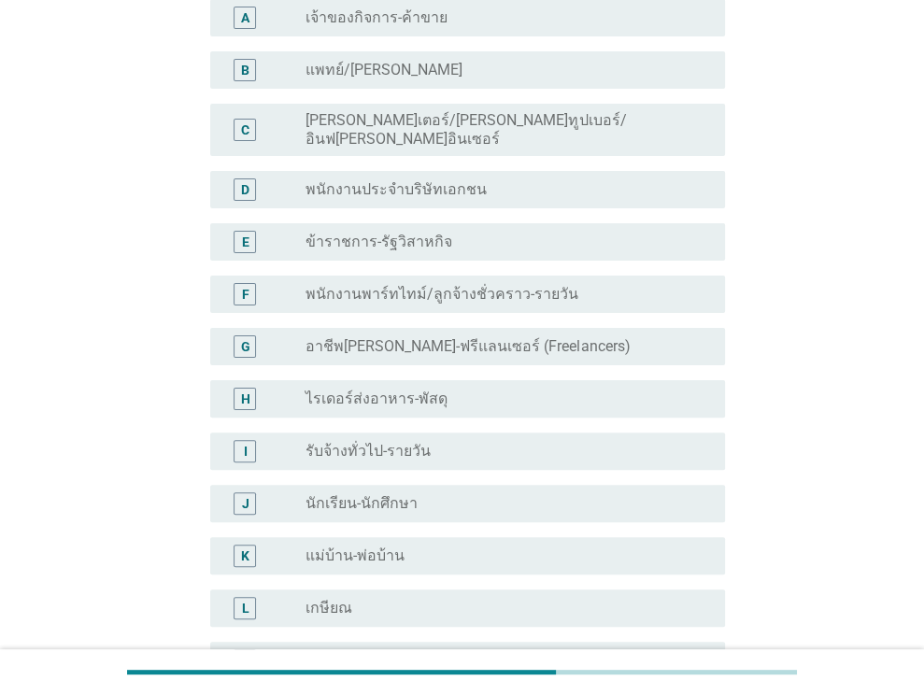
scroll to position [0, 0]
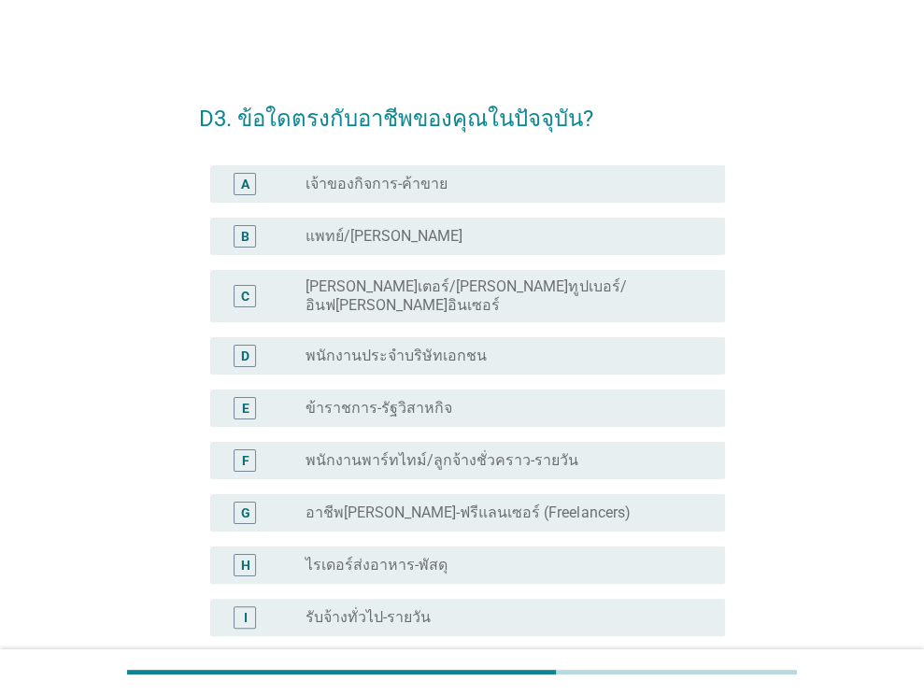
drag, startPoint x: 489, startPoint y: 337, endPoint x: 587, endPoint y: 386, distance: 108.6
click at [490, 347] on div "radio_button_unchecked พนักงานประจำบริษัทเอกชน" at bounding box center [500, 356] width 390 height 19
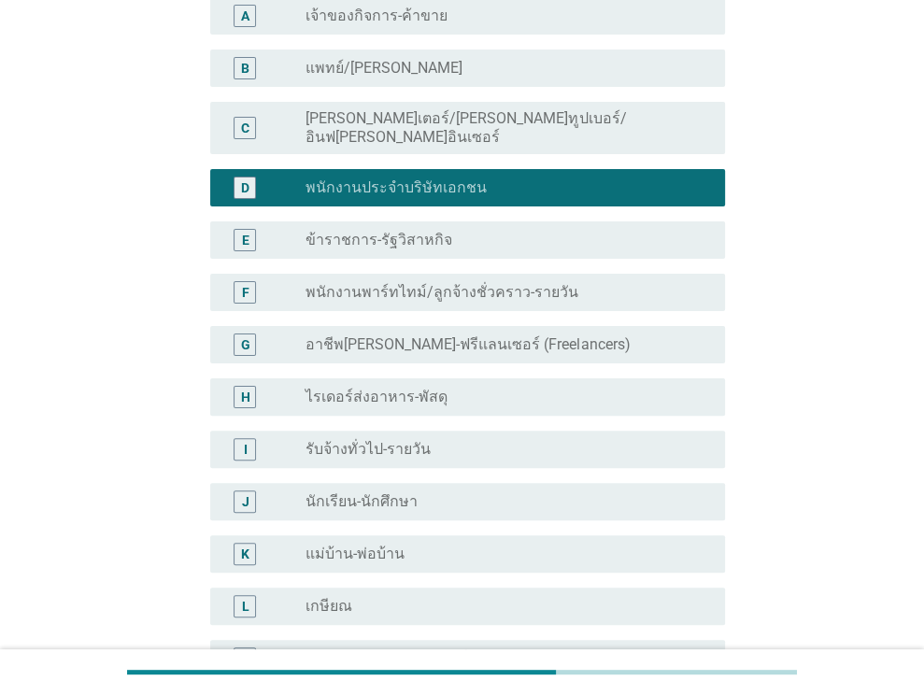
scroll to position [428, 0]
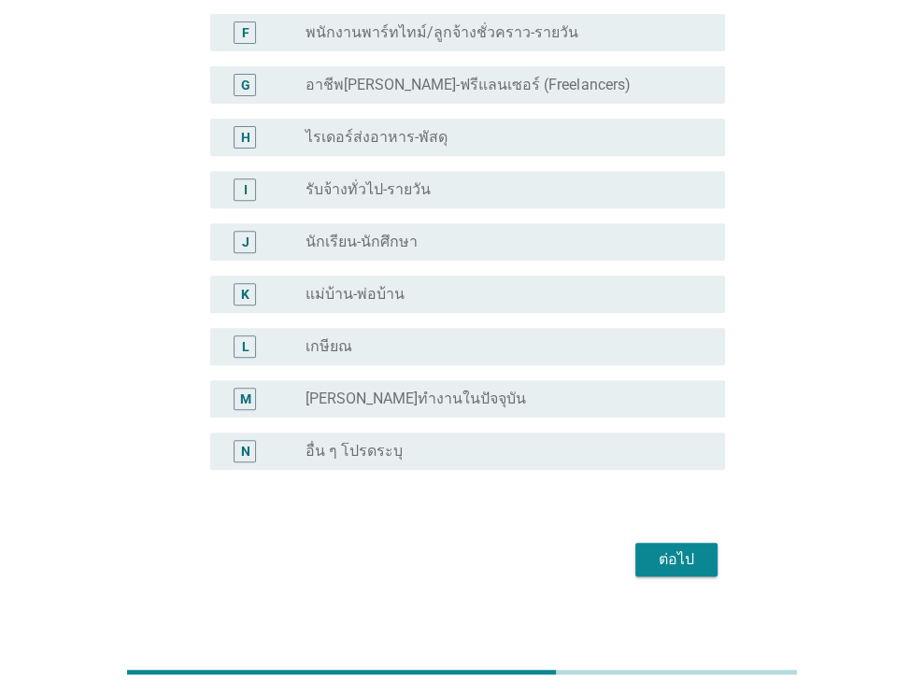
click at [667, 548] on div "ต่อไป" at bounding box center [676, 559] width 52 height 22
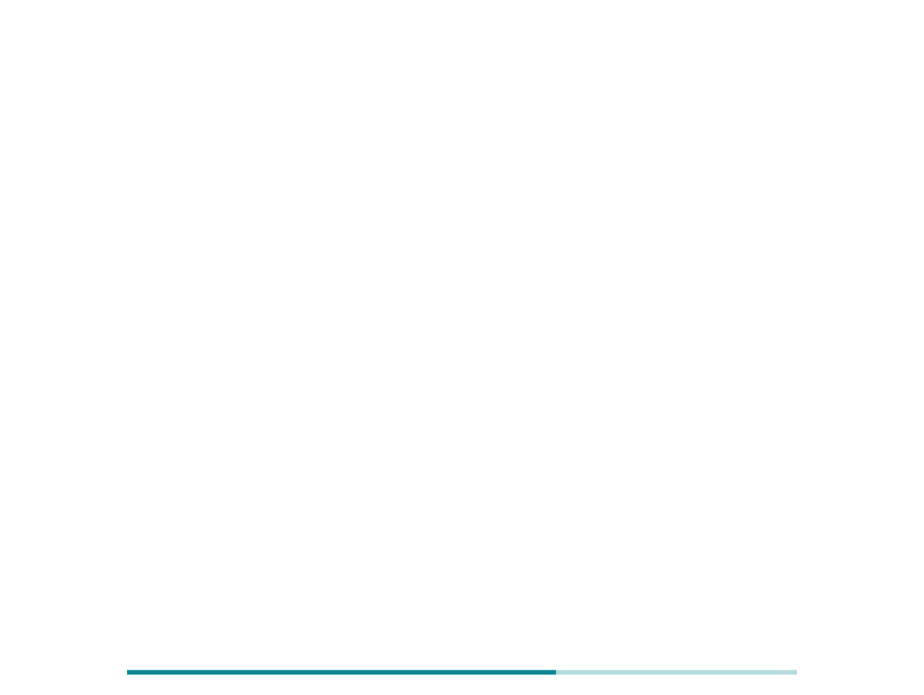
scroll to position [0, 0]
